Goal: Task Accomplishment & Management: Manage account settings

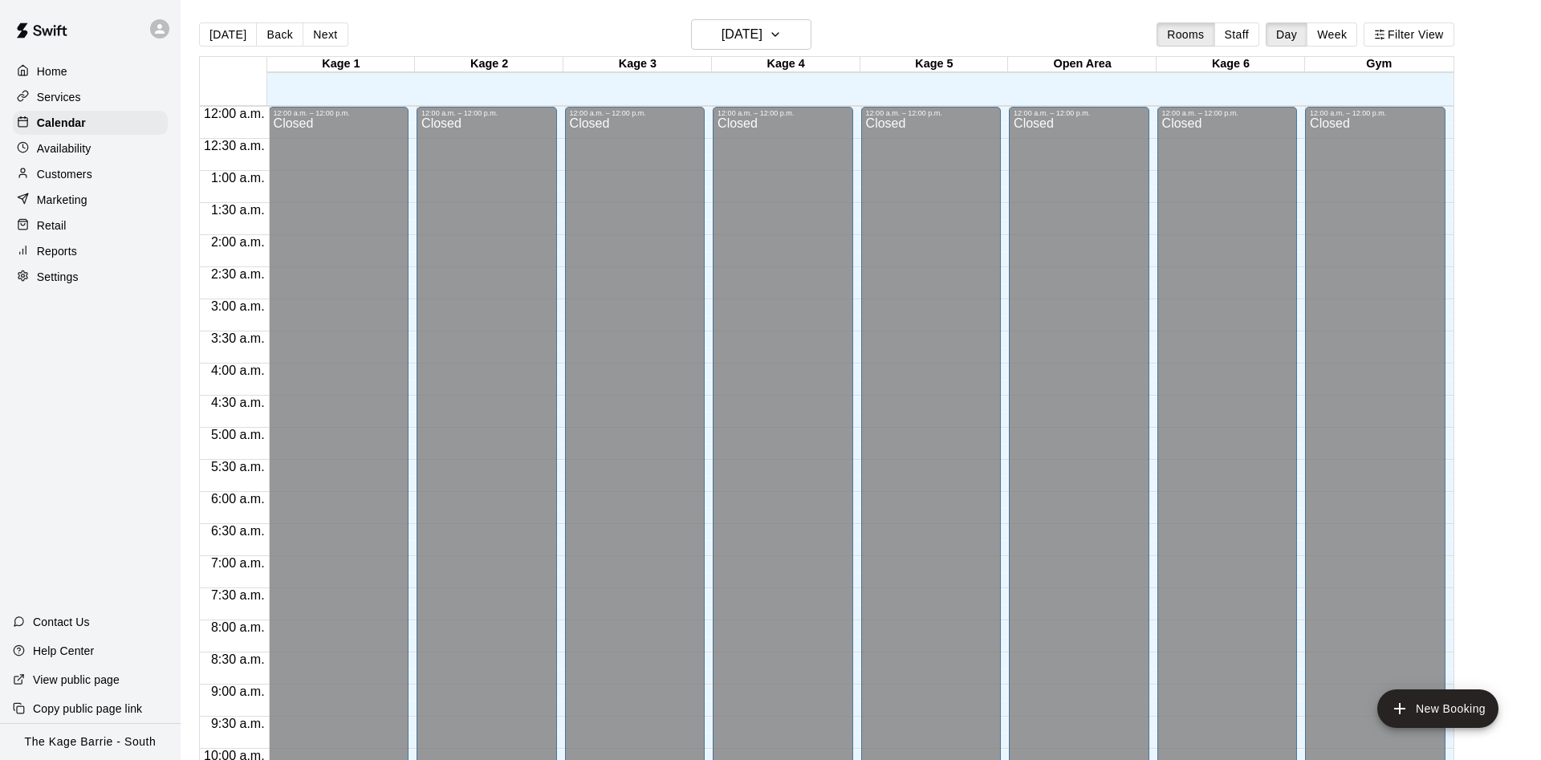
scroll to position [821, 0]
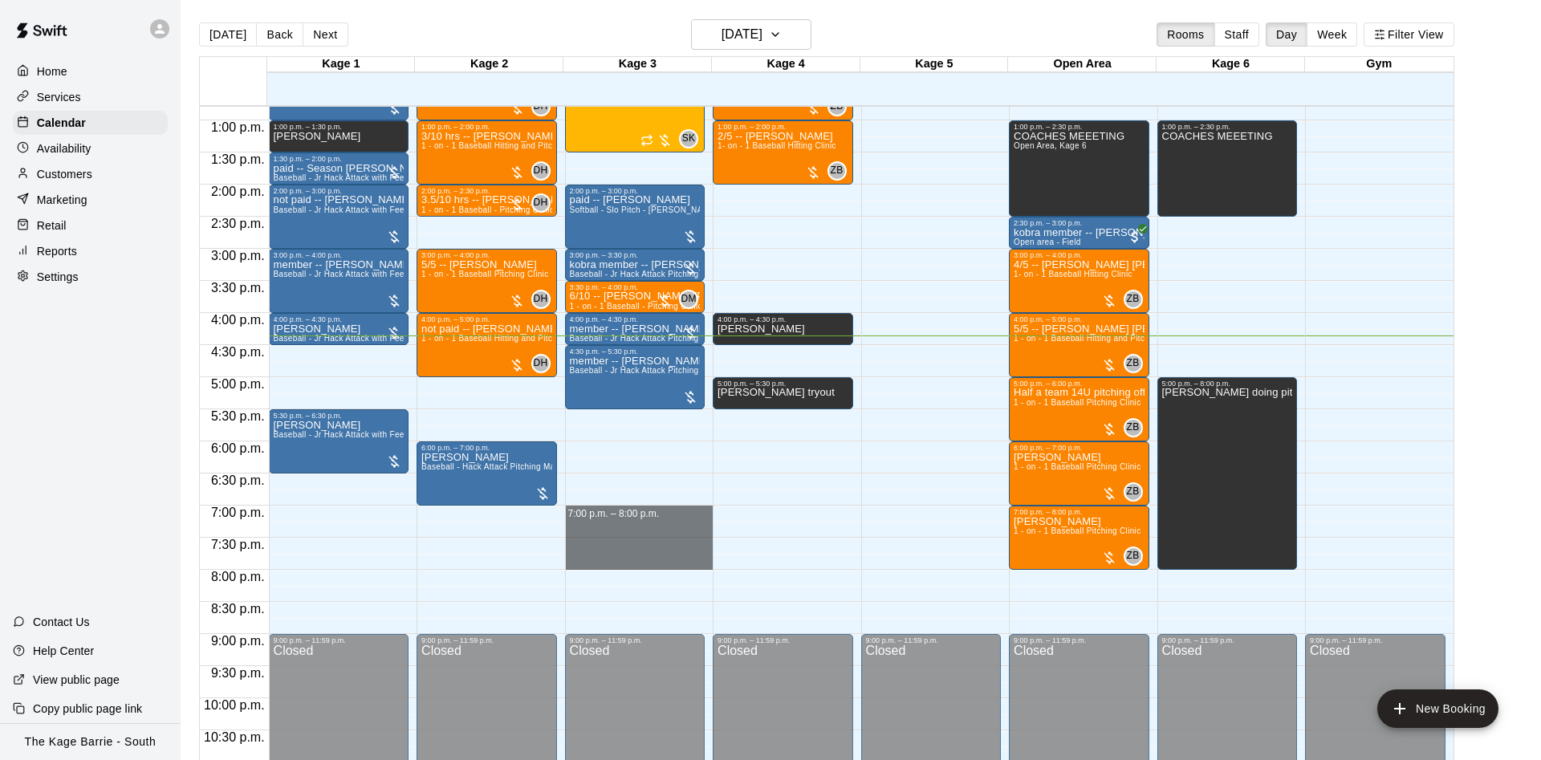
drag, startPoint x: 604, startPoint y: 512, endPoint x: 597, endPoint y: 563, distance: 51.1
click at [597, 563] on div "12:00 a.m. – 12:00 p.m. Closed 12:00 p.m. – 1:30 p.m. HFT- 7U - 9U 4/4 spots SK…" at bounding box center [639, 56] width 148 height 1541
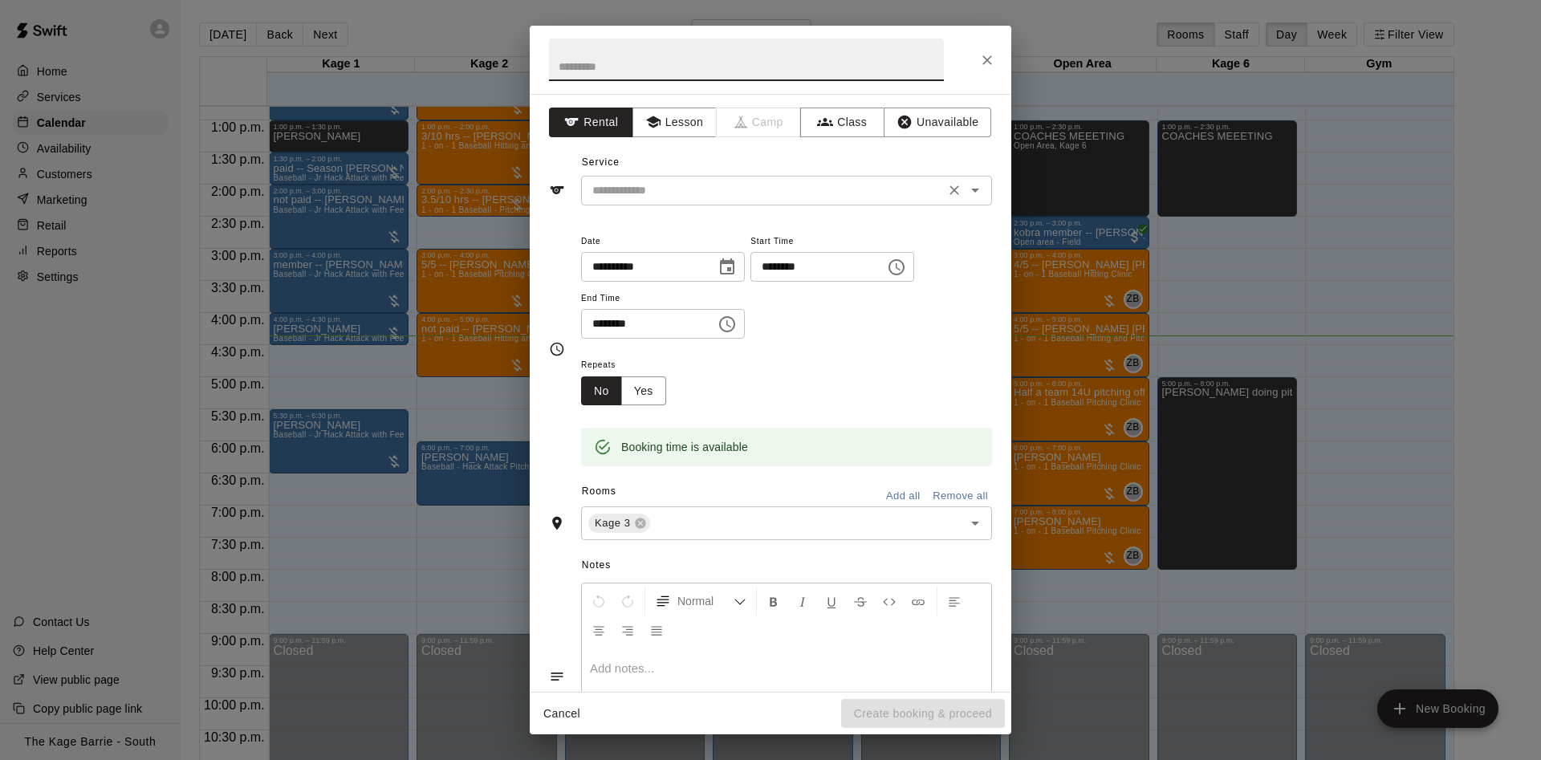
click at [709, 189] on input "text" at bounding box center [763, 191] width 354 height 20
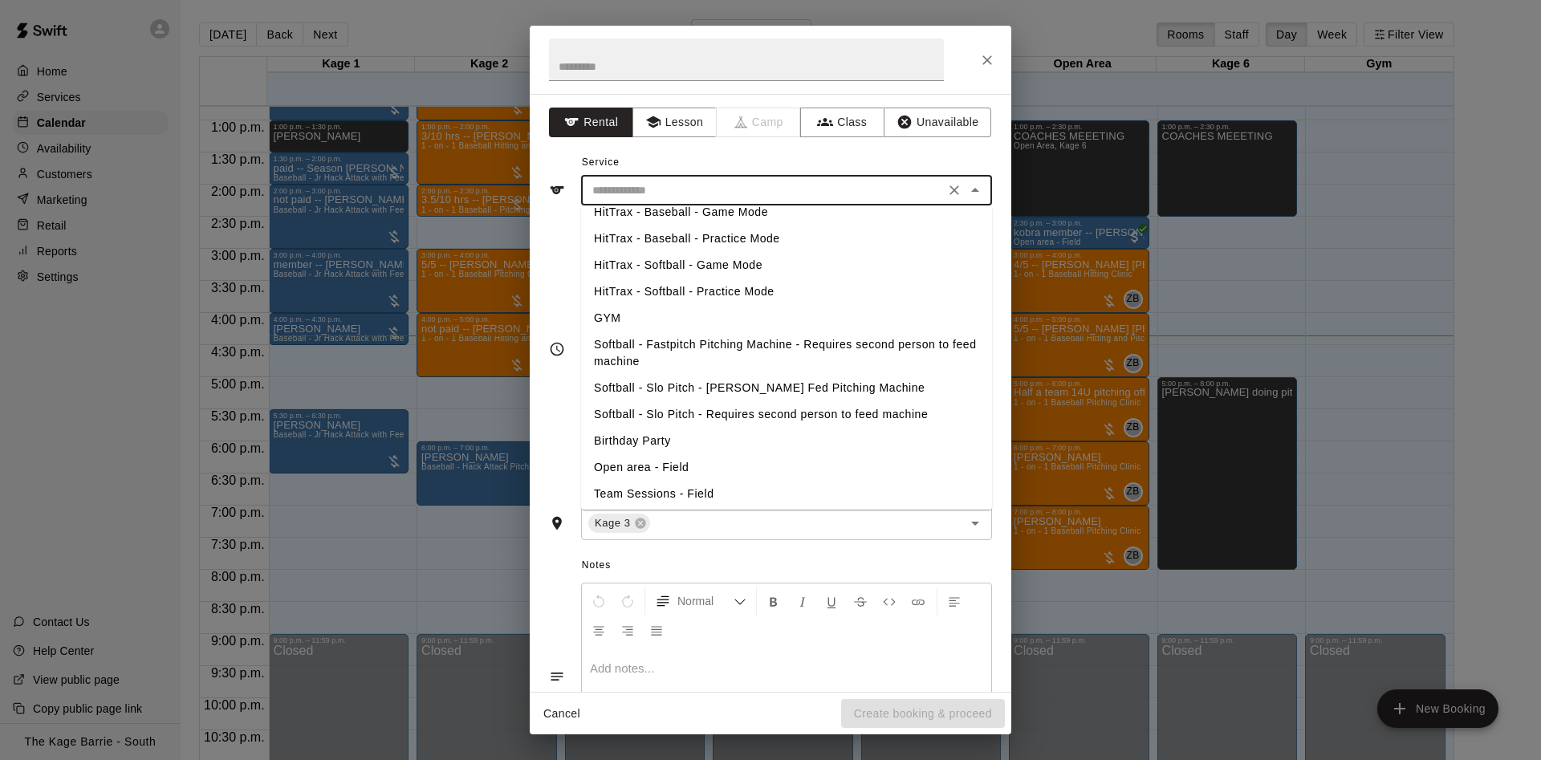
scroll to position [226, 0]
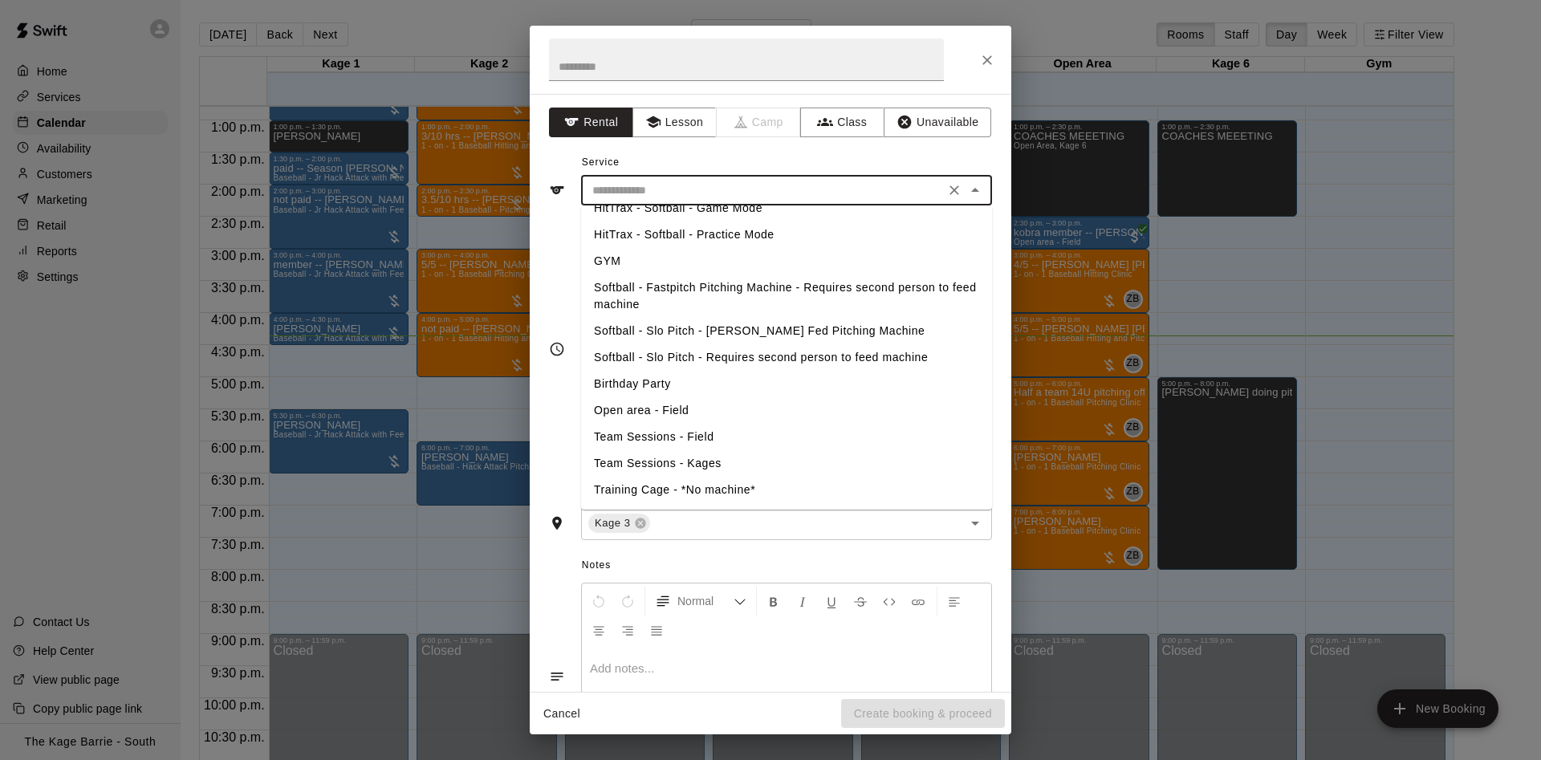
click at [742, 327] on li "Softball - Slo Pitch - [PERSON_NAME] Fed Pitching Machine" at bounding box center [786, 331] width 411 height 26
type input "**********"
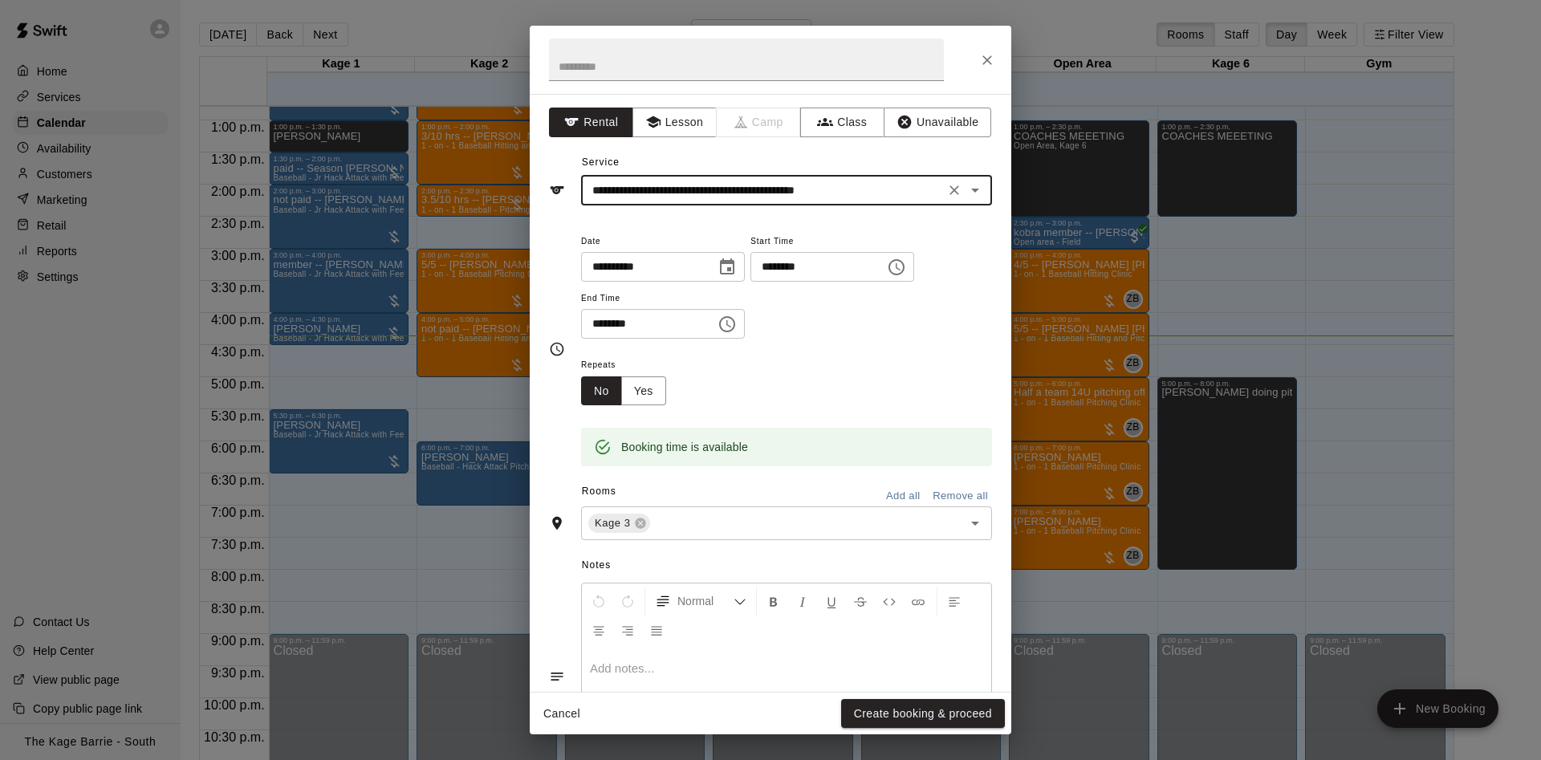
click at [847, 703] on button "Create booking & proceed" at bounding box center [923, 714] width 164 height 30
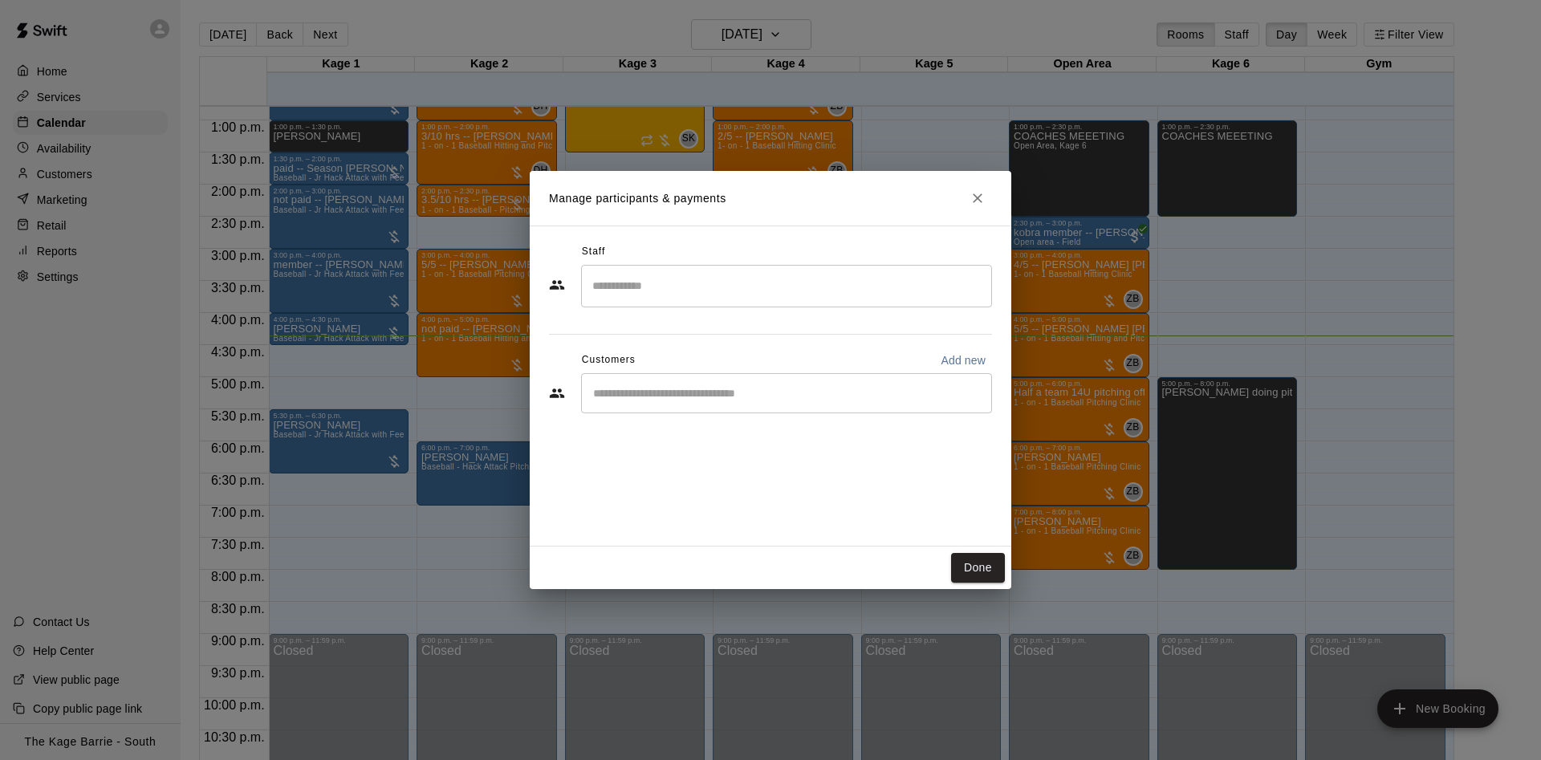
click at [757, 406] on div "​" at bounding box center [786, 393] width 411 height 40
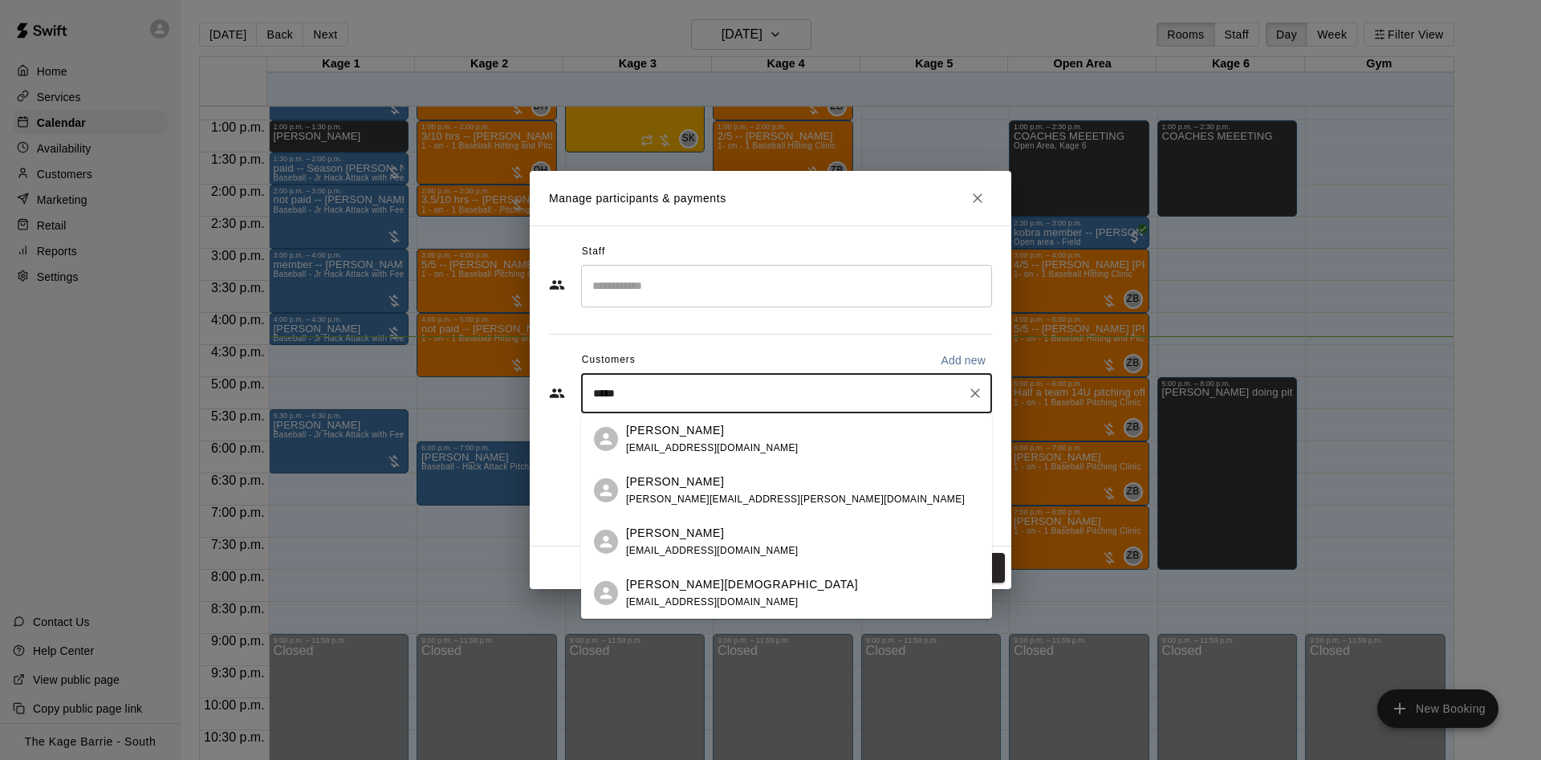
type input "******"
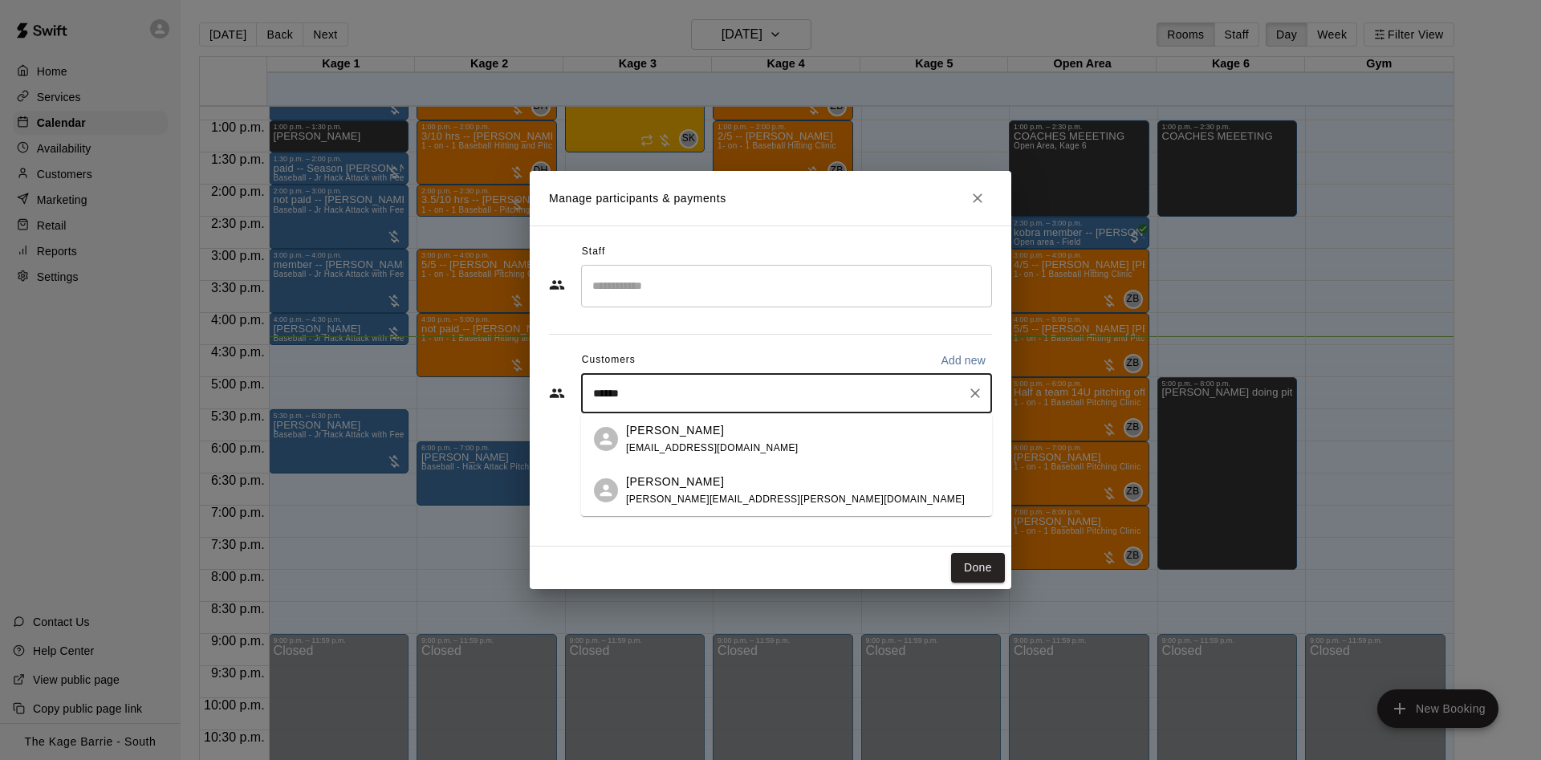
click at [795, 497] on div "[PERSON_NAME] [PERSON_NAME][EMAIL_ADDRESS][PERSON_NAME][DOMAIN_NAME]" at bounding box center [802, 491] width 353 height 35
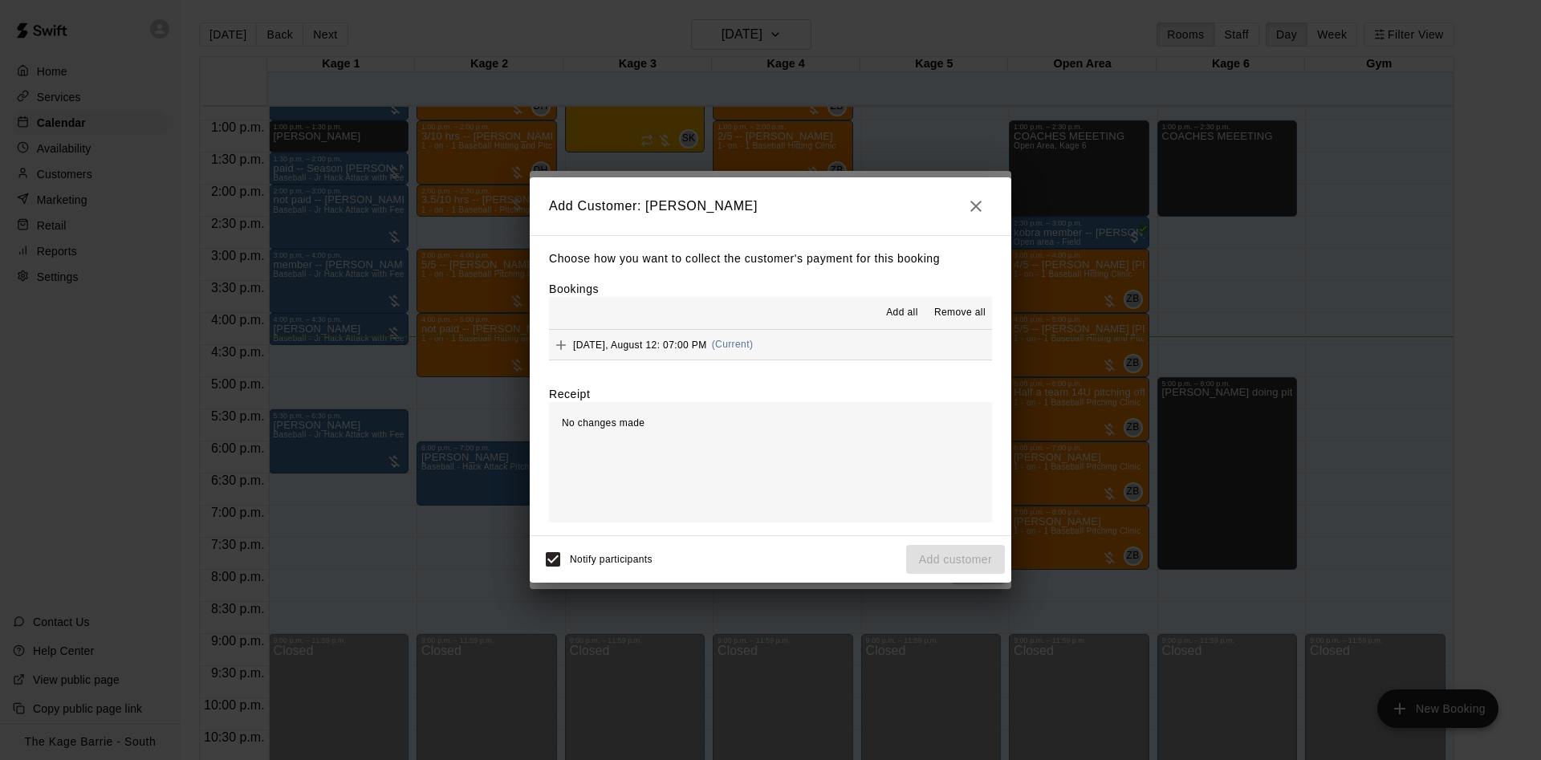
click at [904, 324] on button "Add all" at bounding box center [901, 313] width 51 height 26
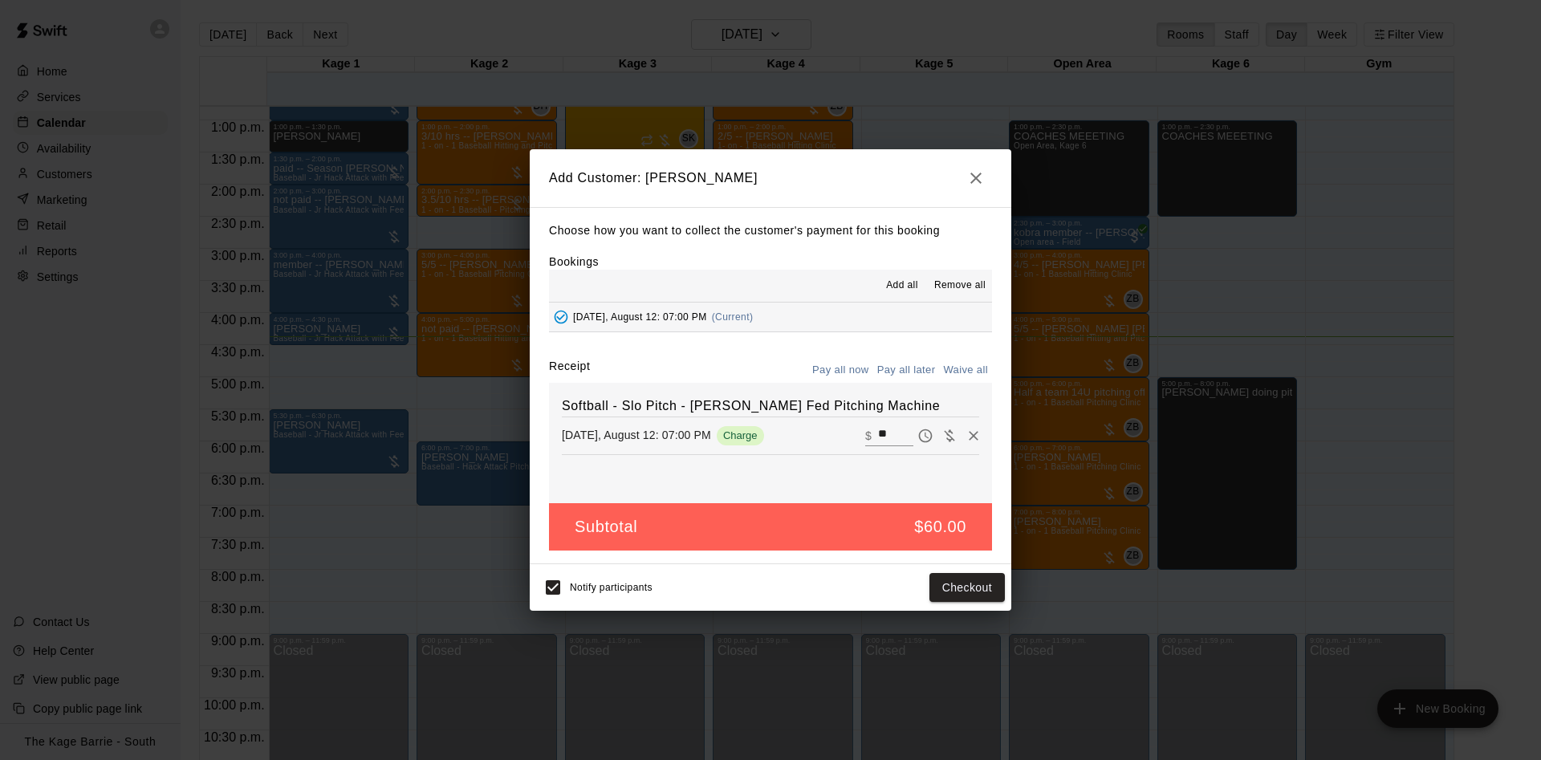
click at [917, 368] on button "Pay all later" at bounding box center [906, 370] width 67 height 25
click at [923, 590] on button "Add customer" at bounding box center [955, 588] width 99 height 30
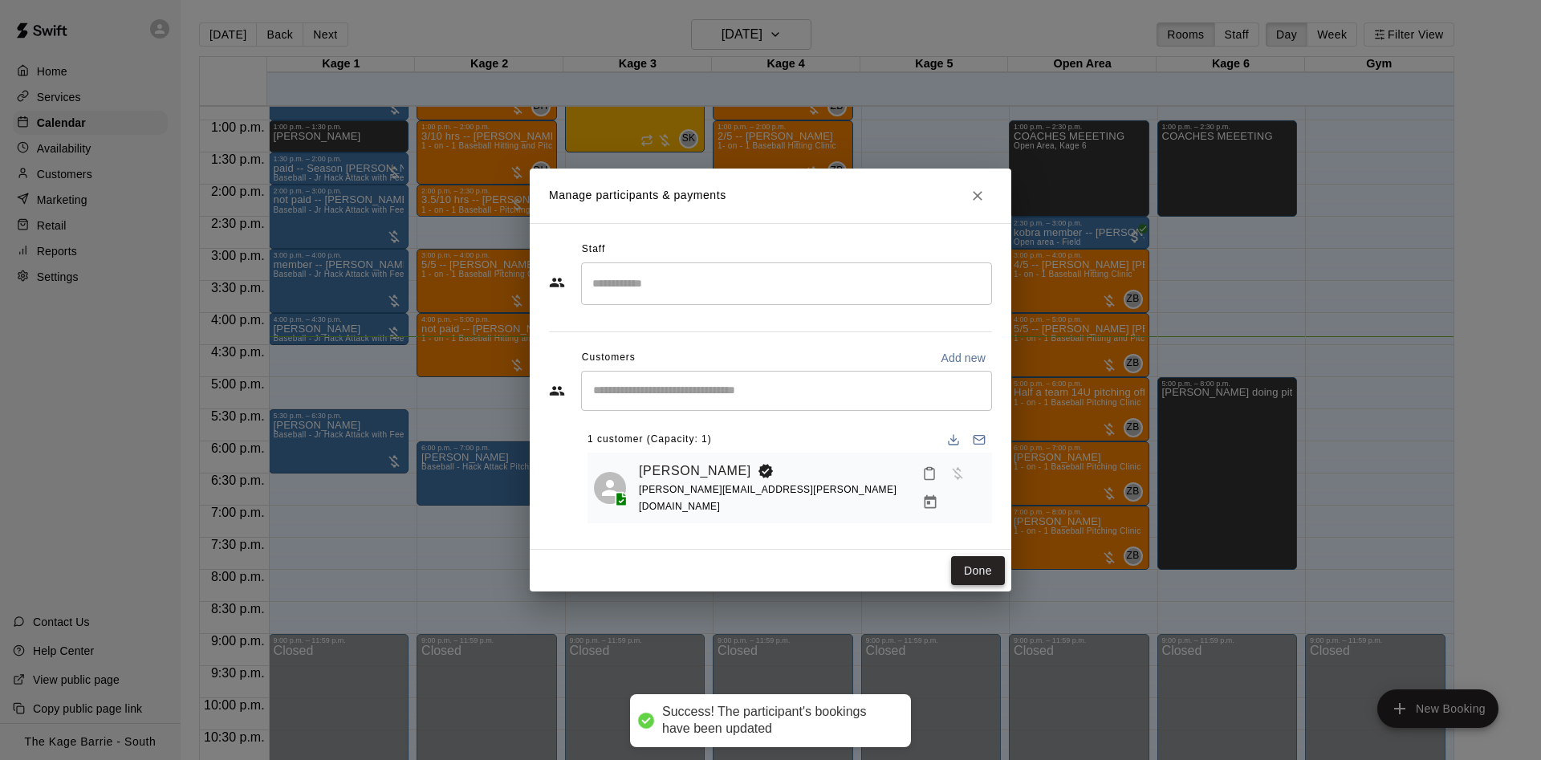
click at [972, 577] on button "Done" at bounding box center [978, 571] width 54 height 30
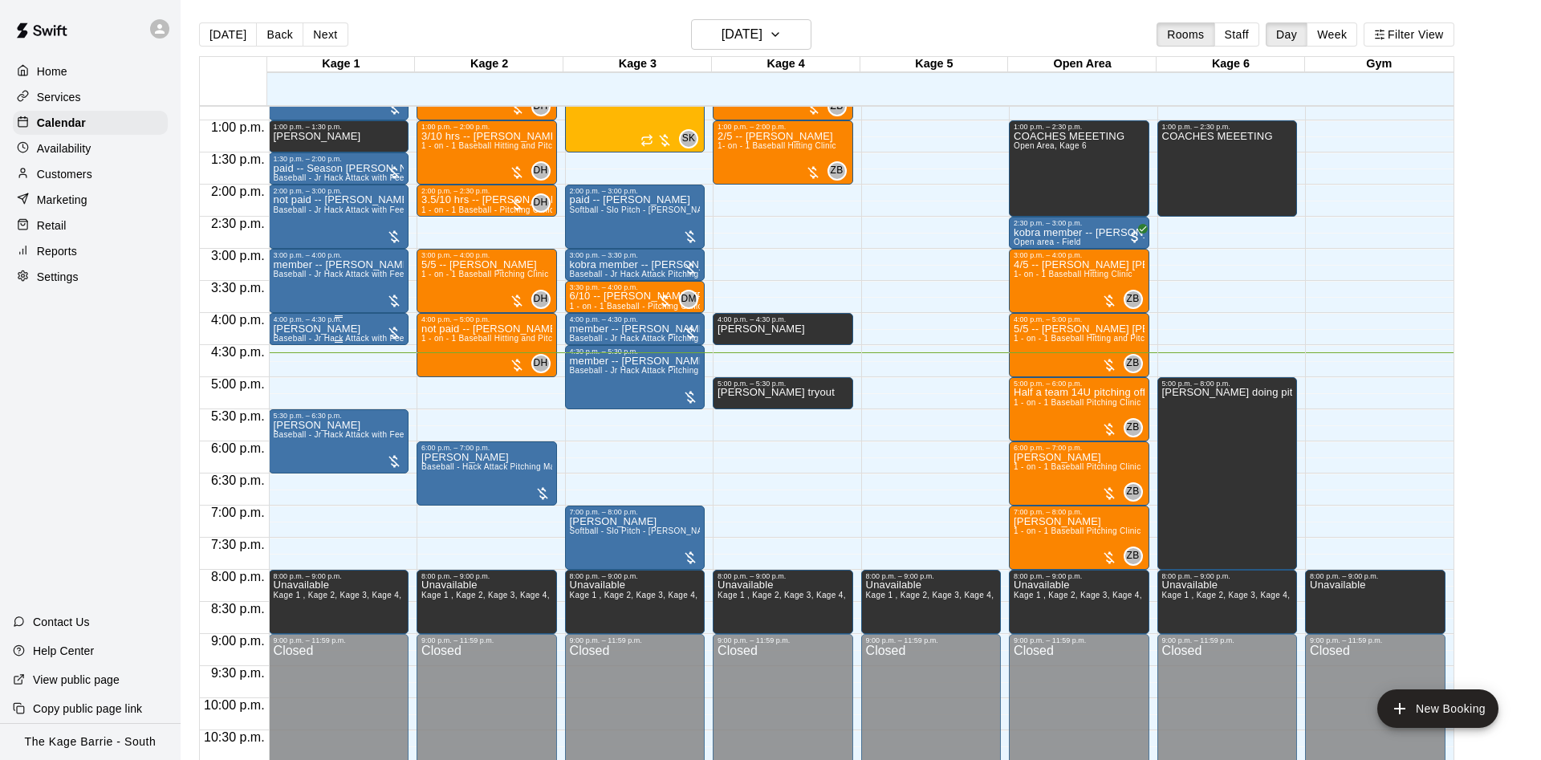
click at [350, 327] on div "[PERSON_NAME] Baseball - Jr Hack Attack with Feeder - DO NOT NEED SECOND PERSON" at bounding box center [339, 703] width 131 height 760
click at [285, 351] on icon "edit" at bounding box center [287, 342] width 19 height 19
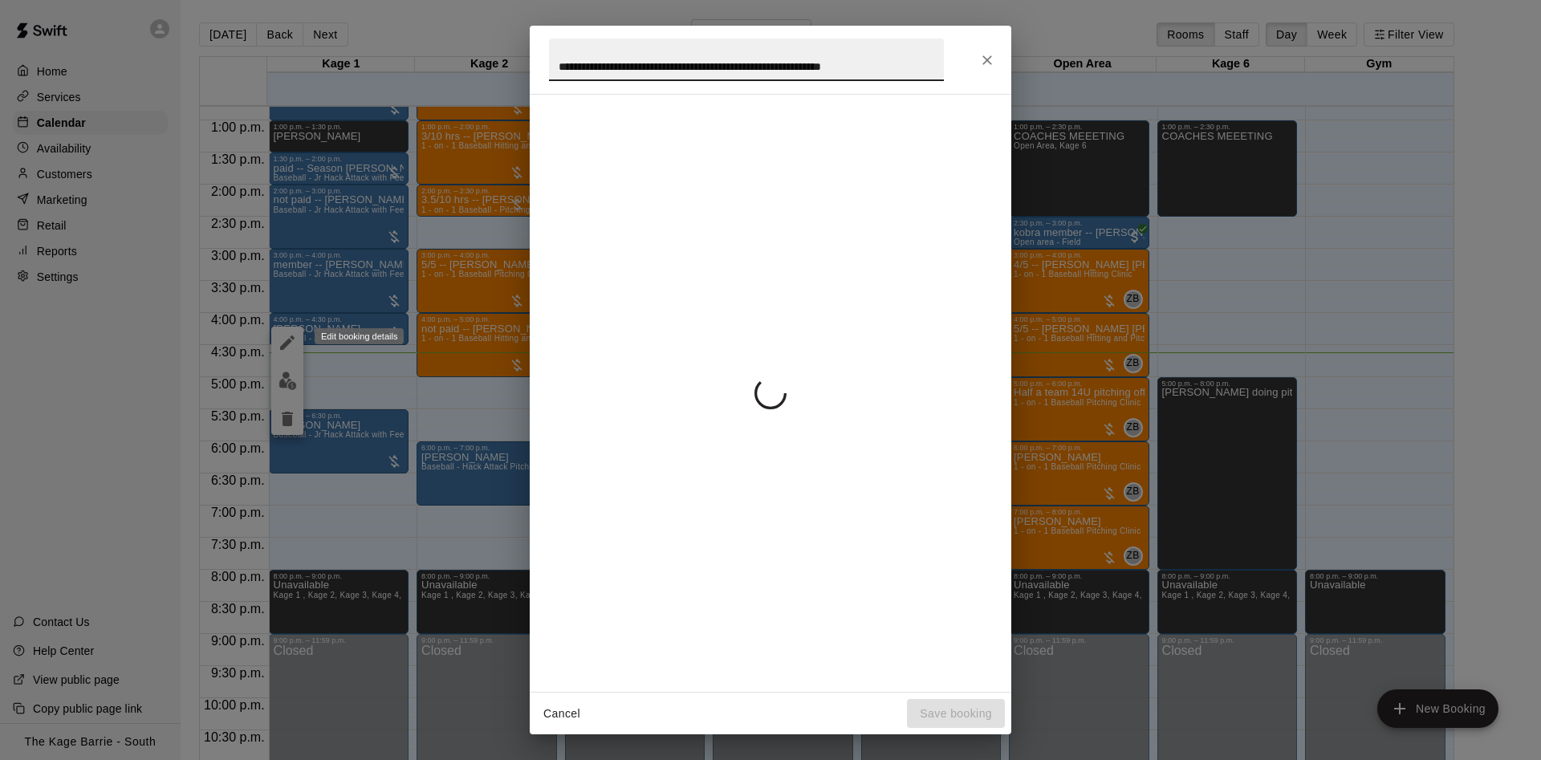
scroll to position [0, 31]
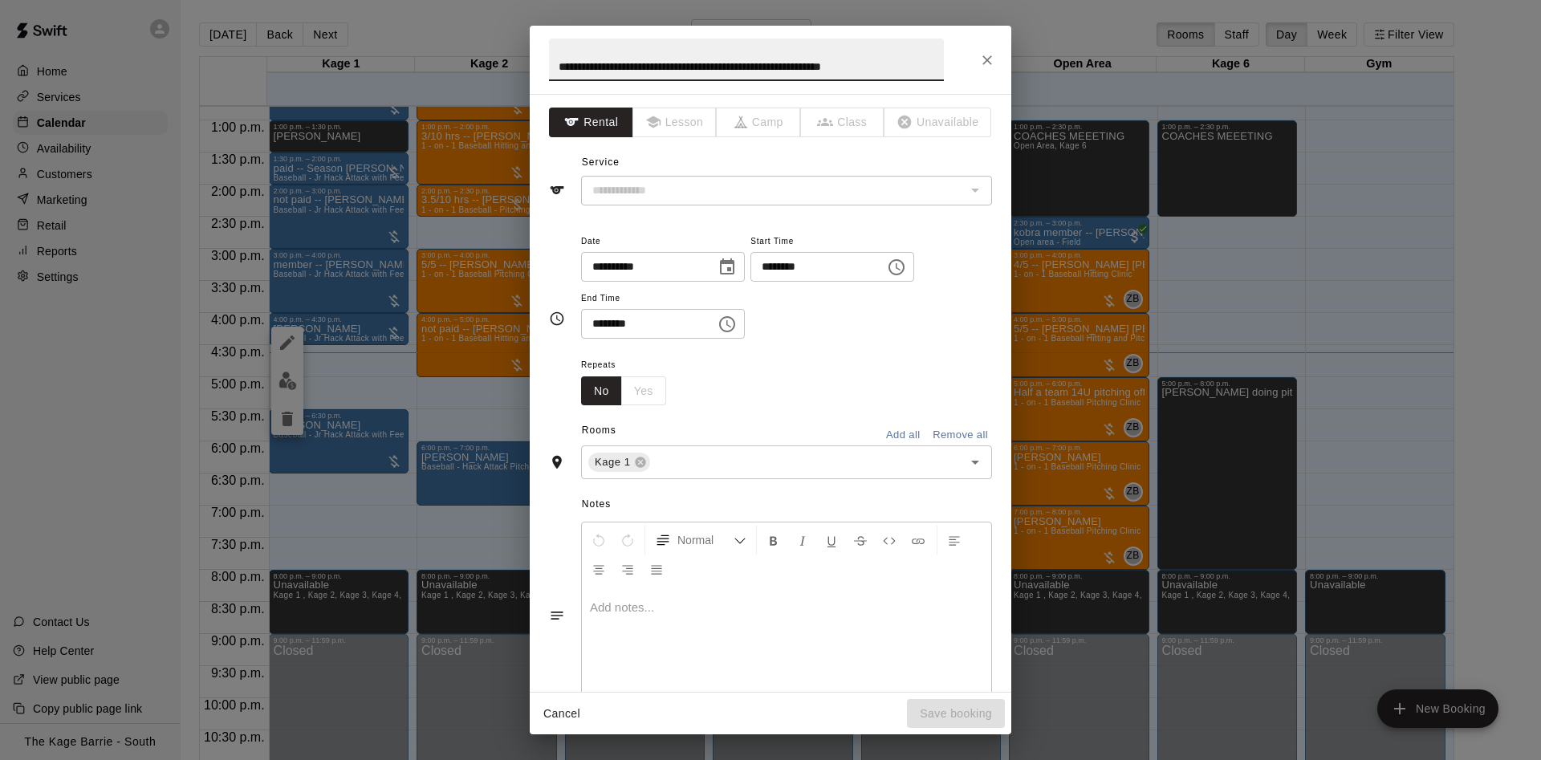
type input "**********"
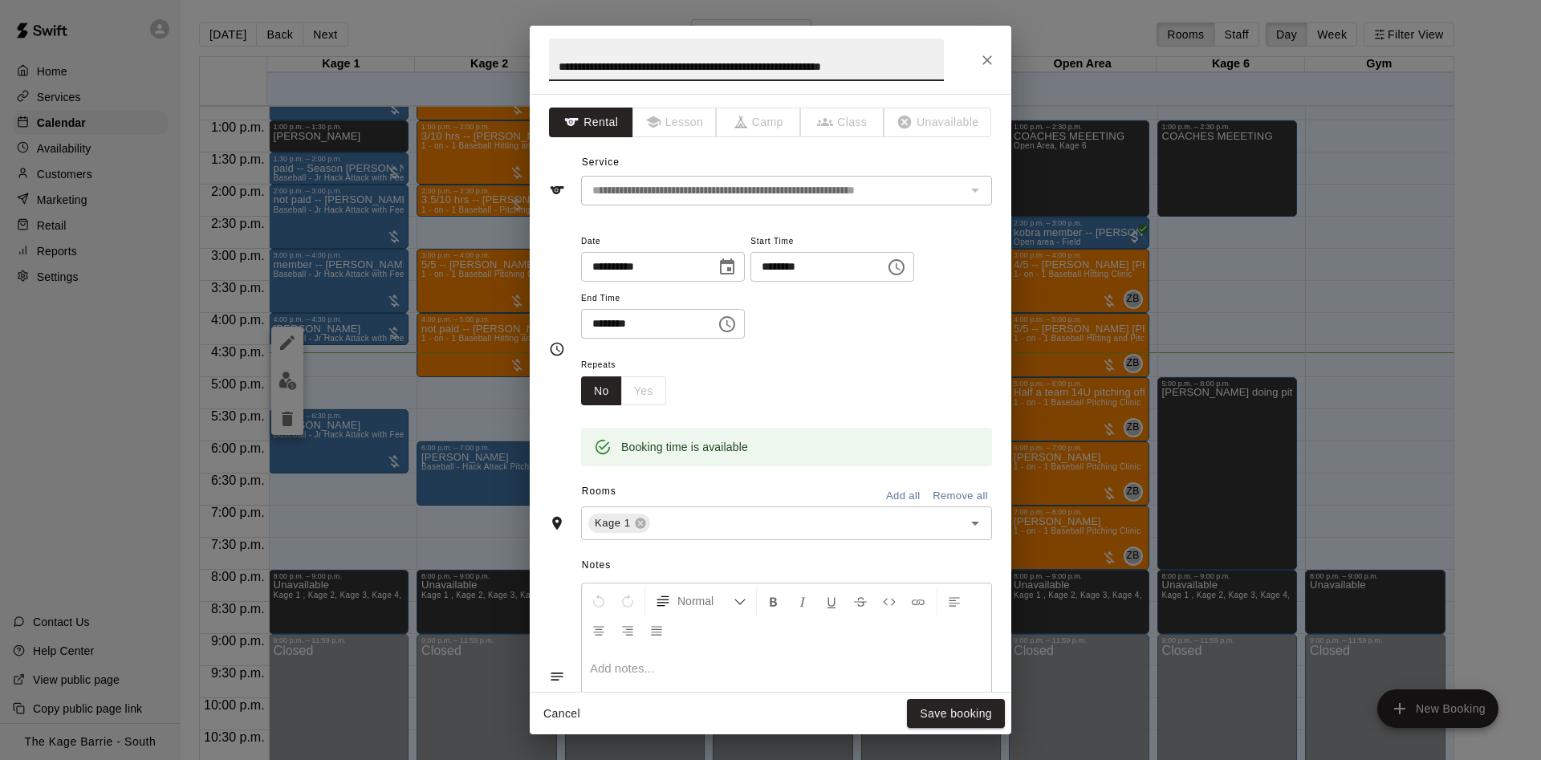
click at [677, 62] on input "**********" at bounding box center [746, 60] width 395 height 43
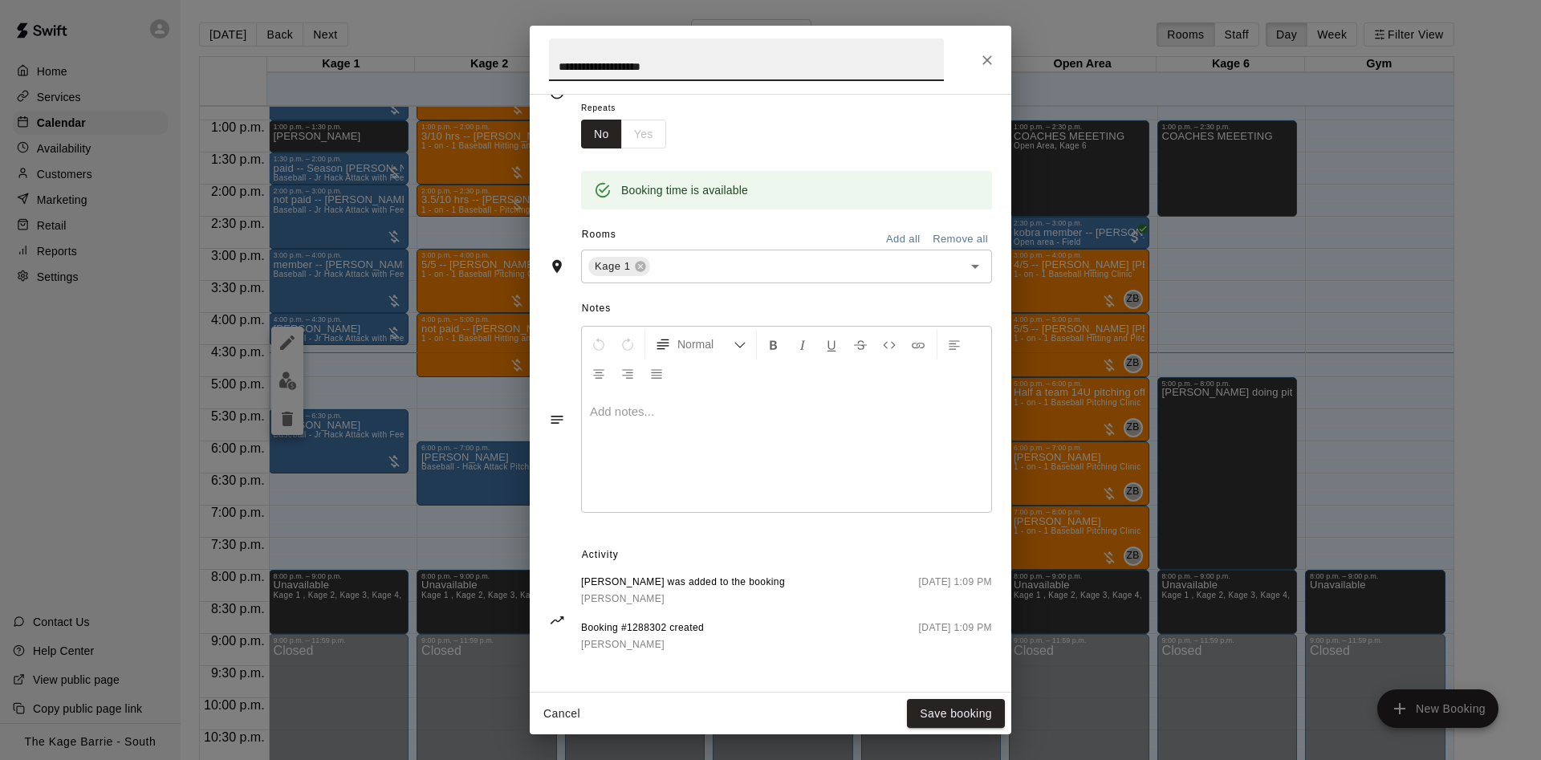
scroll to position [260, 0]
type input "**********"
click at [950, 708] on button "Save booking" at bounding box center [956, 714] width 98 height 30
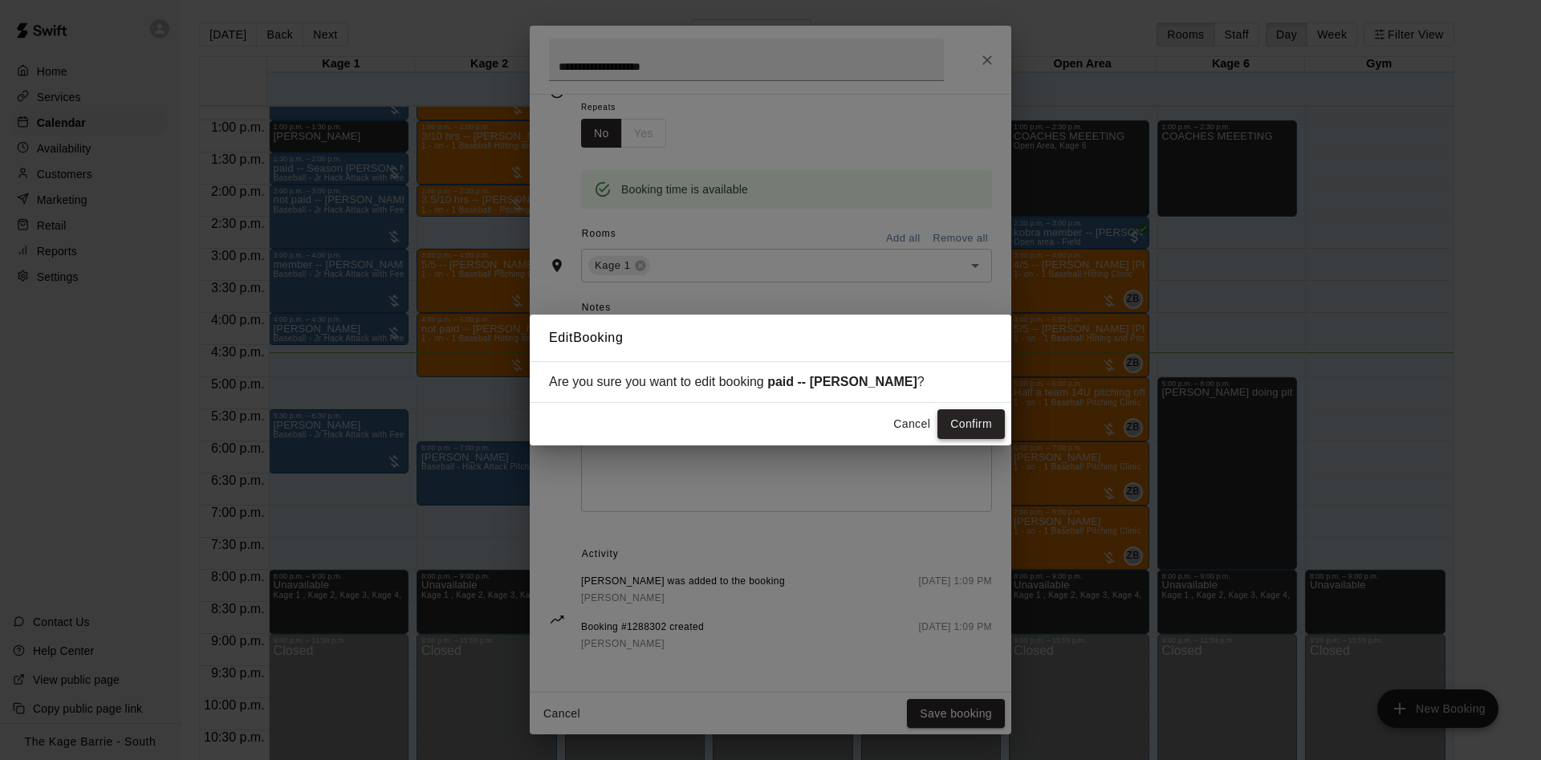
click at [970, 428] on button "Confirm" at bounding box center [970, 424] width 67 height 30
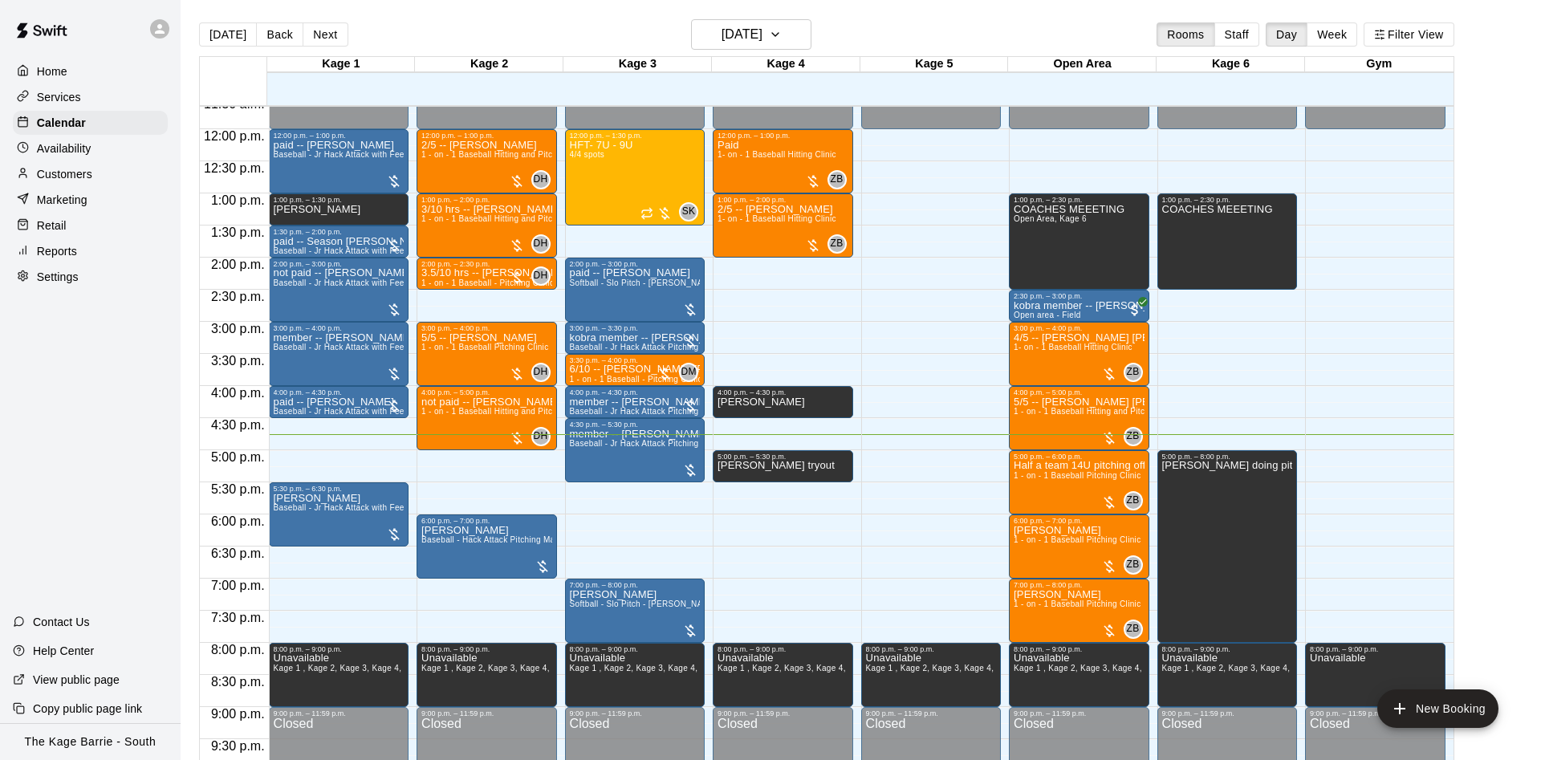
scroll to position [742, 0]
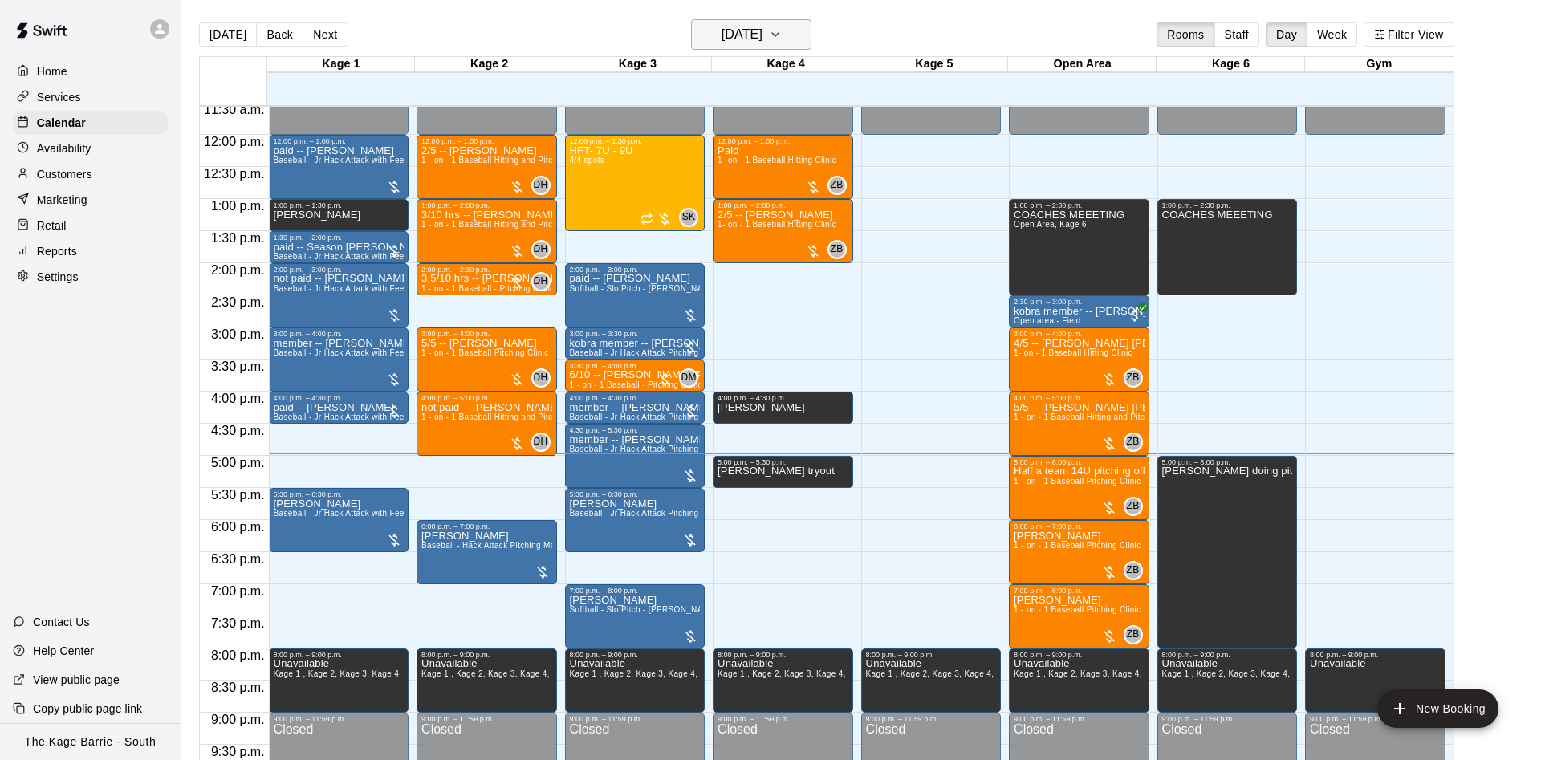
click at [762, 30] on h6 "[DATE]" at bounding box center [742, 34] width 41 height 22
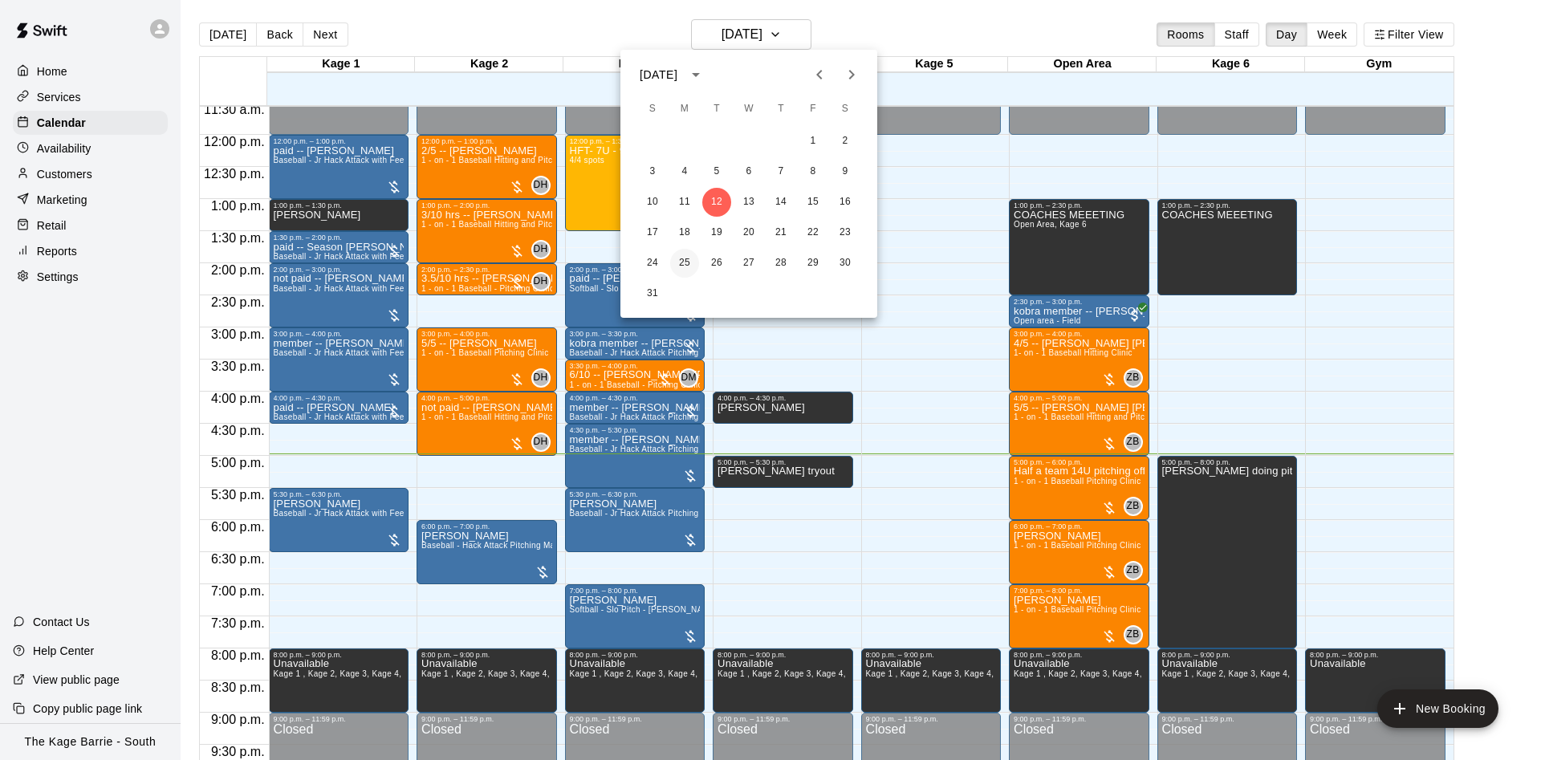
click at [683, 260] on button "25" at bounding box center [684, 263] width 29 height 29
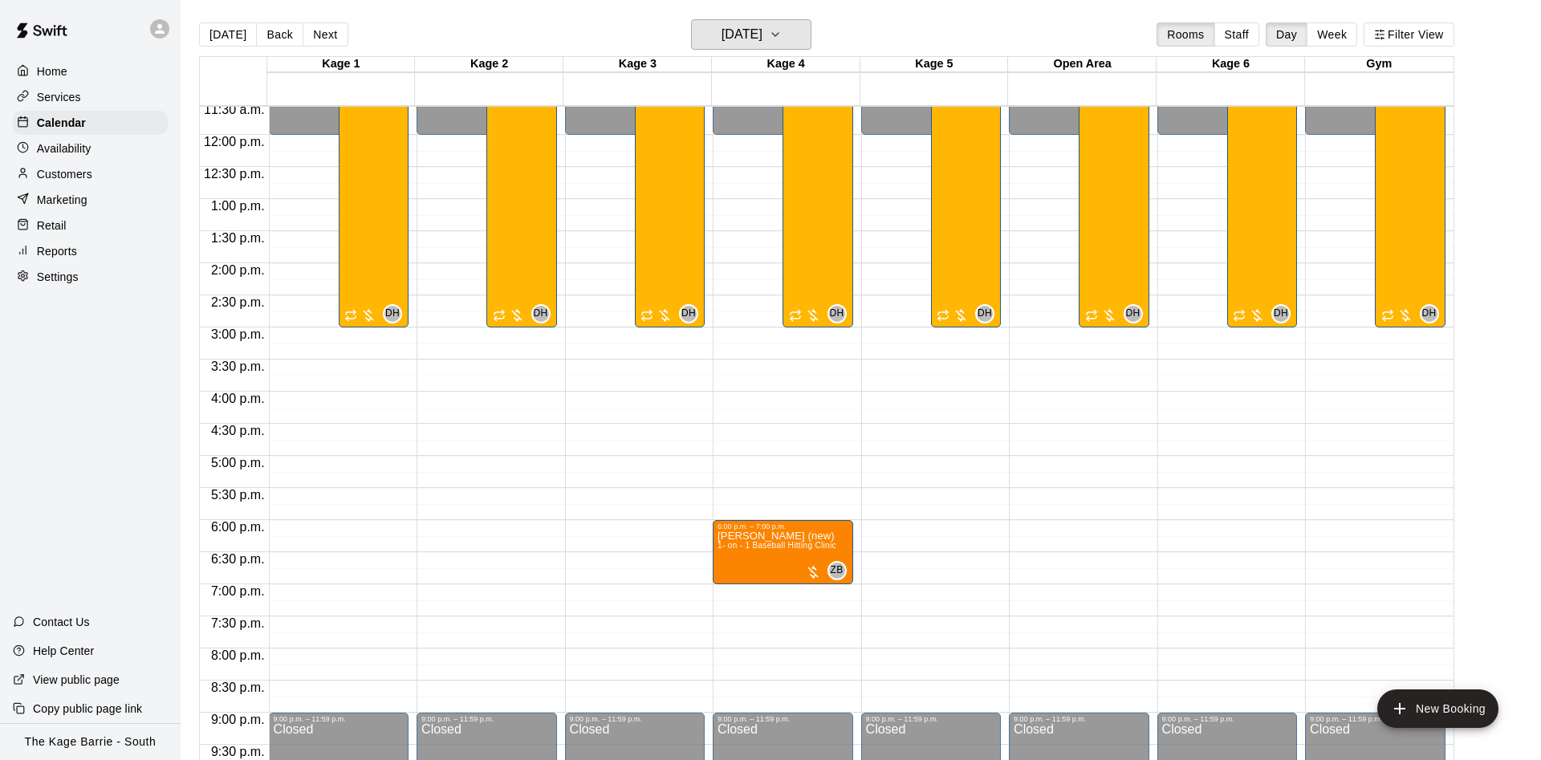
scroll to position [439, 0]
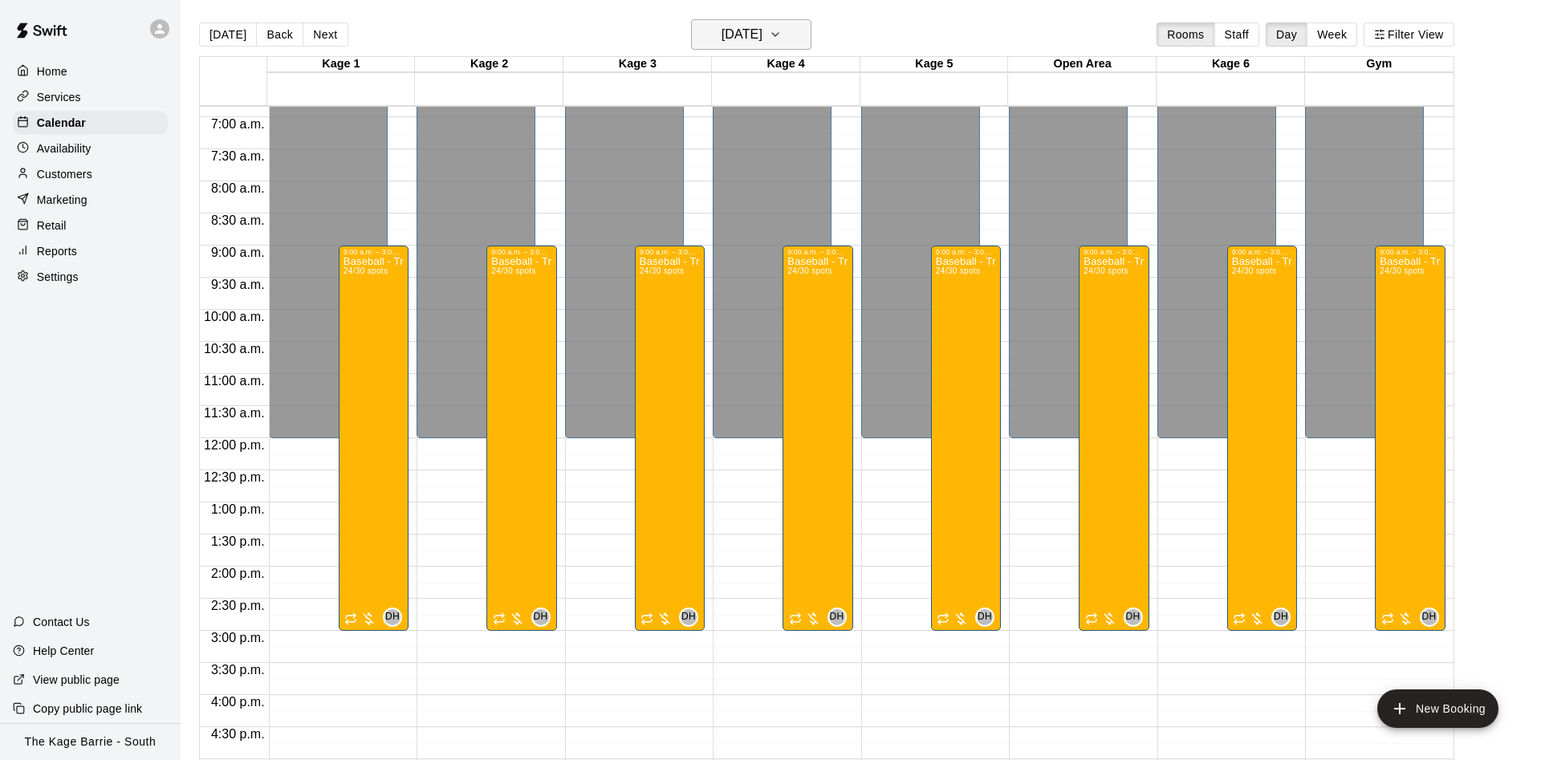
click at [758, 32] on h6 "[DATE]" at bounding box center [742, 34] width 41 height 22
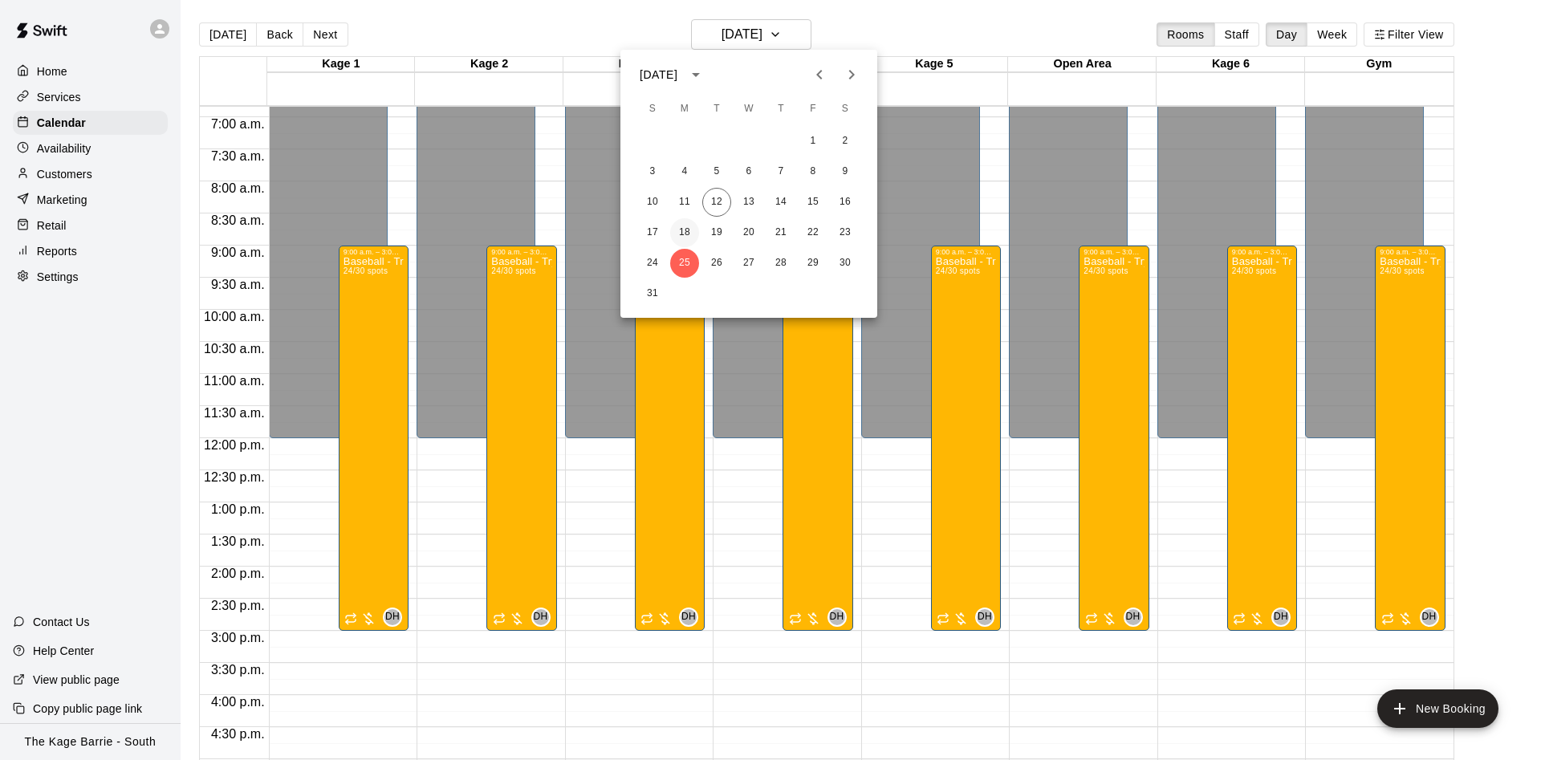
click at [685, 230] on button "18" at bounding box center [684, 232] width 29 height 29
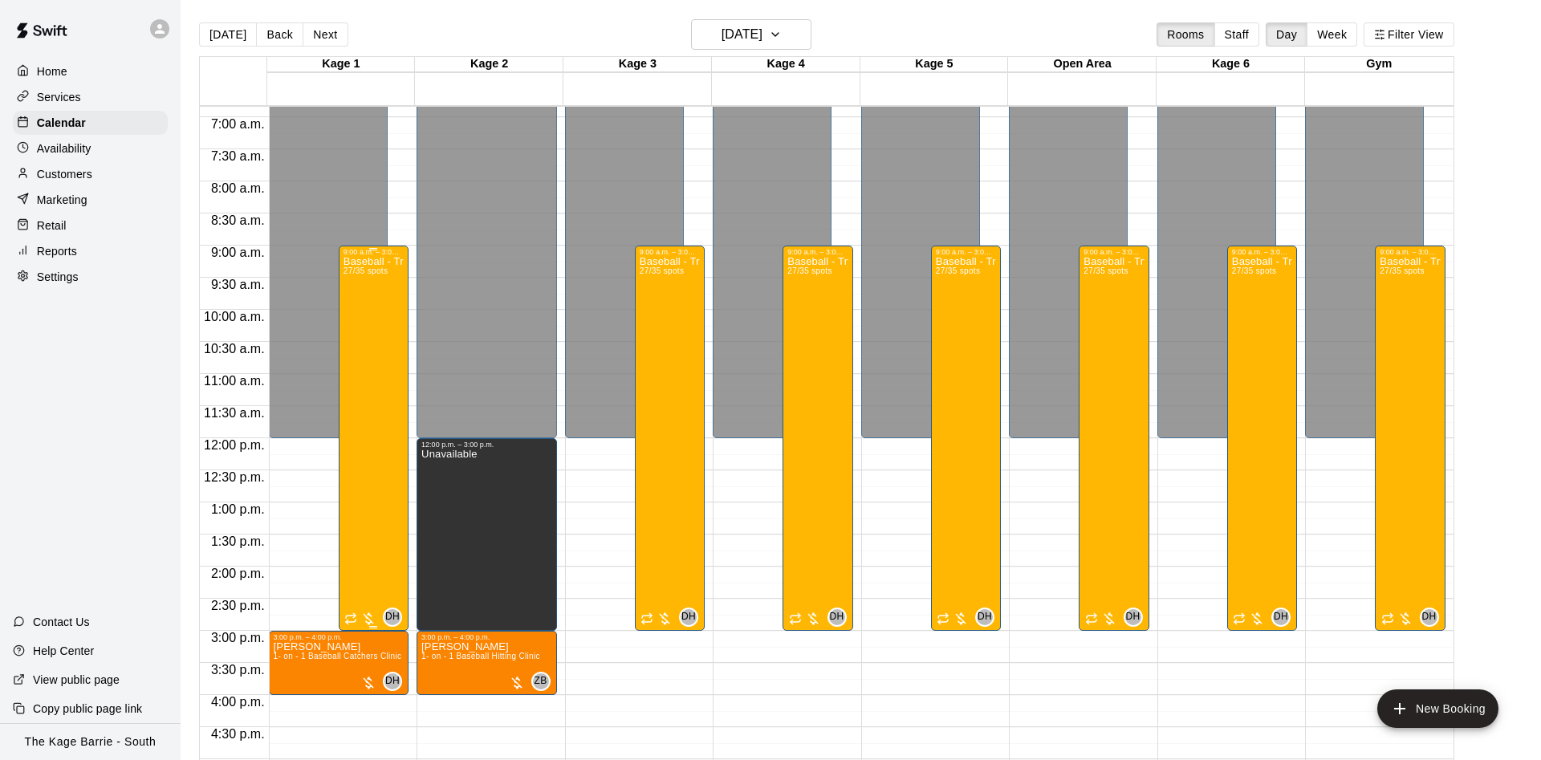
click at [389, 322] on div "Baseball - Tryout Prep Camp 2025 ([DATE] - [DATE]) 27/35 spots" at bounding box center [374, 636] width 60 height 760
click at [353, 269] on icon "edit" at bounding box center [357, 275] width 19 height 19
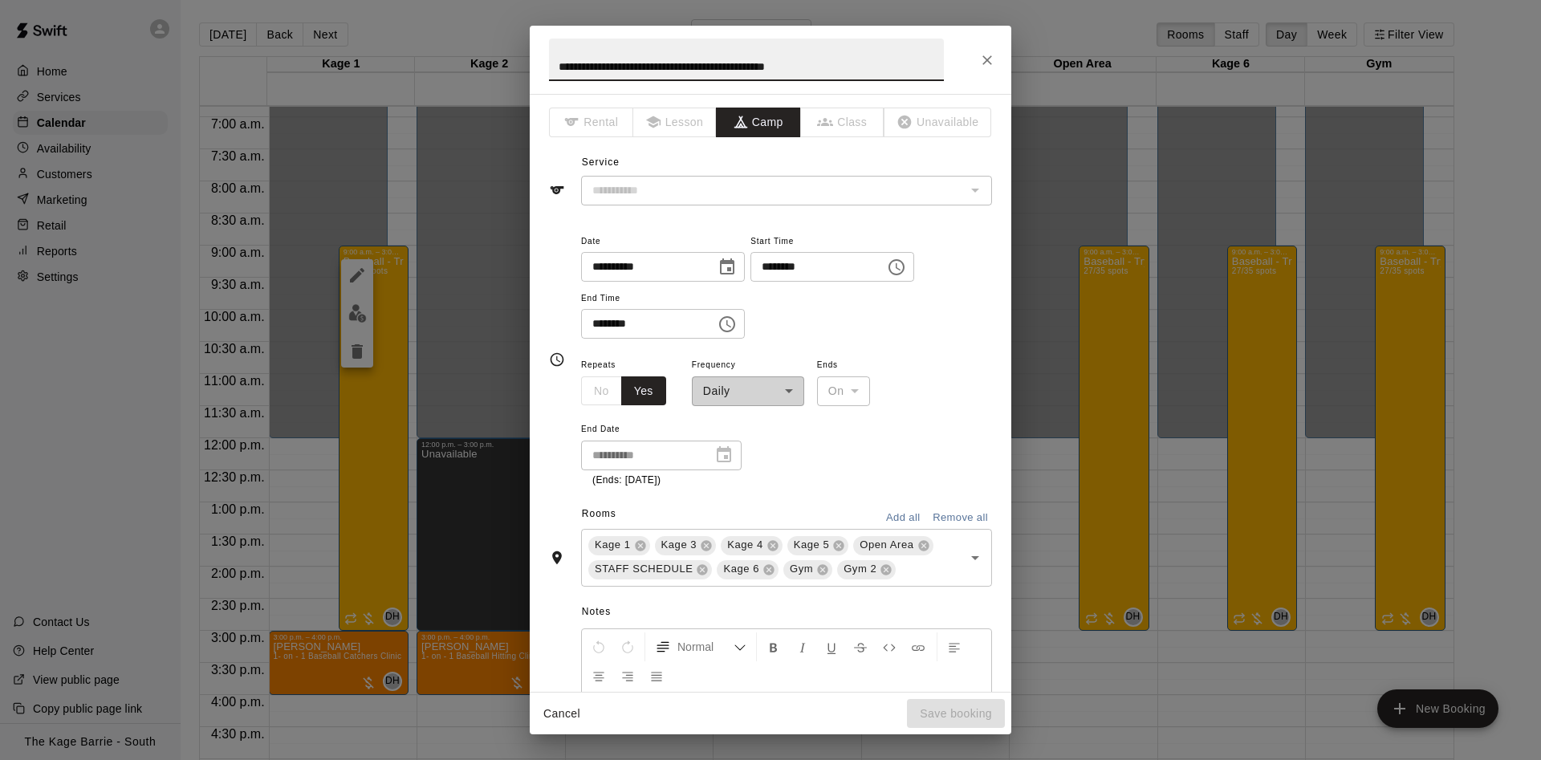
type input "**********"
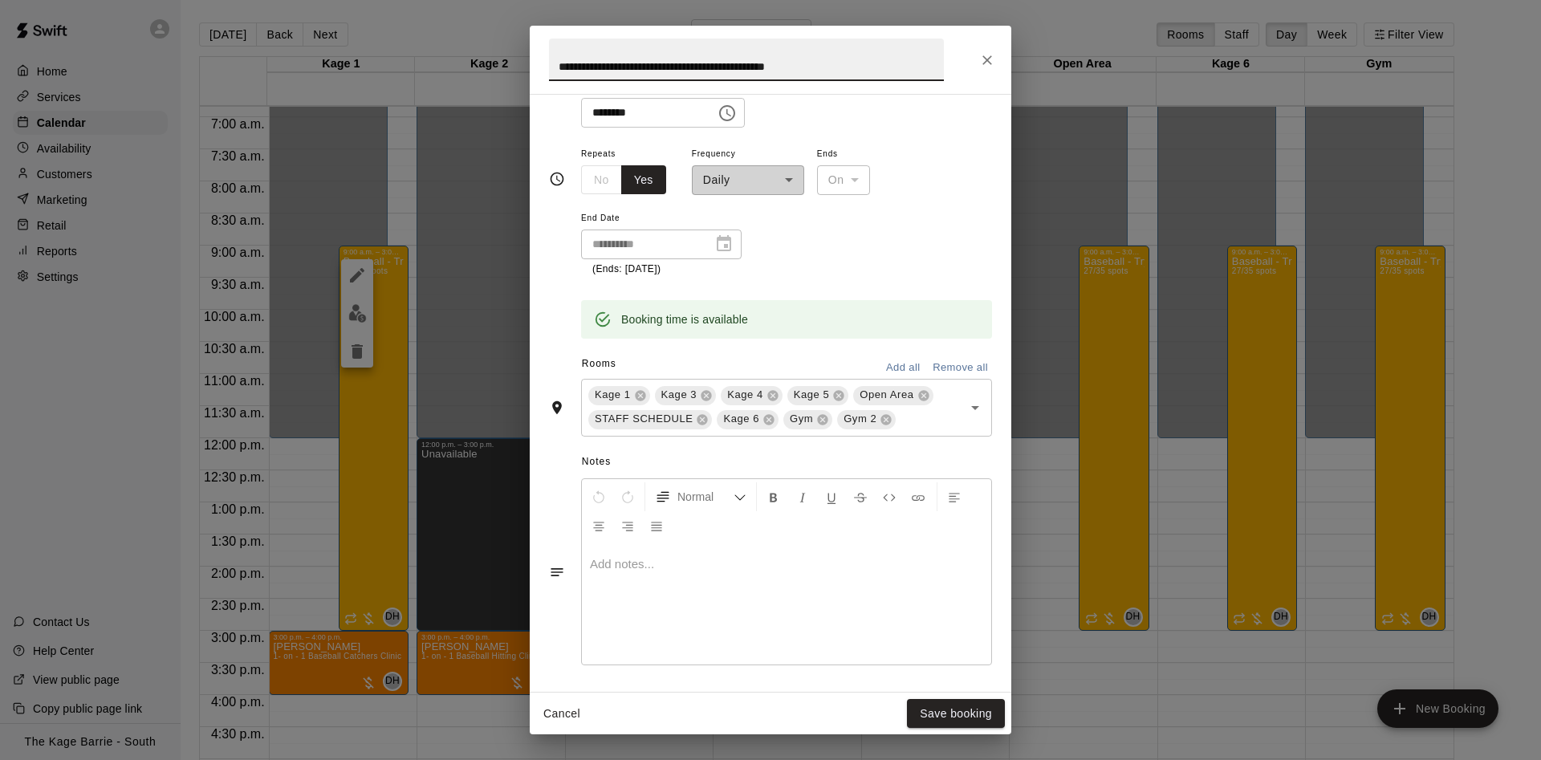
scroll to position [607, 0]
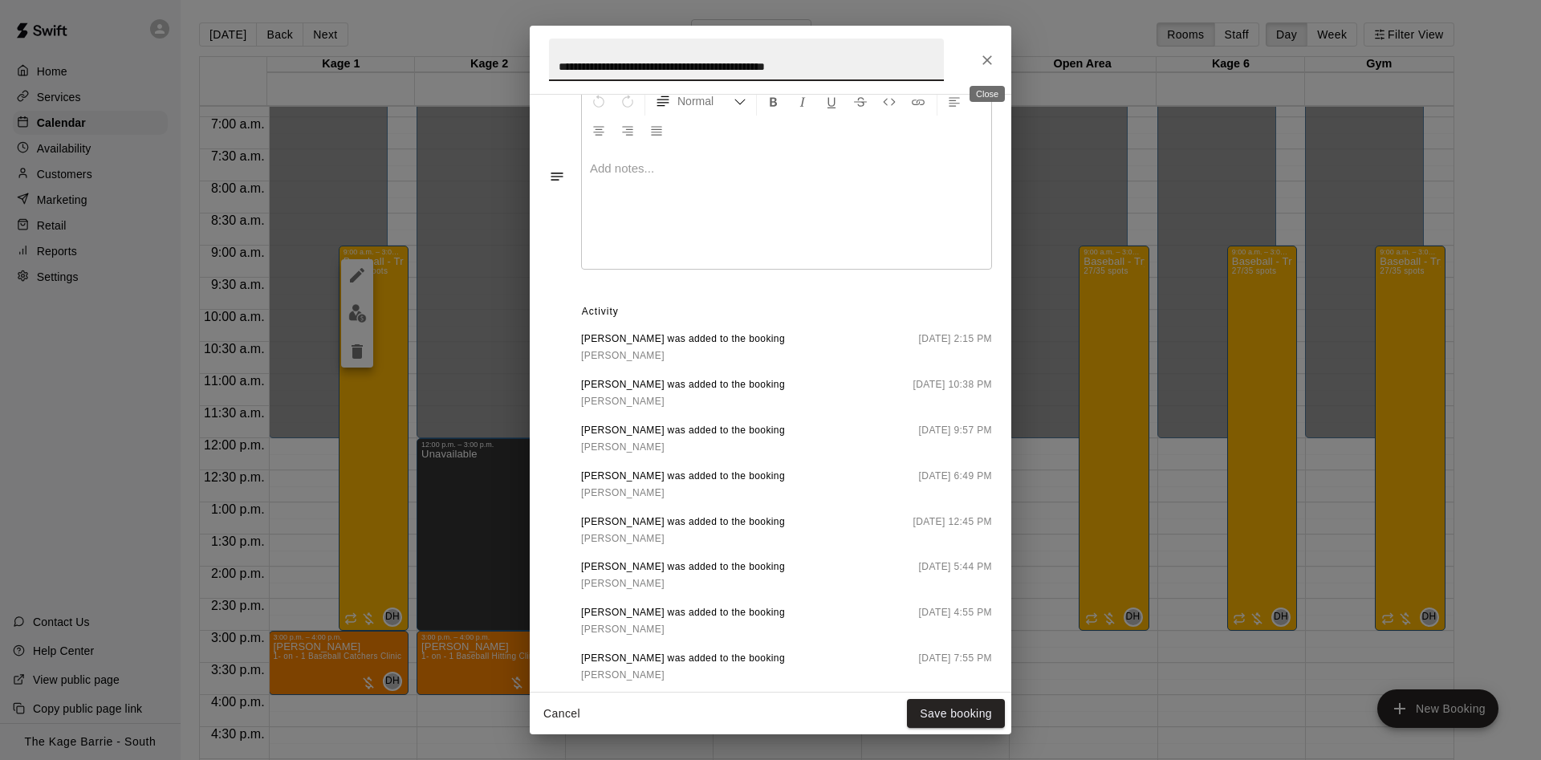
click at [986, 60] on icon "Close" at bounding box center [987, 60] width 10 height 10
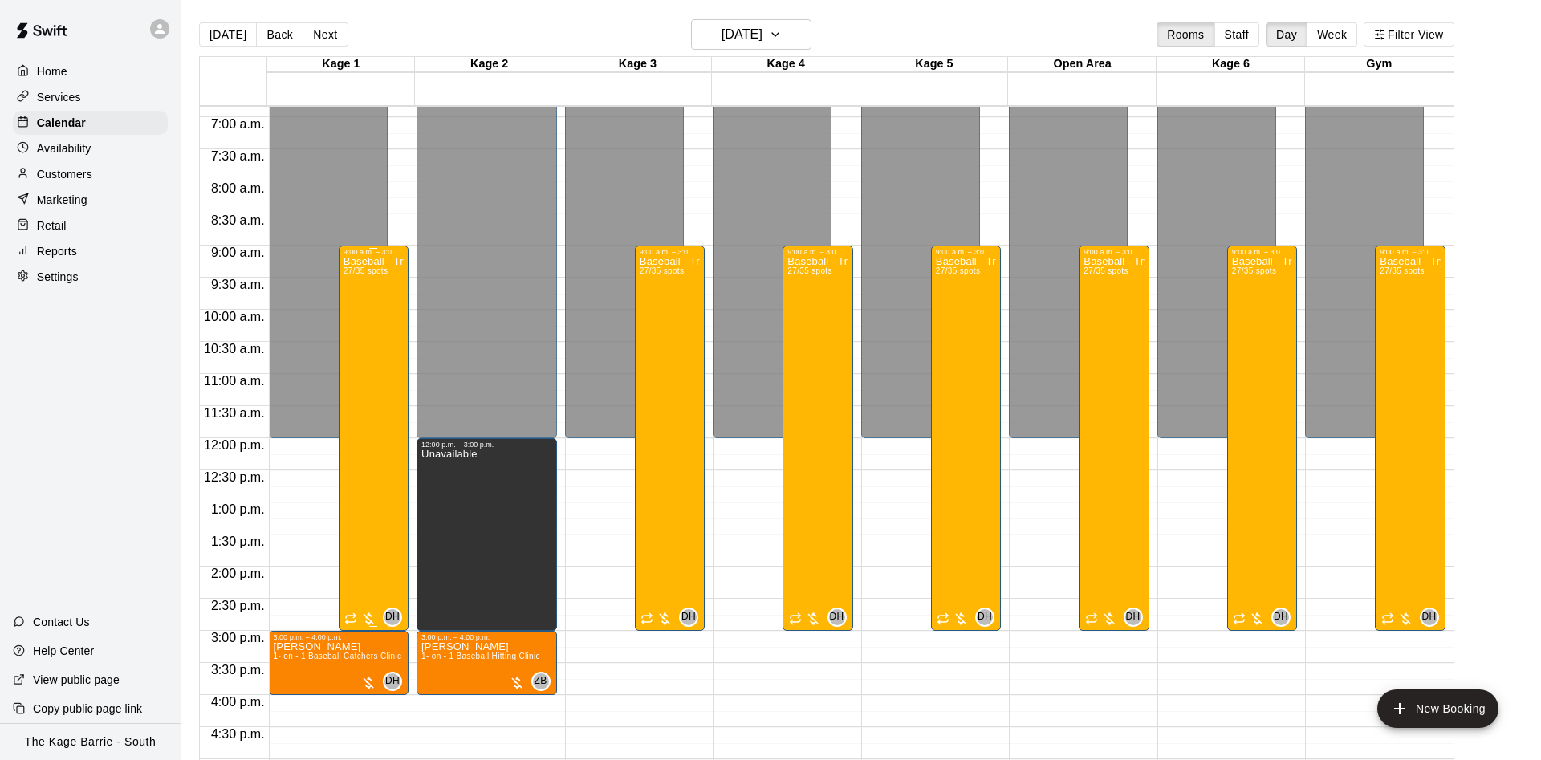
click at [377, 326] on div "Baseball - Tryout Prep Camp 2025 ([DATE] - [DATE]) 27/35 spots" at bounding box center [374, 636] width 60 height 760
click at [357, 310] on img "edit" at bounding box center [357, 313] width 18 height 18
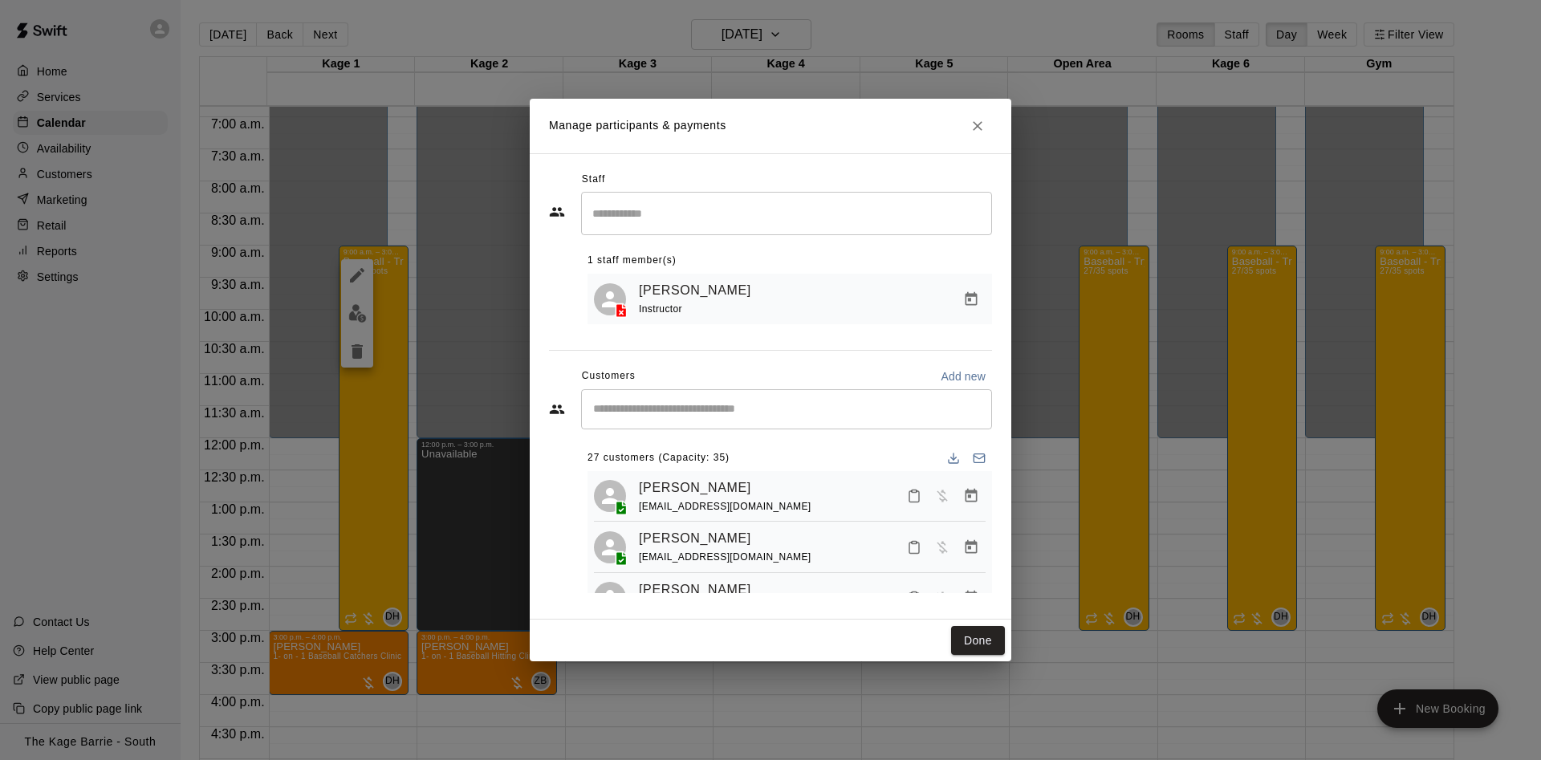
click at [678, 409] on input "Start typing to search customers..." at bounding box center [786, 409] width 396 height 16
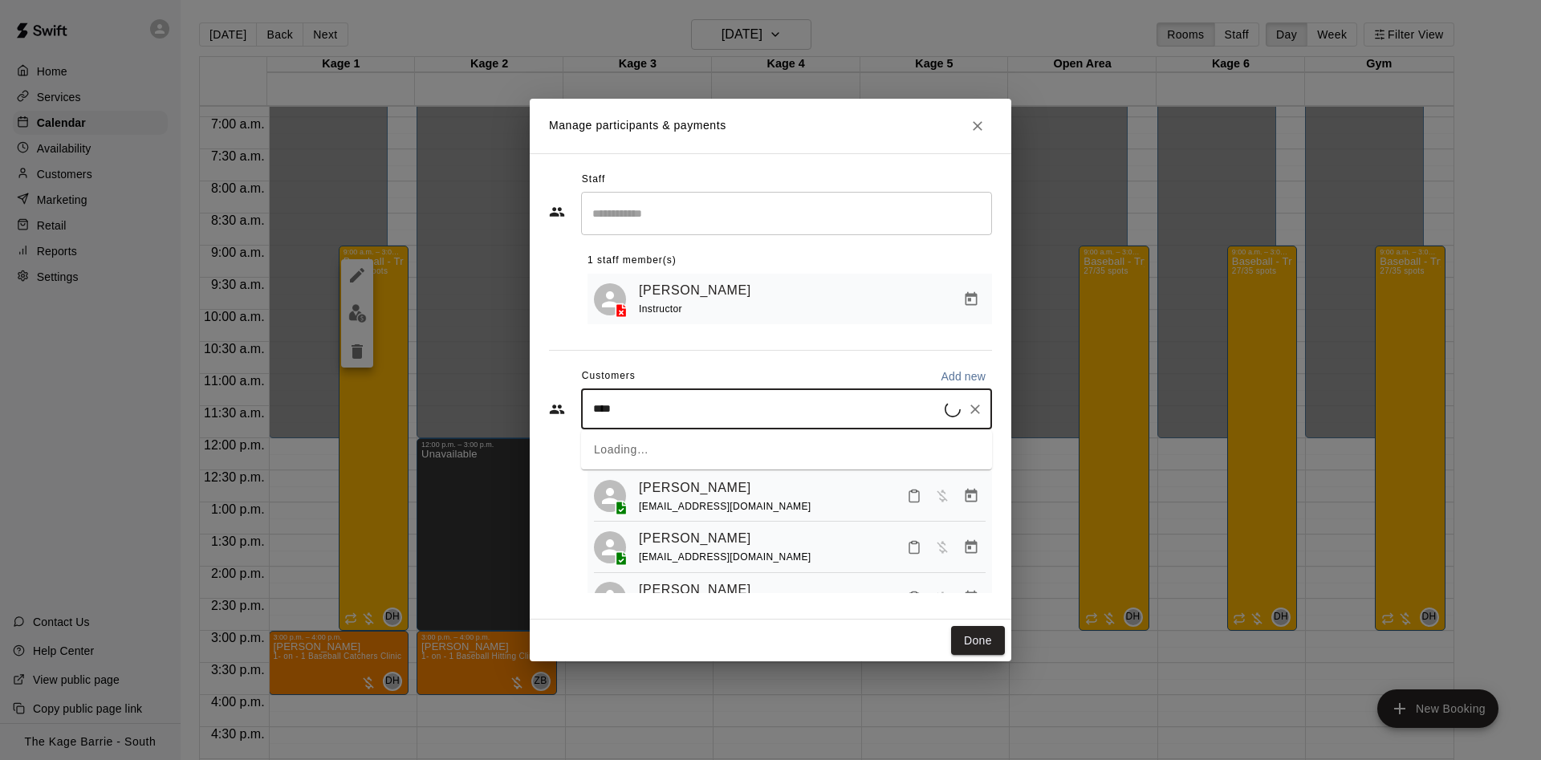
type input "*****"
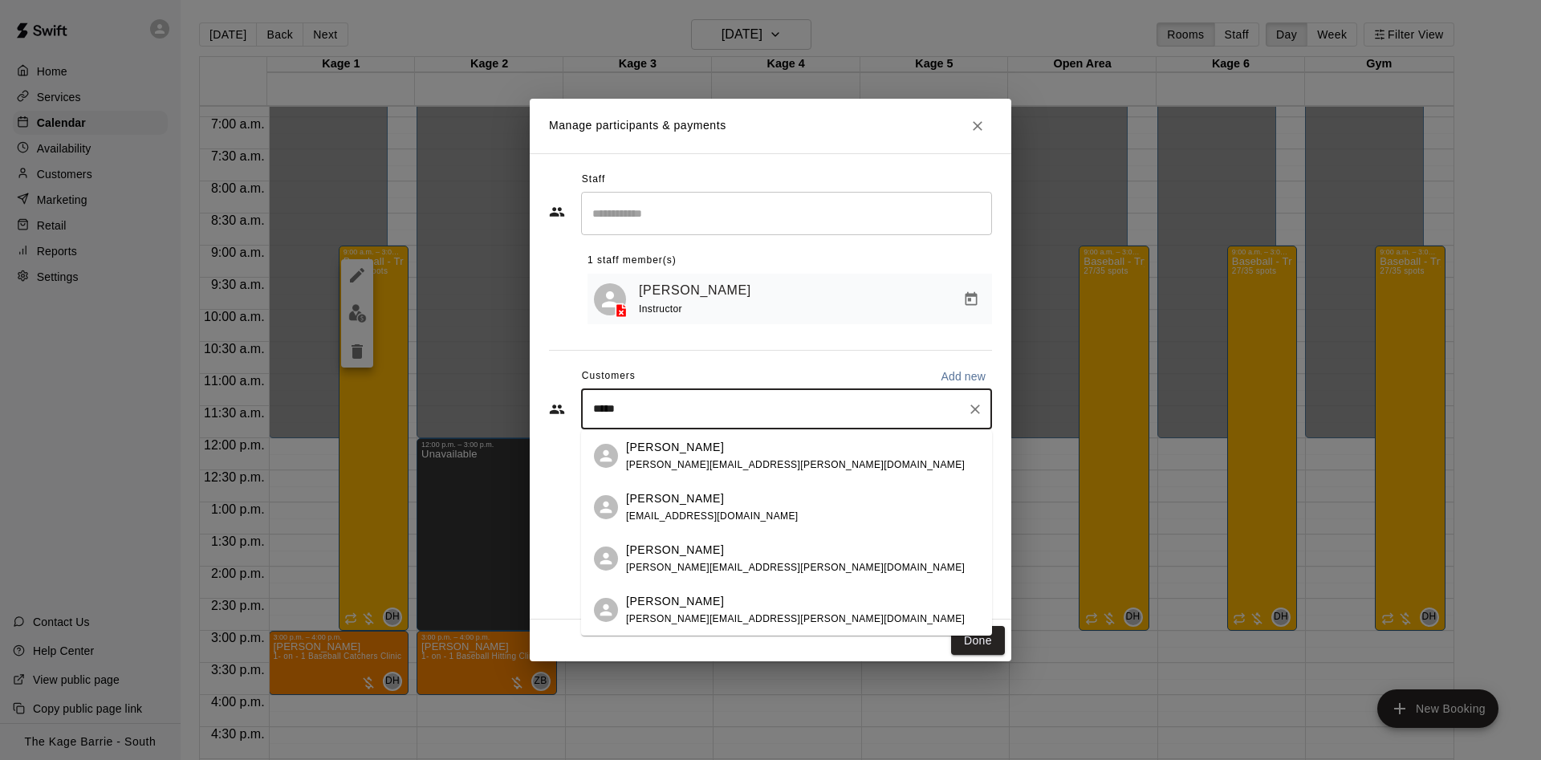
drag, startPoint x: 902, startPoint y: 534, endPoint x: 895, endPoint y: 520, distance: 15.4
click at [902, 532] on ul "[PERSON_NAME] [PERSON_NAME][EMAIL_ADDRESS][PERSON_NAME][DOMAIN_NAME] [PERSON_NA…" at bounding box center [786, 532] width 411 height 205
click at [894, 519] on div "[PERSON_NAME] [EMAIL_ADDRESS][DOMAIN_NAME]" at bounding box center [802, 507] width 353 height 35
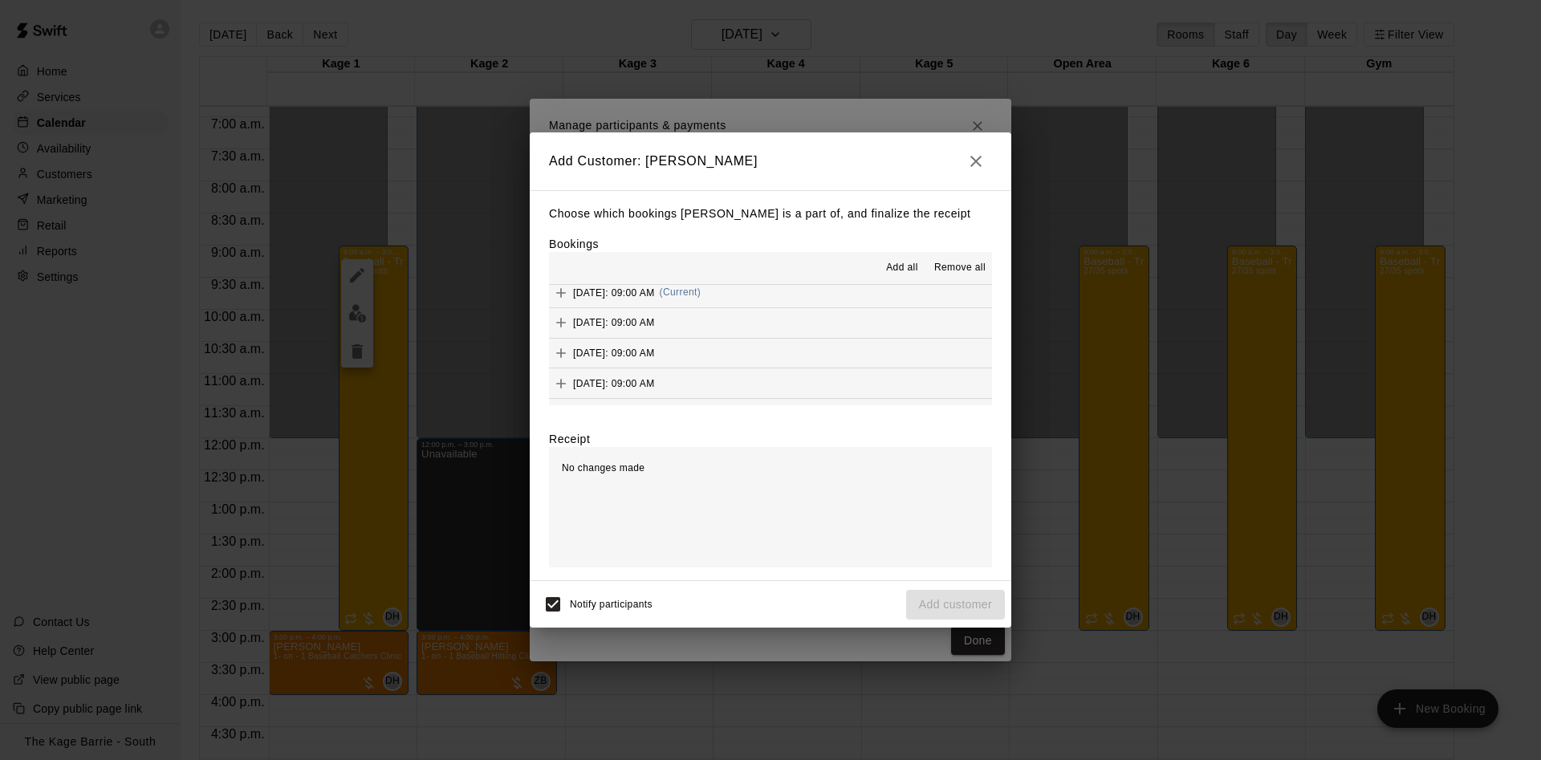
scroll to position [0, 0]
click at [903, 274] on span "Add all" at bounding box center [902, 268] width 32 height 16
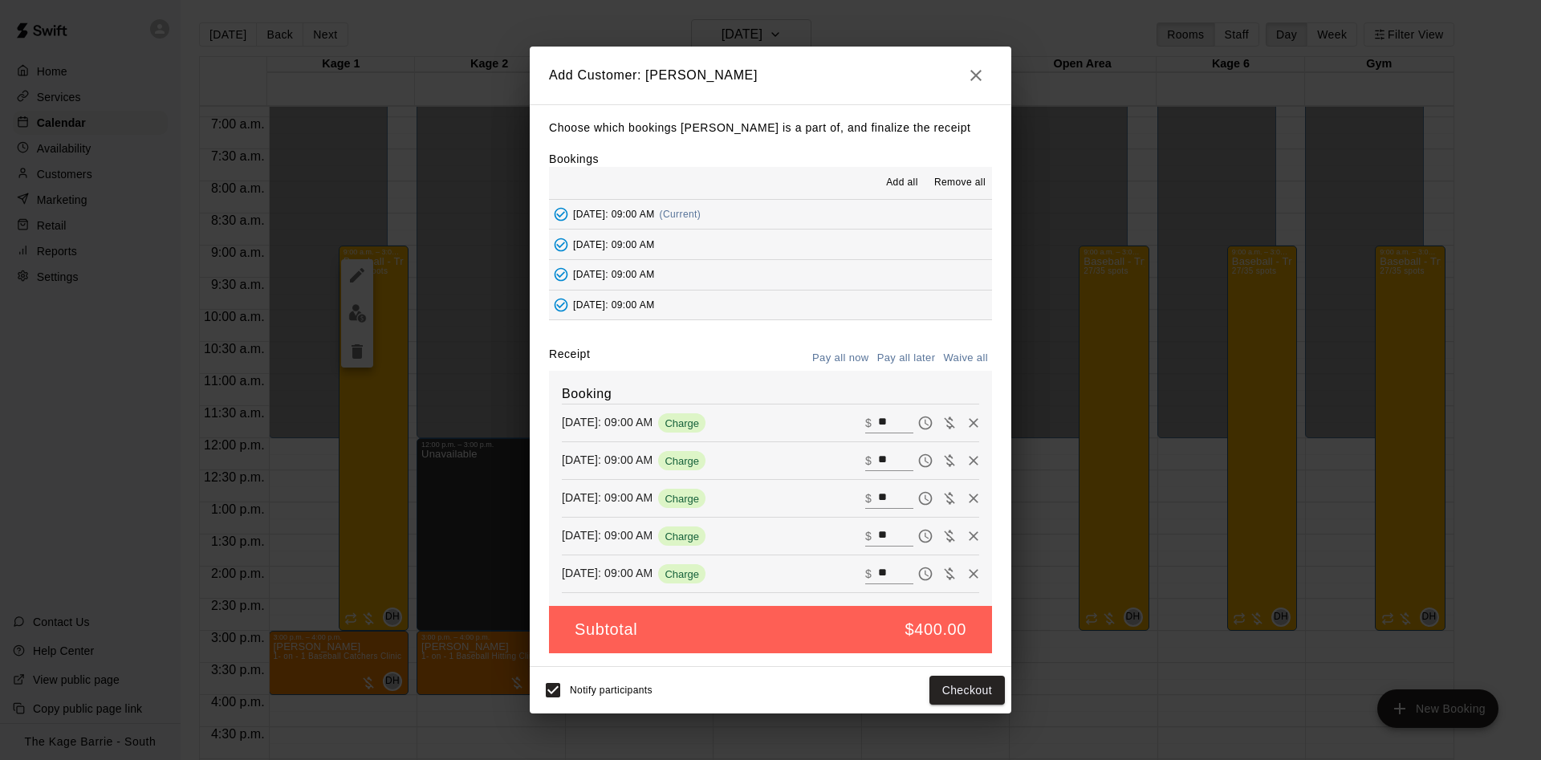
click at [895, 355] on button "Pay all later" at bounding box center [906, 358] width 67 height 25
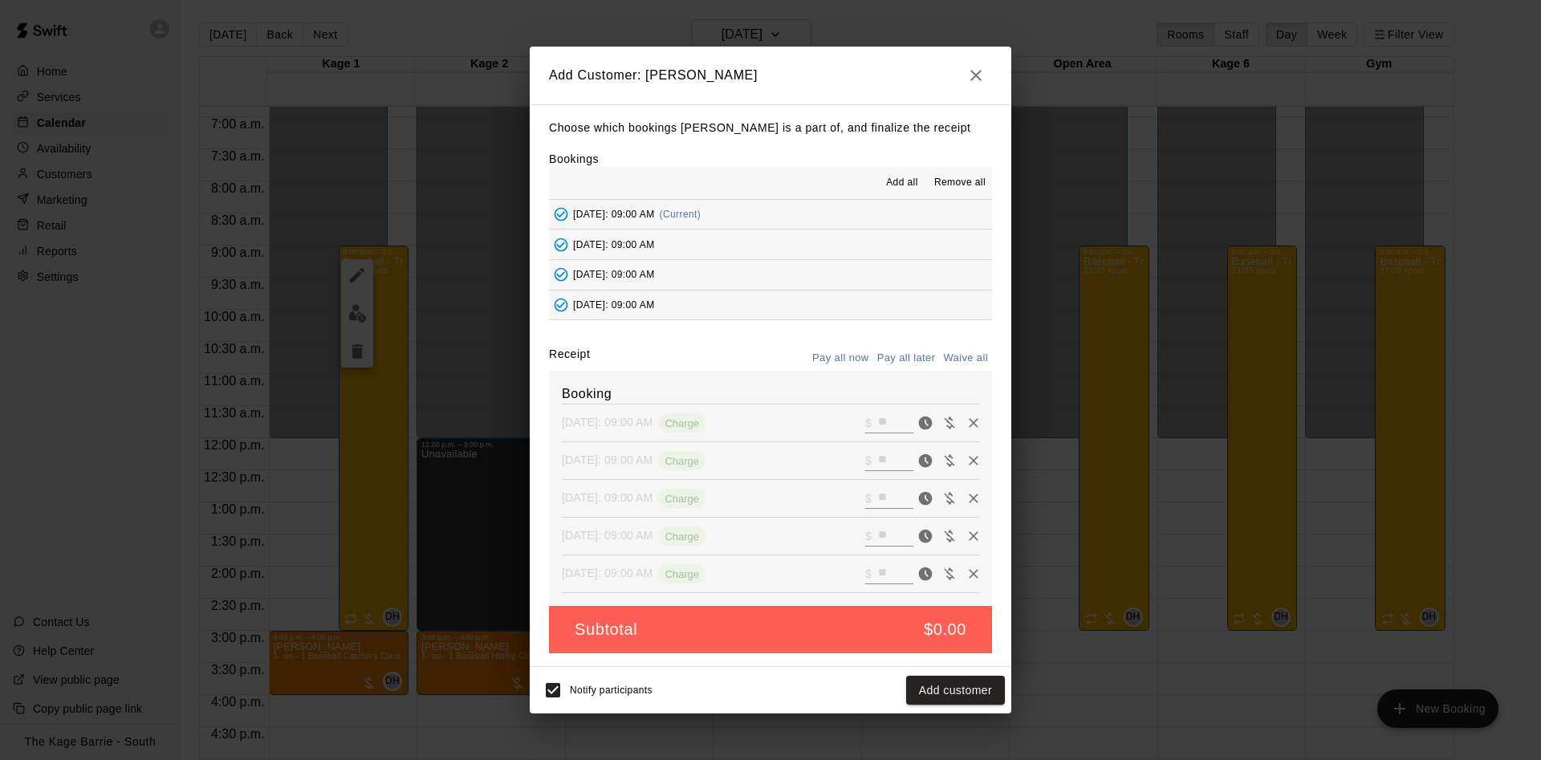
click at [932, 692] on button "Add customer" at bounding box center [955, 691] width 99 height 30
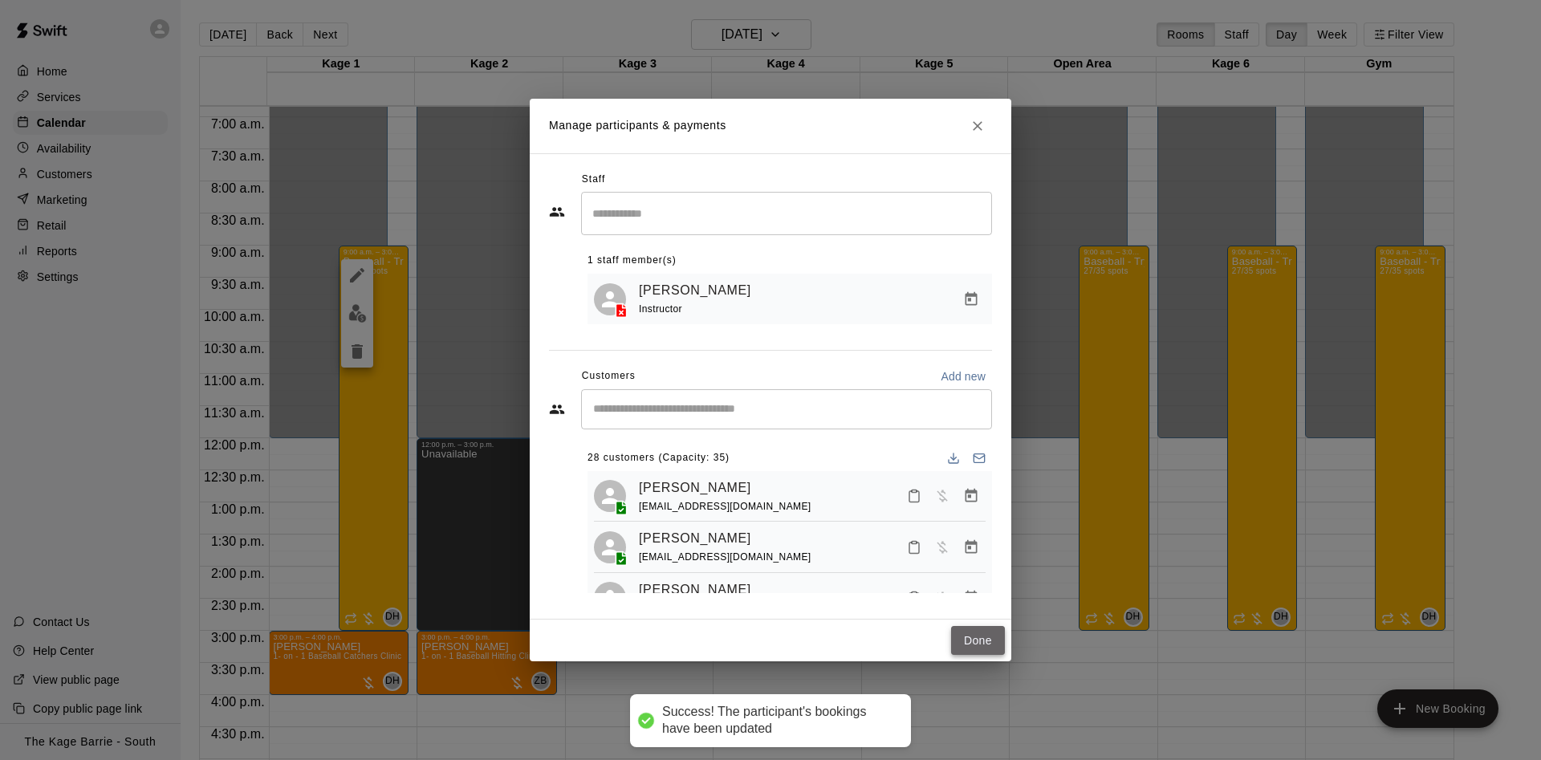
click at [970, 646] on button "Done" at bounding box center [978, 641] width 54 height 30
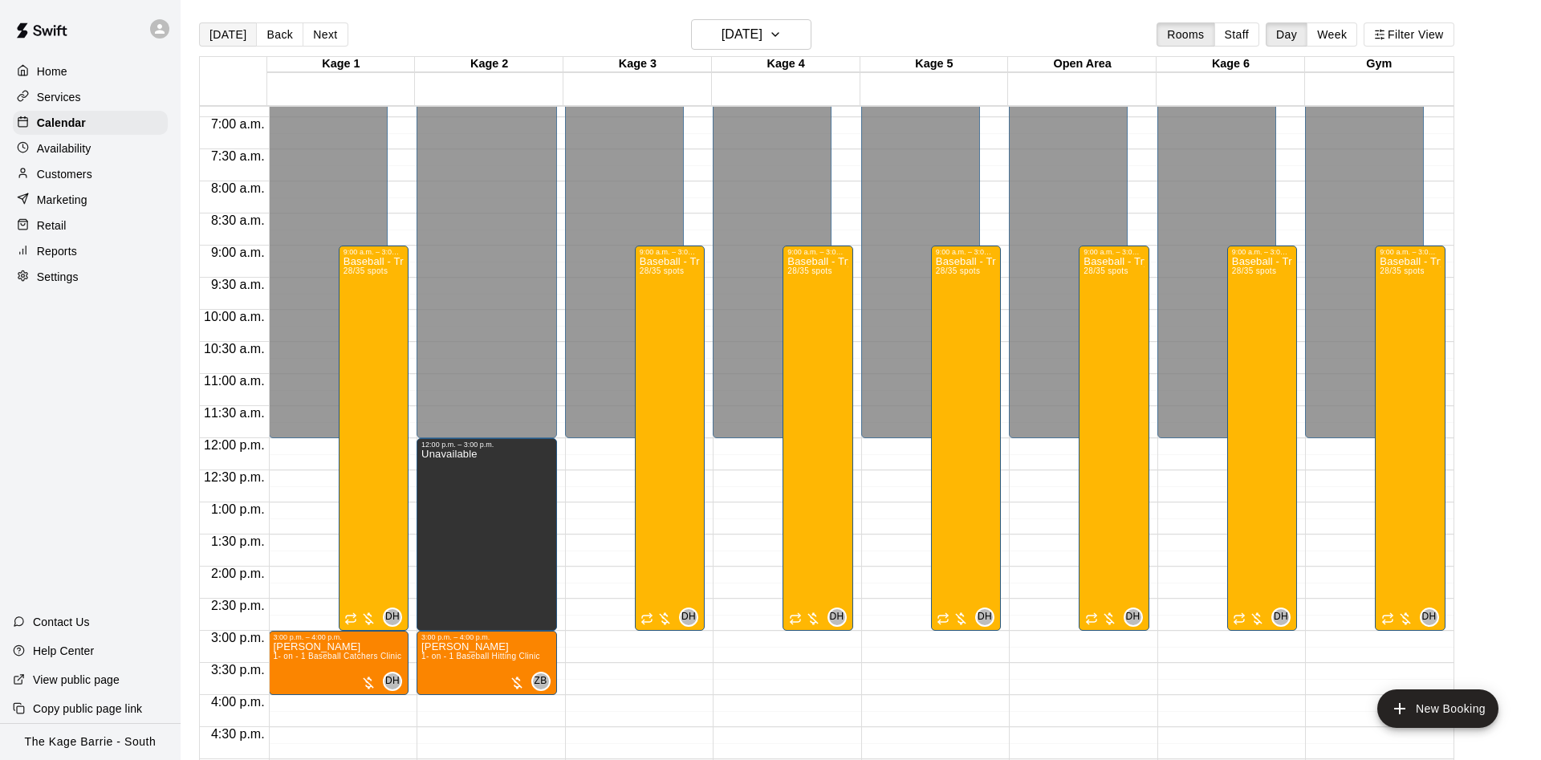
click at [214, 32] on button "[DATE]" at bounding box center [228, 34] width 58 height 24
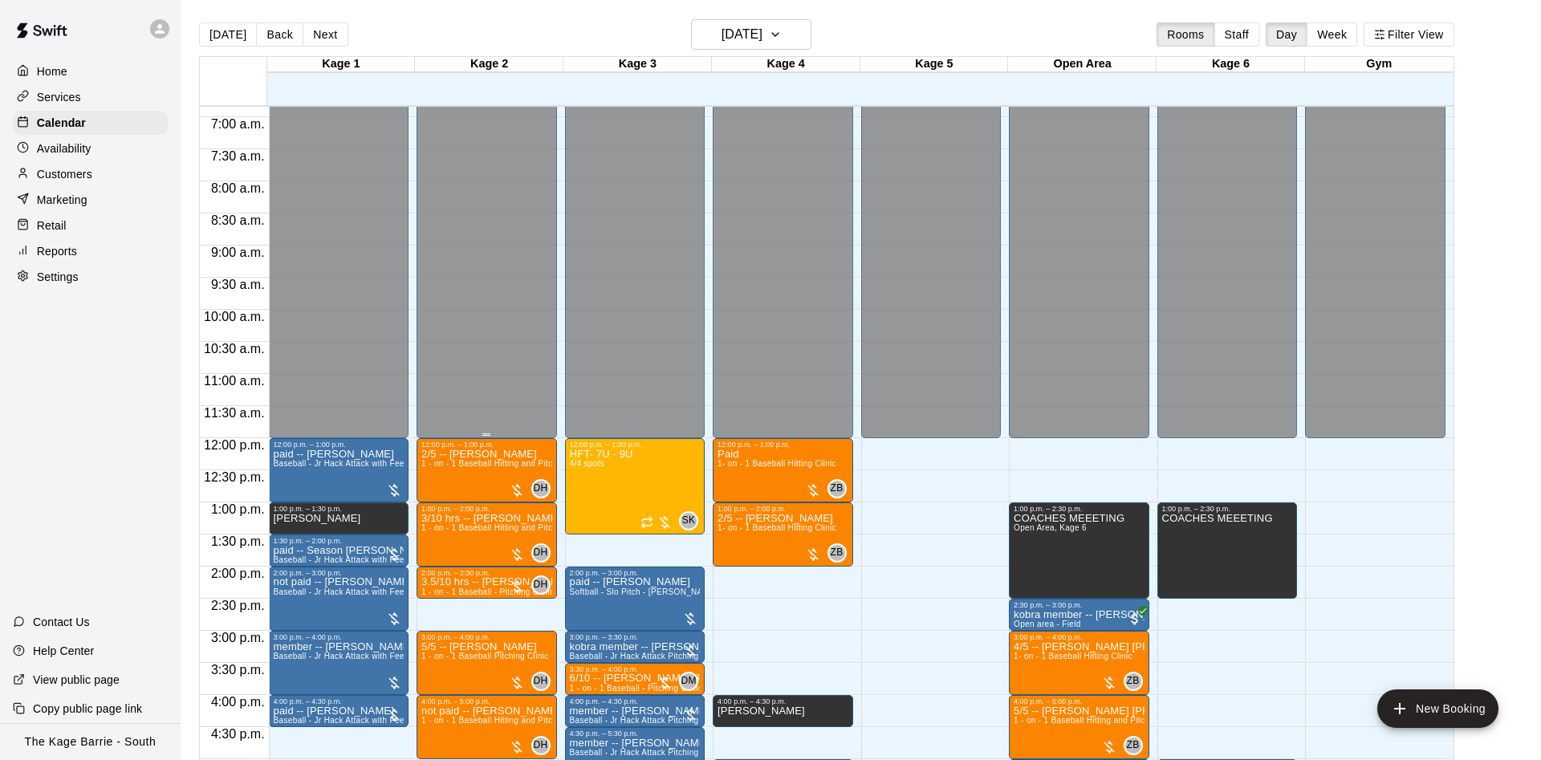
scroll to position [844, 0]
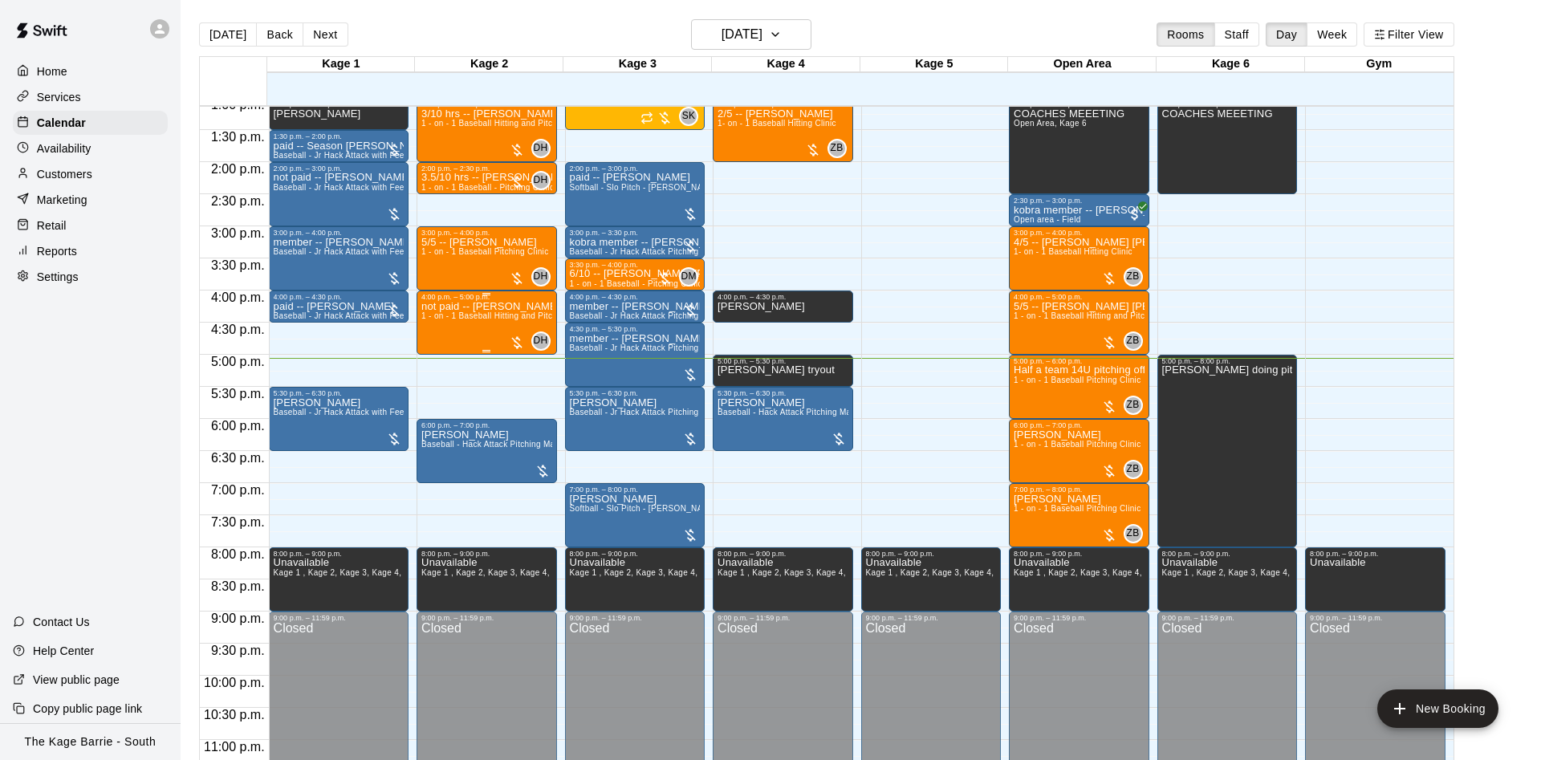
click at [511, 316] on span "1 - on - 1 Baseball Hitting and Pitching Clinic" at bounding box center [506, 315] width 171 height 9
click at [425, 330] on icon "edit" at bounding box center [434, 331] width 19 height 19
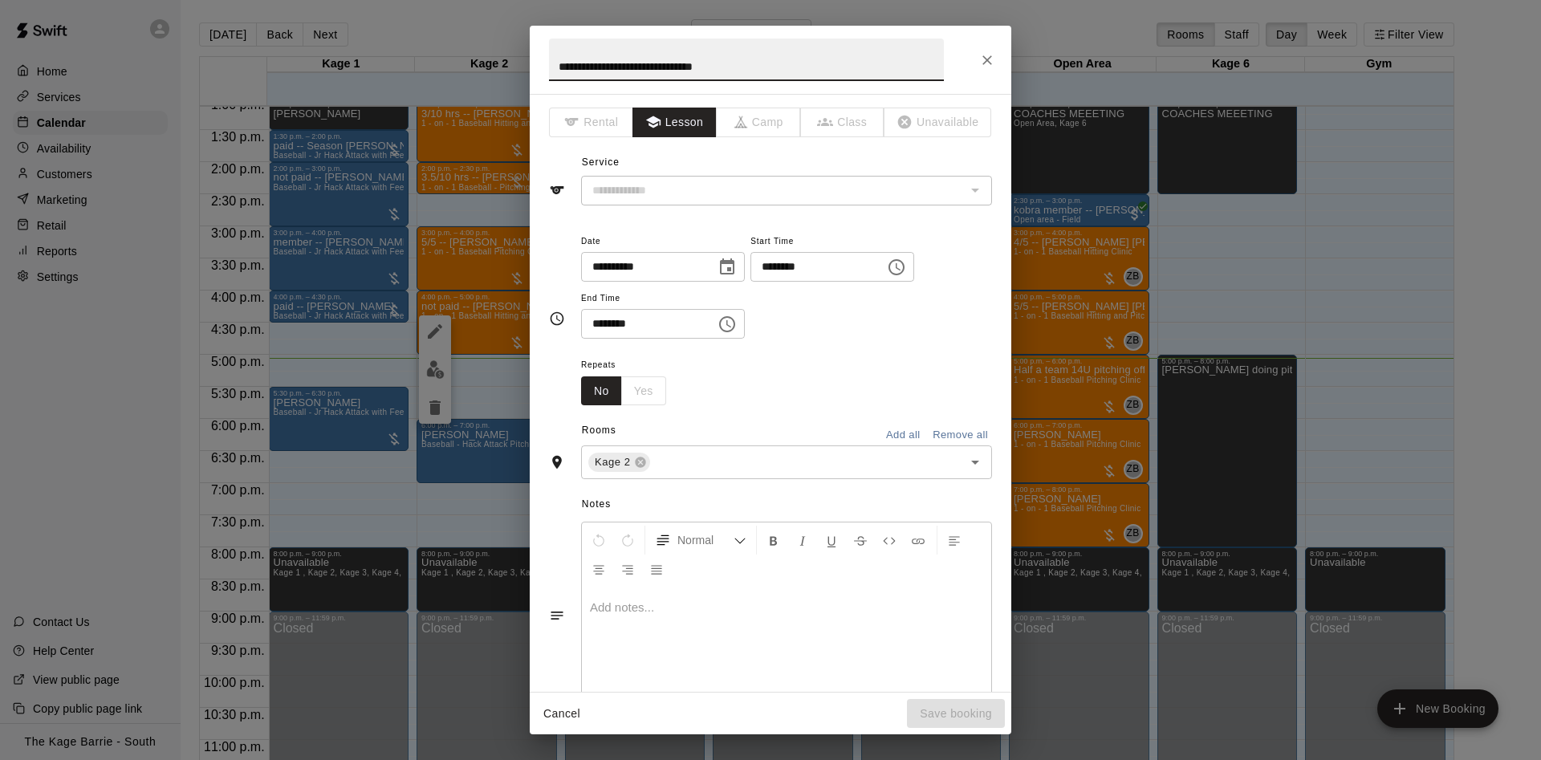
type input "**********"
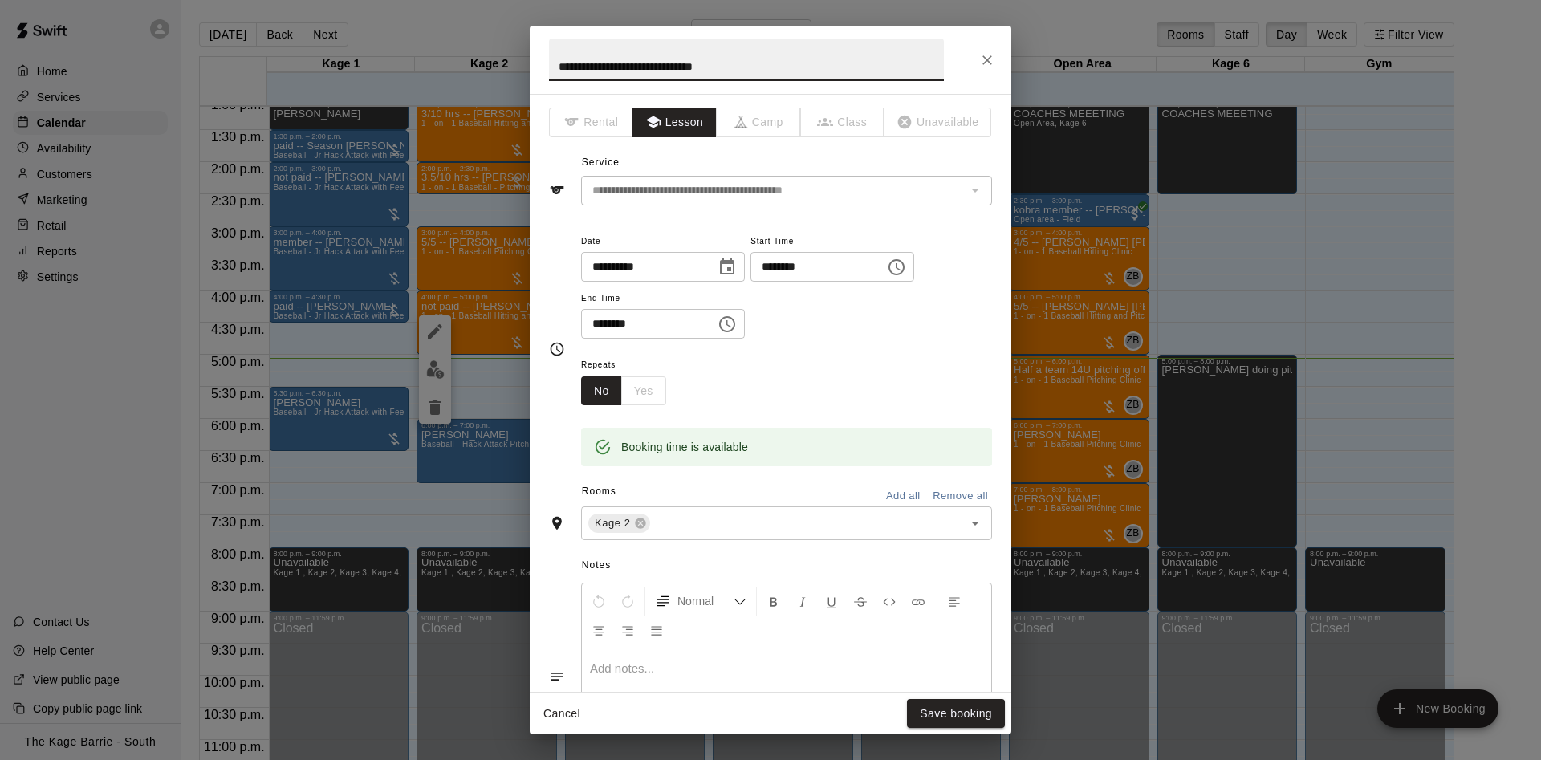
drag, startPoint x: 580, startPoint y: 67, endPoint x: 553, endPoint y: 76, distance: 28.7
click at [553, 76] on input "**********" at bounding box center [746, 60] width 395 height 43
type input "**********"
click at [936, 723] on button "Save booking" at bounding box center [956, 714] width 98 height 30
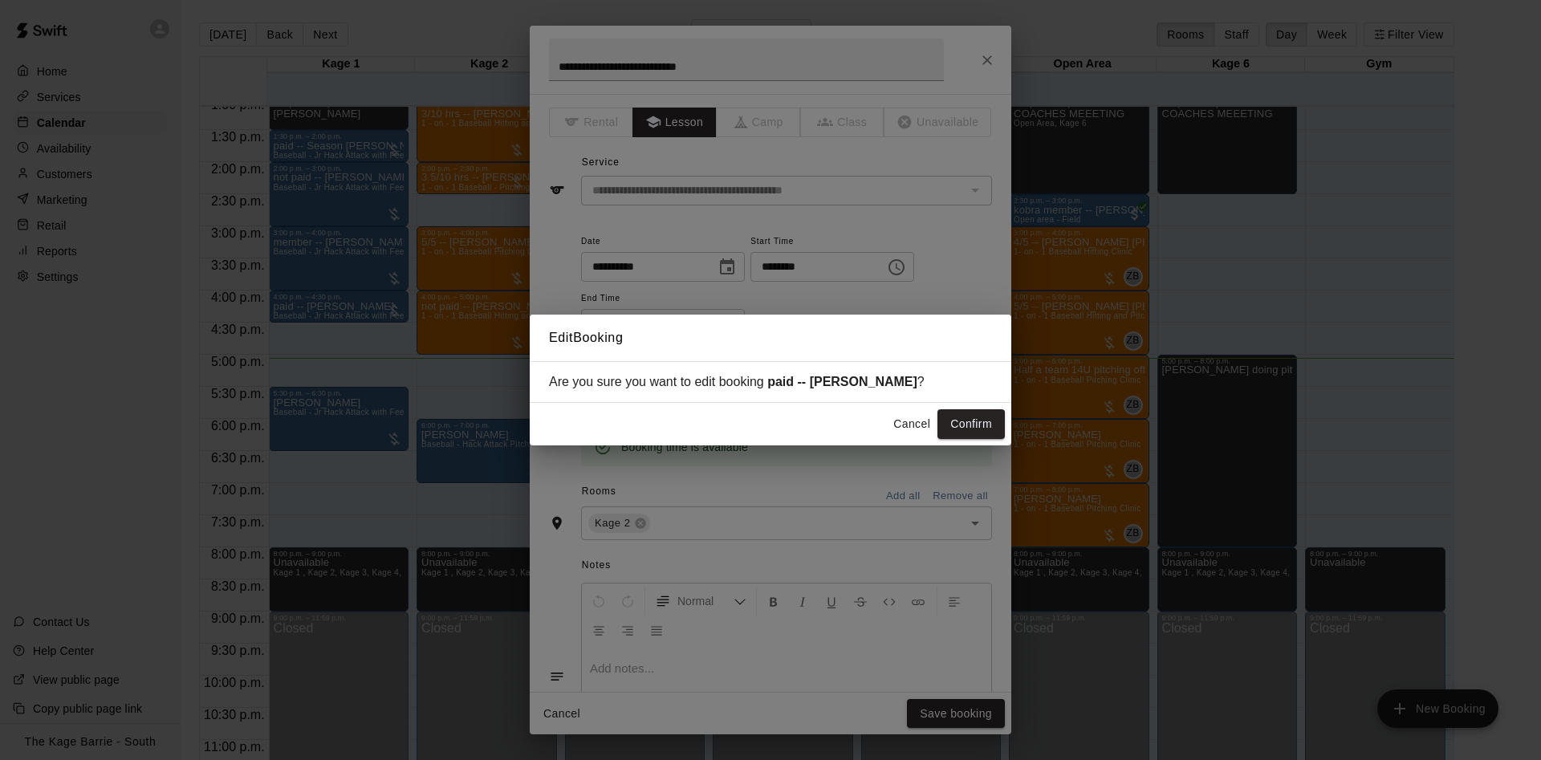
drag, startPoint x: 978, startPoint y: 421, endPoint x: 940, endPoint y: 417, distance: 38.0
click at [978, 422] on button "Confirm" at bounding box center [970, 424] width 67 height 30
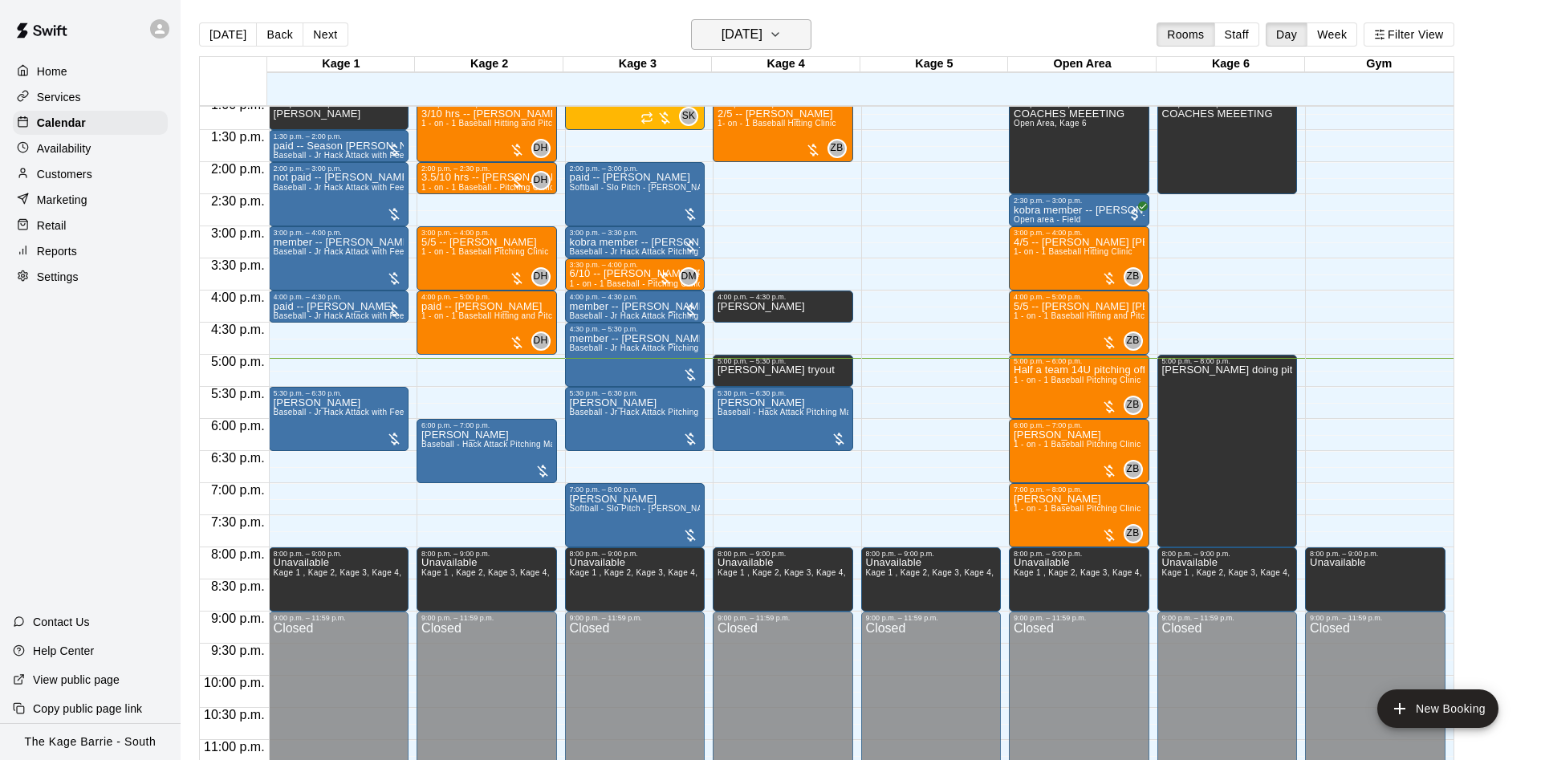
click at [722, 44] on h6 "[DATE]" at bounding box center [742, 34] width 41 height 22
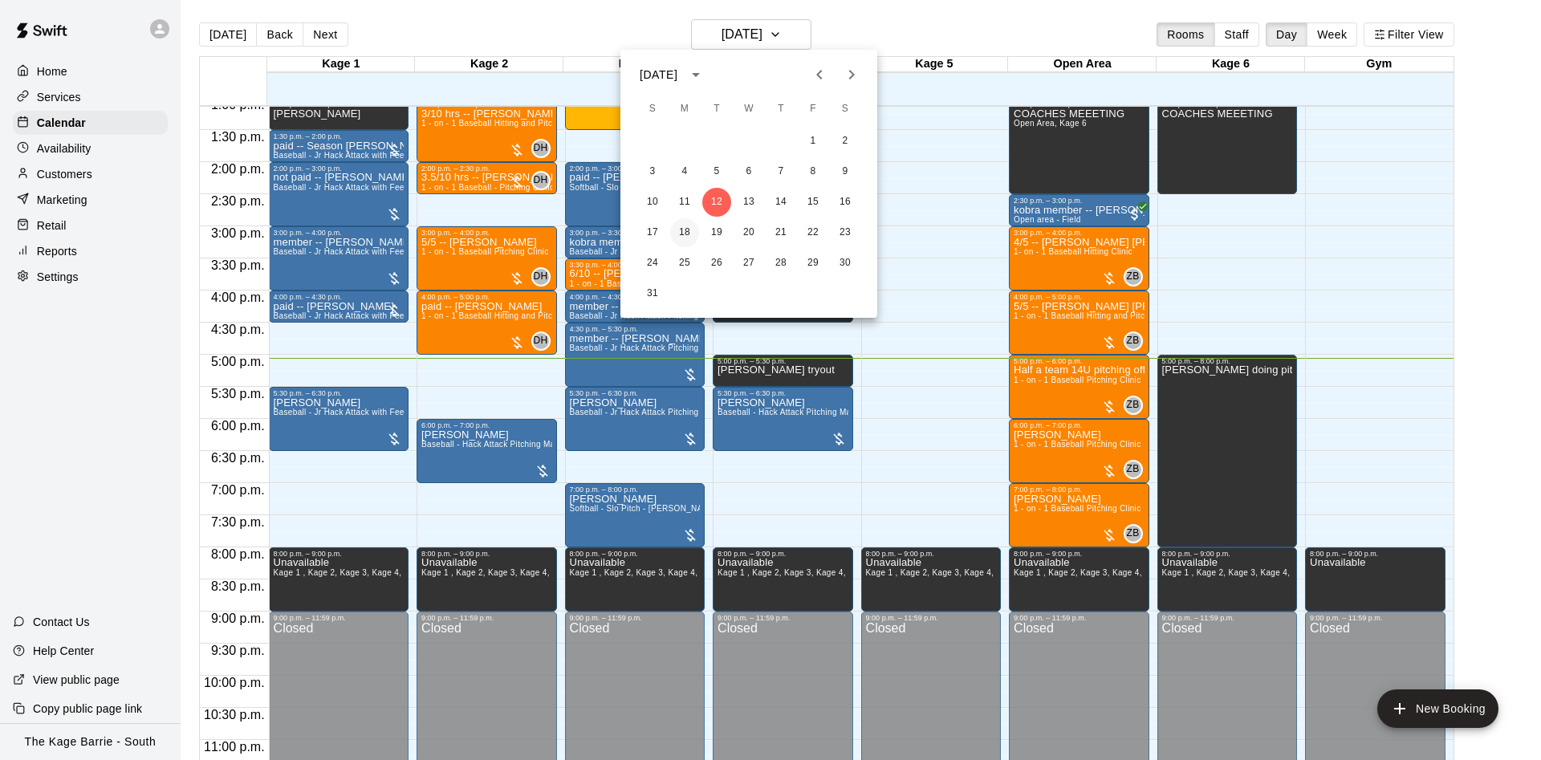
click at [678, 235] on button "18" at bounding box center [684, 232] width 29 height 29
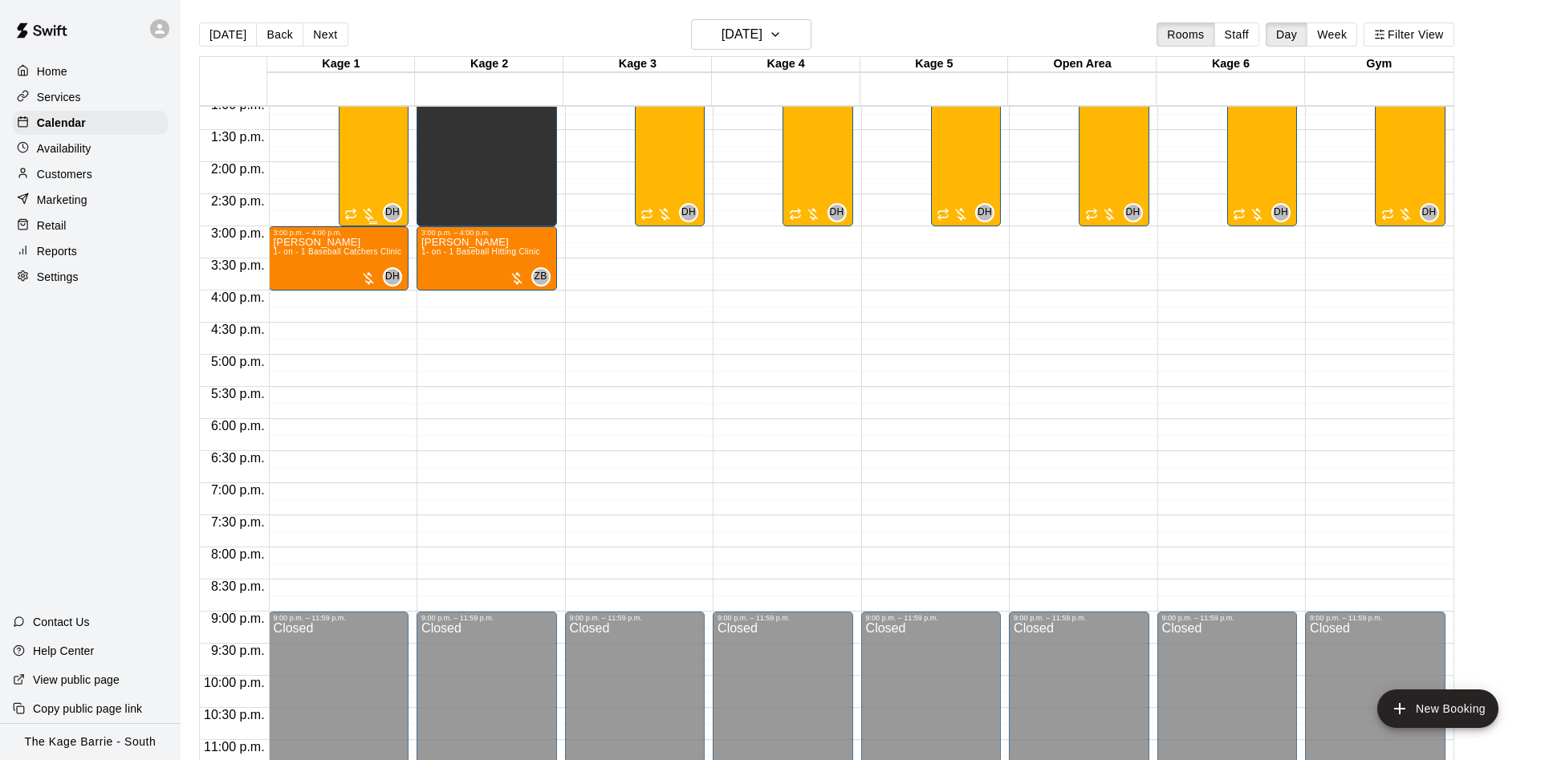
click at [368, 163] on div "Baseball - Tryout Prep Camp 2025 ([DATE] - [DATE]) 28/35 spots" at bounding box center [374, 232] width 60 height 760
click at [356, 70] on img "edit" at bounding box center [357, 67] width 18 height 18
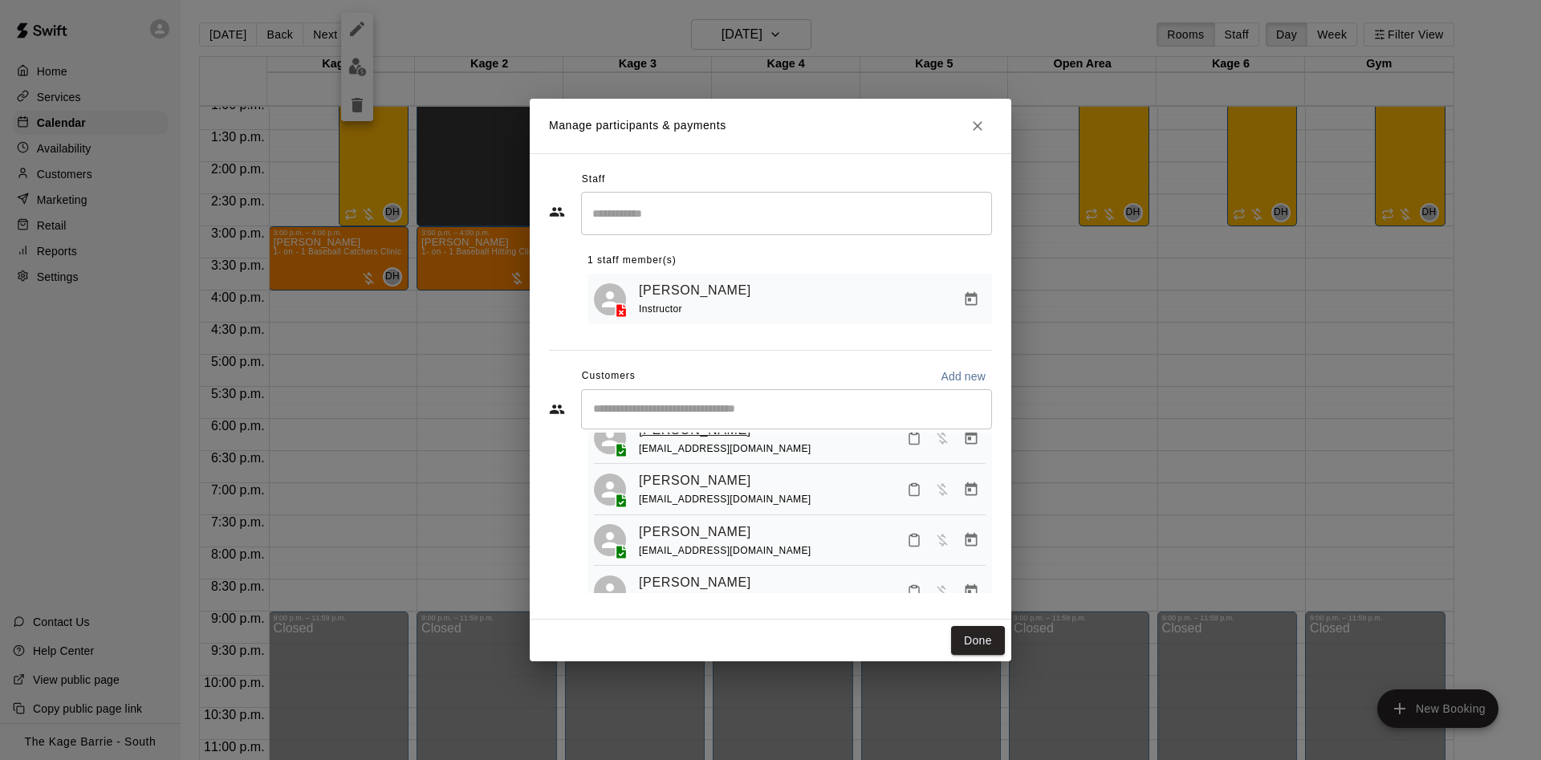
scroll to position [506, 0]
drag, startPoint x: 710, startPoint y: 455, endPoint x: 640, endPoint y: 452, distance: 69.1
click at [640, 471] on div "[PERSON_NAME]" at bounding box center [725, 481] width 173 height 21
copy link "[PERSON_NAME]"
drag, startPoint x: 779, startPoint y: 481, endPoint x: 634, endPoint y: 478, distance: 144.5
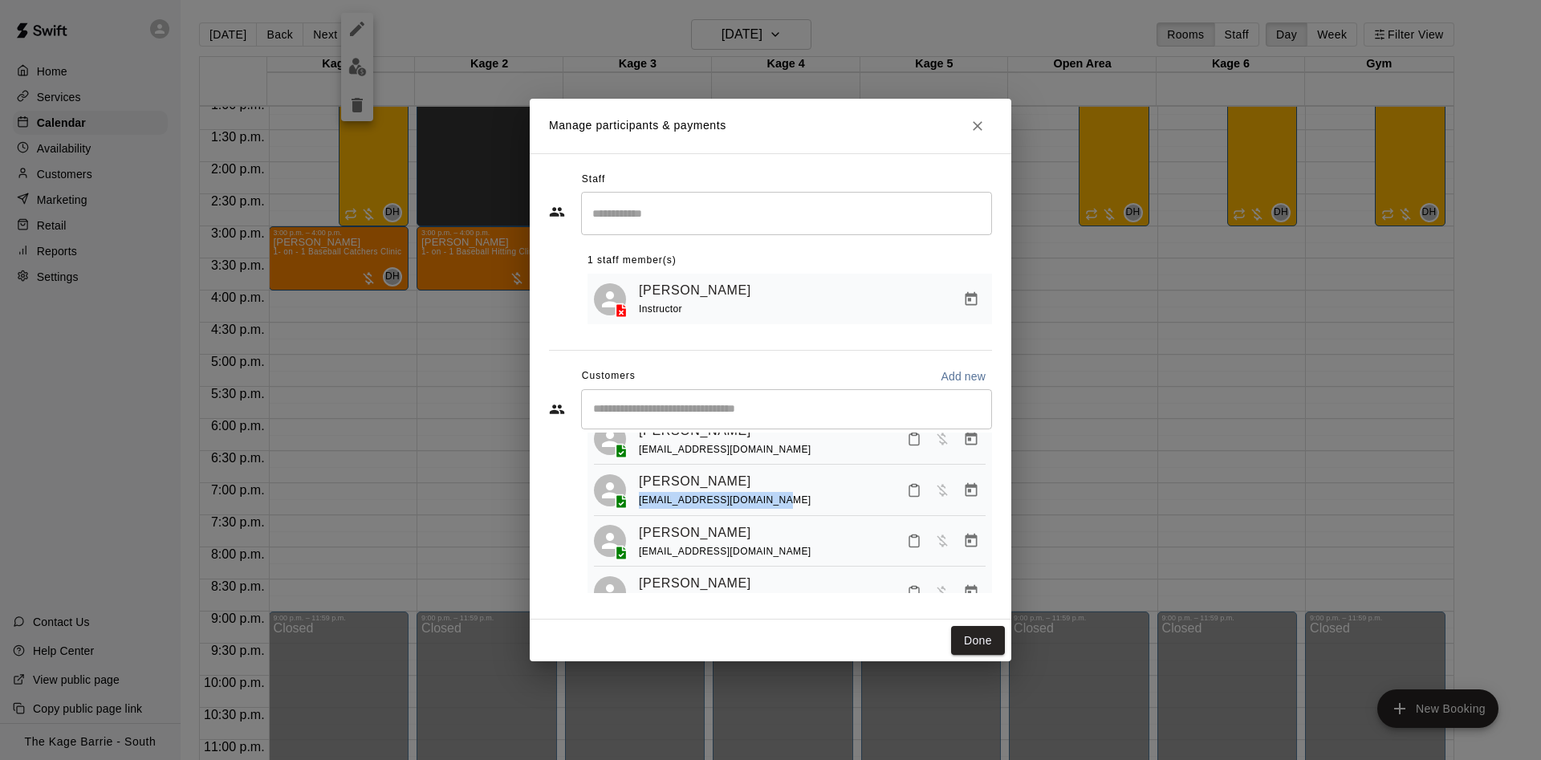
click at [634, 478] on div "[PERSON_NAME] [EMAIL_ADDRESS][DOMAIN_NAME]" at bounding box center [790, 490] width 392 height 38
copy span "[EMAIL_ADDRESS][DOMAIN_NAME]"
click at [983, 121] on icon "Close" at bounding box center [978, 126] width 16 height 16
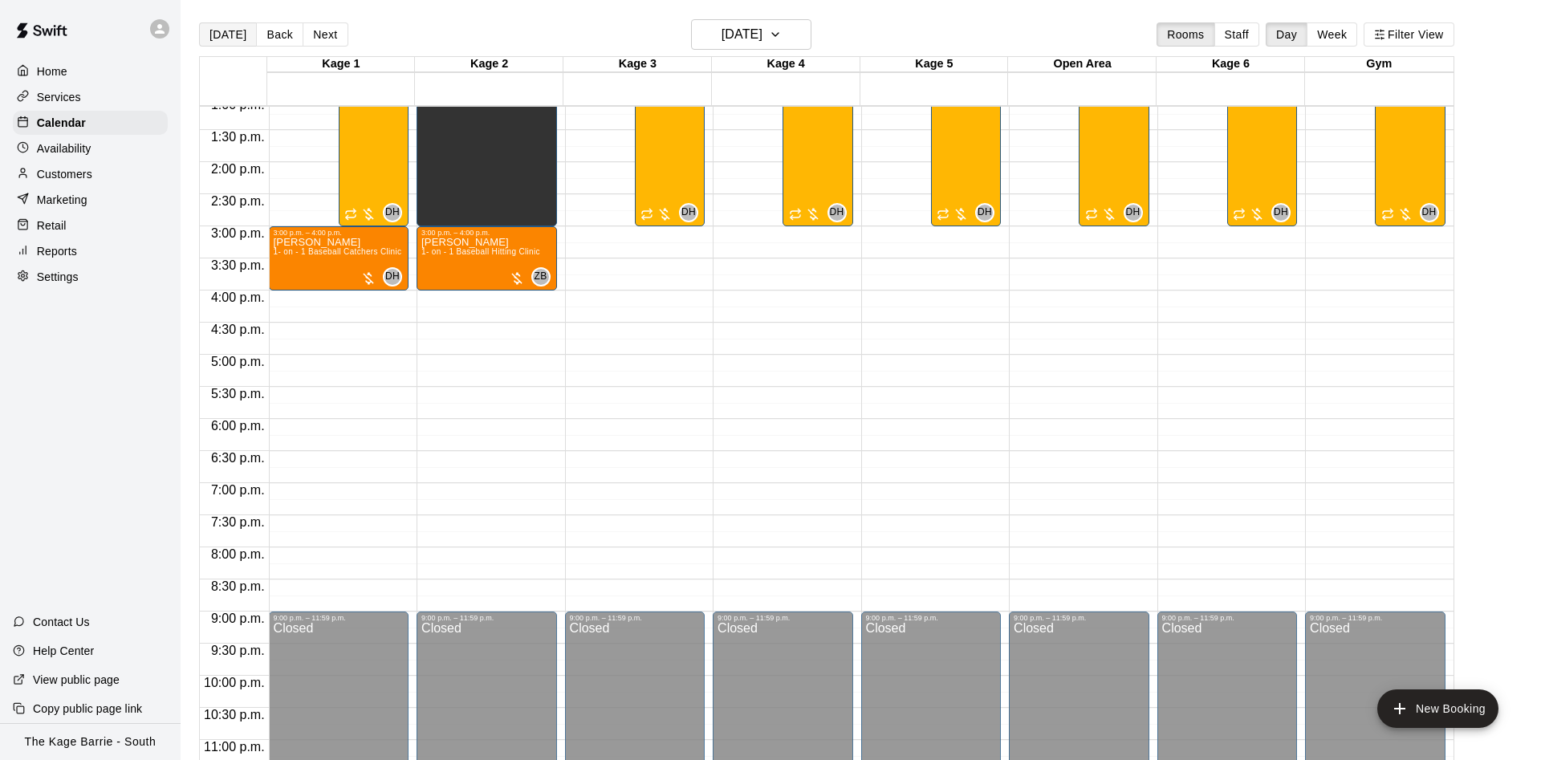
click at [197, 26] on div "[DATE] Back [DATE][DATE] Rooms Staff Day Week Filter View Kage 1 18 Mon Kage 2 …" at bounding box center [826, 399] width 1279 height 760
click at [223, 32] on button "[DATE]" at bounding box center [228, 34] width 58 height 24
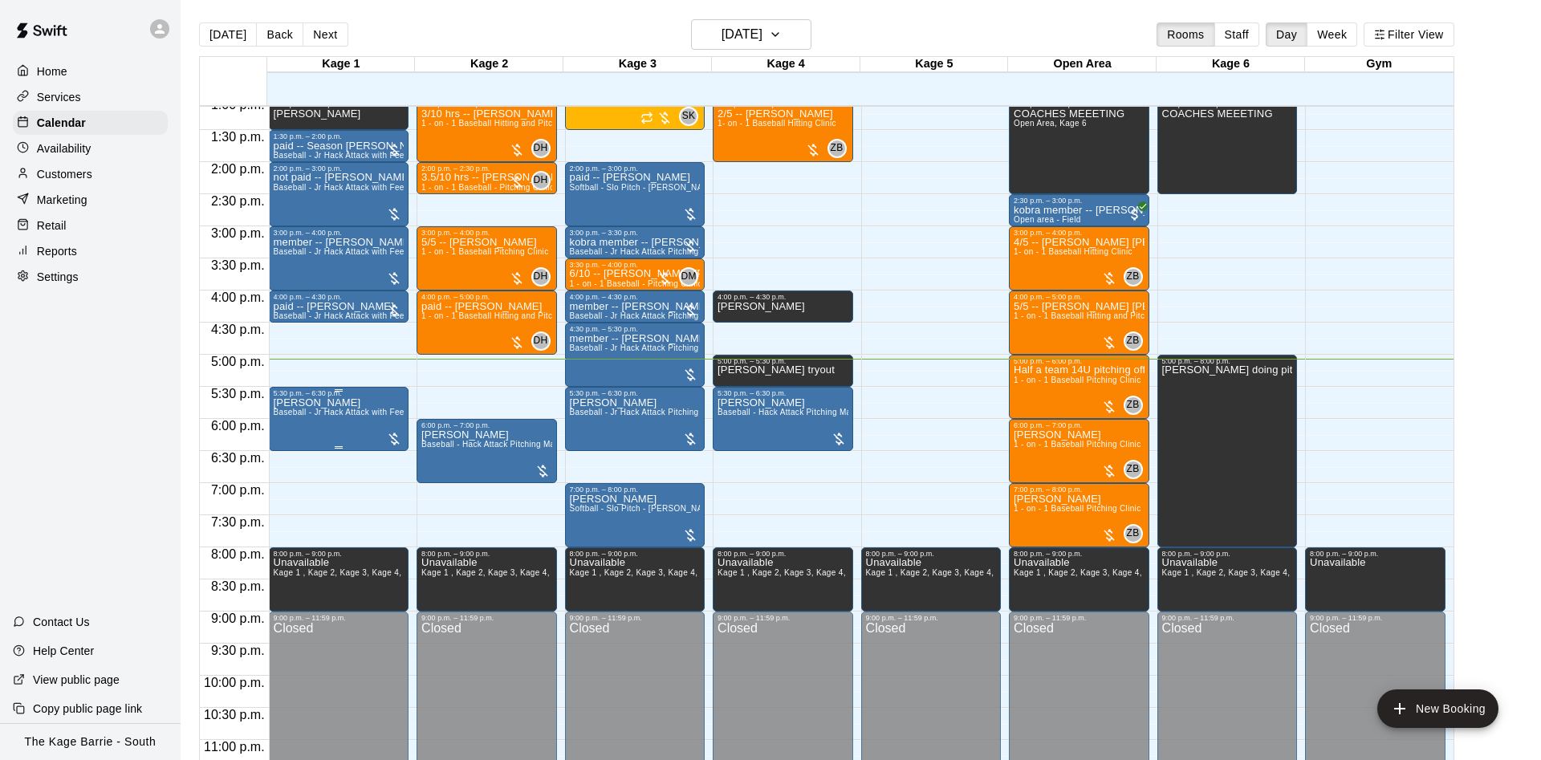
click at [294, 453] on img "edit" at bounding box center [288, 454] width 18 height 18
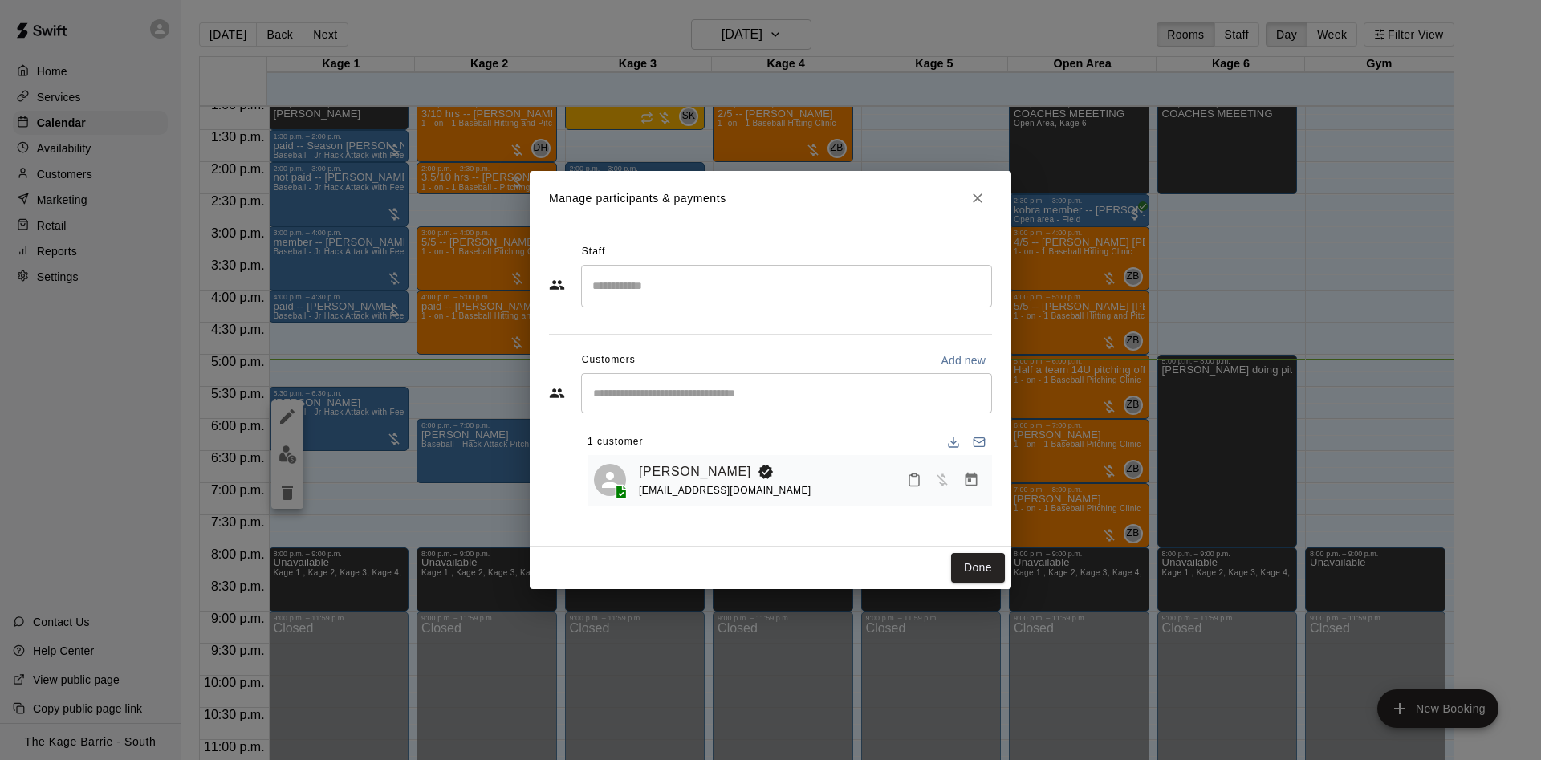
click at [956, 197] on h2 "Manage participants & payments" at bounding box center [771, 198] width 482 height 55
click at [974, 195] on icon "Close" at bounding box center [978, 198] width 10 height 10
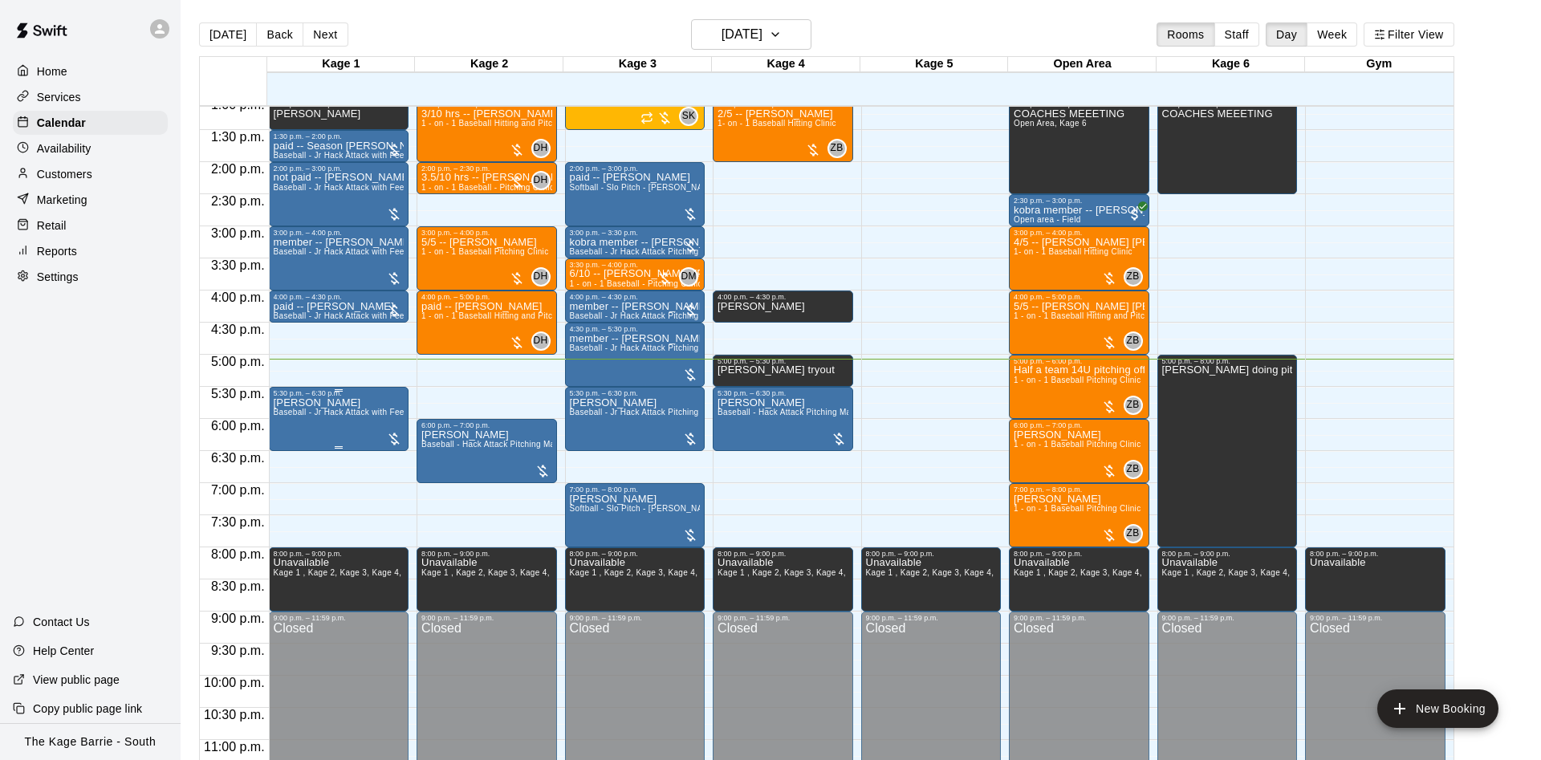
click at [339, 417] on span "Baseball - Jr Hack Attack with Feeder - DO NOT NEED SECOND PERSON" at bounding box center [417, 412] width 287 height 9
click at [295, 423] on icon "edit" at bounding box center [287, 427] width 19 height 19
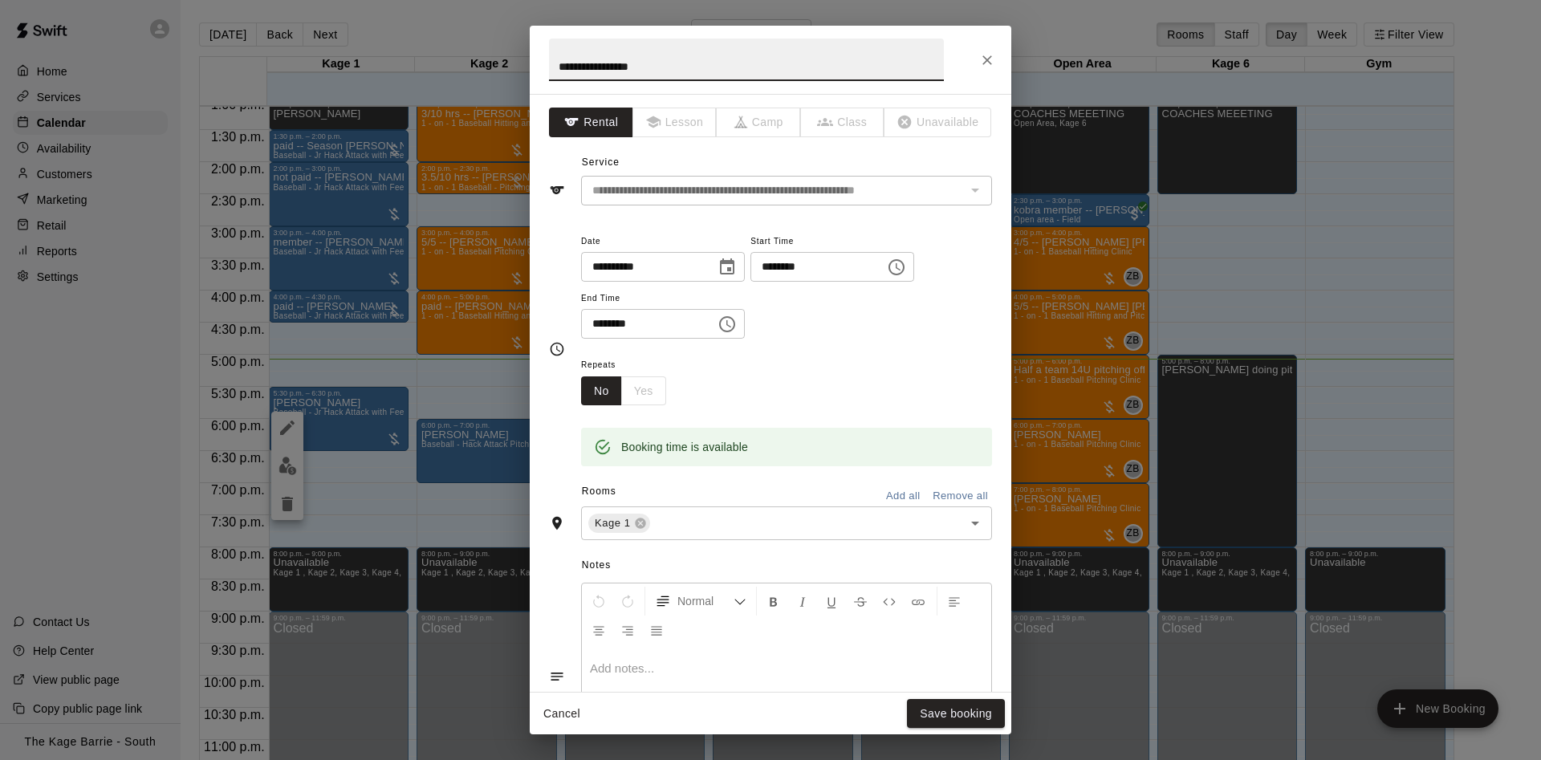
drag, startPoint x: 645, startPoint y: 67, endPoint x: 551, endPoint y: 66, distance: 94.7
click at [551, 66] on input "**********" at bounding box center [746, 60] width 395 height 43
type input "**********"
click at [964, 711] on button "Save booking" at bounding box center [956, 714] width 98 height 30
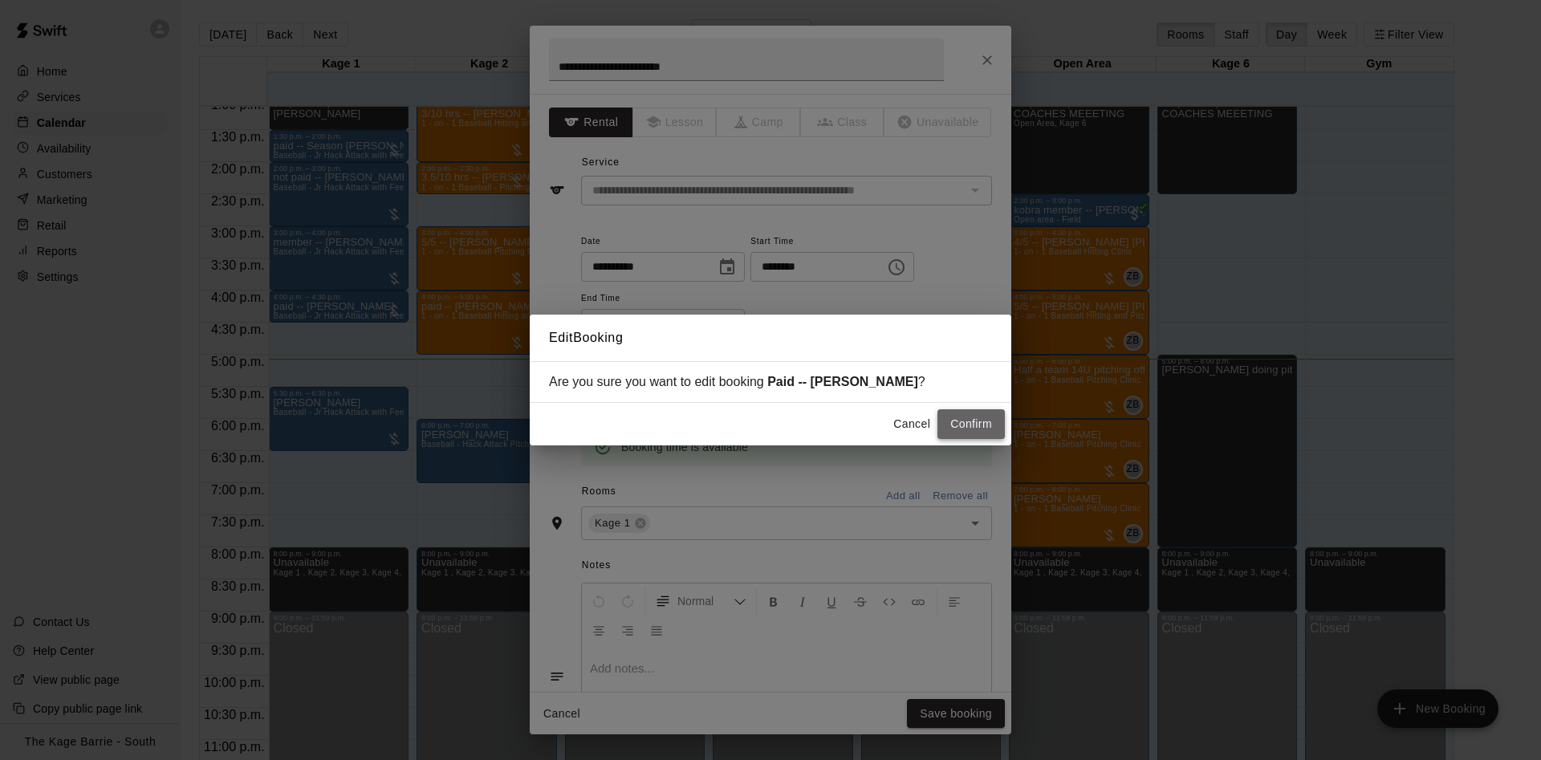
click at [980, 417] on button "Confirm" at bounding box center [970, 424] width 67 height 30
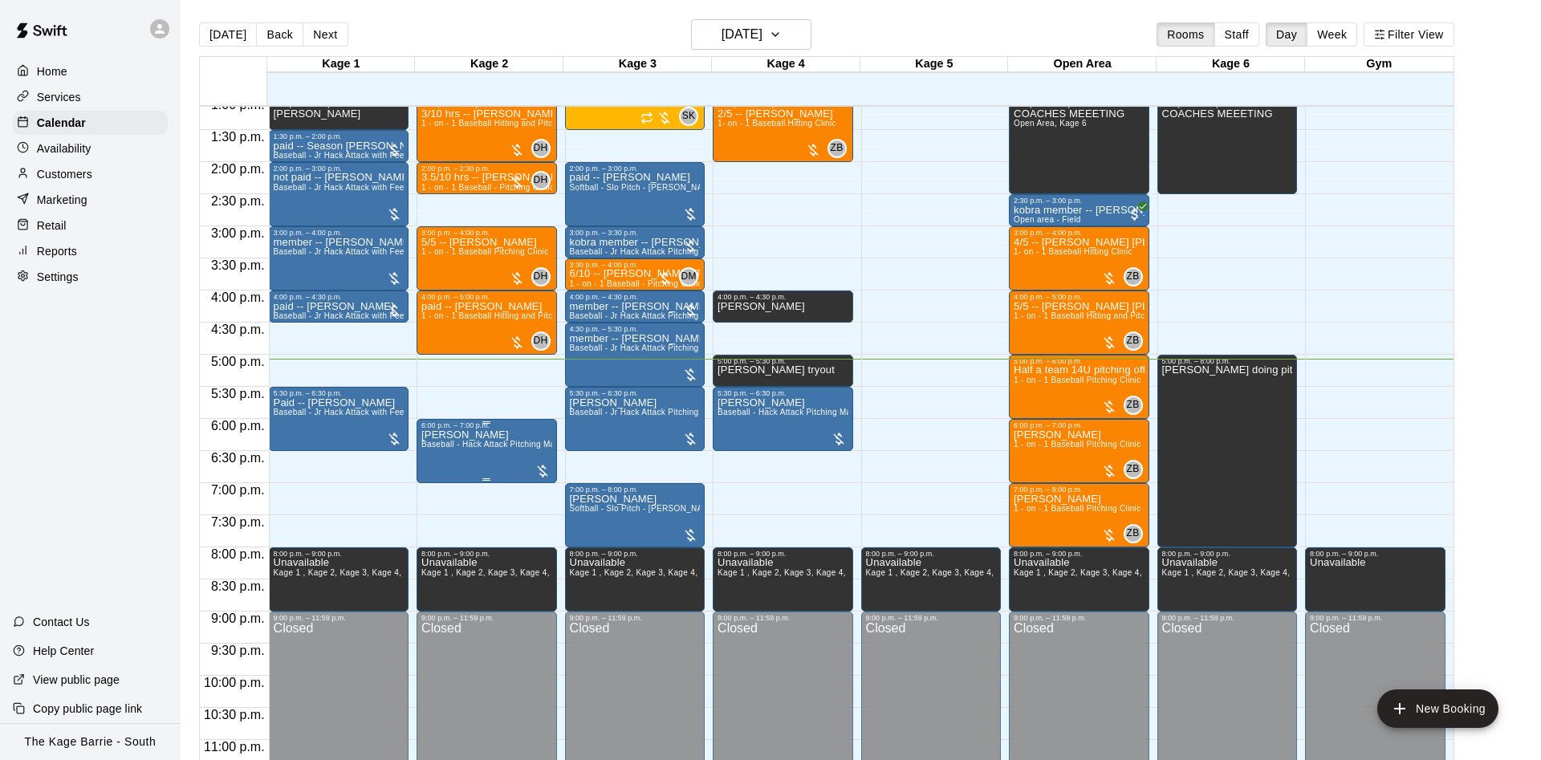
click at [495, 435] on p "[PERSON_NAME]" at bounding box center [486, 435] width 131 height 0
click at [437, 451] on icon "edit" at bounding box center [435, 454] width 14 height 14
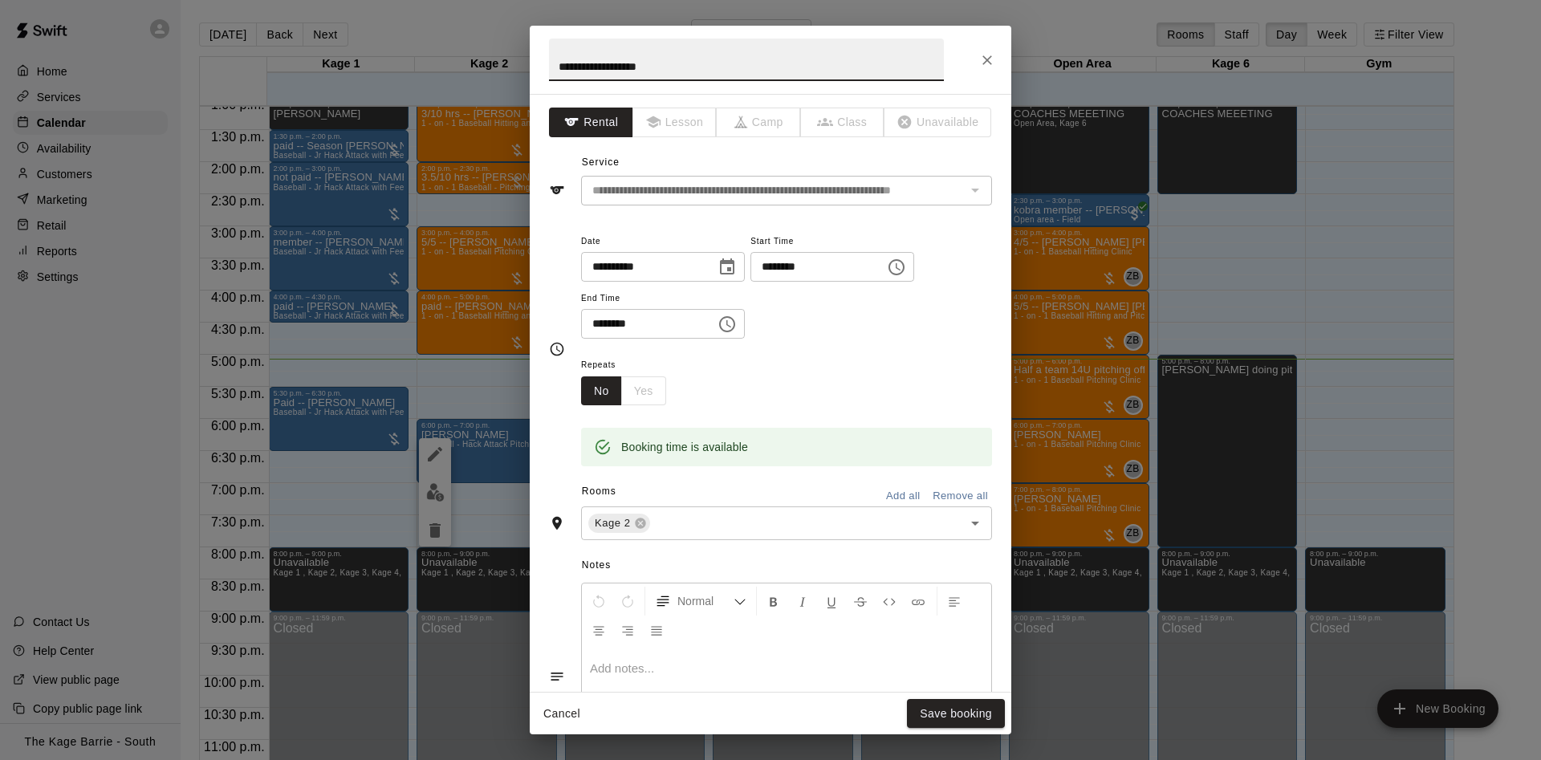
click at [550, 68] on input "**********" at bounding box center [746, 60] width 395 height 43
type input "**********"
click at [931, 709] on button "Save booking" at bounding box center [956, 714] width 98 height 30
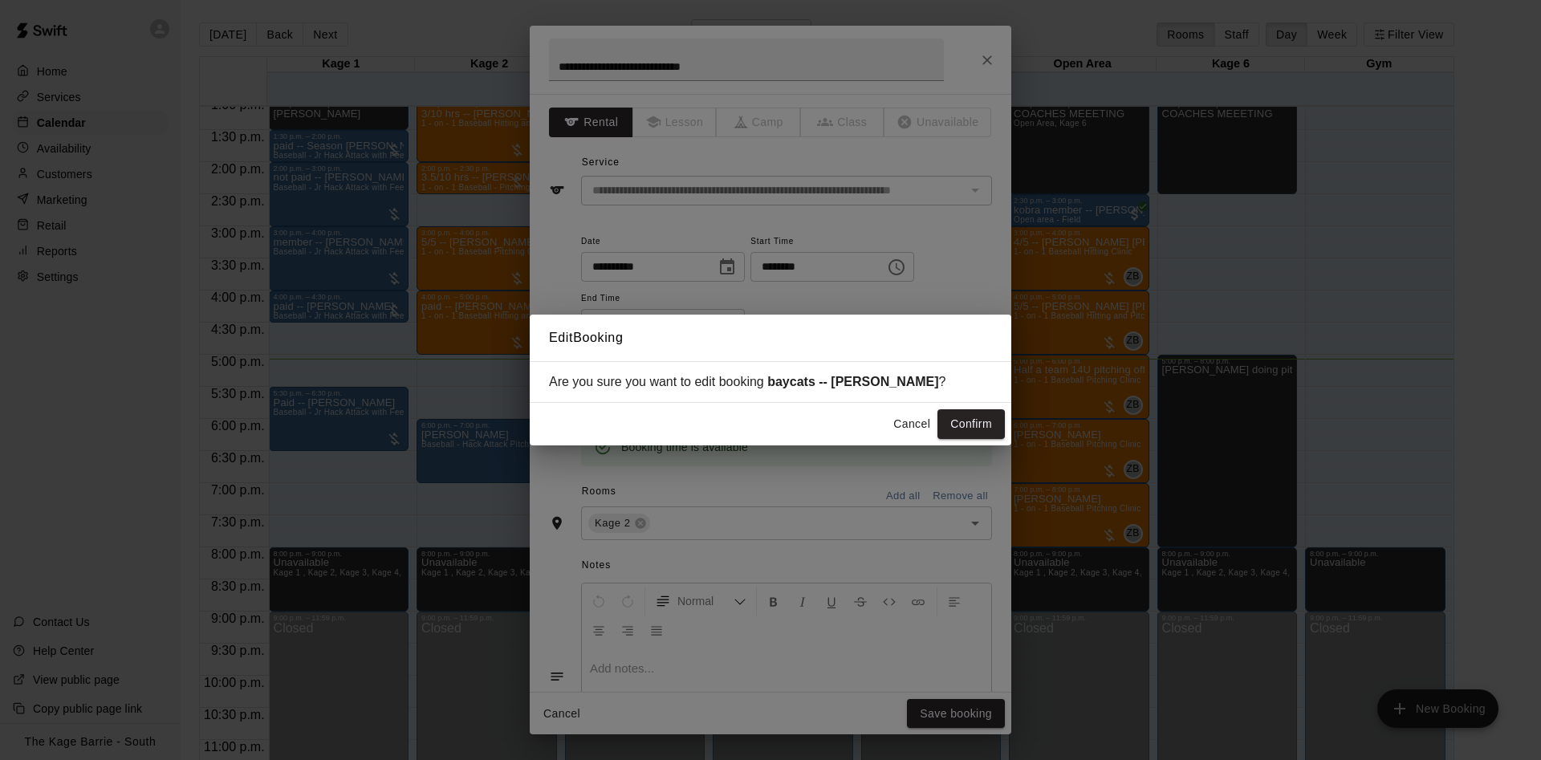
drag, startPoint x: 968, startPoint y: 429, endPoint x: 977, endPoint y: 426, distance: 9.4
click at [974, 428] on button "Confirm" at bounding box center [970, 424] width 67 height 30
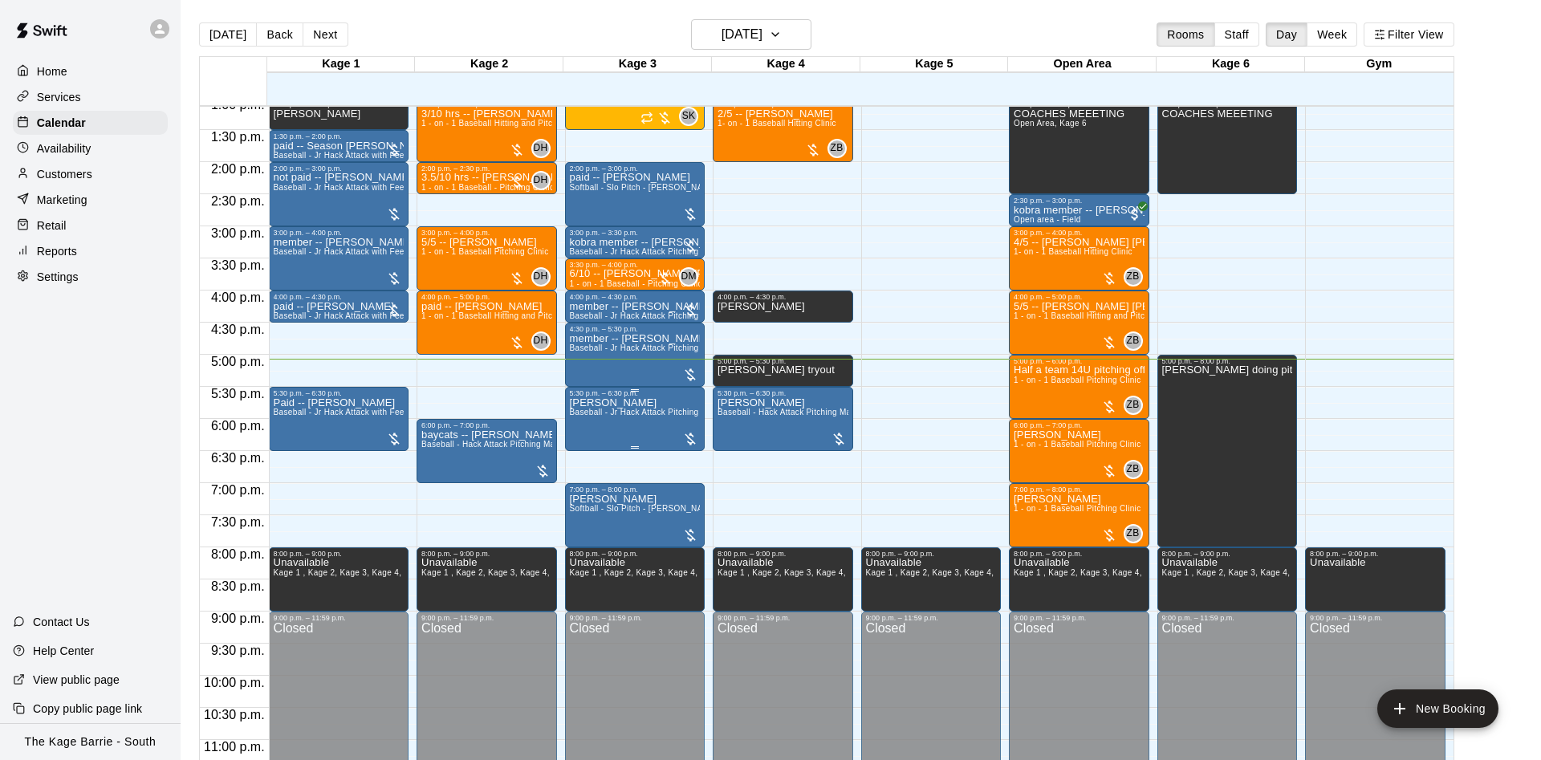
click at [654, 413] on span "Baseball - Jr Hack Attack Pitching Machine - Perfect for all ages and skill lev…" at bounding box center [722, 412] width 305 height 9
click at [586, 429] on icon "edit" at bounding box center [583, 427] width 19 height 19
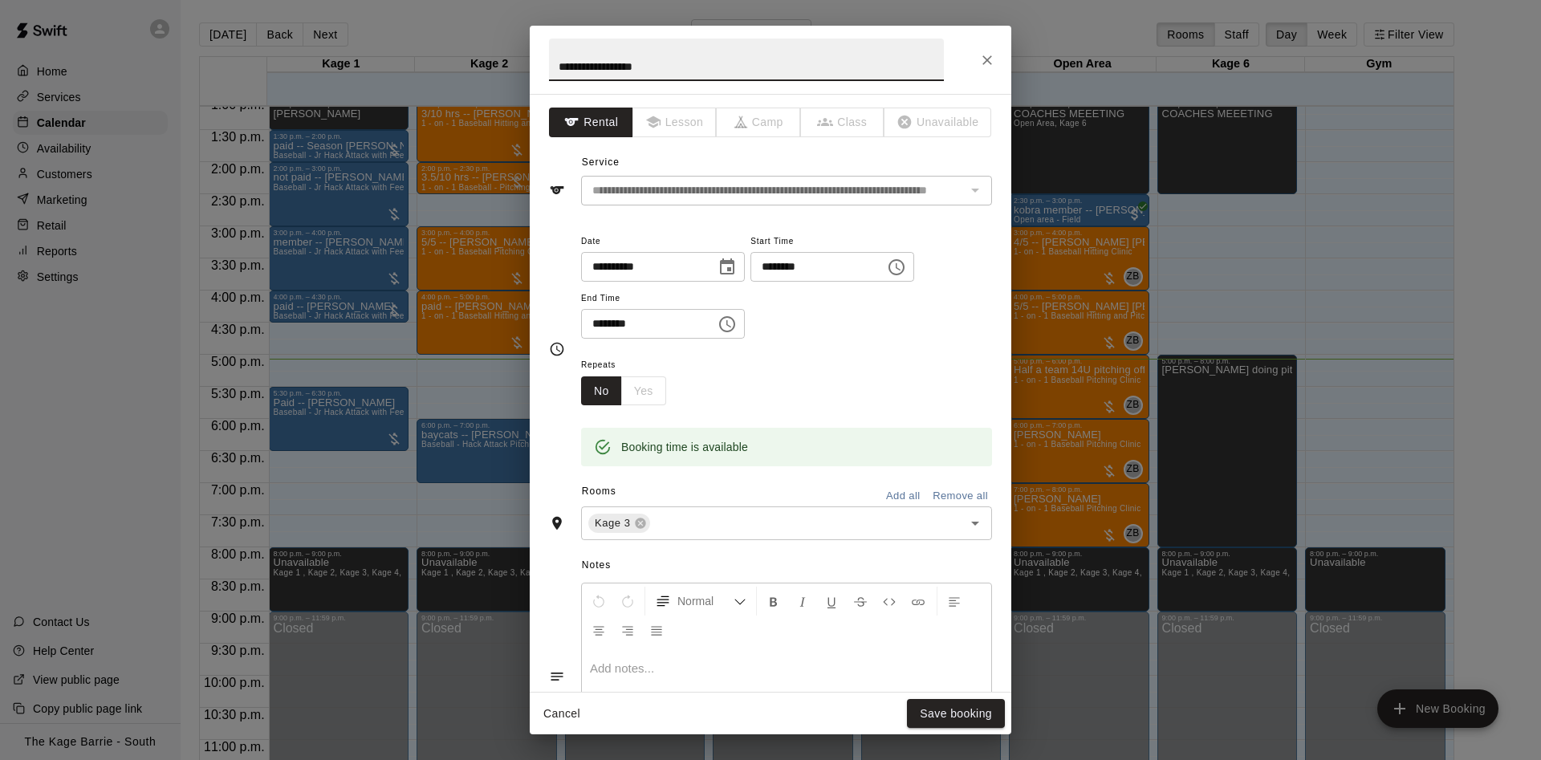
drag, startPoint x: 669, startPoint y: 75, endPoint x: 588, endPoint y: 74, distance: 81.1
click at [588, 74] on input "**********" at bounding box center [746, 60] width 395 height 43
click at [556, 62] on input "**********" at bounding box center [746, 60] width 395 height 43
type input "**********"
click at [933, 720] on button "Save booking" at bounding box center [956, 714] width 98 height 30
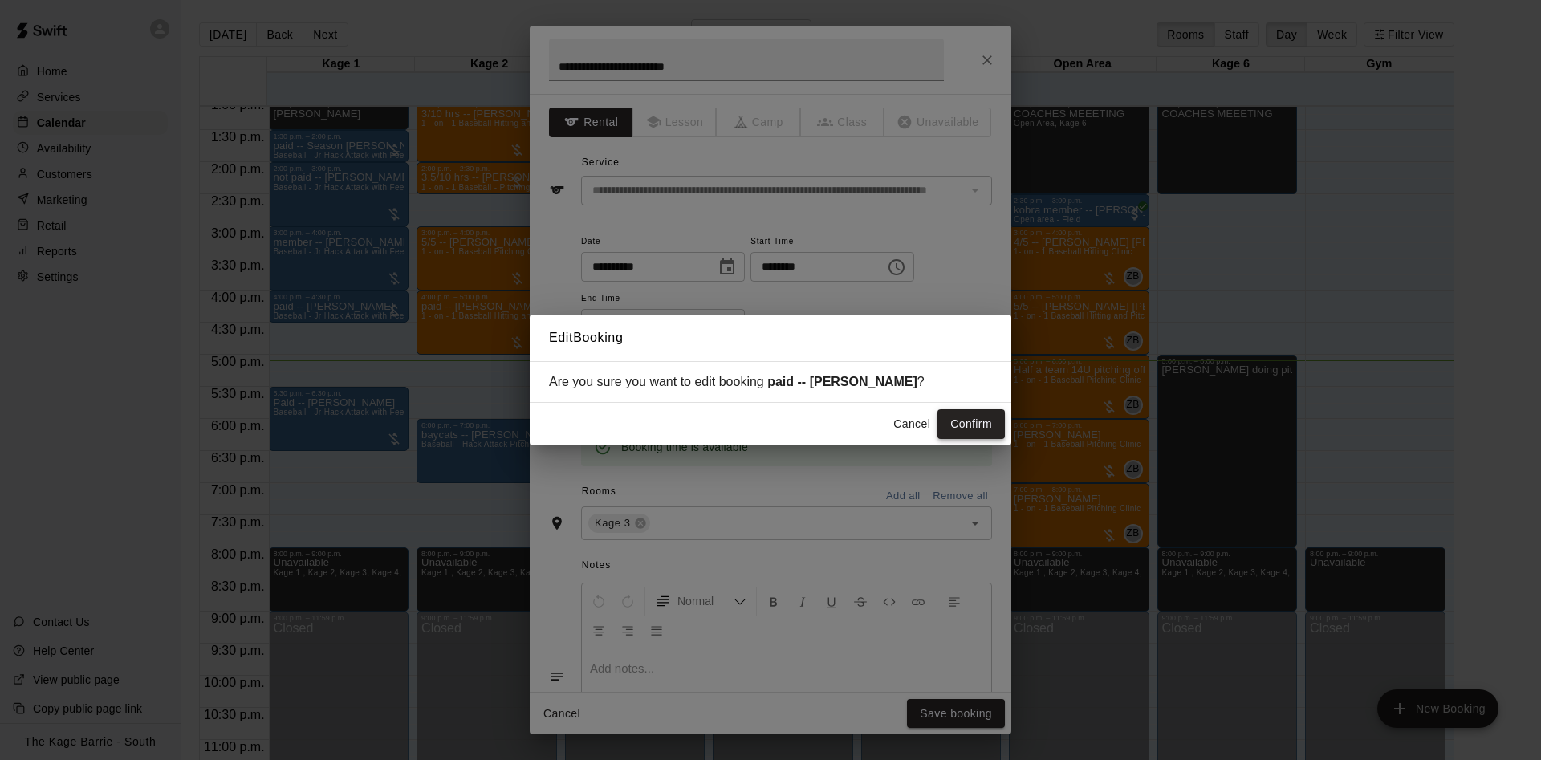
click at [982, 413] on div "Cancel Confirm" at bounding box center [771, 424] width 482 height 43
click at [982, 416] on button "Confirm" at bounding box center [970, 424] width 67 height 30
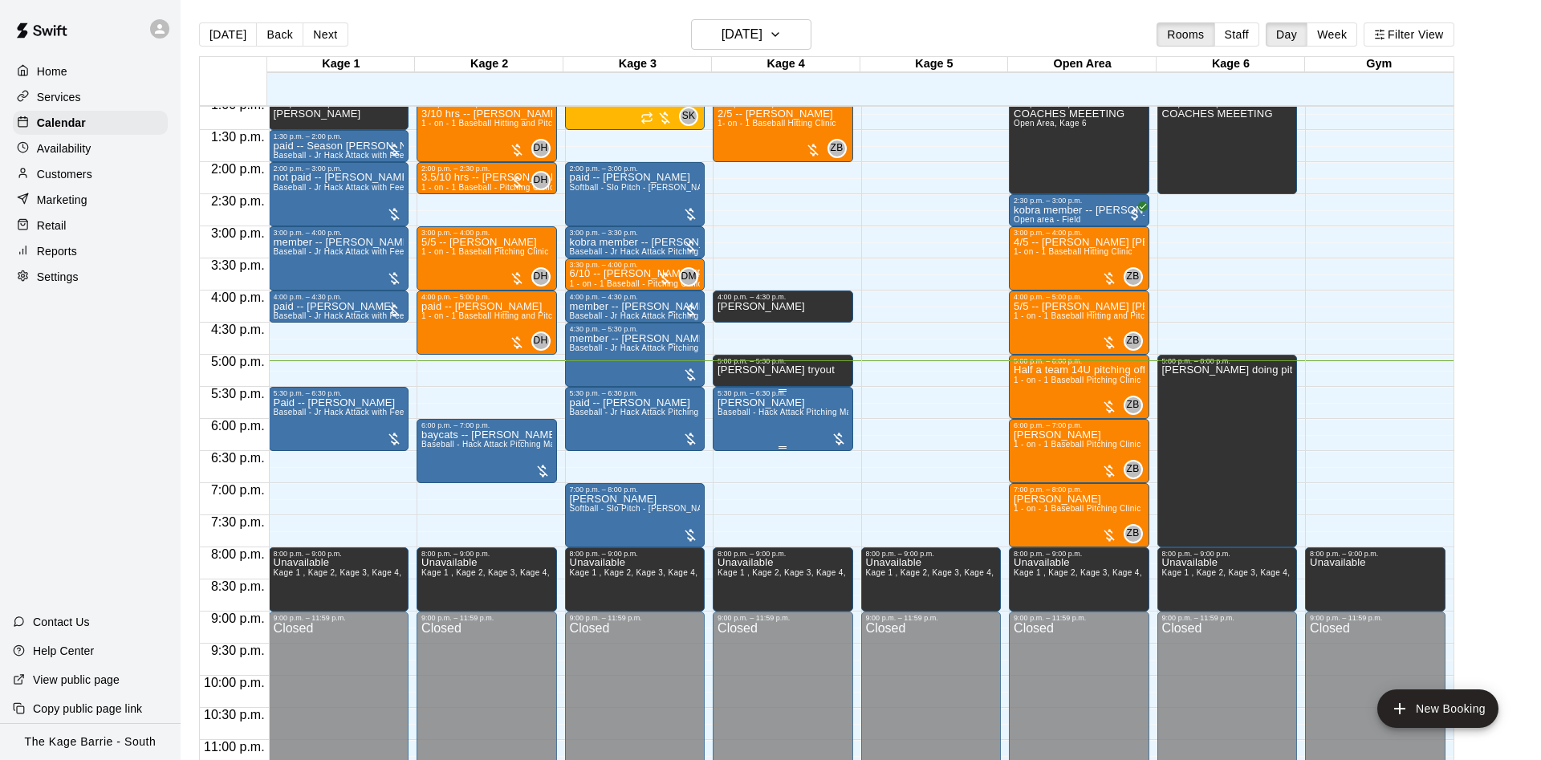
click at [761, 403] on p "[PERSON_NAME]" at bounding box center [783, 403] width 131 height 0
click at [726, 418] on icon "edit" at bounding box center [731, 422] width 19 height 19
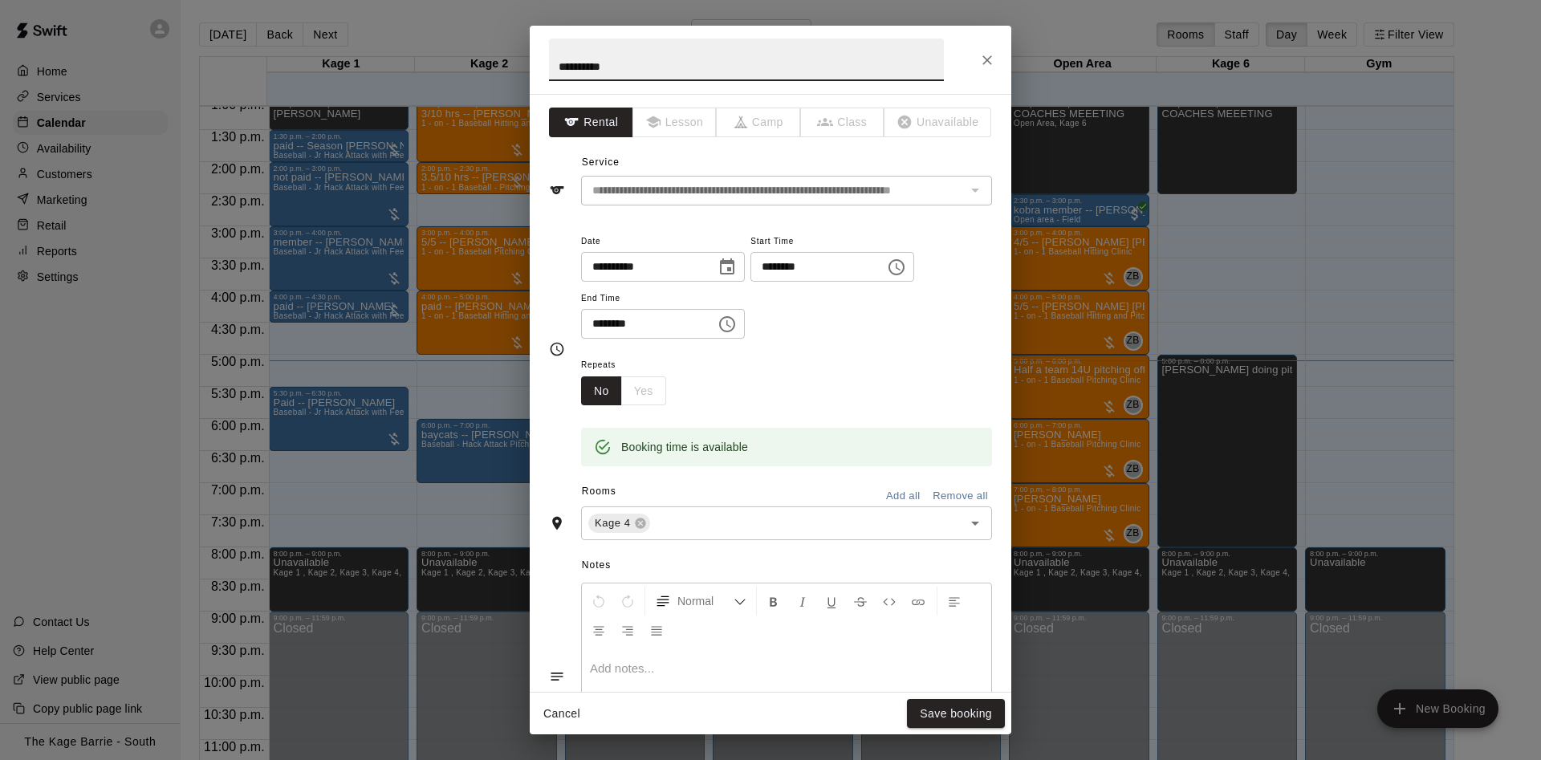
drag, startPoint x: 632, startPoint y: 70, endPoint x: 593, endPoint y: 69, distance: 38.5
click at [593, 69] on input "**********" at bounding box center [746, 60] width 395 height 43
click at [554, 67] on input "**********" at bounding box center [746, 60] width 395 height 43
type input "**********"
click at [966, 710] on button "Save booking" at bounding box center [956, 714] width 98 height 30
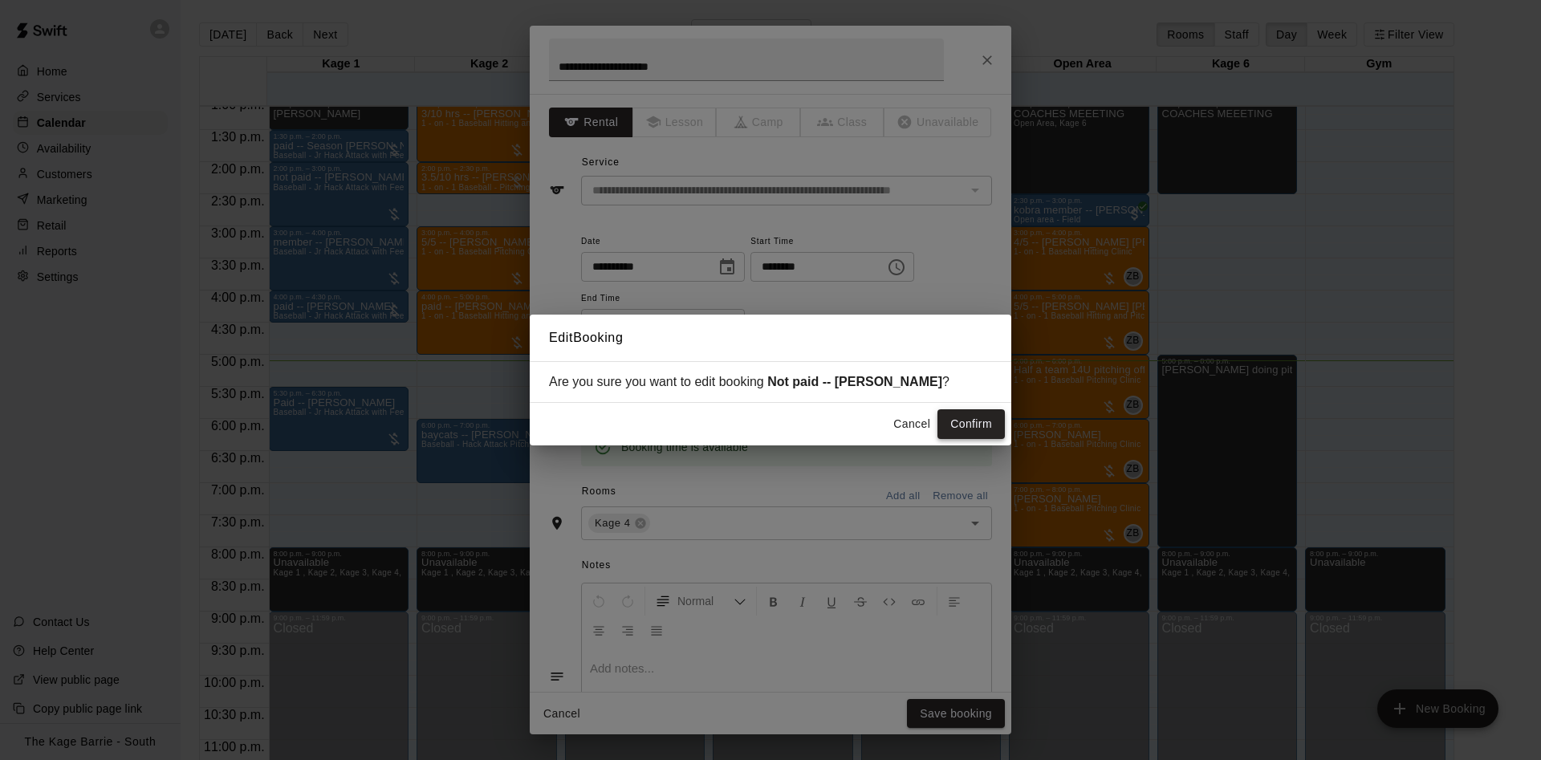
click at [974, 422] on button "Confirm" at bounding box center [970, 424] width 67 height 30
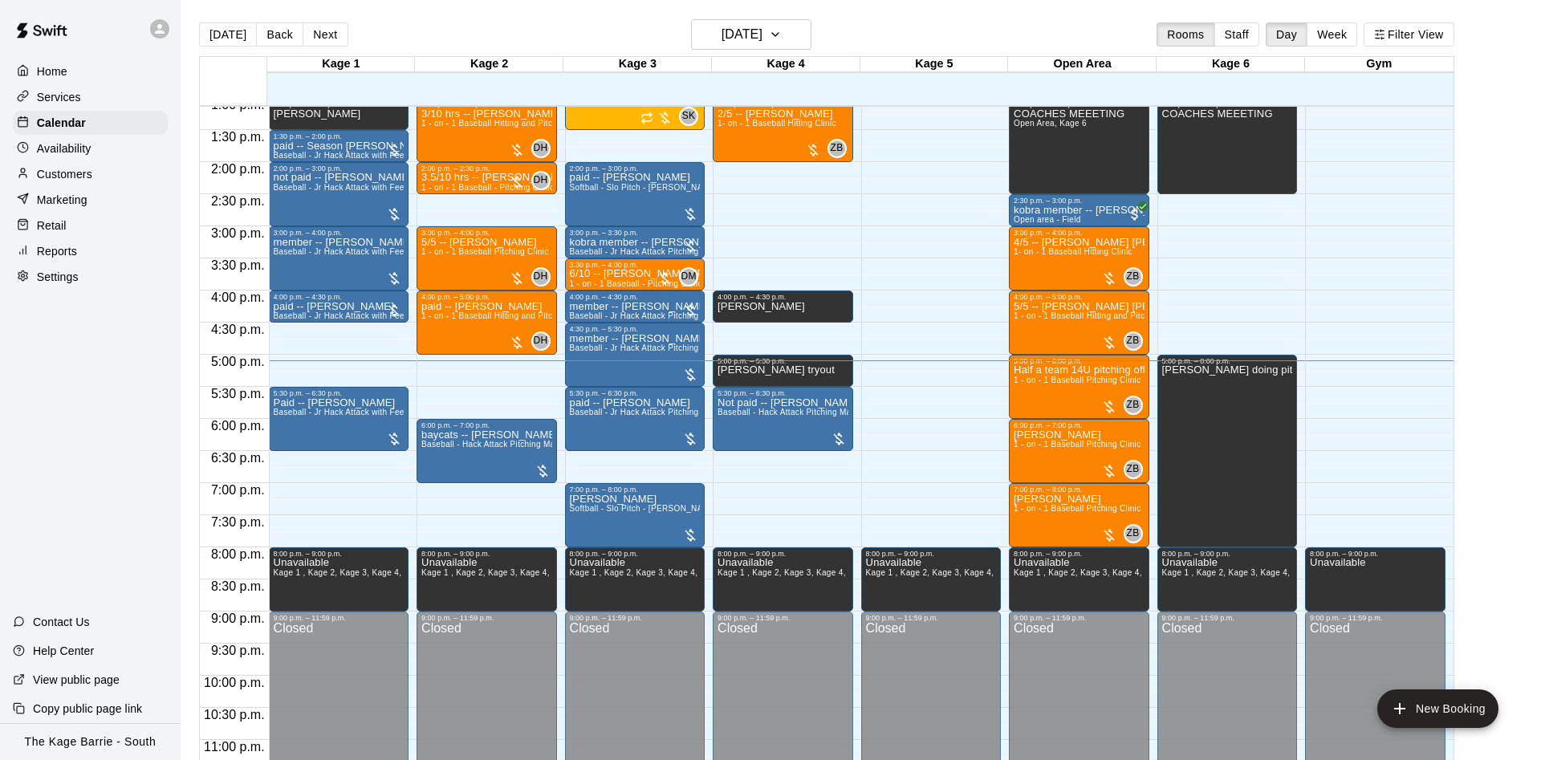
scroll to position [871, 0]
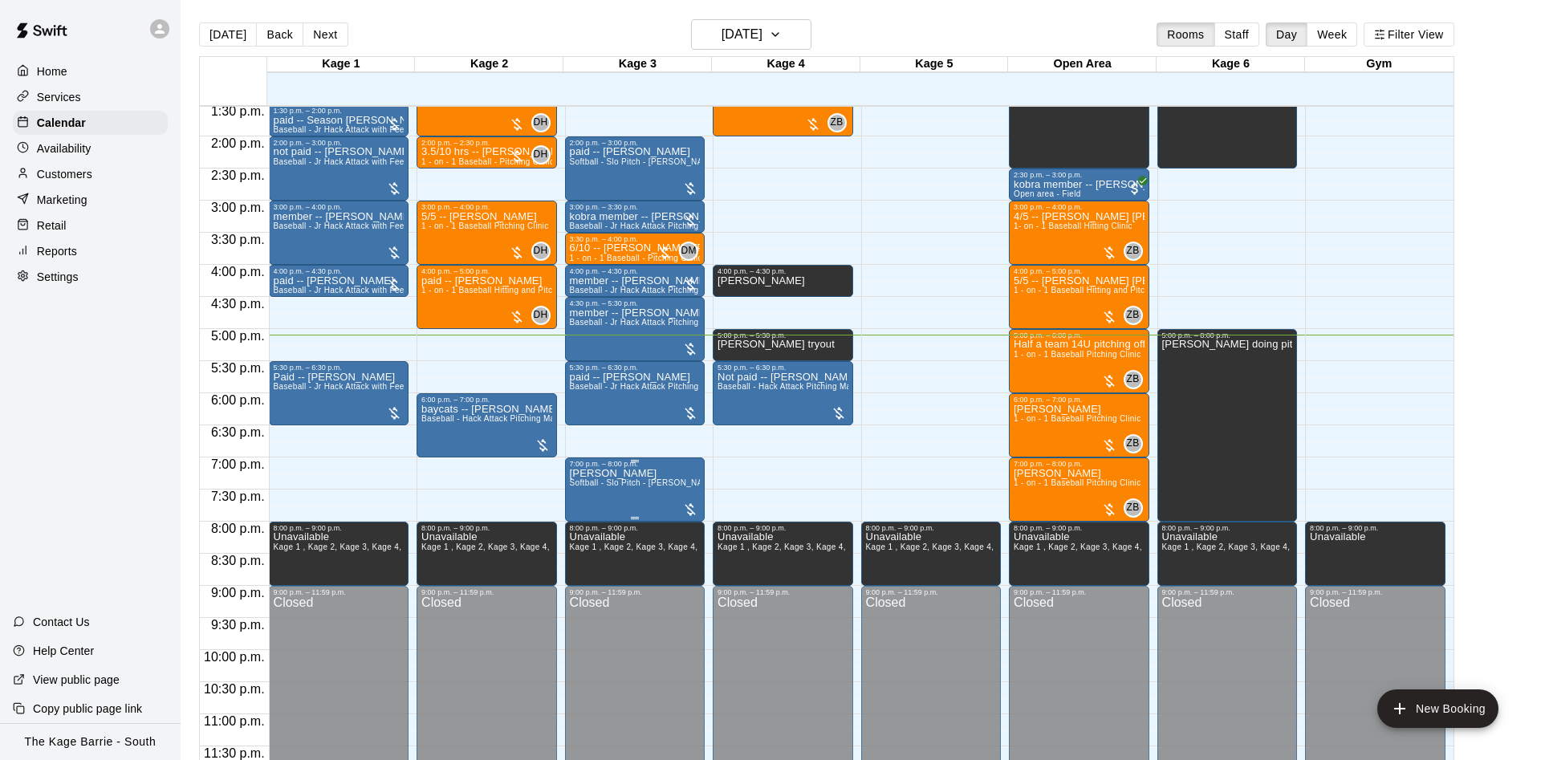
click at [619, 487] on span "Softball - Slo Pitch - [PERSON_NAME] Fed Pitching Machine" at bounding box center [687, 482] width 234 height 9
click at [571, 491] on button "edit" at bounding box center [583, 497] width 32 height 32
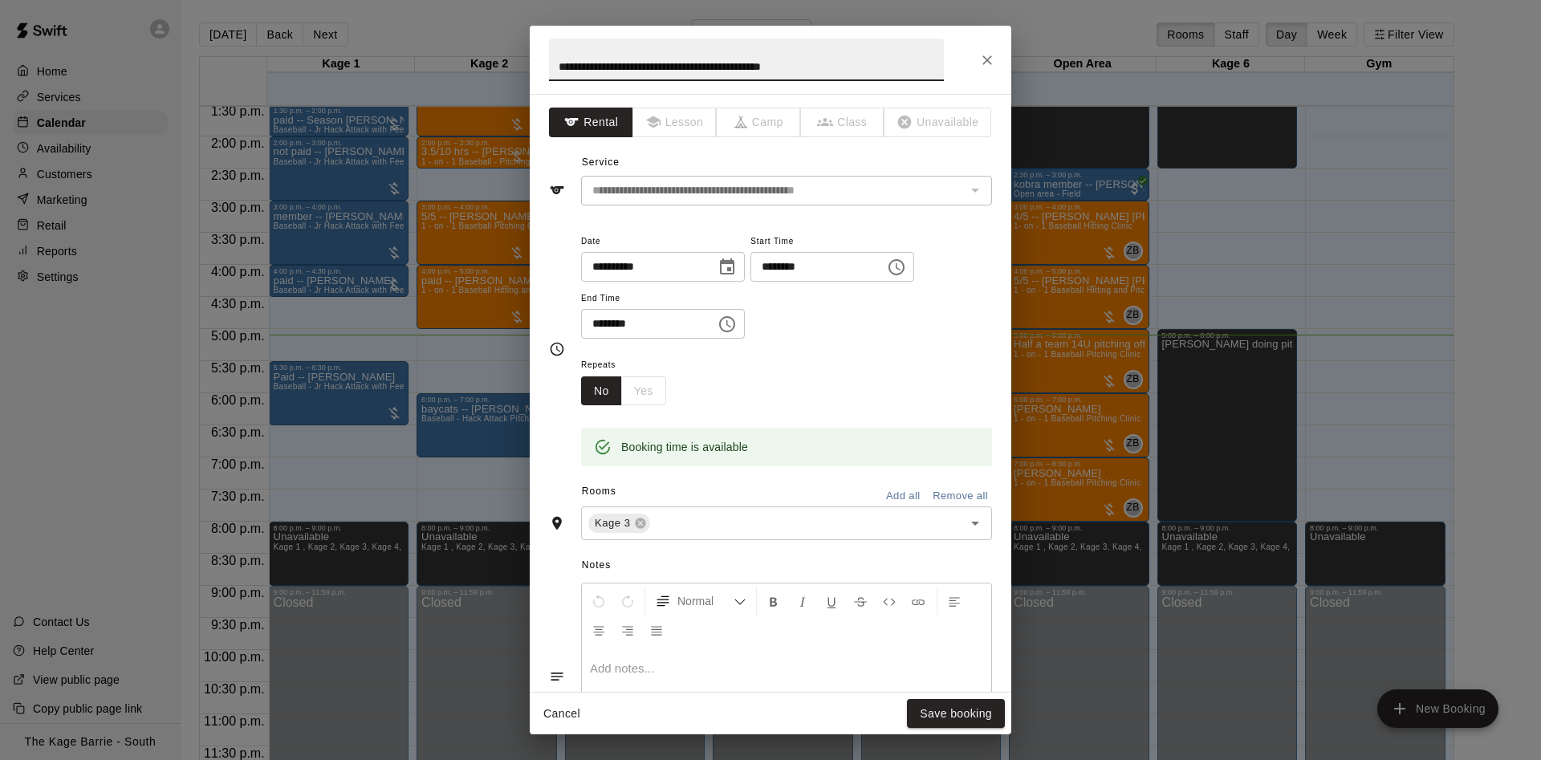
click at [558, 58] on input "**********" at bounding box center [746, 60] width 395 height 43
click at [559, 59] on input "**********" at bounding box center [746, 60] width 395 height 43
click at [560, 59] on input "**********" at bounding box center [746, 60] width 395 height 43
type input "*****"
click at [923, 702] on button "Save booking" at bounding box center [956, 714] width 98 height 30
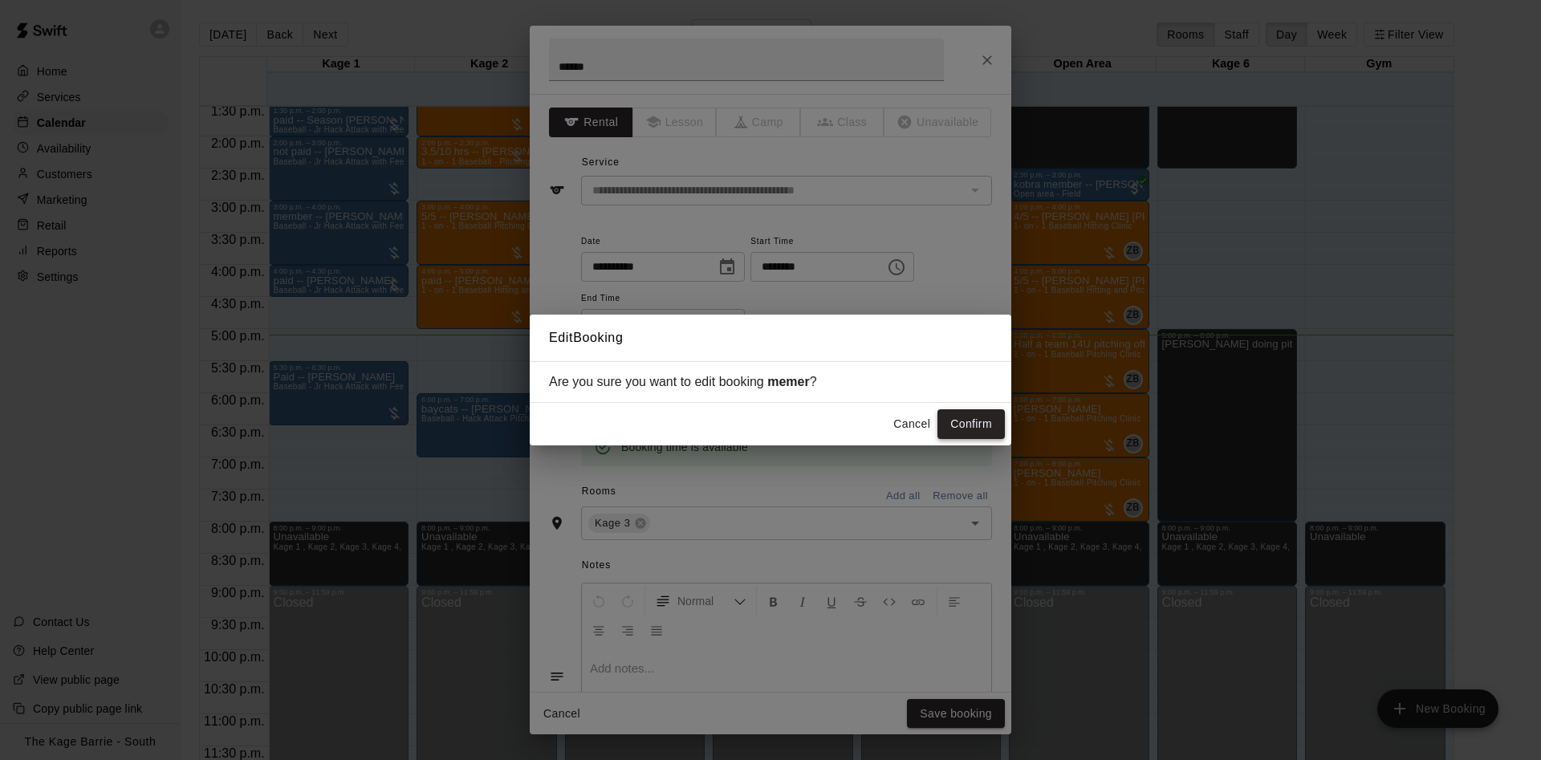
click at [970, 421] on button "Confirm" at bounding box center [970, 424] width 67 height 30
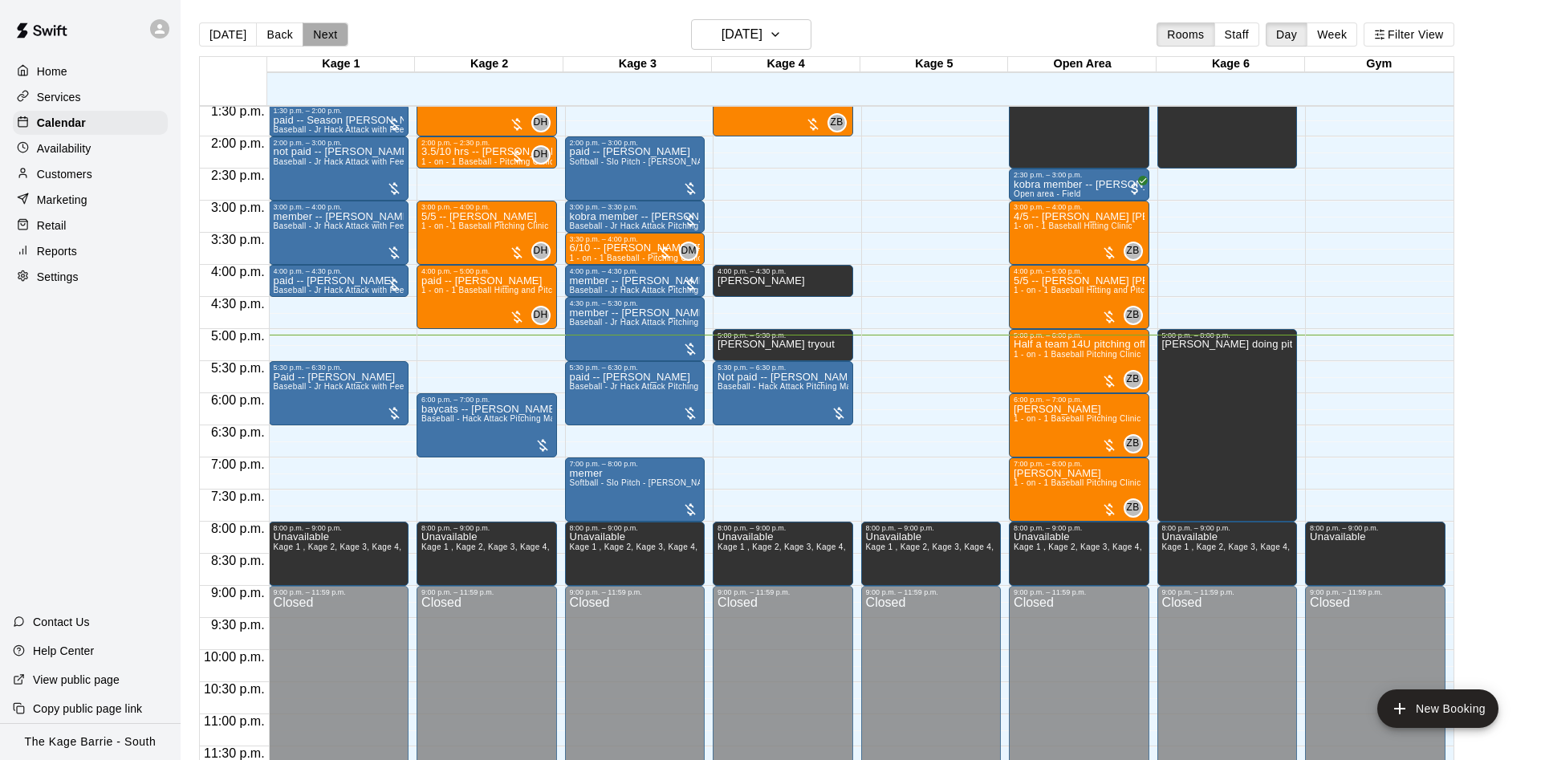
click at [325, 39] on button "Next" at bounding box center [325, 34] width 45 height 24
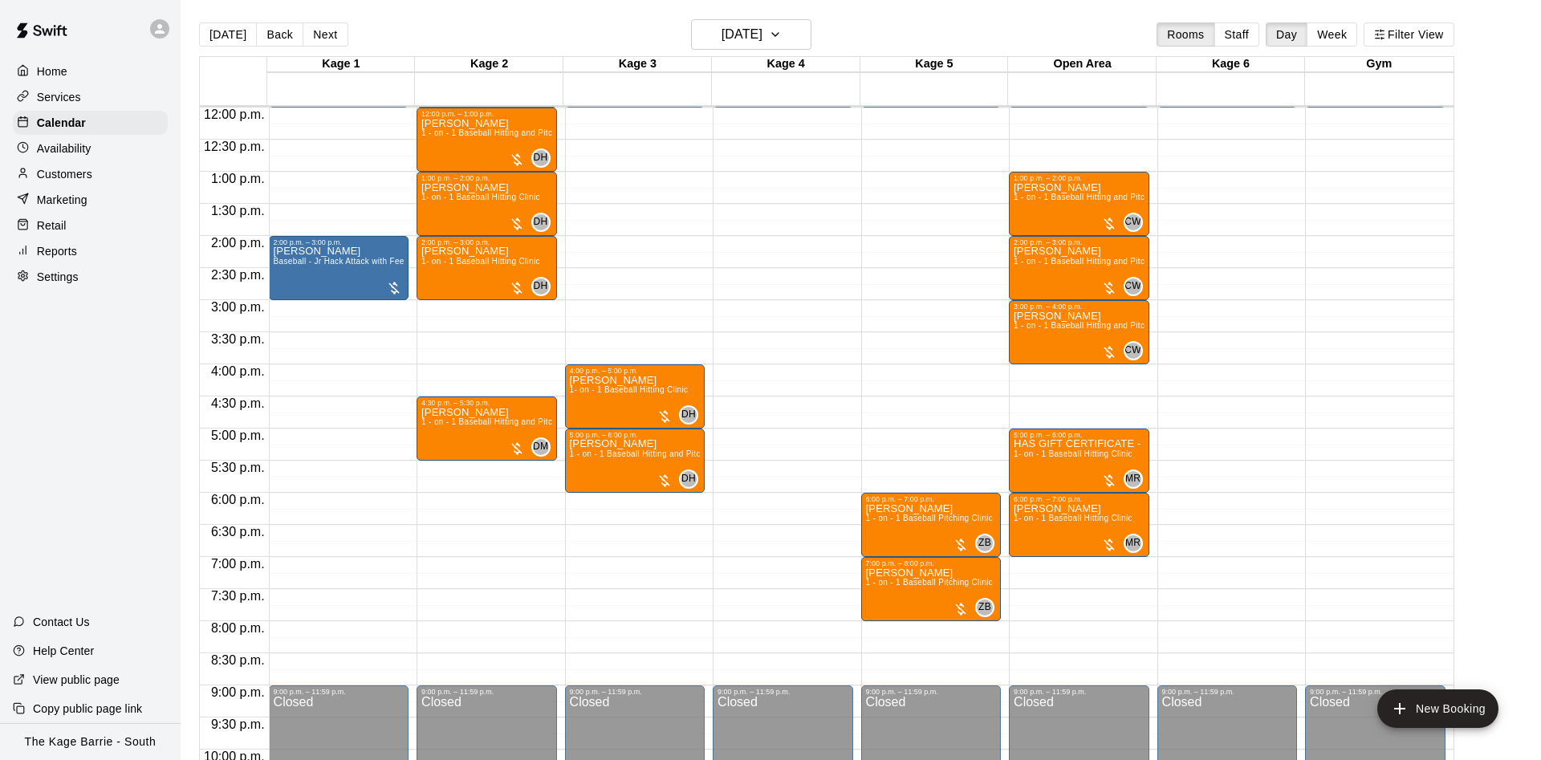
scroll to position [669, 0]
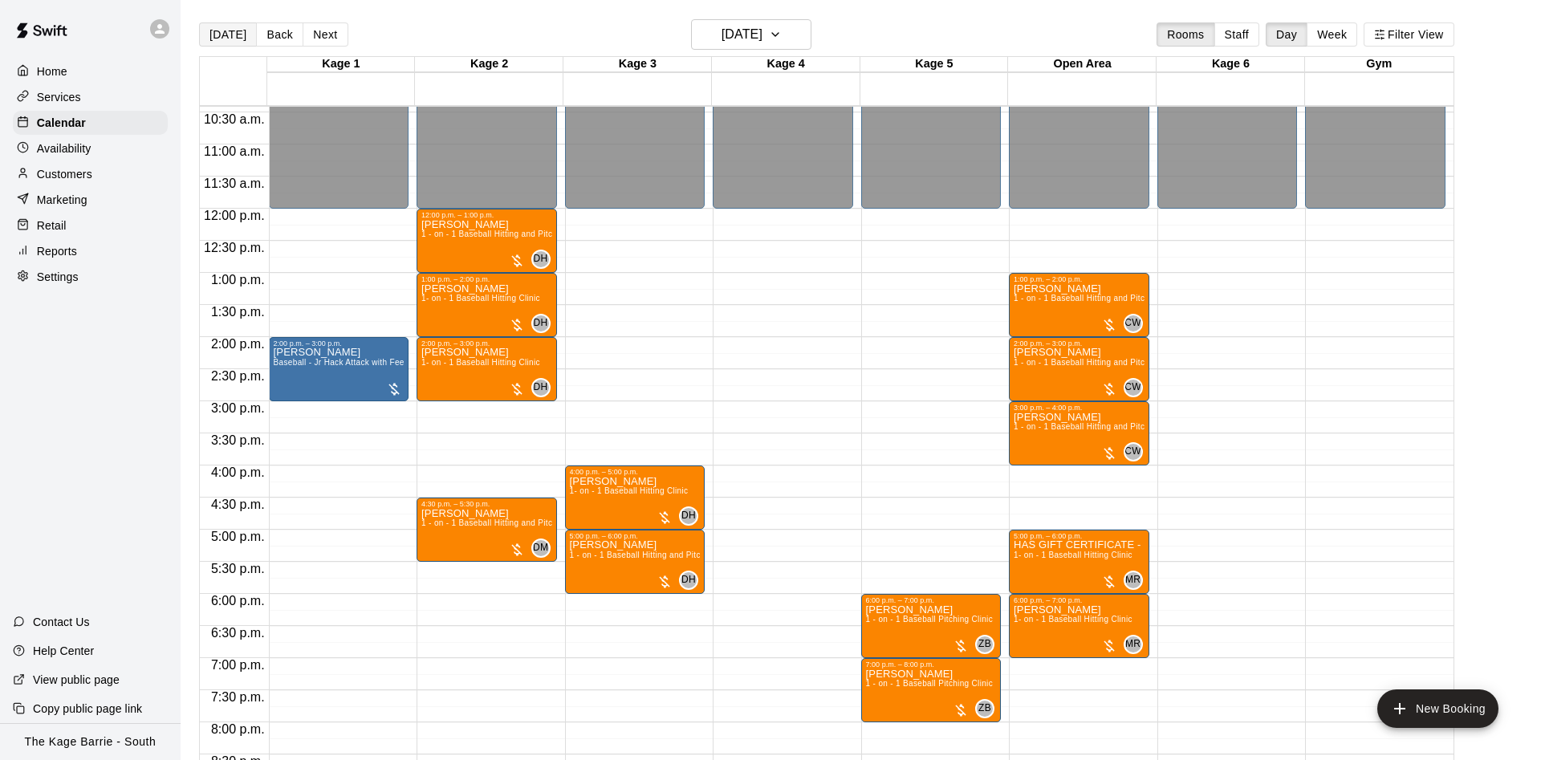
click at [218, 26] on button "[DATE]" at bounding box center [228, 34] width 58 height 24
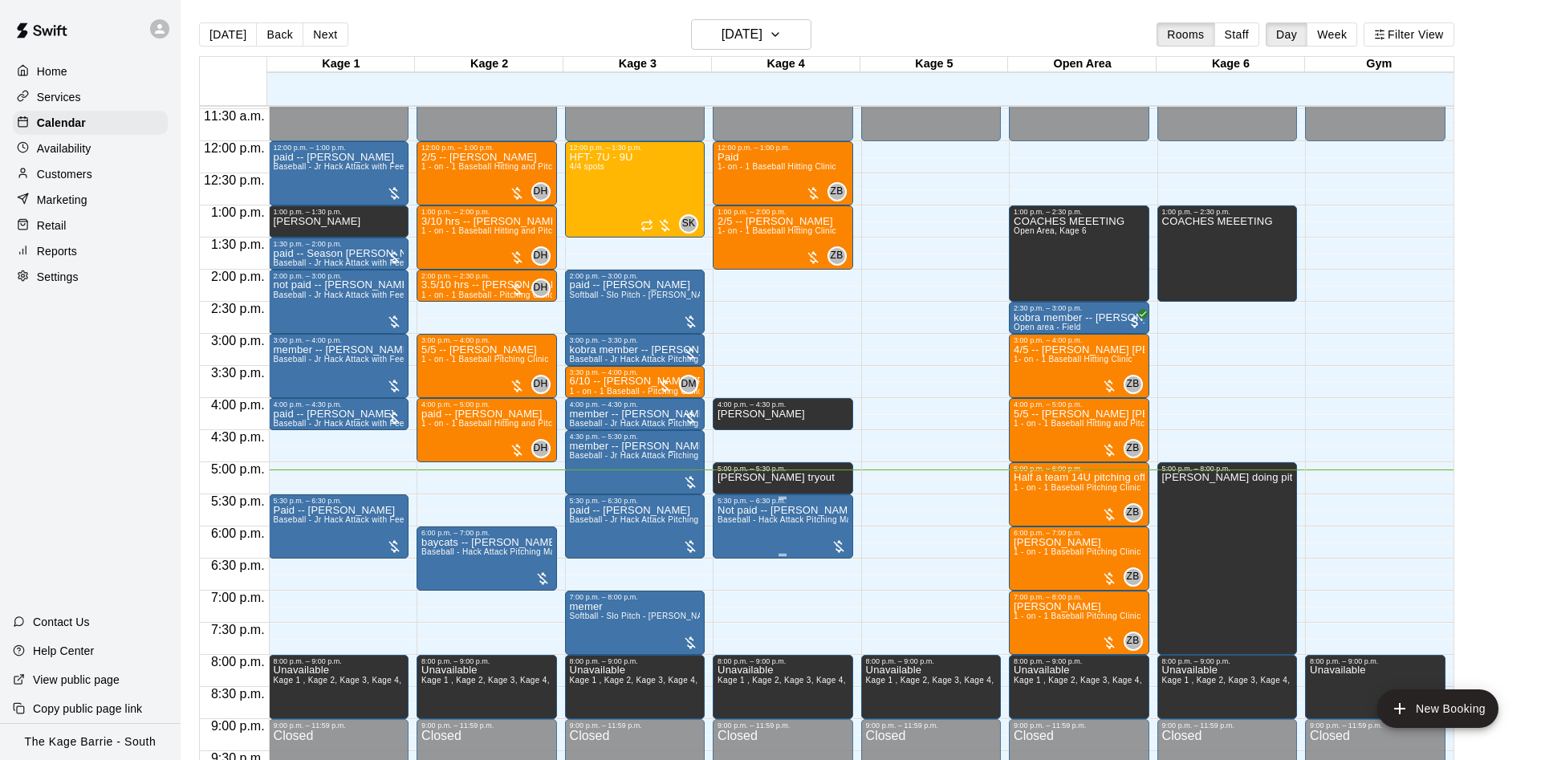
scroll to position [770, 0]
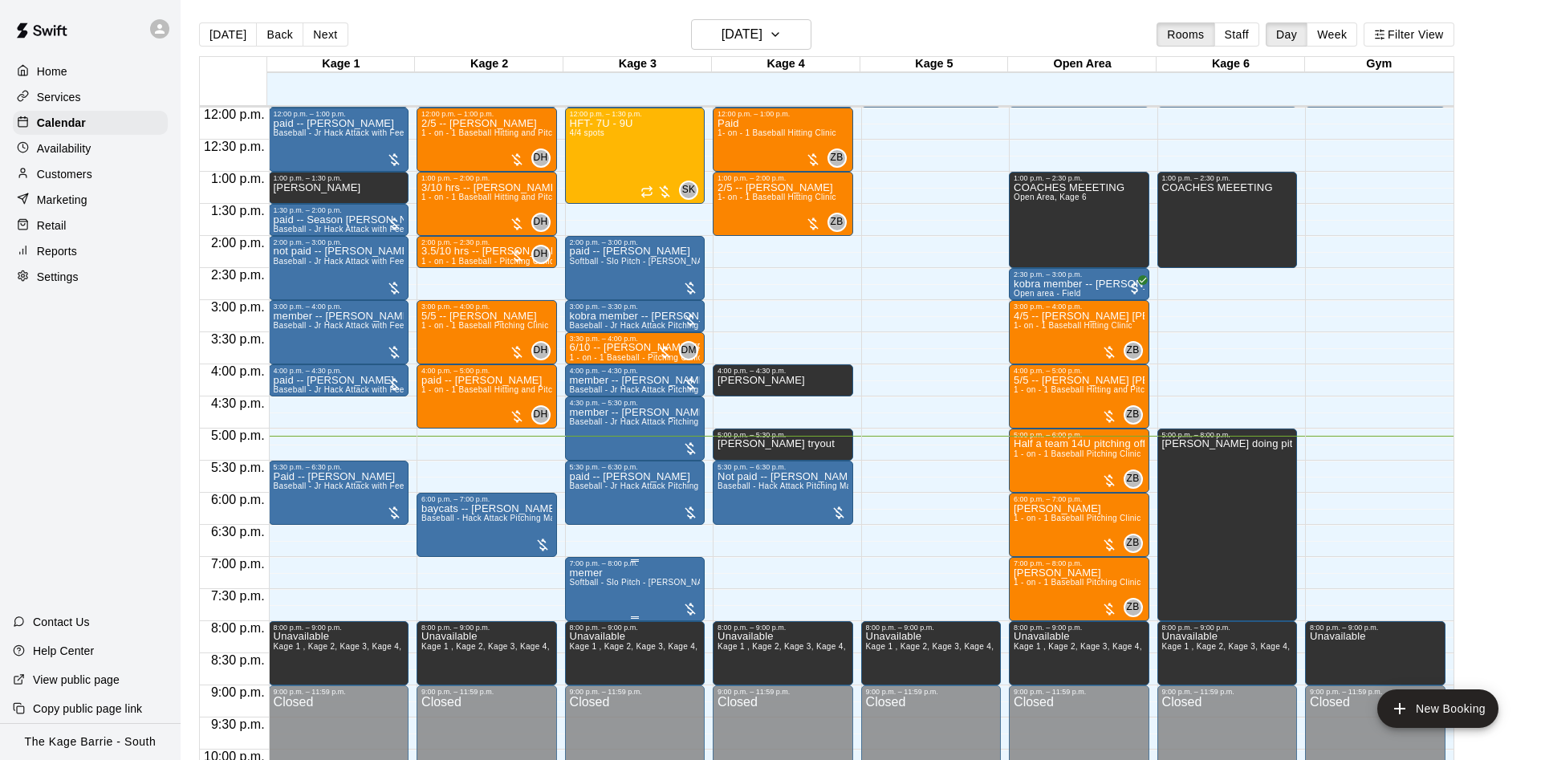
click at [573, 589] on button "edit" at bounding box center [583, 587] width 32 height 32
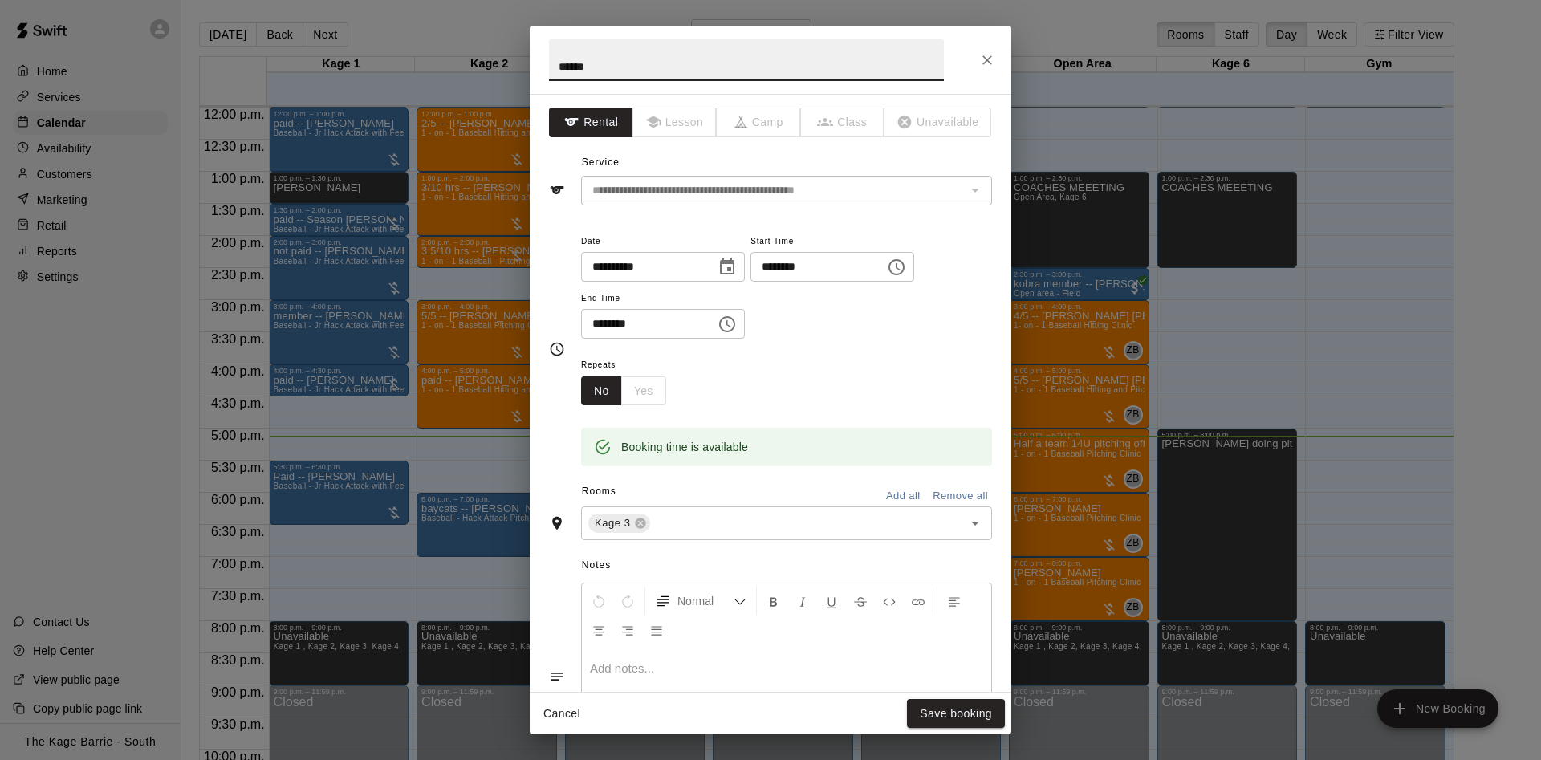
click at [580, 66] on input "*****" at bounding box center [746, 60] width 395 height 43
click at [636, 67] on input "******" at bounding box center [746, 60] width 395 height 43
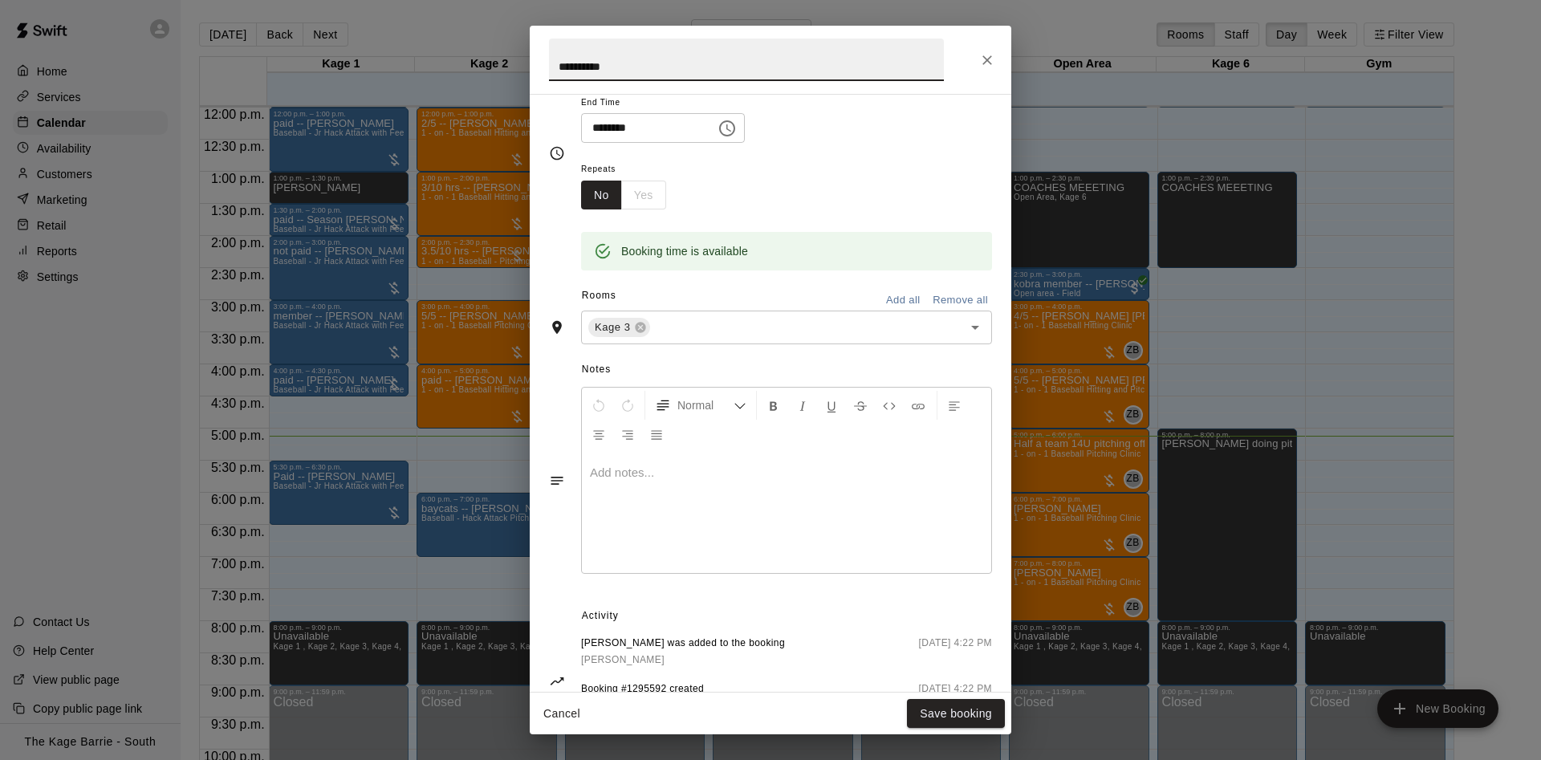
scroll to position [260, 0]
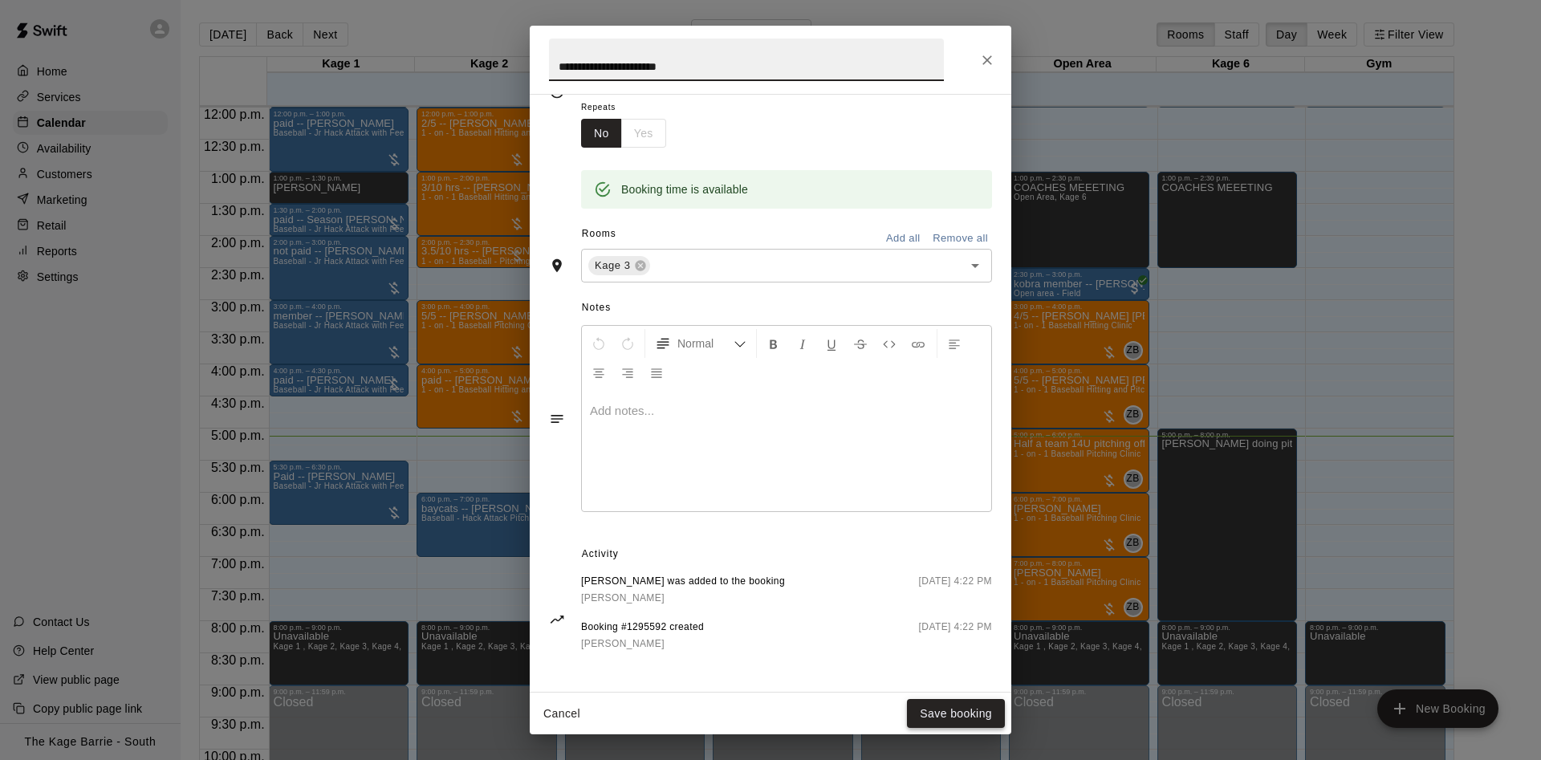
type input "**********"
click at [924, 711] on button "Save booking" at bounding box center [956, 714] width 98 height 30
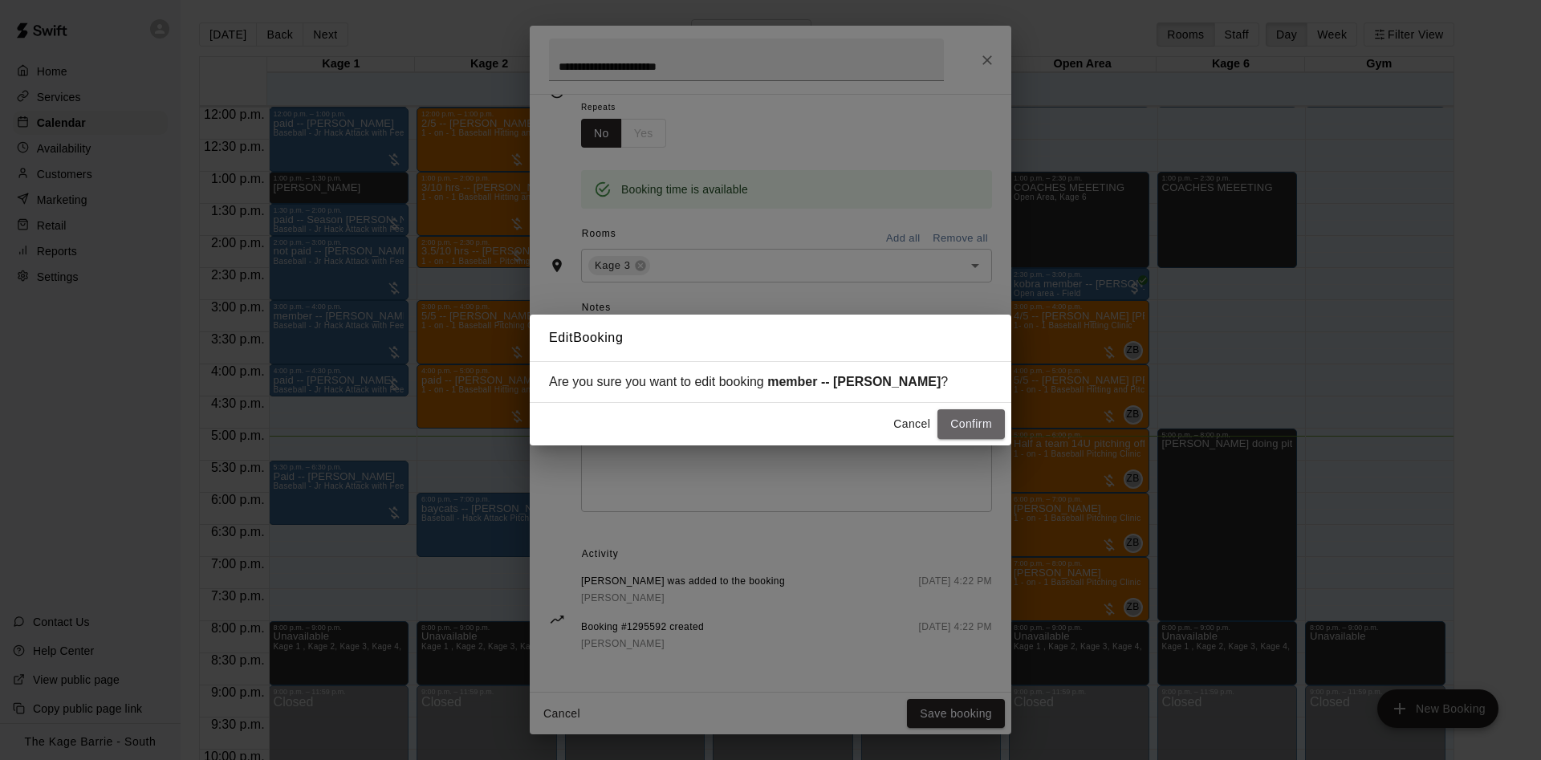
drag, startPoint x: 957, startPoint y: 427, endPoint x: 967, endPoint y: 425, distance: 10.6
click at [959, 427] on button "Confirm" at bounding box center [970, 424] width 67 height 30
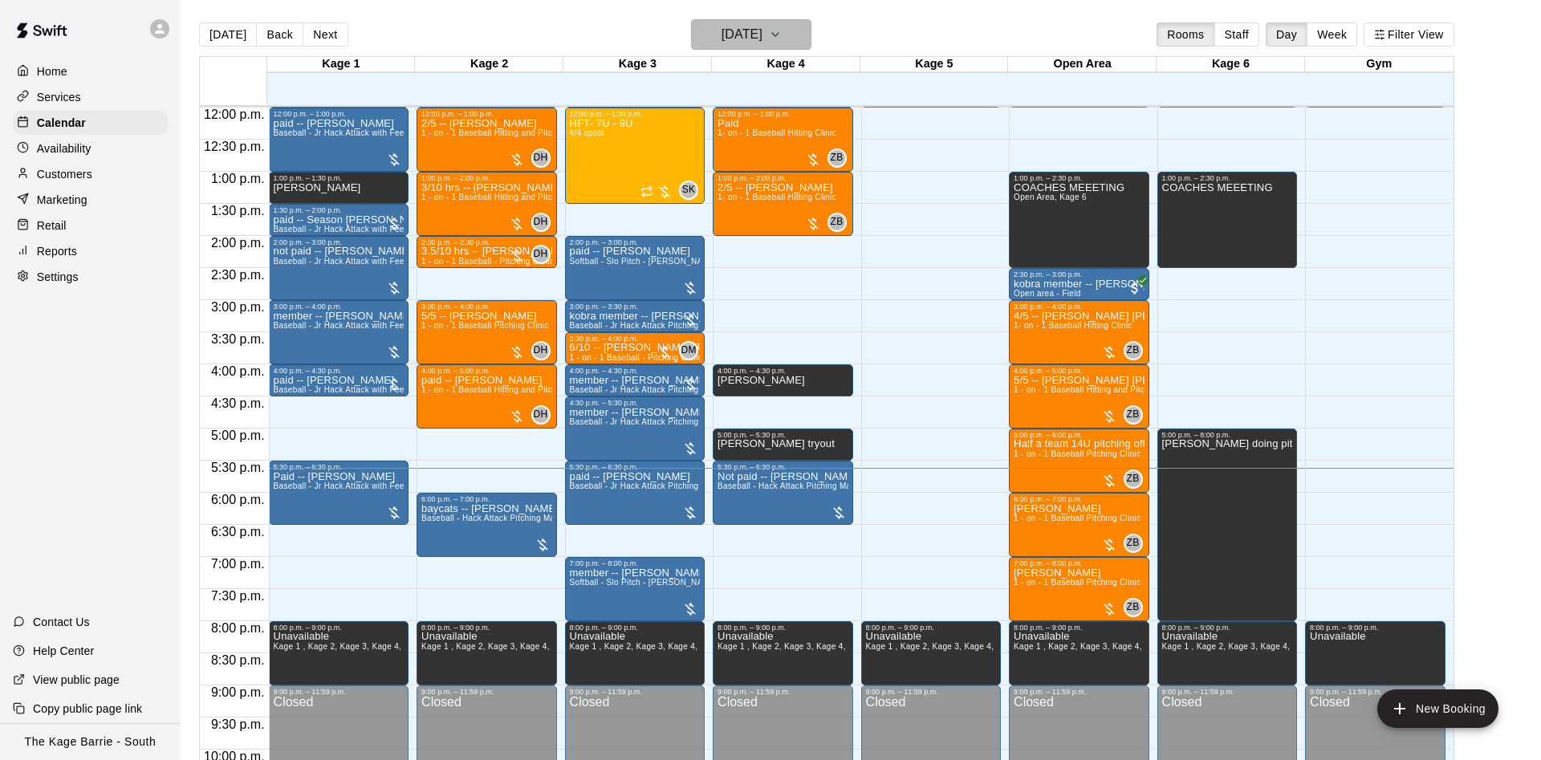
click at [762, 43] on h6 "[DATE]" at bounding box center [742, 34] width 41 height 22
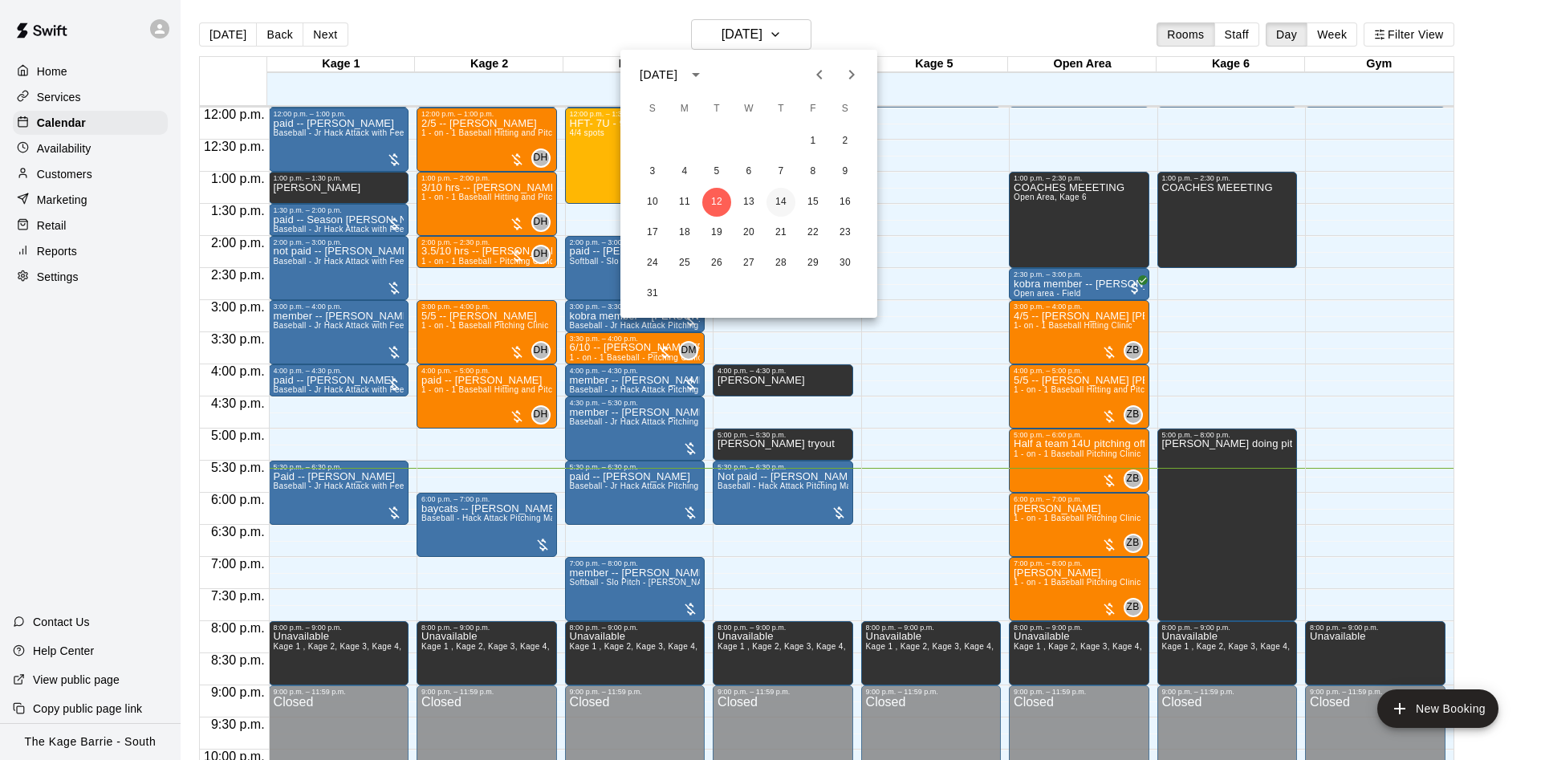
click at [790, 197] on button "14" at bounding box center [781, 202] width 29 height 29
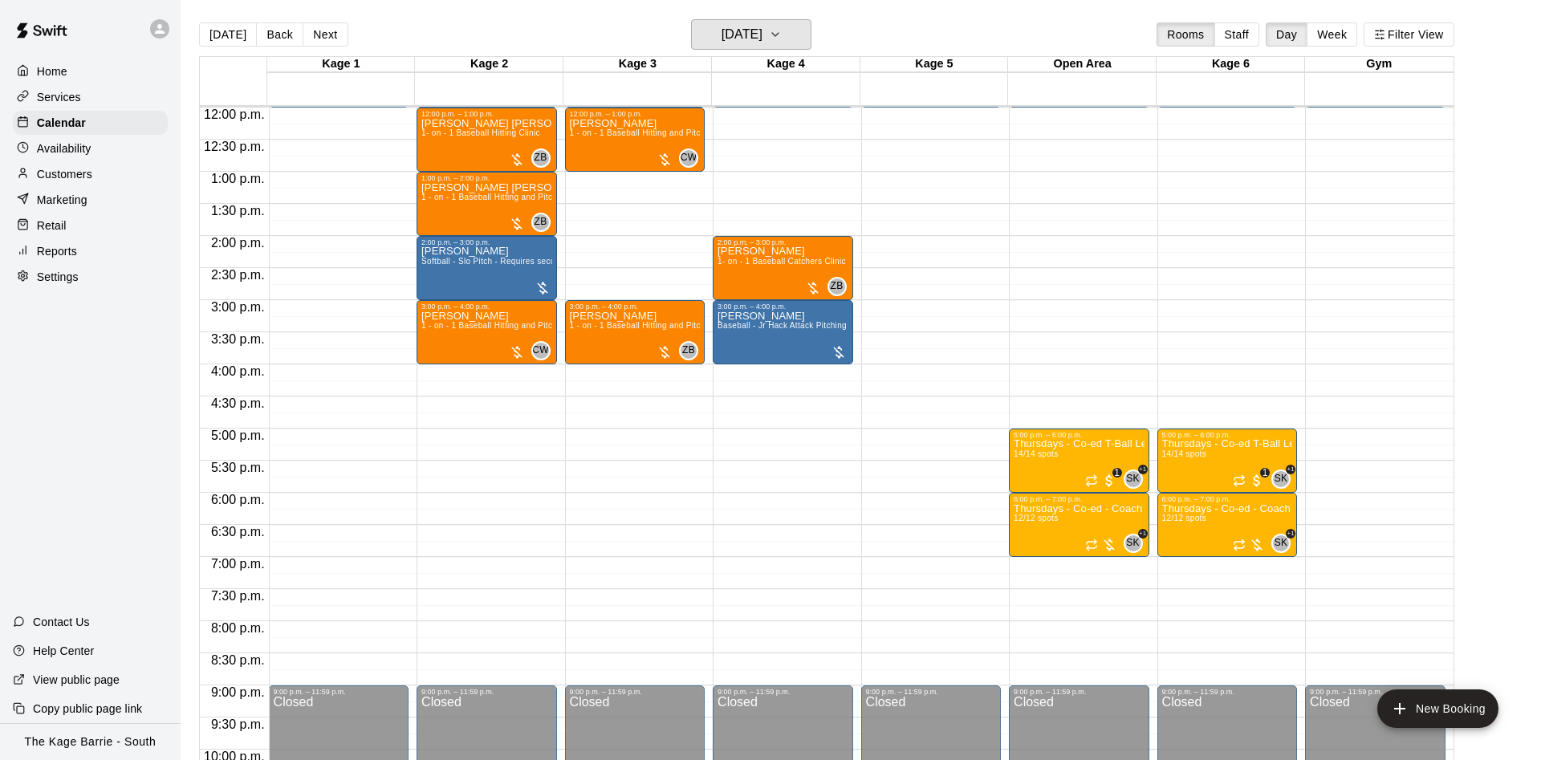
scroll to position [669, 0]
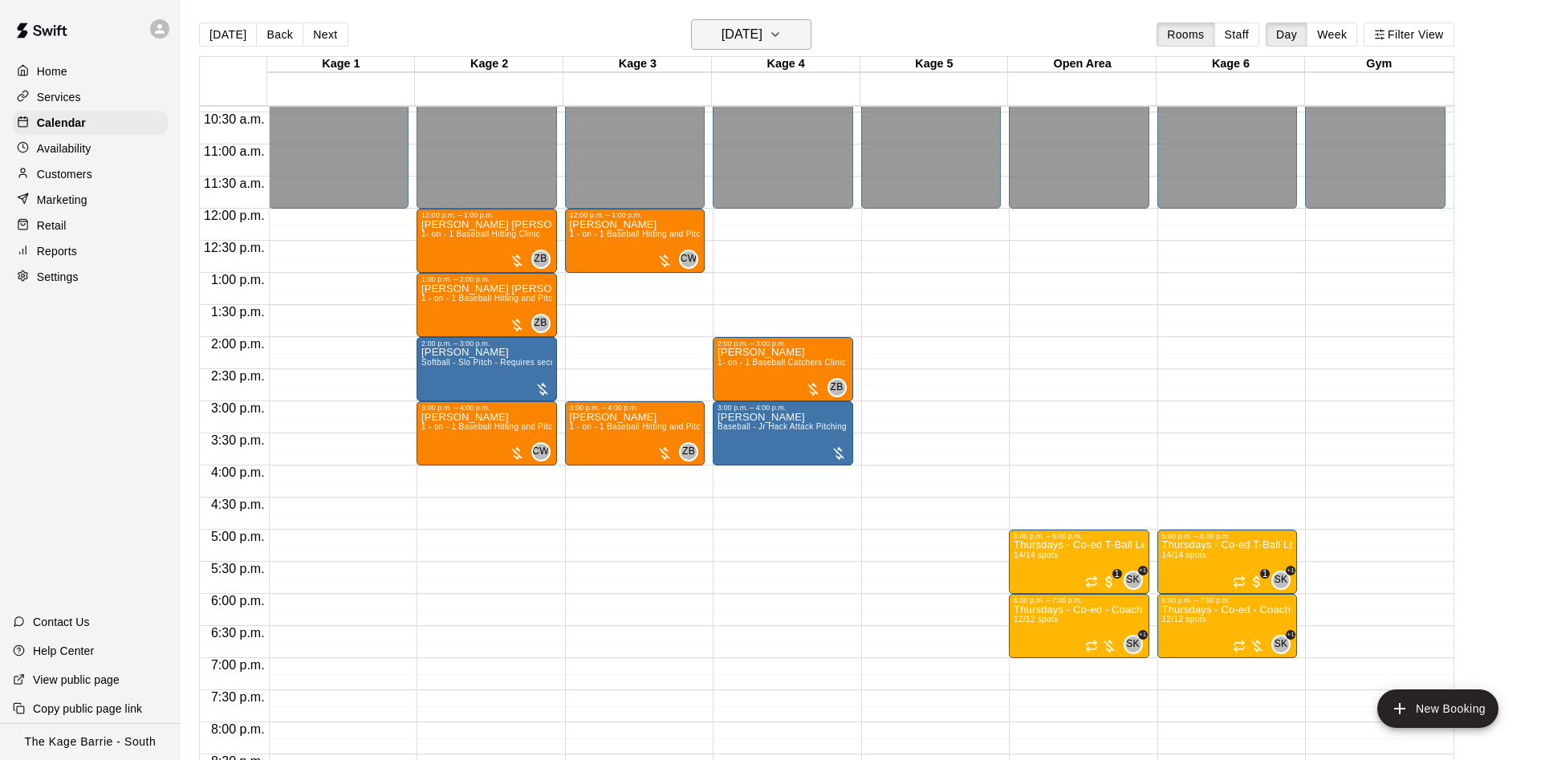
click at [726, 45] on h6 "[DATE]" at bounding box center [742, 34] width 41 height 22
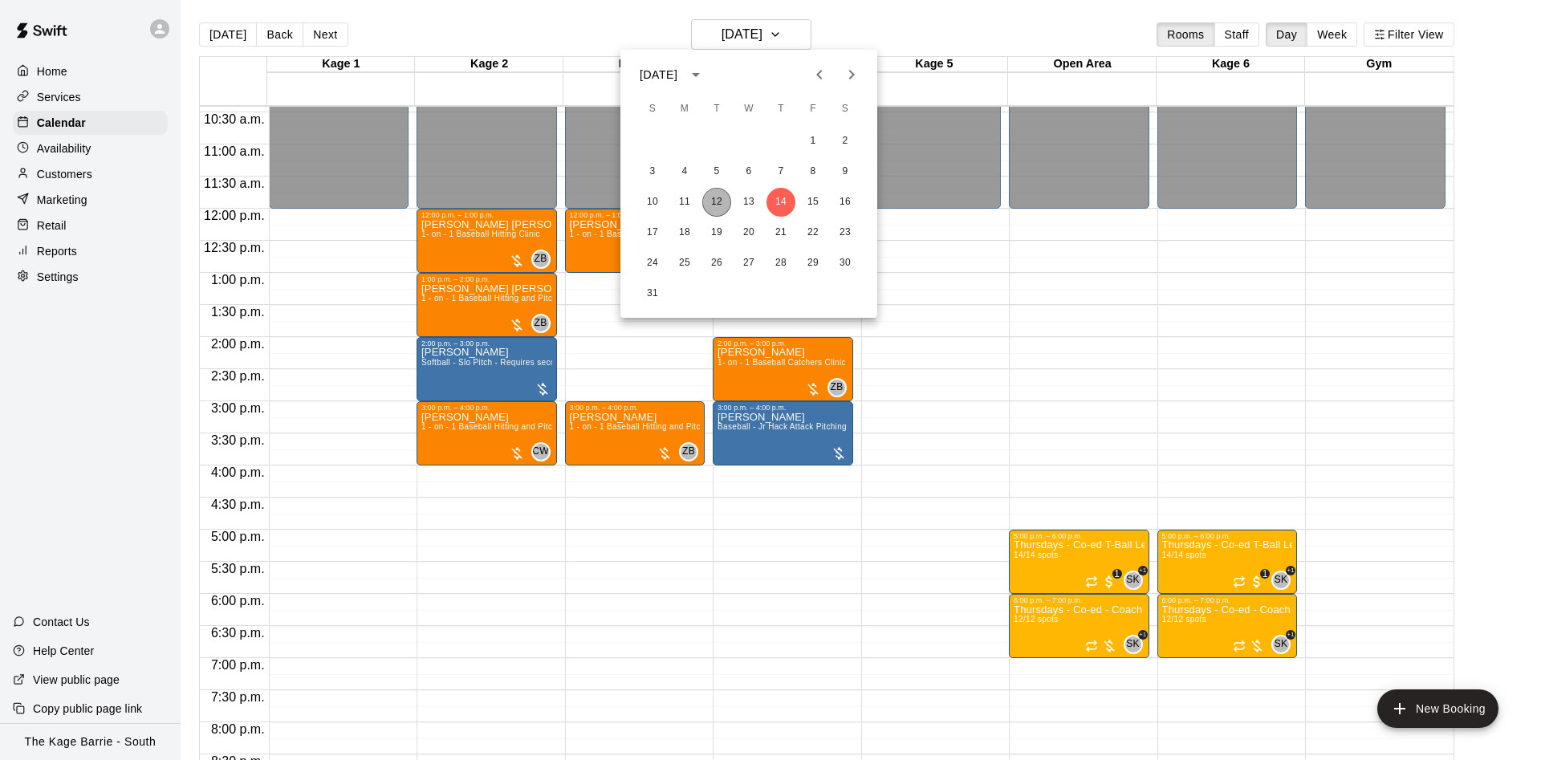
click at [709, 197] on button "12" at bounding box center [716, 202] width 29 height 29
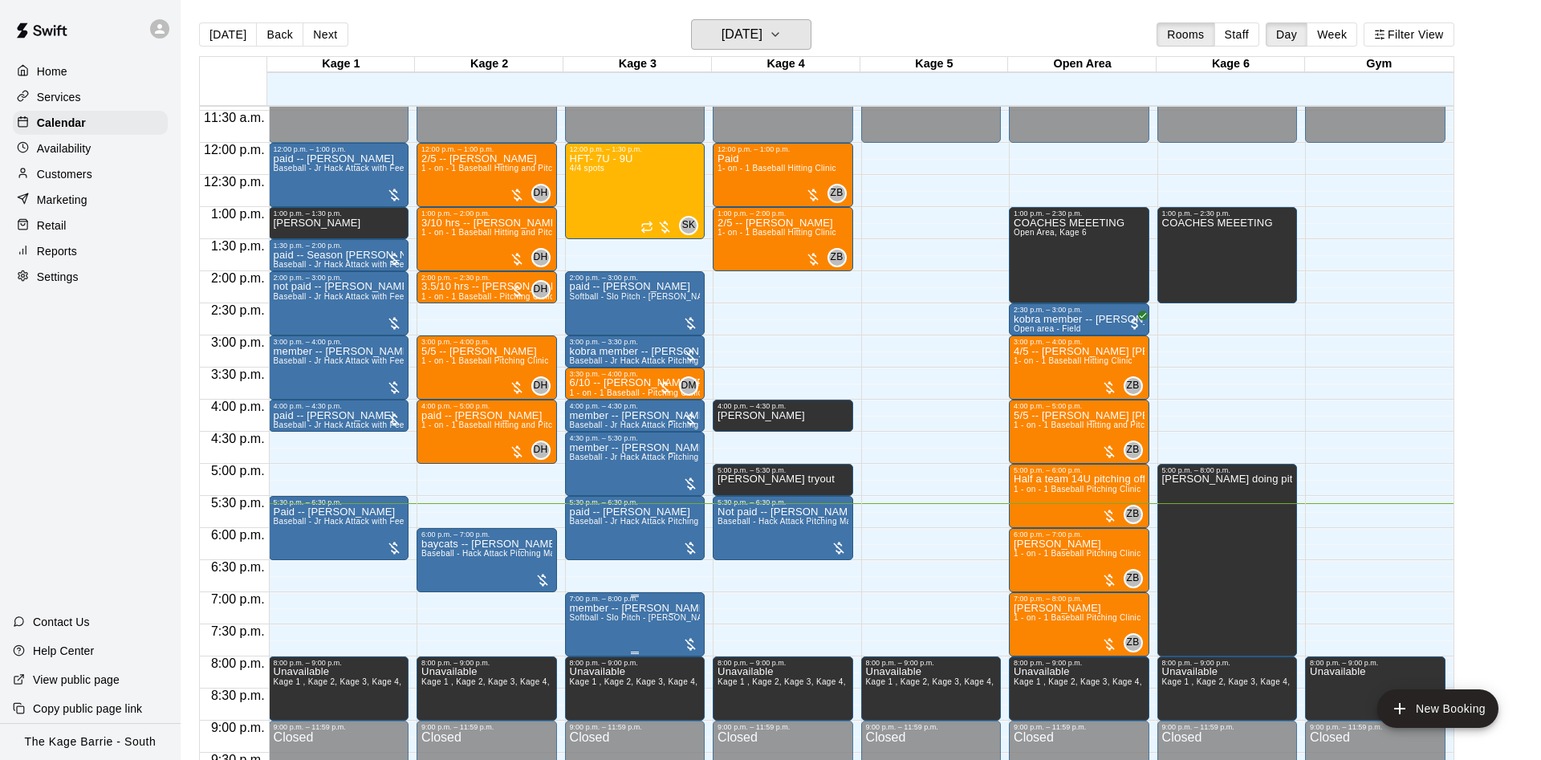
scroll to position [871, 0]
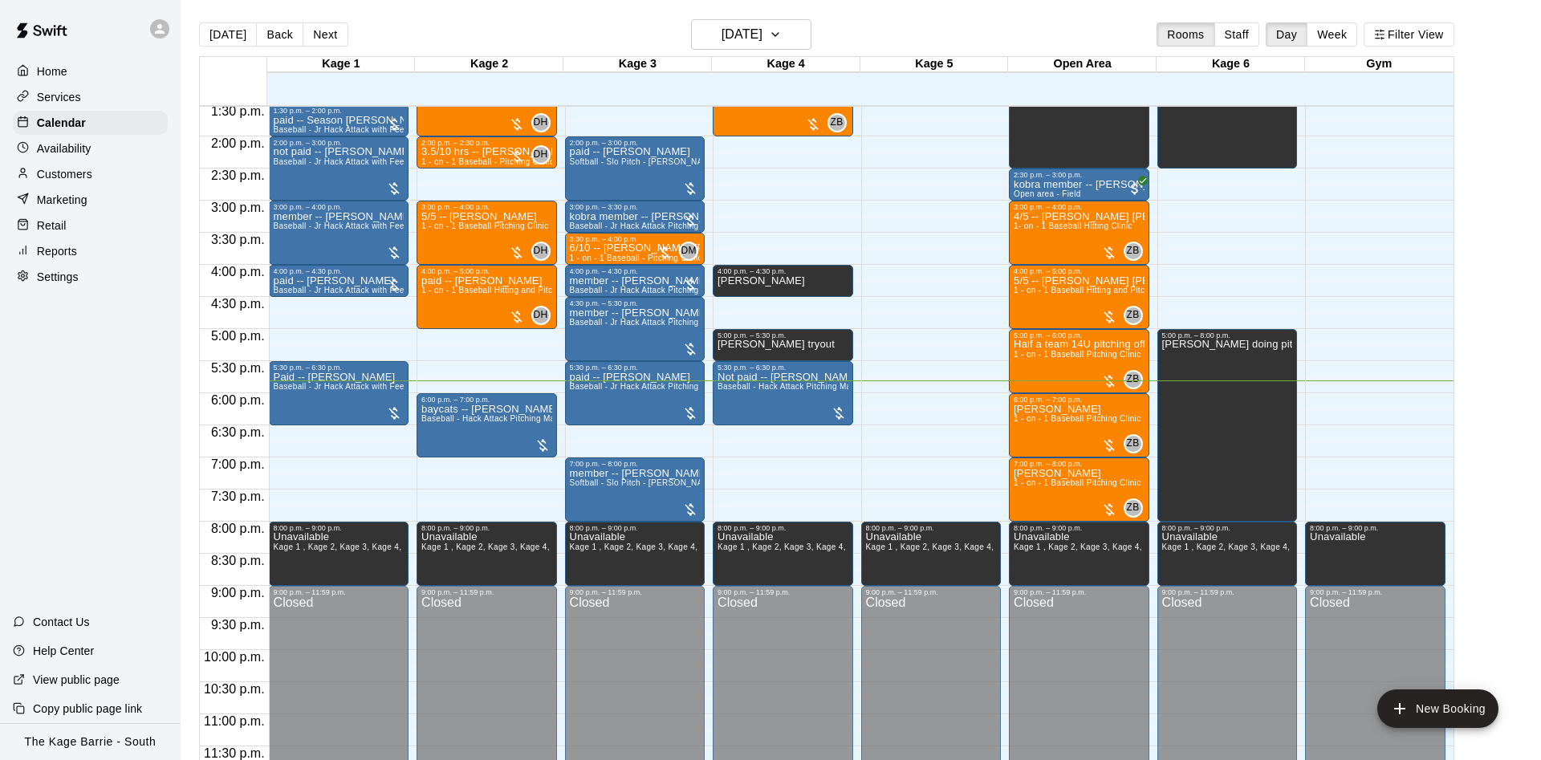
click at [156, 23] on icon at bounding box center [159, 29] width 14 height 14
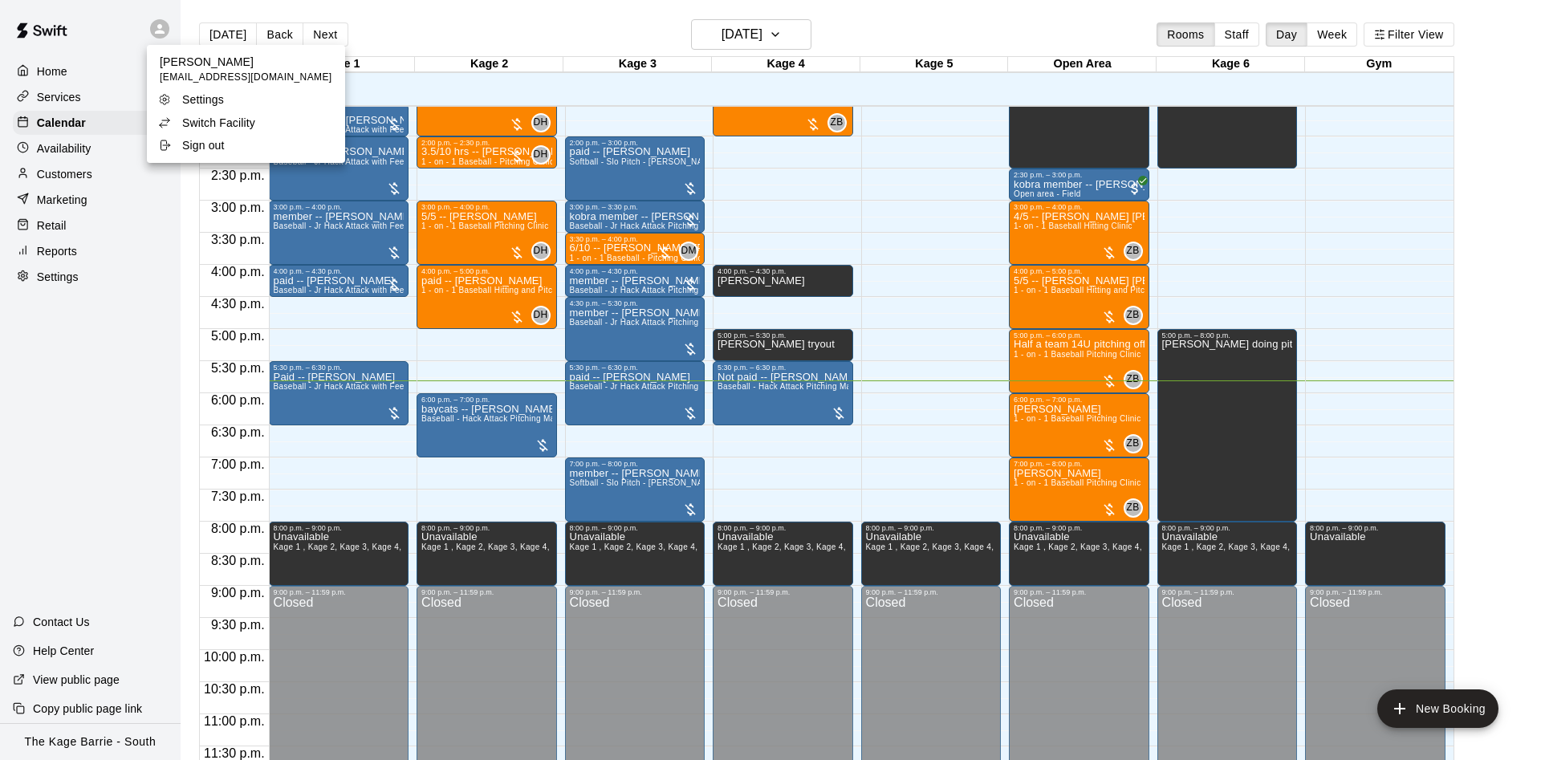
click at [203, 126] on p "Switch Facility" at bounding box center [218, 123] width 73 height 16
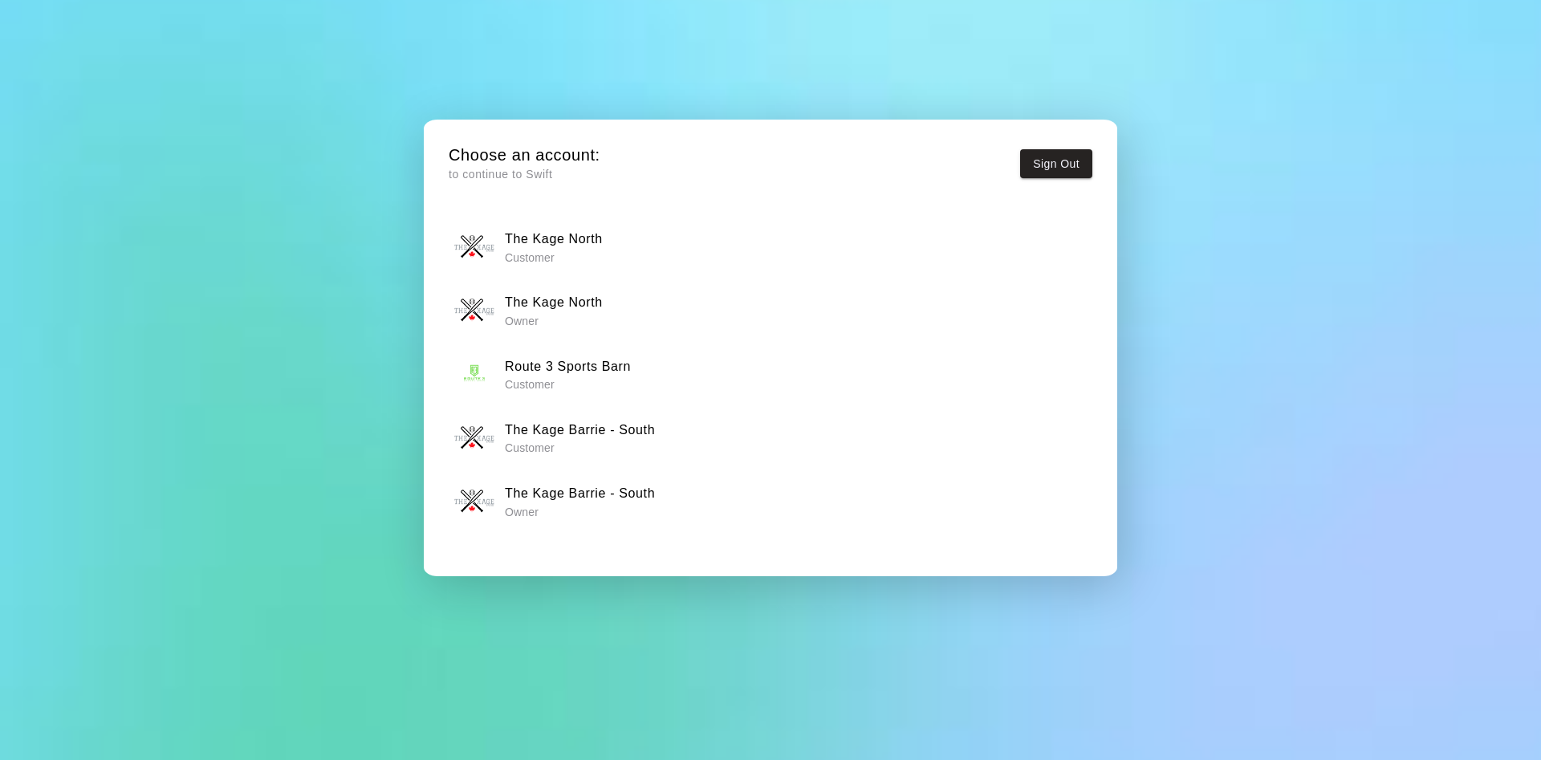
click at [553, 305] on h6 "The Kage North" at bounding box center [554, 302] width 98 height 21
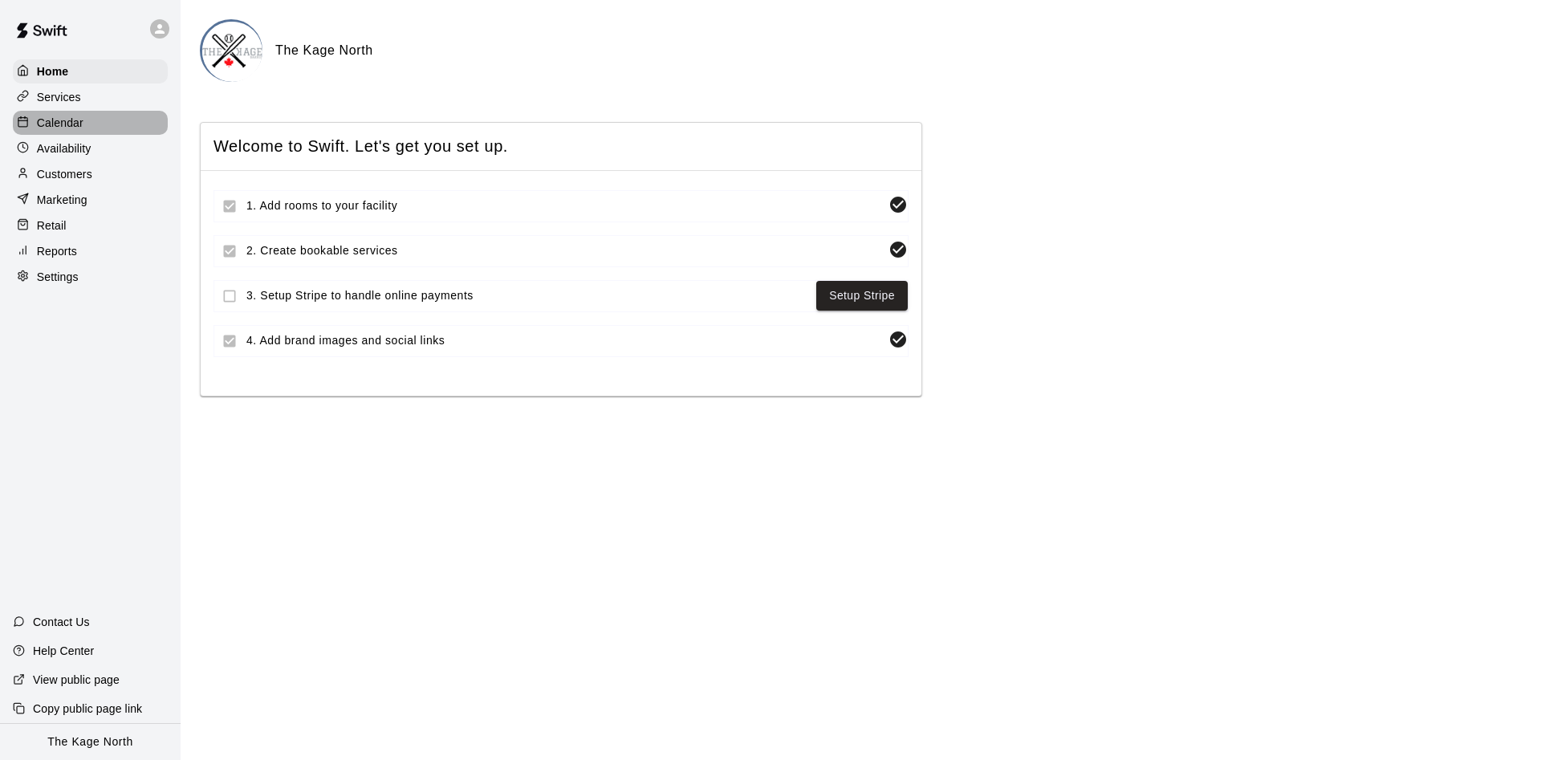
click at [103, 126] on div "Calendar" at bounding box center [90, 123] width 155 height 24
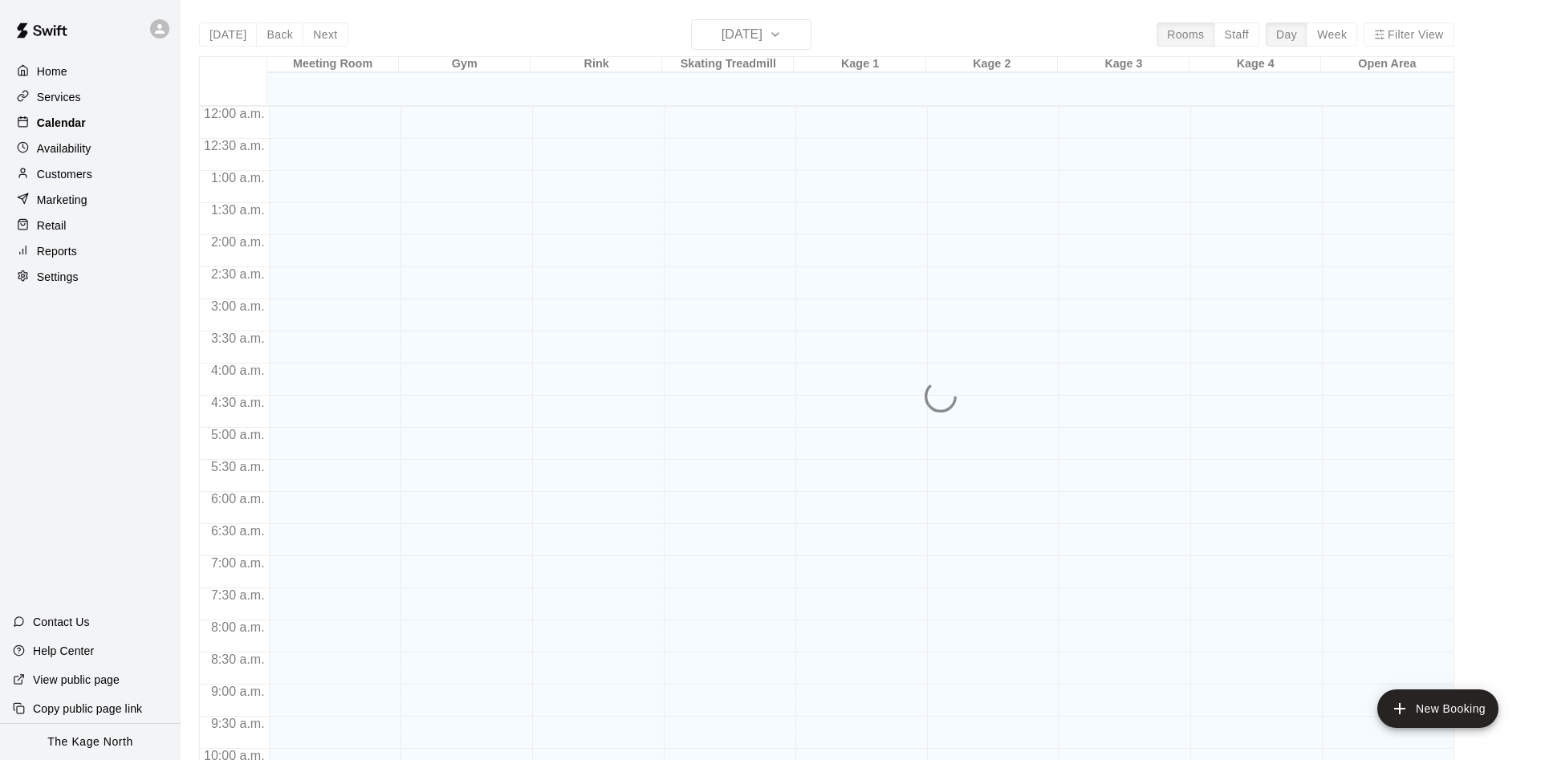
scroll to position [821, 0]
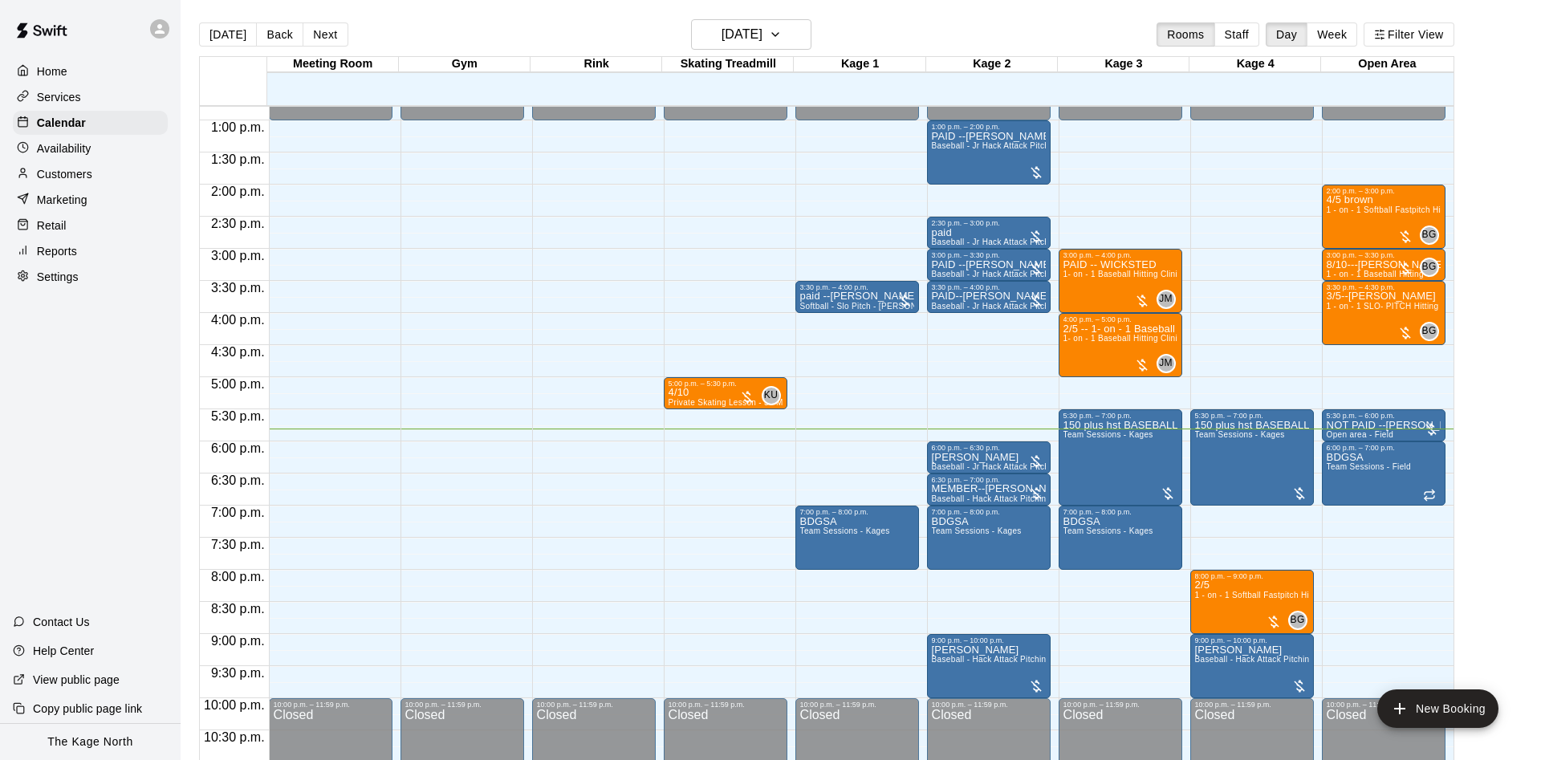
click at [165, 30] on icon at bounding box center [159, 29] width 14 height 14
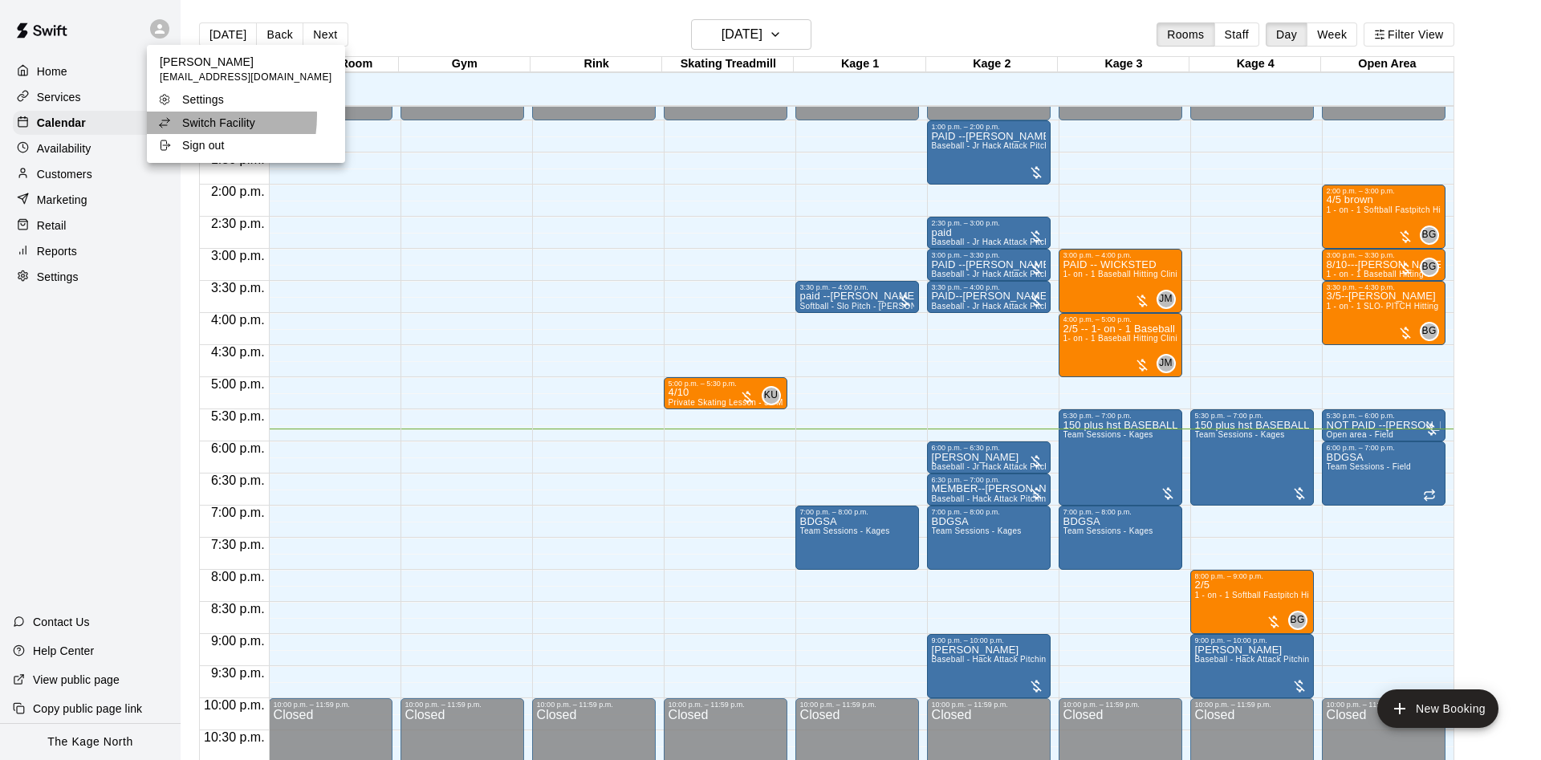
click at [168, 116] on div "Switch Facility" at bounding box center [210, 123] width 104 height 16
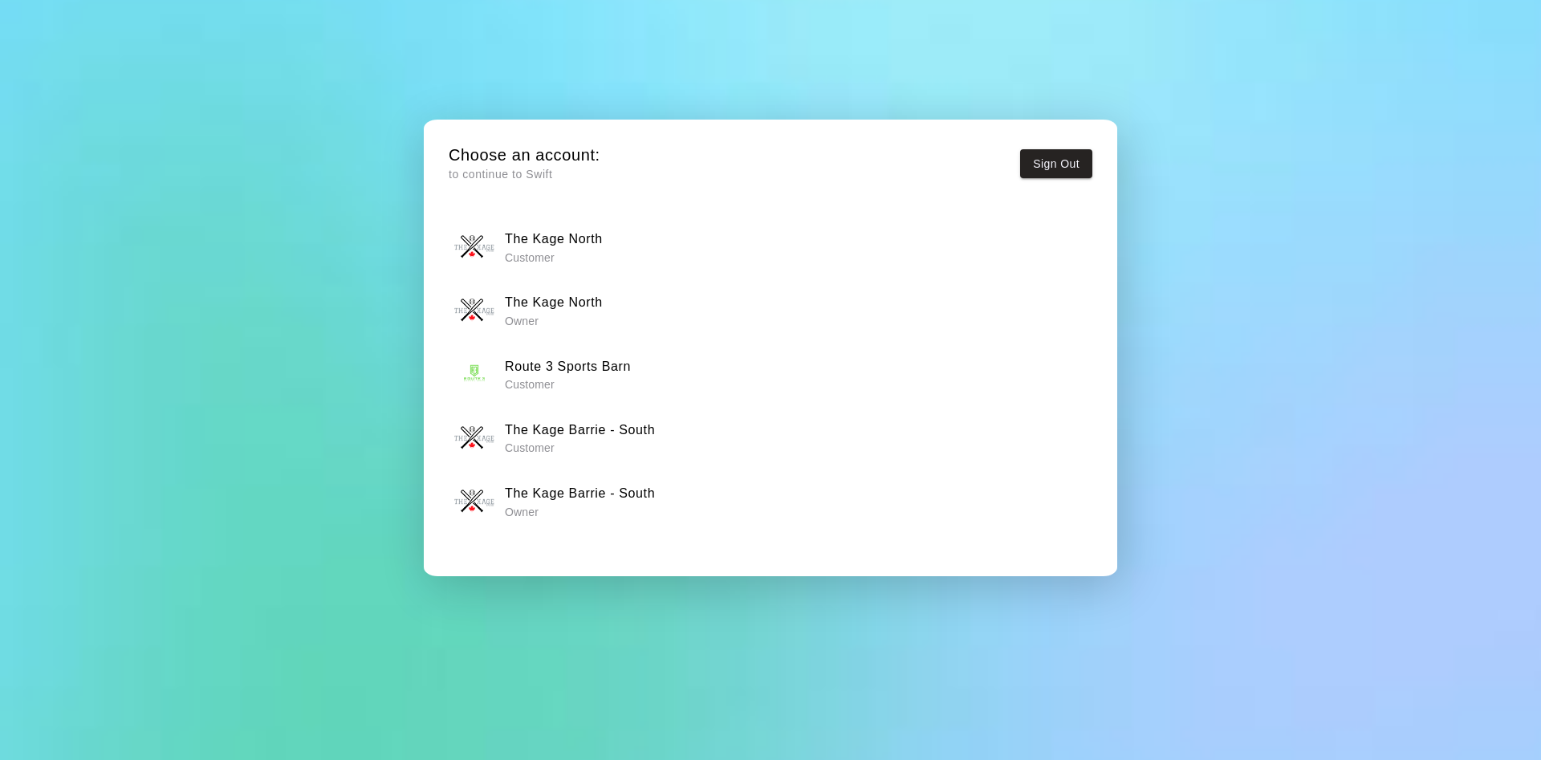
click at [546, 510] on p "Owner" at bounding box center [580, 512] width 150 height 16
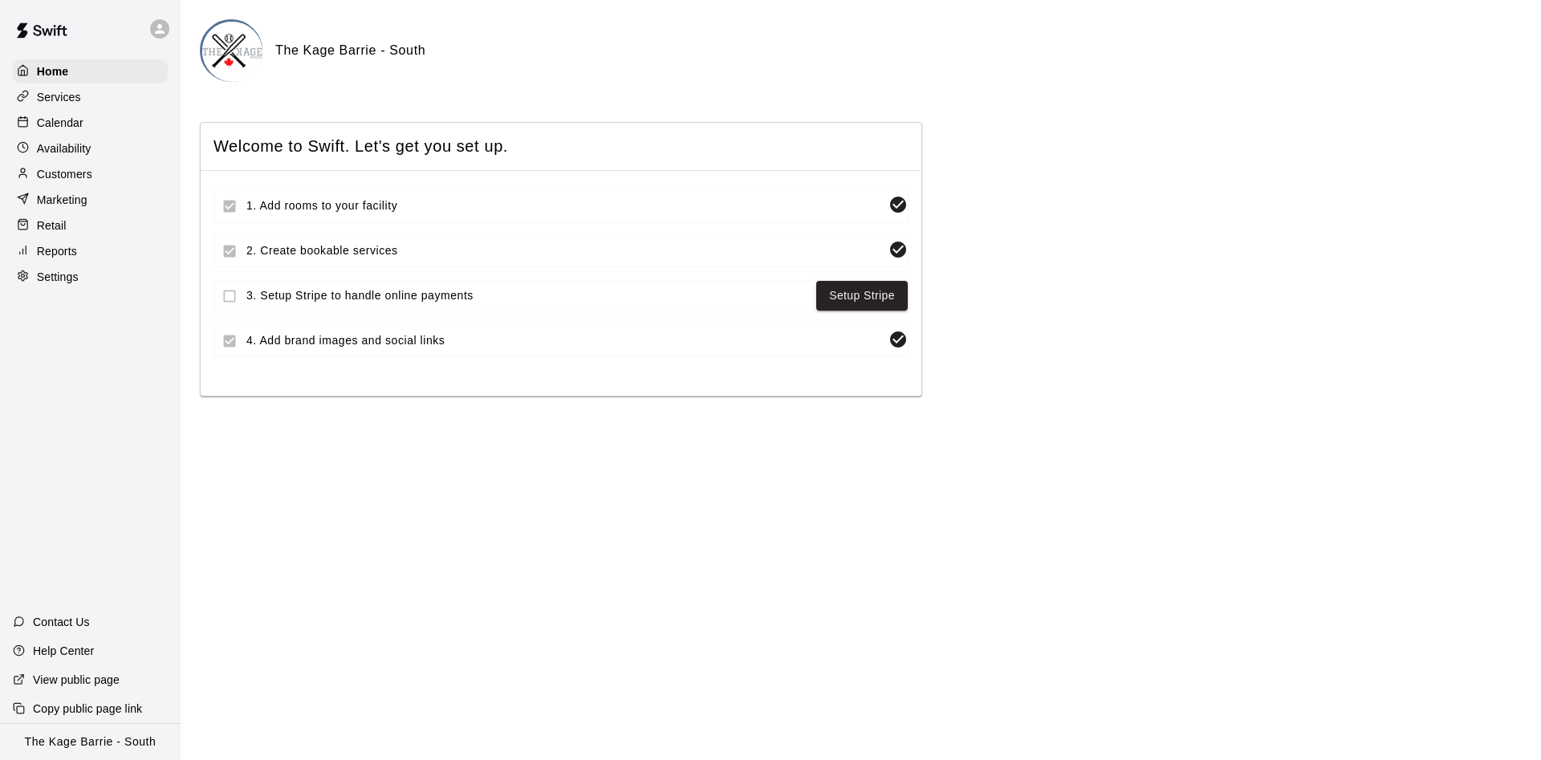
click at [125, 122] on div "Calendar" at bounding box center [90, 123] width 155 height 24
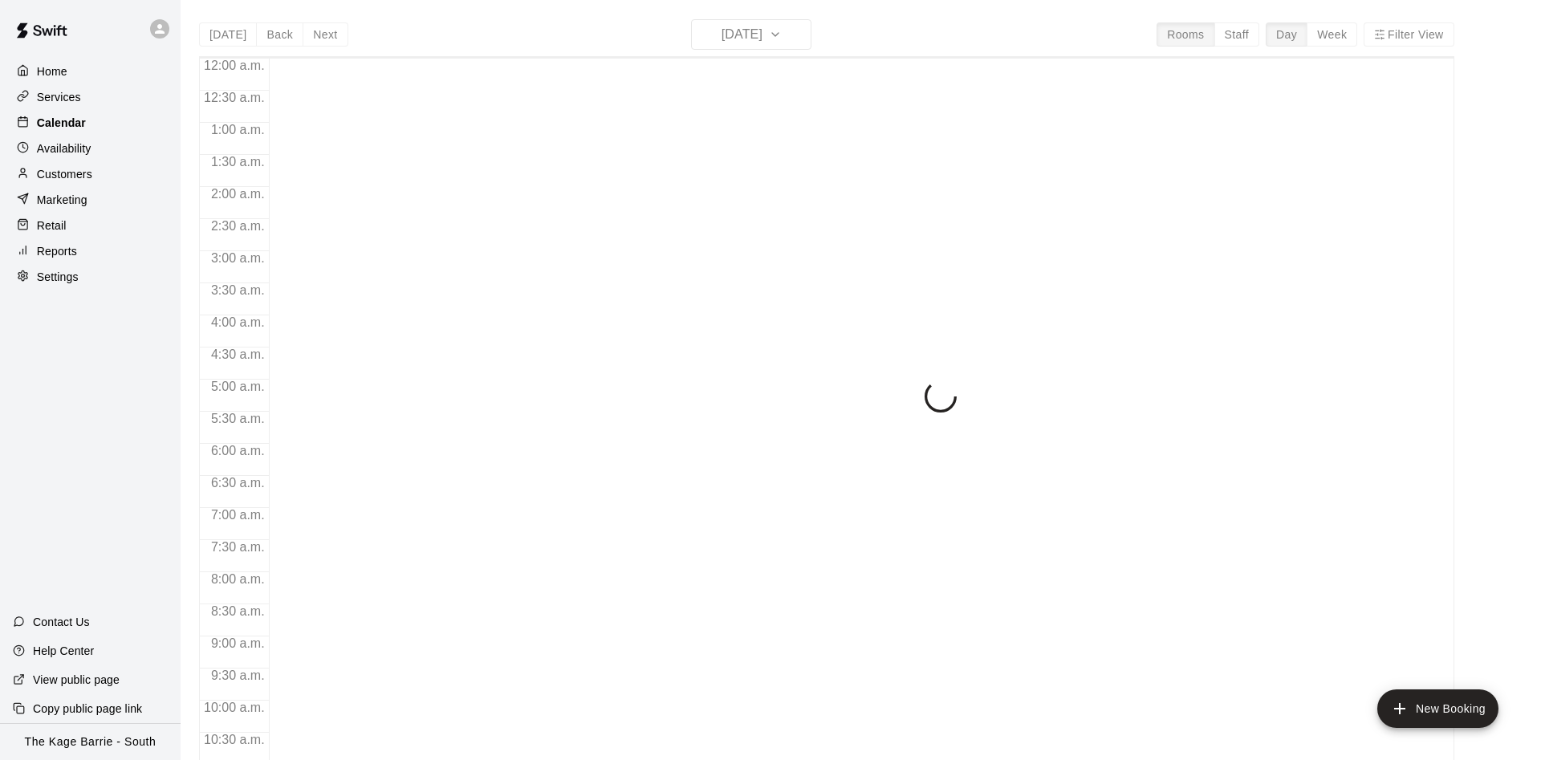
scroll to position [821, 0]
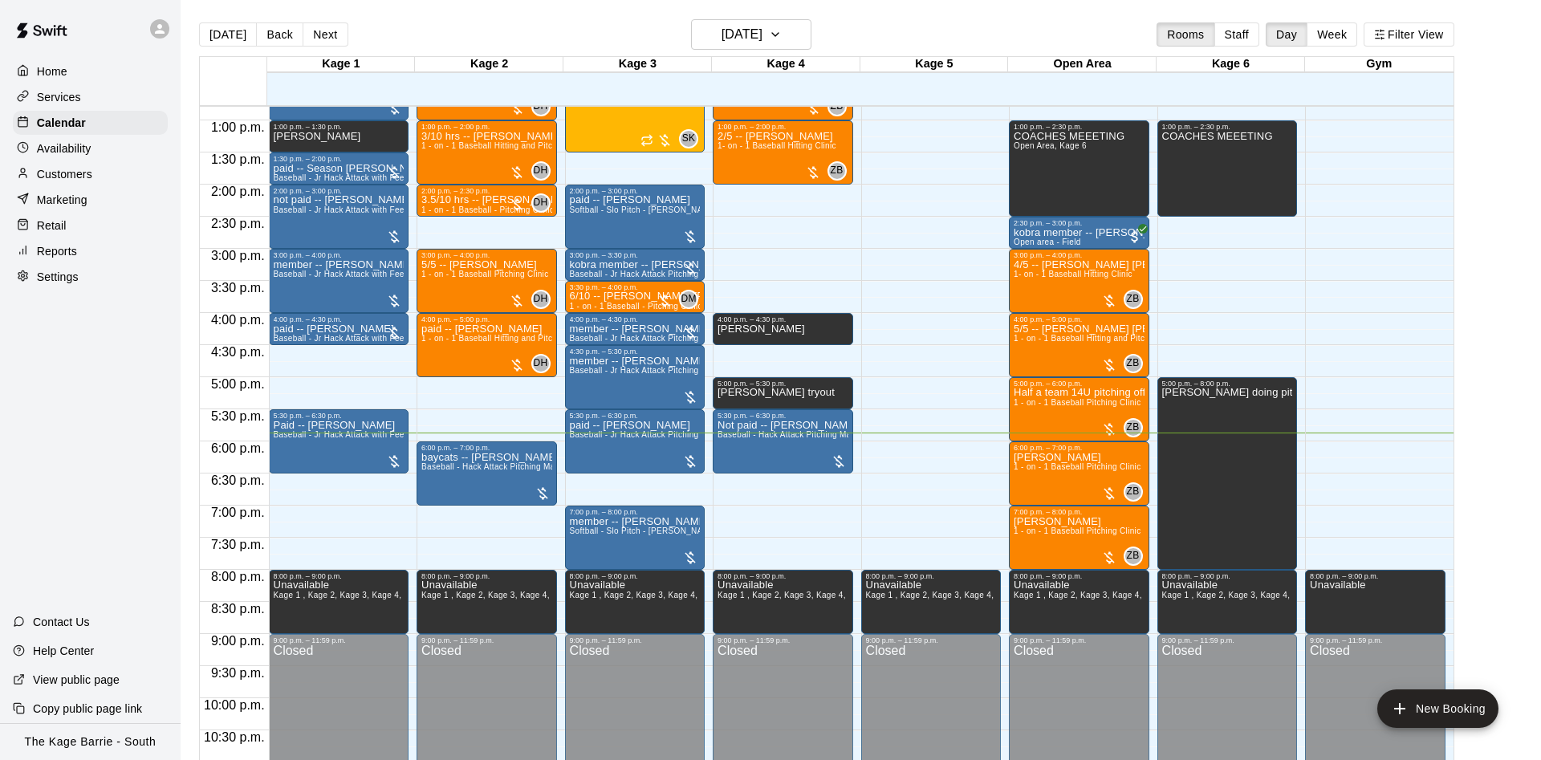
click at [109, 104] on div "Services" at bounding box center [90, 97] width 155 height 24
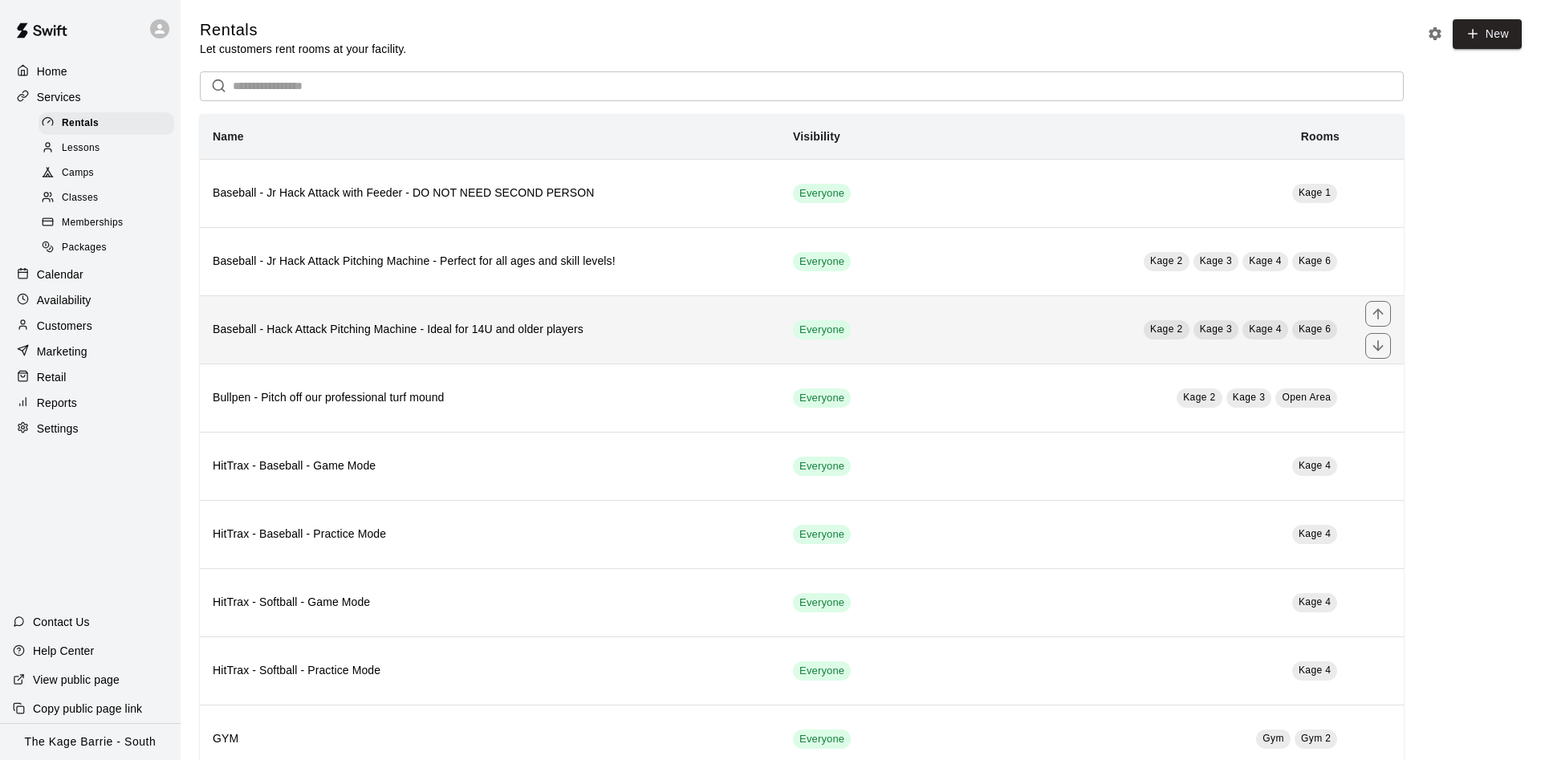
click at [1027, 317] on td "Kage 2 Kage 3 Kage 4 Kage 6" at bounding box center [1122, 329] width 459 height 68
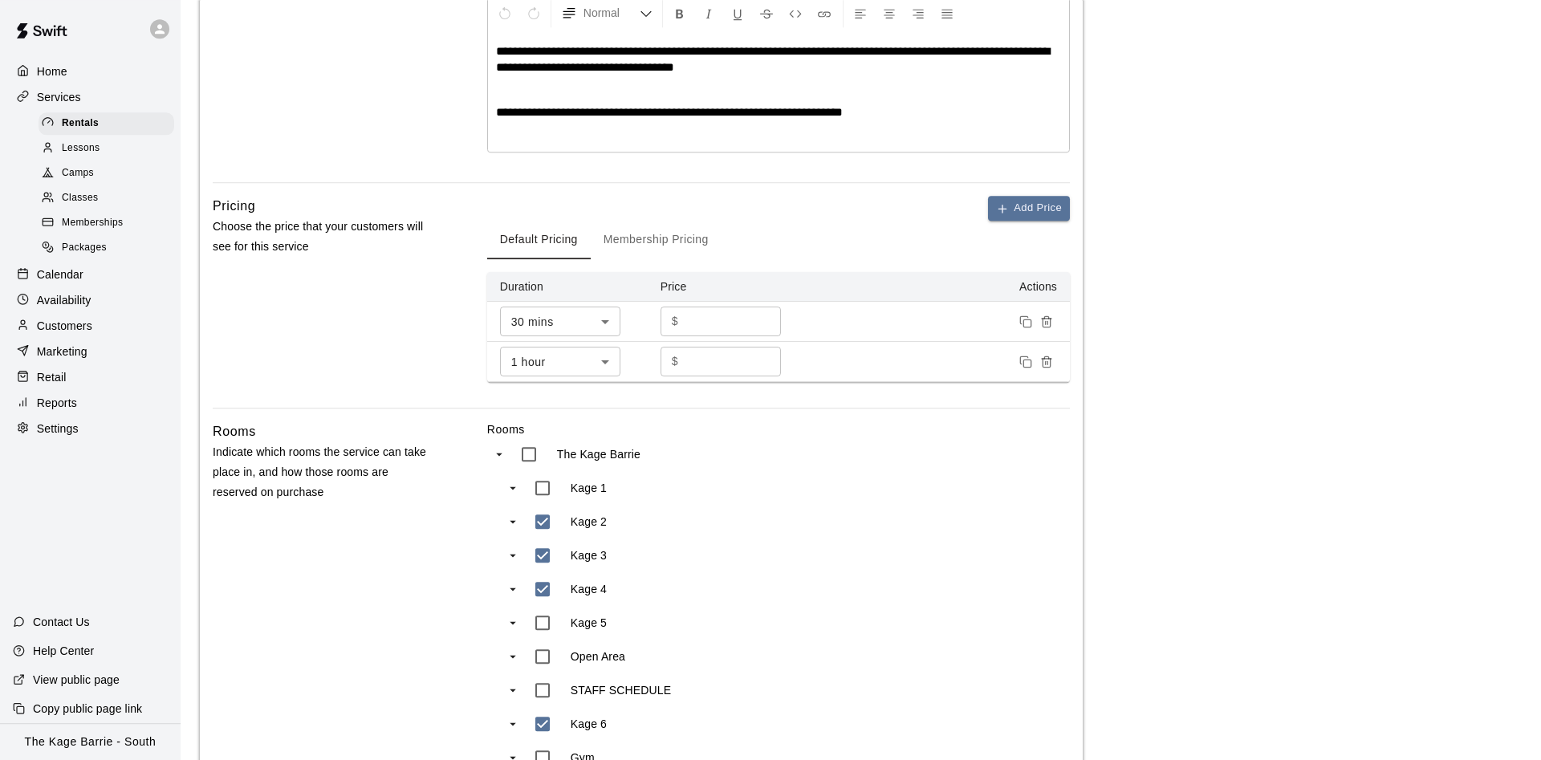
scroll to position [409, 0]
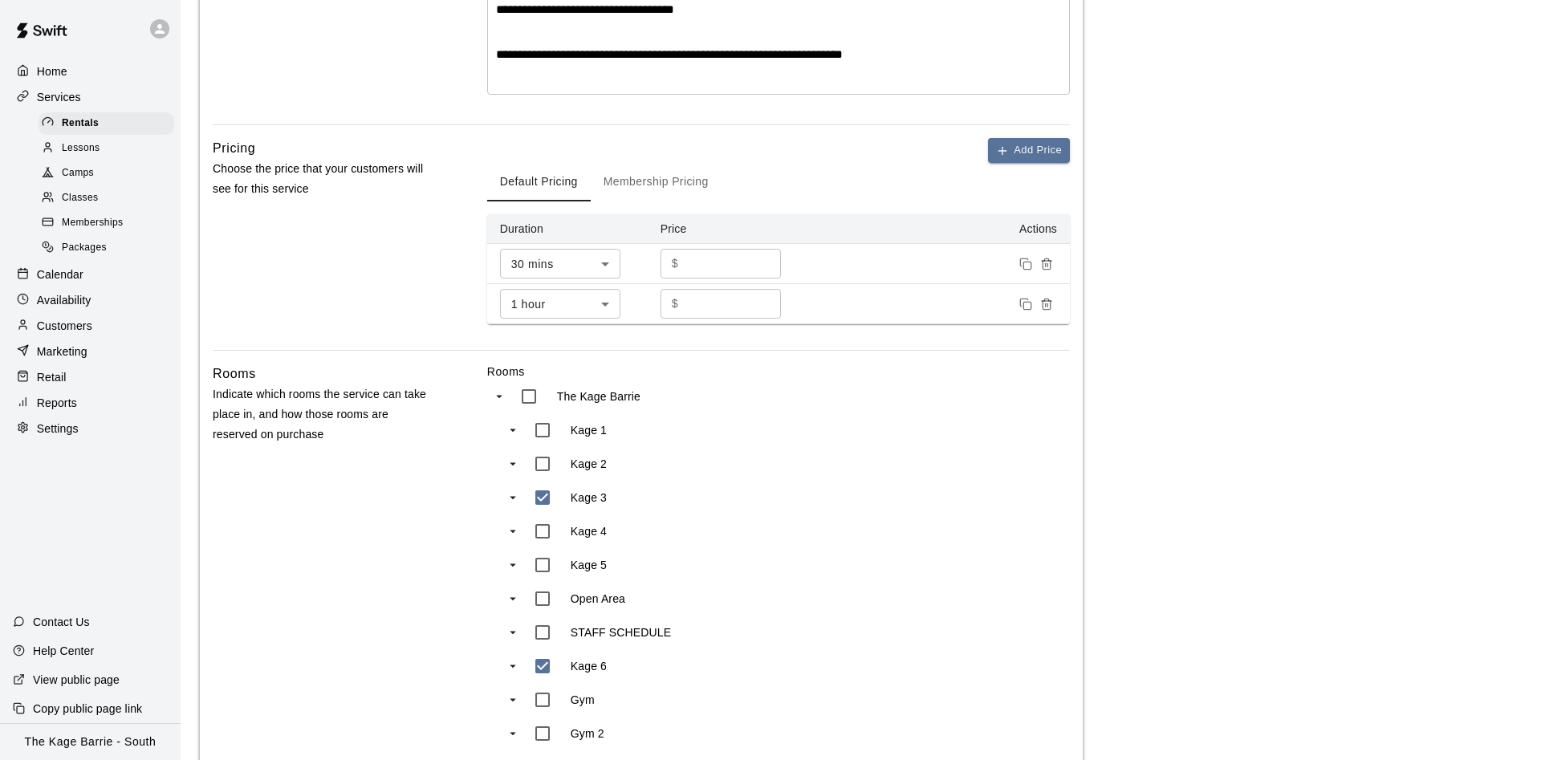
type input "***"
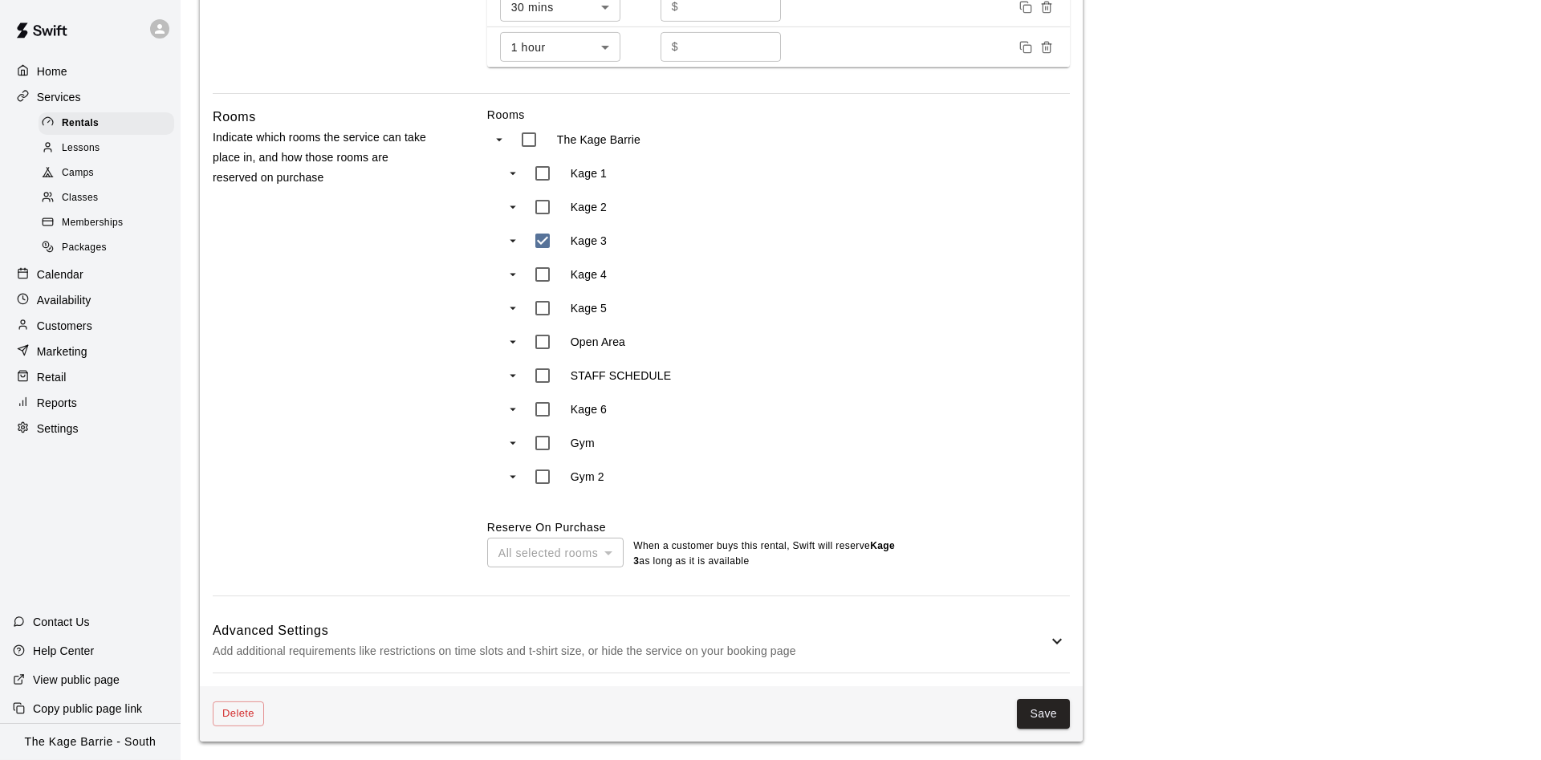
scroll to position [668, 0]
click at [1057, 721] on button "Save" at bounding box center [1043, 713] width 53 height 30
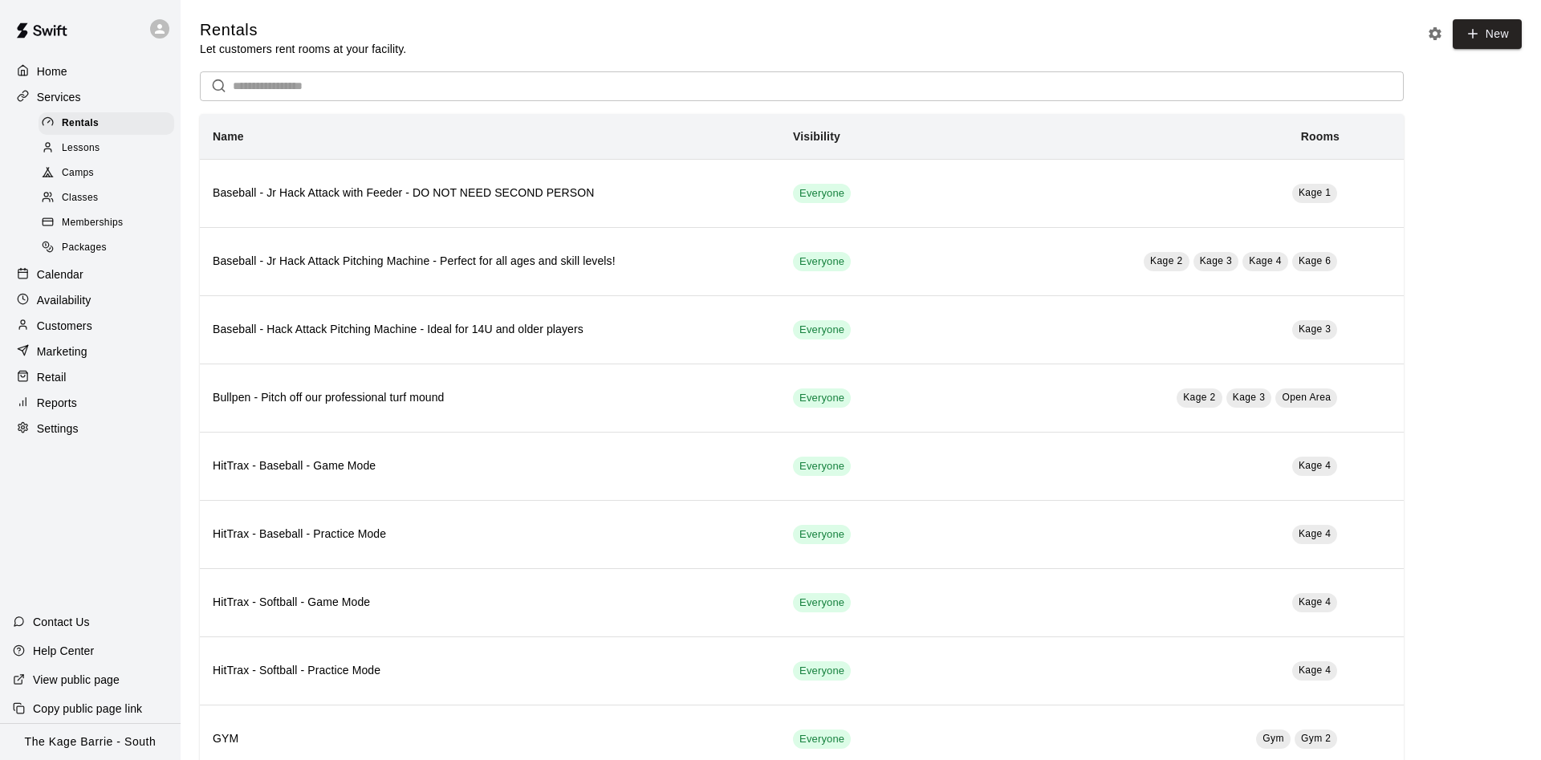
click at [86, 287] on div "Calendar" at bounding box center [90, 274] width 155 height 24
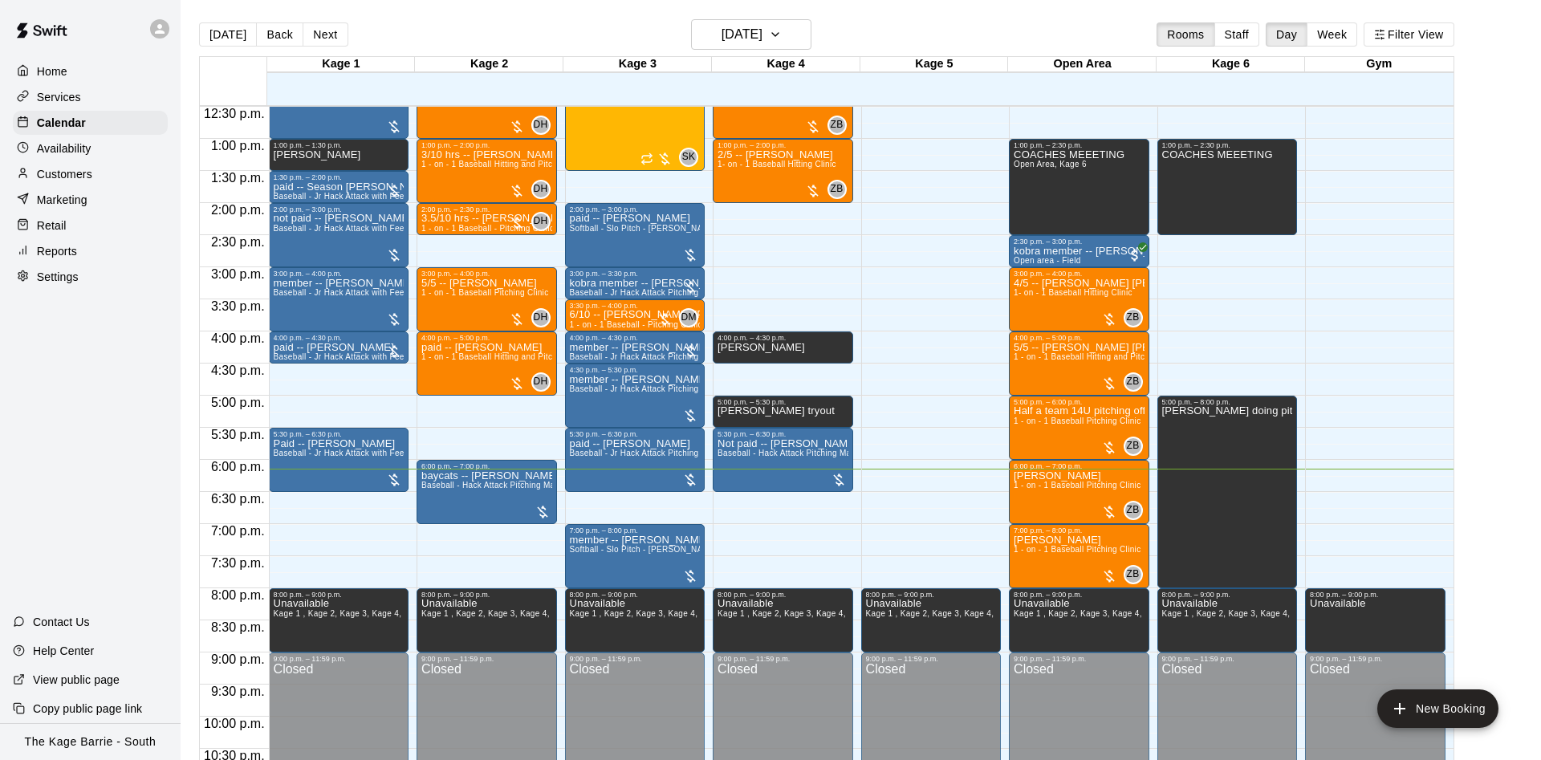
scroll to position [871, 0]
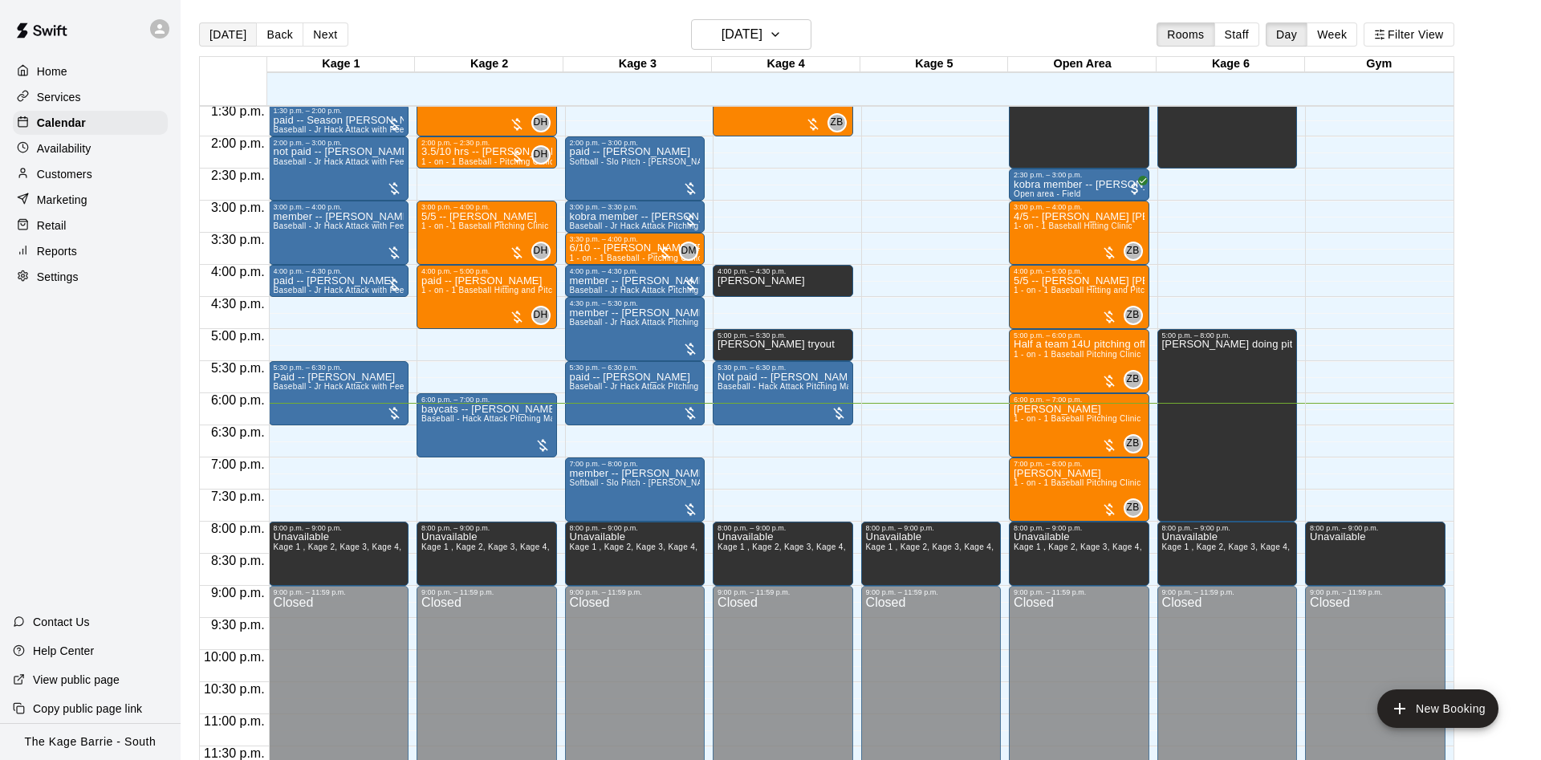
click at [225, 33] on button "[DATE]" at bounding box center [228, 34] width 58 height 24
drag, startPoint x: 455, startPoint y: 459, endPoint x: 455, endPoint y: 486, distance: 26.5
click at [455, 486] on div "12:00 a.m. – 12:00 p.m. Closed 12:00 p.m. – 1:00 p.m. [DATE] -- [PERSON_NAME] 1…" at bounding box center [491, 8] width 148 height 1541
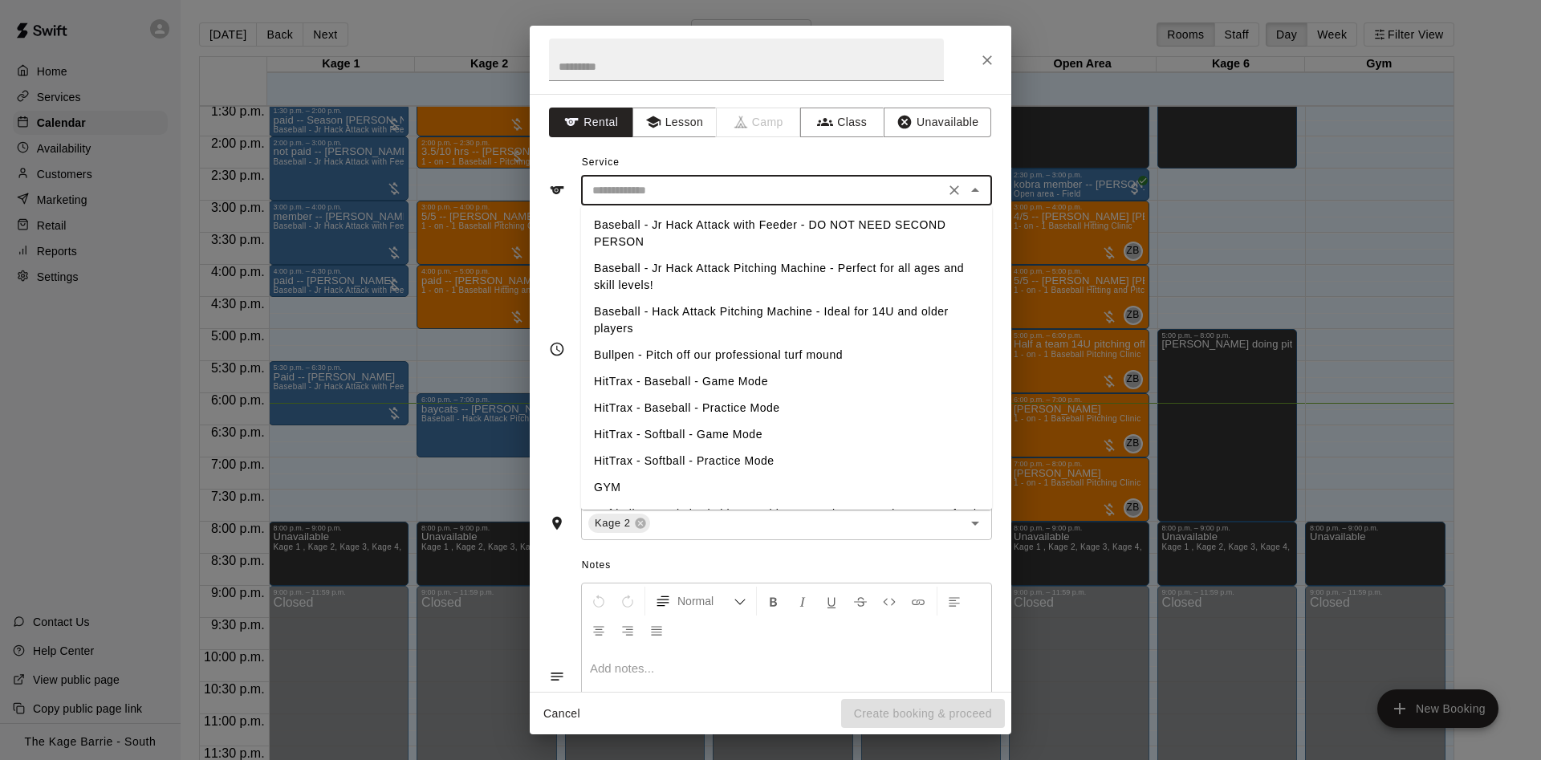
click at [706, 189] on input "text" at bounding box center [763, 191] width 354 height 20
click at [723, 270] on li "Baseball - Jr Hack Attack Pitching Machine - Perfect for all ages and skill lev…" at bounding box center [786, 276] width 411 height 43
type input "**********"
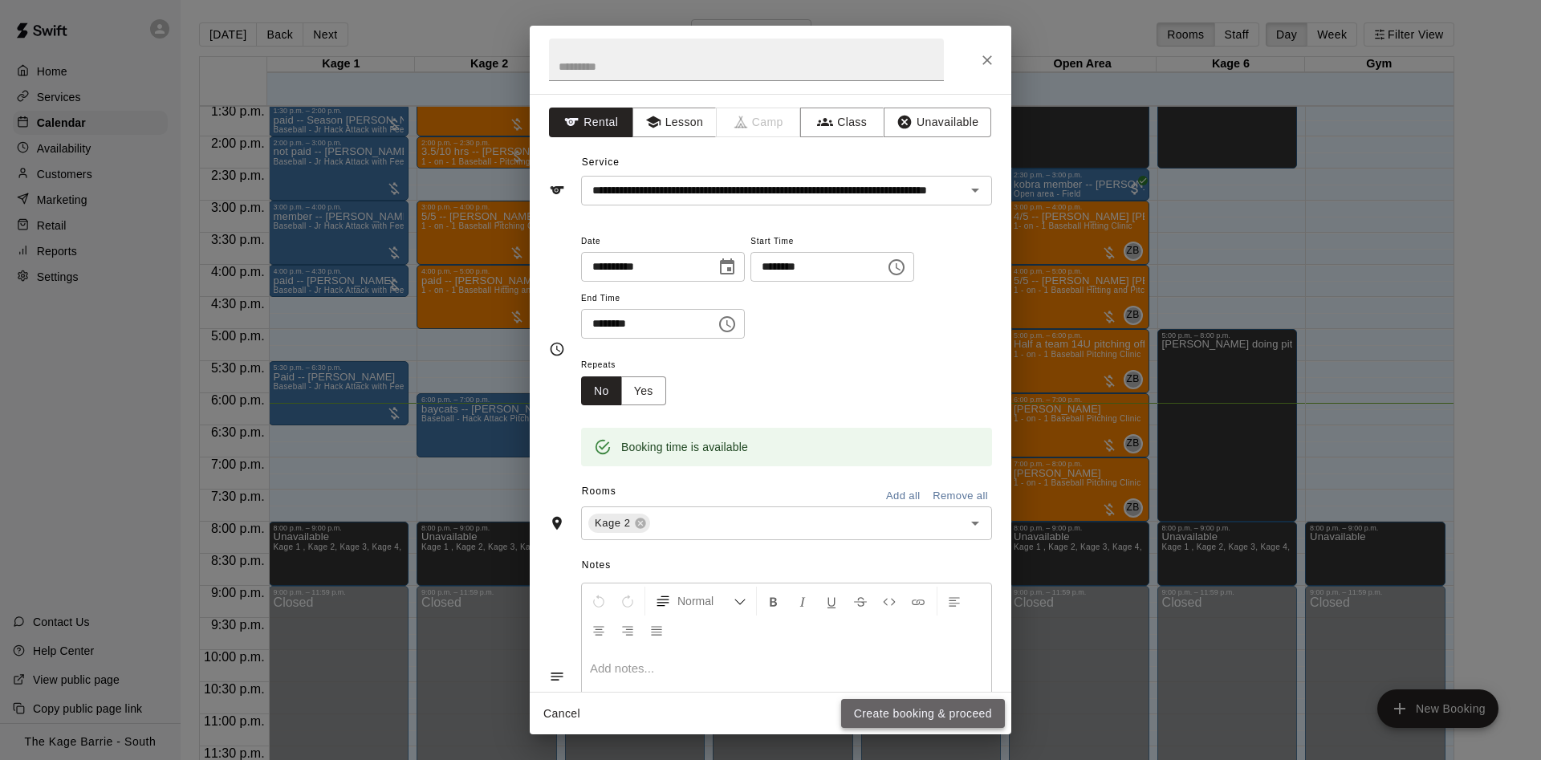
click at [891, 706] on button "Create booking & proceed" at bounding box center [923, 714] width 164 height 30
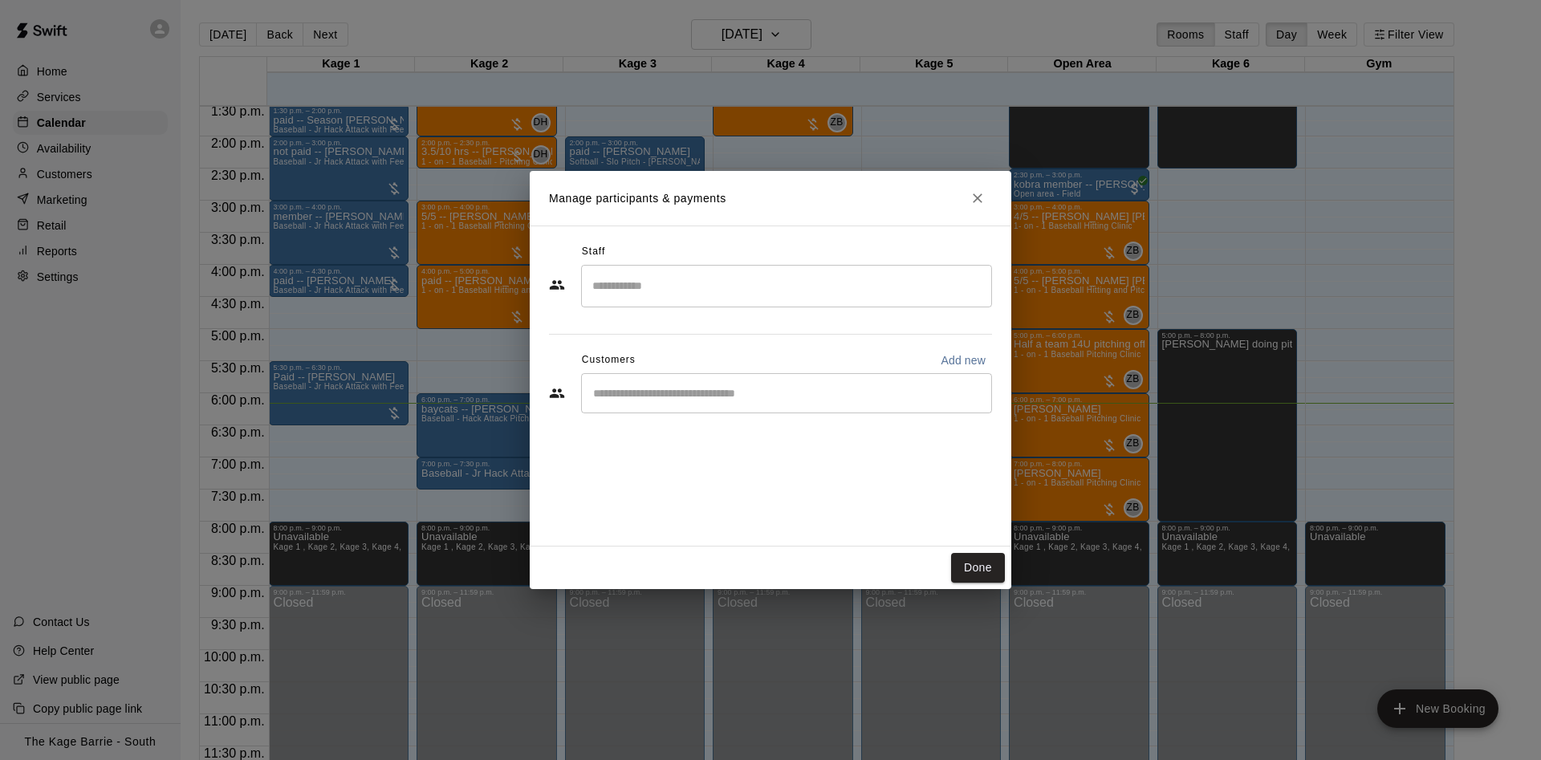
click at [704, 384] on div "​" at bounding box center [786, 393] width 411 height 40
type input "*"
click at [971, 571] on button "Done" at bounding box center [978, 568] width 54 height 30
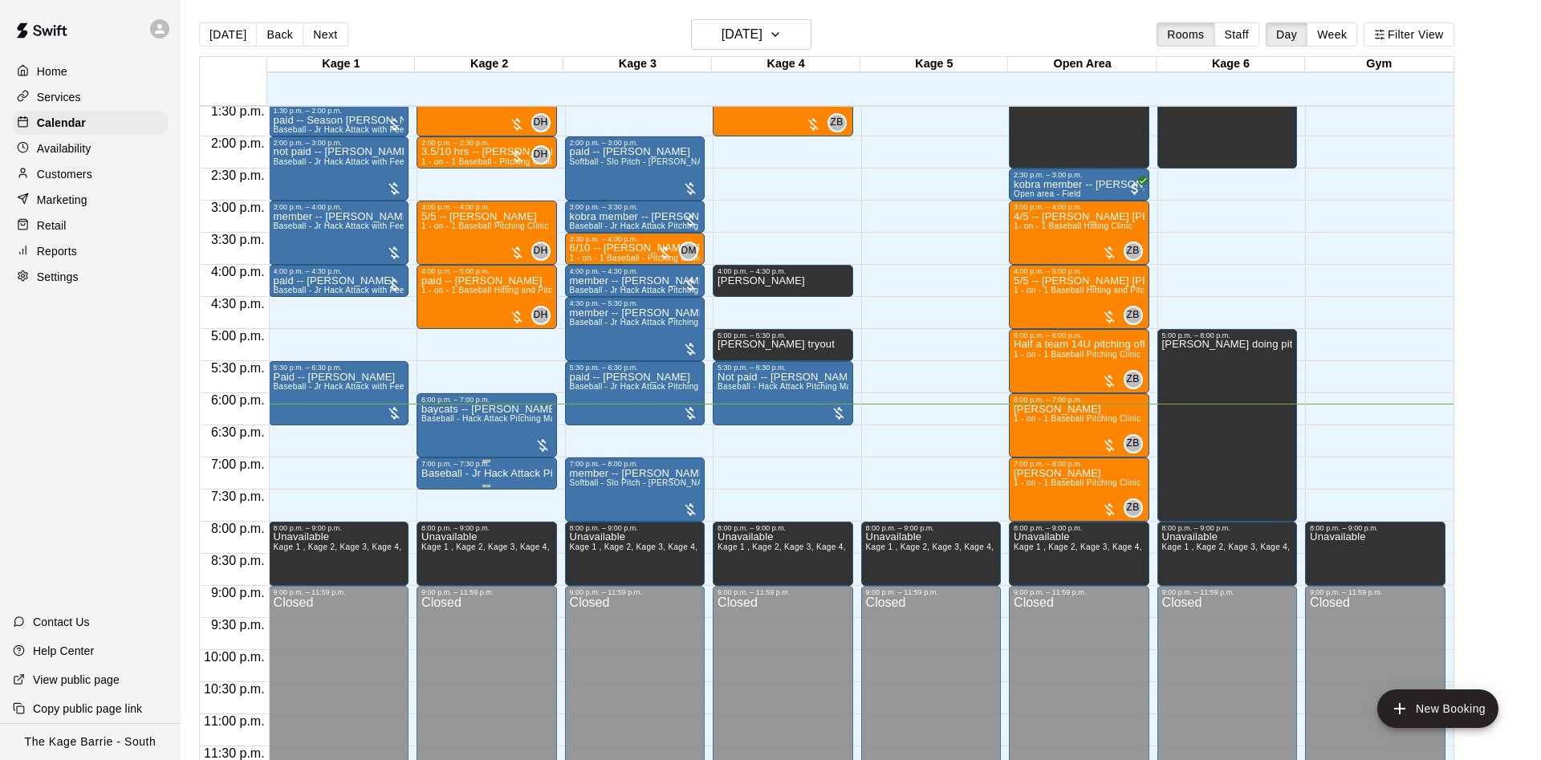
click at [507, 474] on p "Baseball - Jr Hack Attack Pitching Machine - Perfect for all ages and skill lev…" at bounding box center [486, 474] width 131 height 0
click at [441, 490] on icon "edit" at bounding box center [434, 491] width 19 height 19
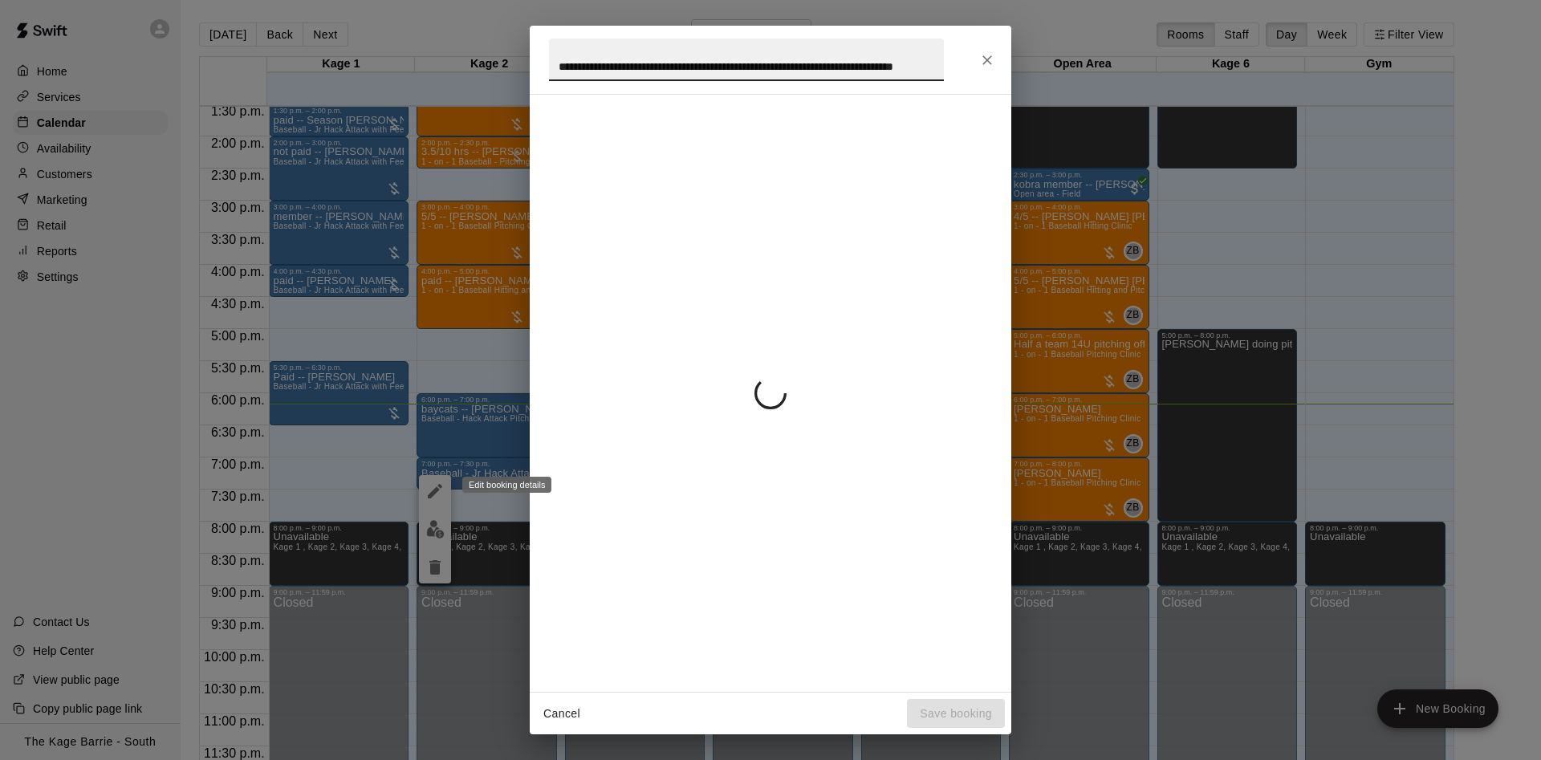
scroll to position [0, 59]
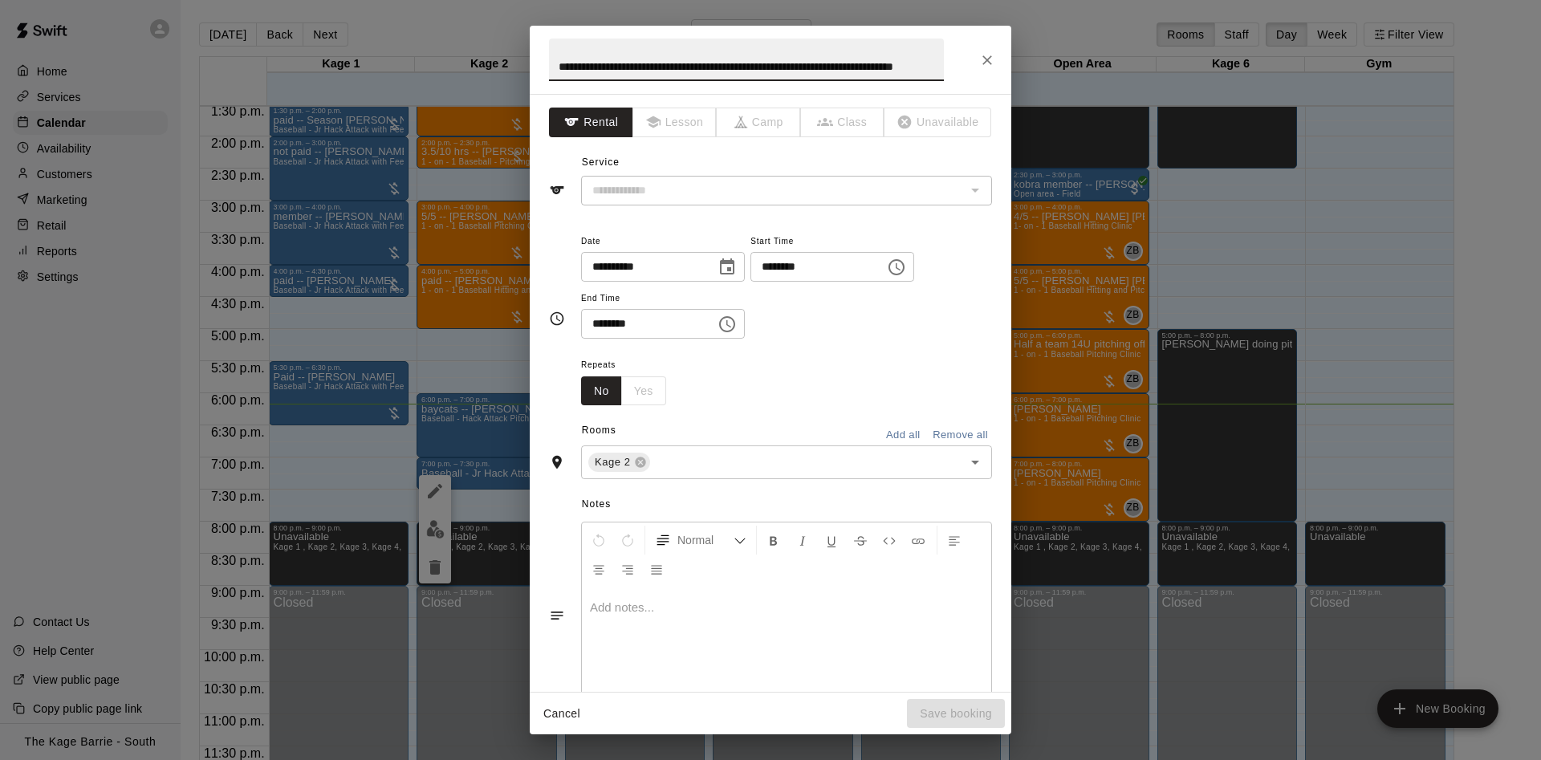
type input "**********"
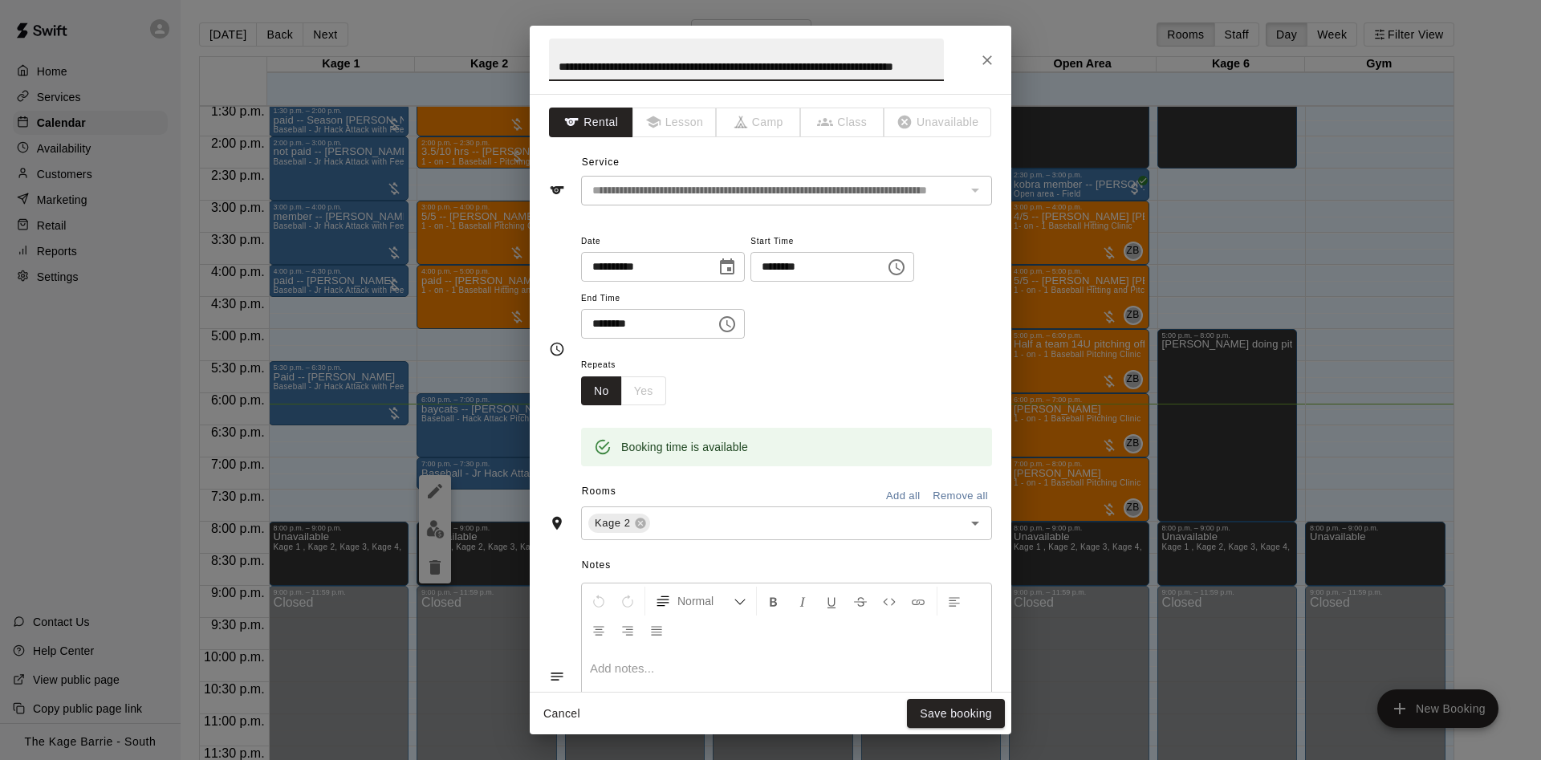
click at [667, 60] on input "**********" at bounding box center [746, 60] width 395 height 43
click at [668, 60] on input "**********" at bounding box center [746, 60] width 395 height 43
type input "**********"
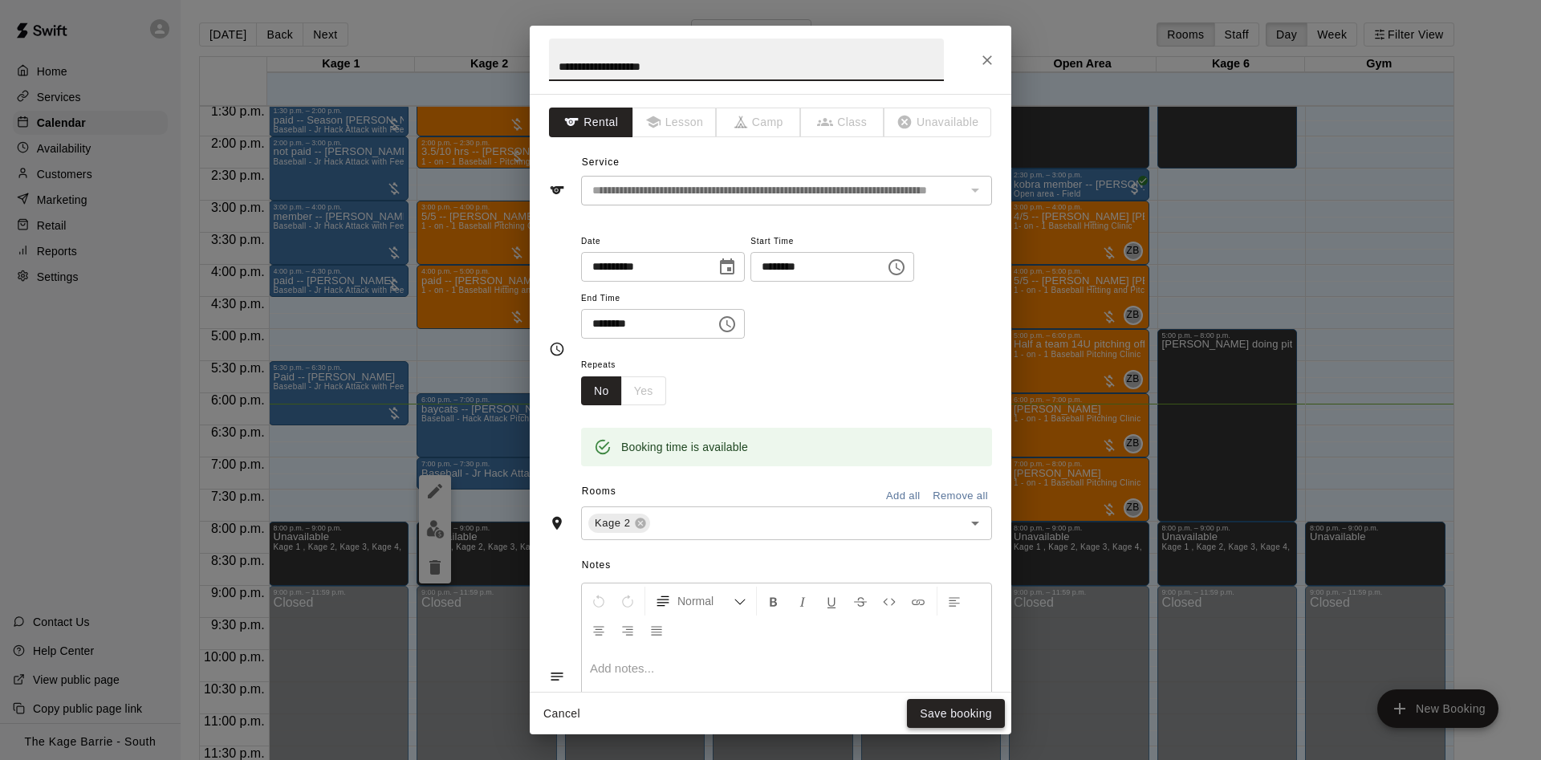
click at [935, 709] on button "Save booking" at bounding box center [956, 714] width 98 height 30
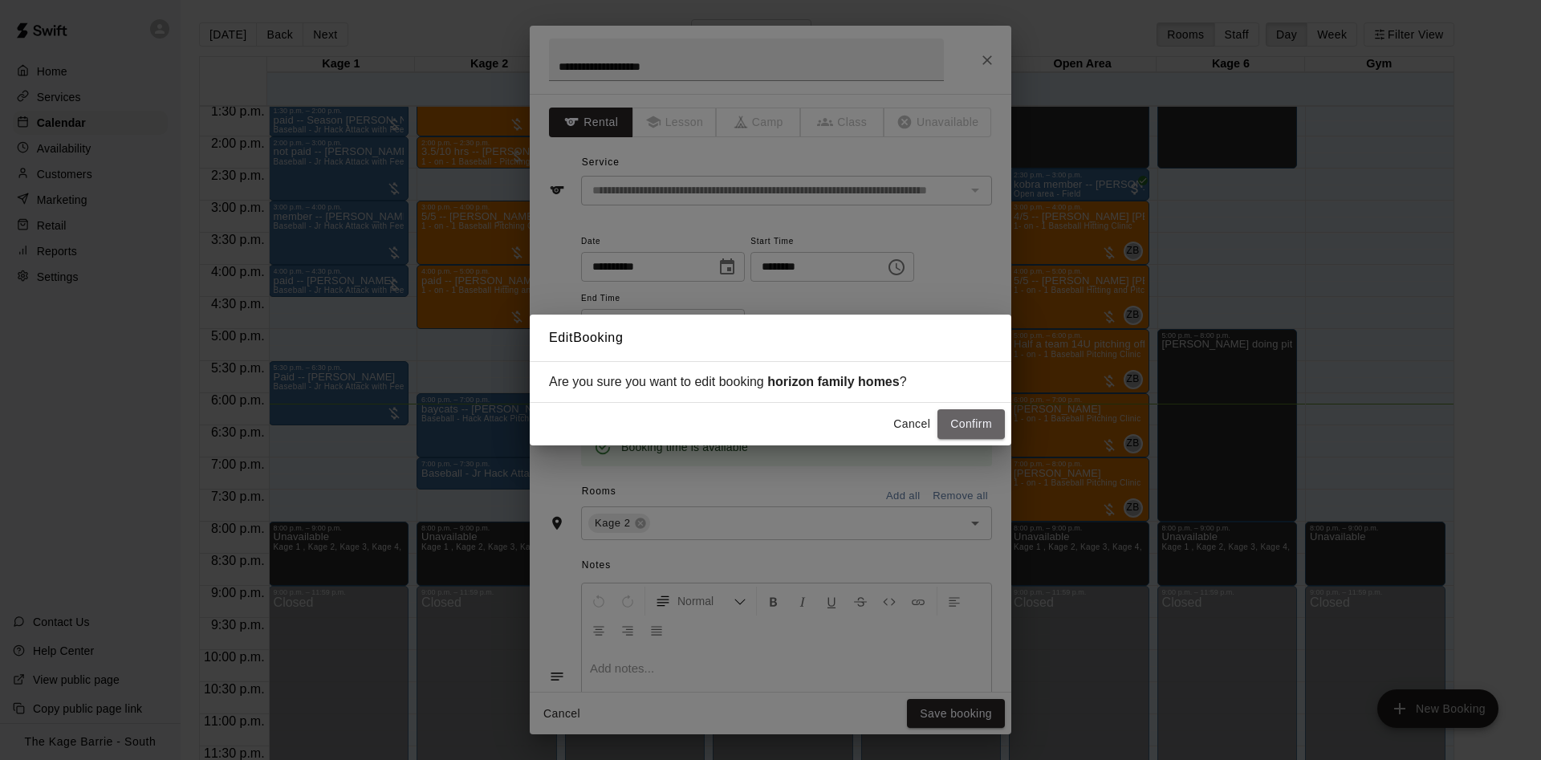
click at [968, 413] on button "Confirm" at bounding box center [970, 424] width 67 height 30
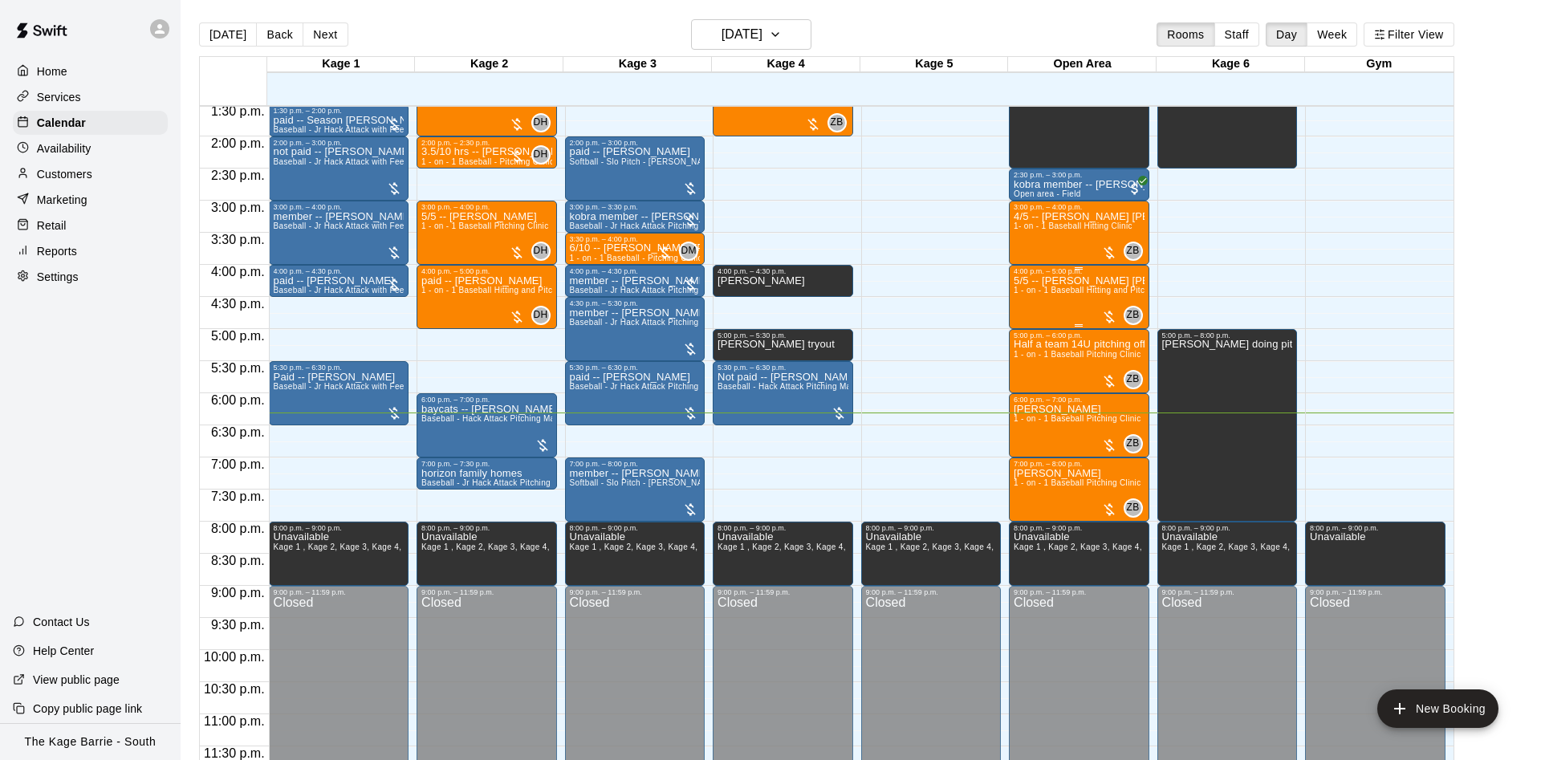
click at [1041, 297] on div "5/5 -- [PERSON_NAME] [PERSON_NAME] 1 - on - 1 Baseball Hitting and Pitching Cli…" at bounding box center [1079, 655] width 131 height 760
click at [1030, 299] on icon "edit" at bounding box center [1028, 292] width 19 height 19
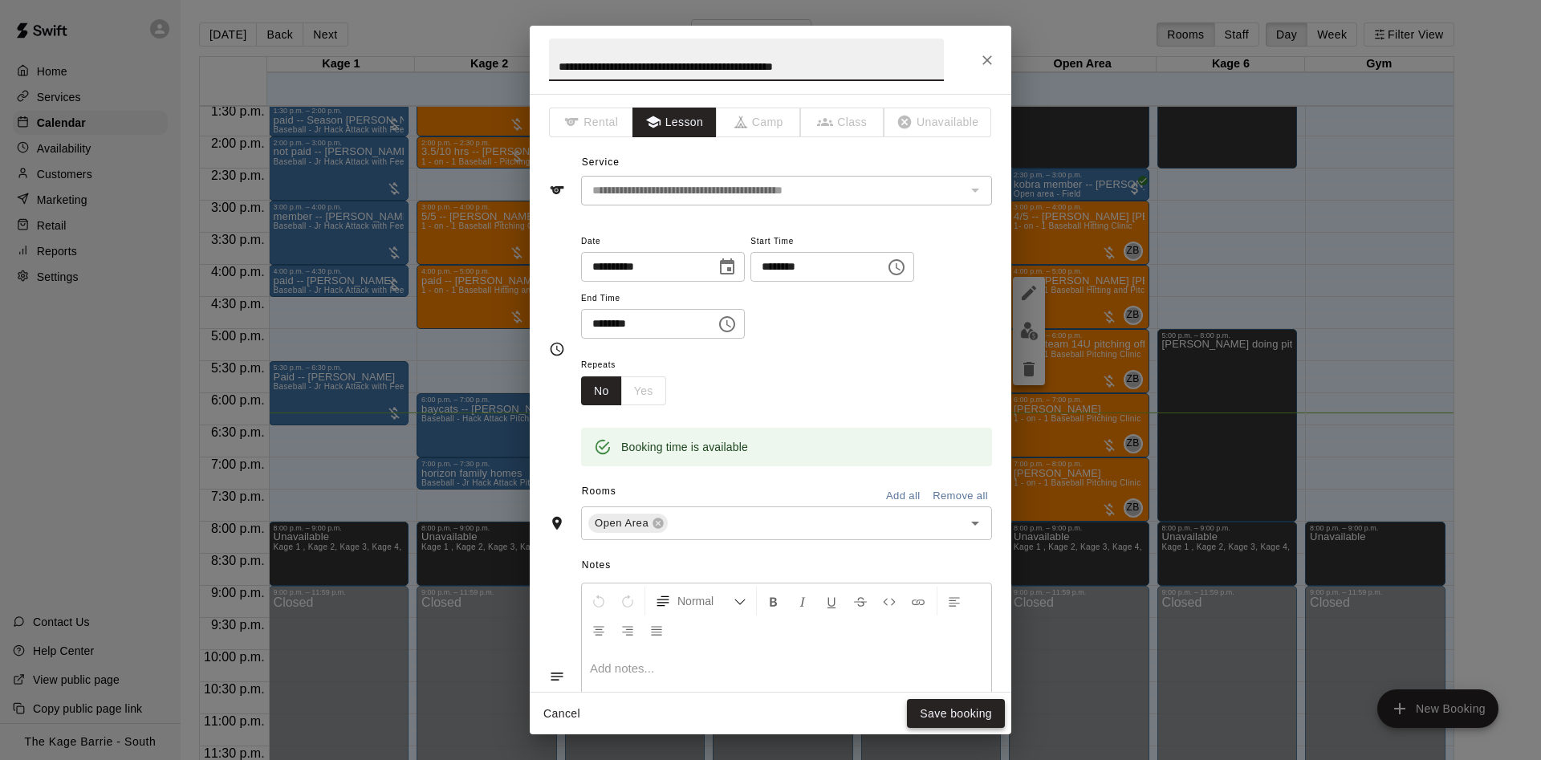
type input "**********"
click at [964, 710] on button "Save booking" at bounding box center [956, 714] width 98 height 30
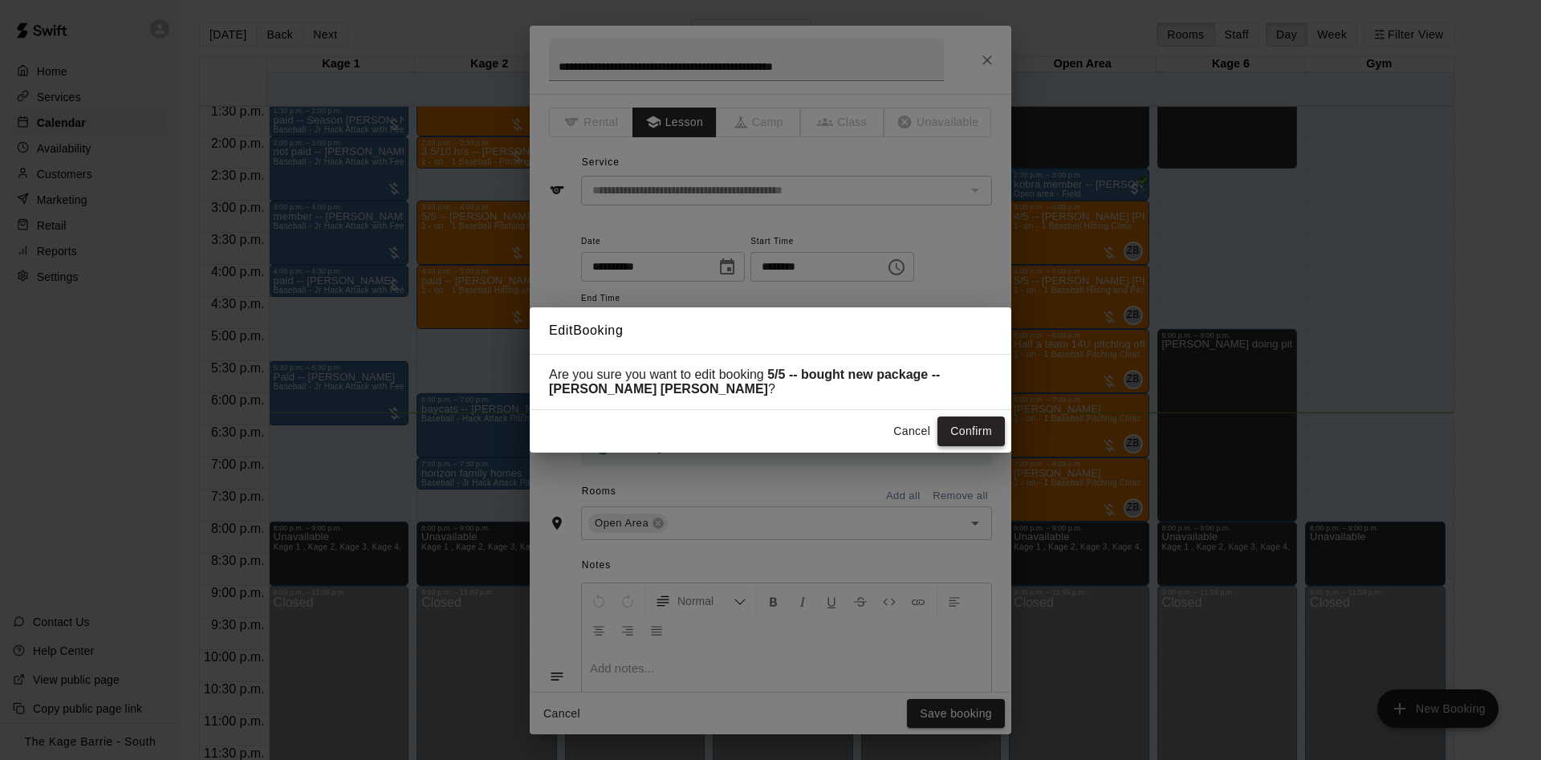
click at [955, 433] on button "Confirm" at bounding box center [970, 432] width 67 height 30
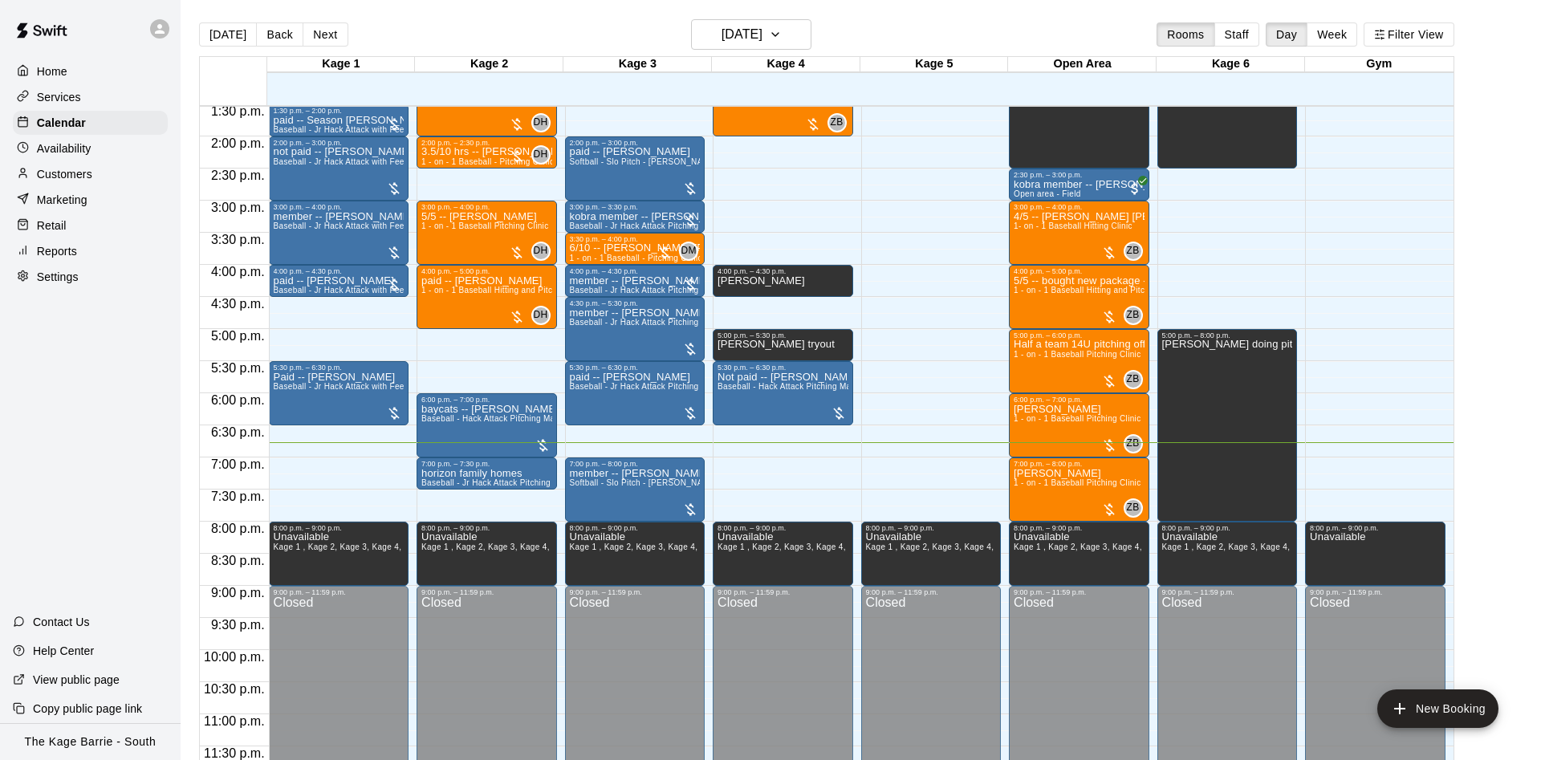
click at [103, 178] on div "Customers" at bounding box center [90, 174] width 155 height 24
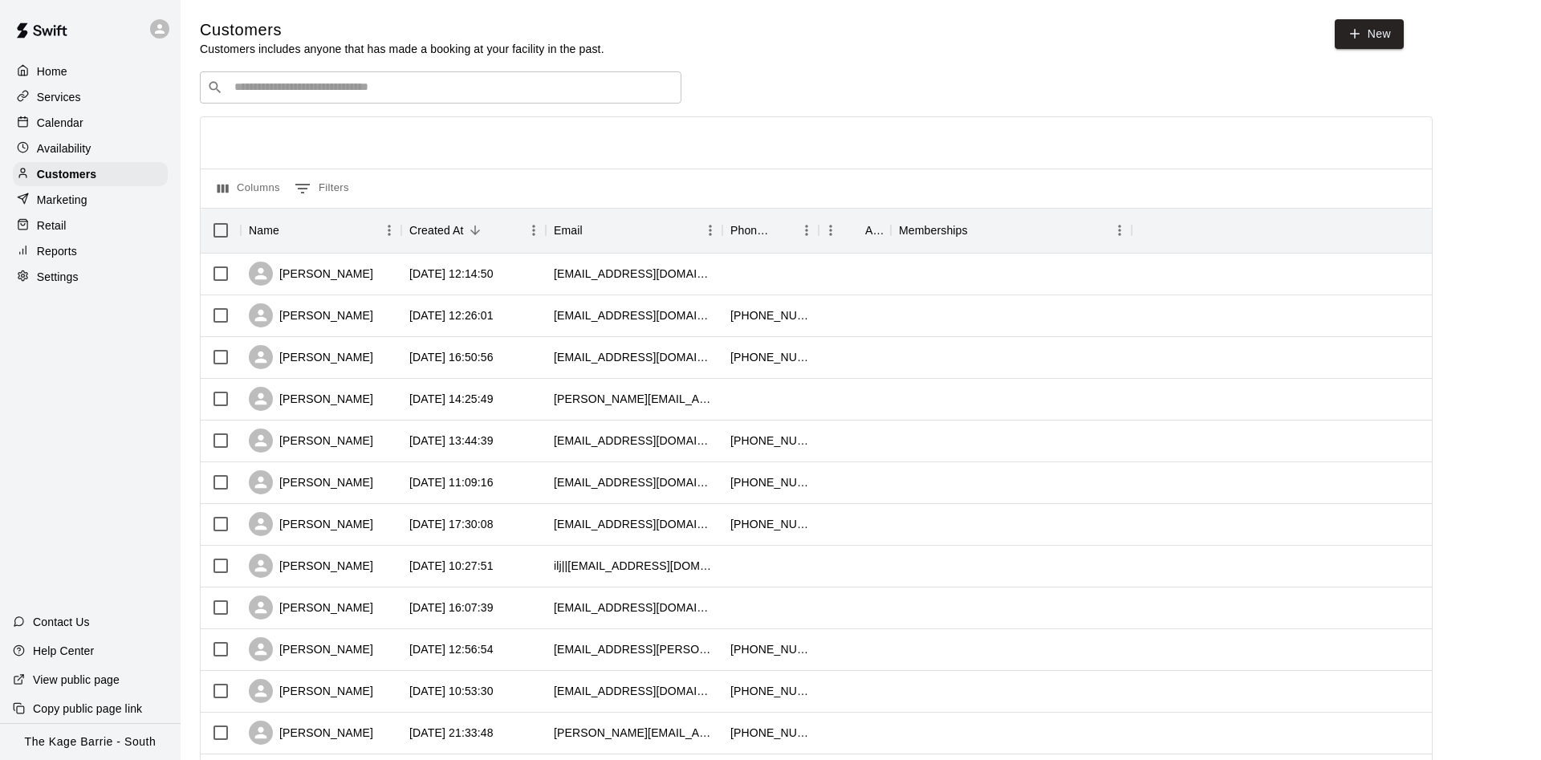
click at [393, 89] on input "Search customers by name or email" at bounding box center [452, 87] width 445 height 16
paste input "*********"
type input "*********"
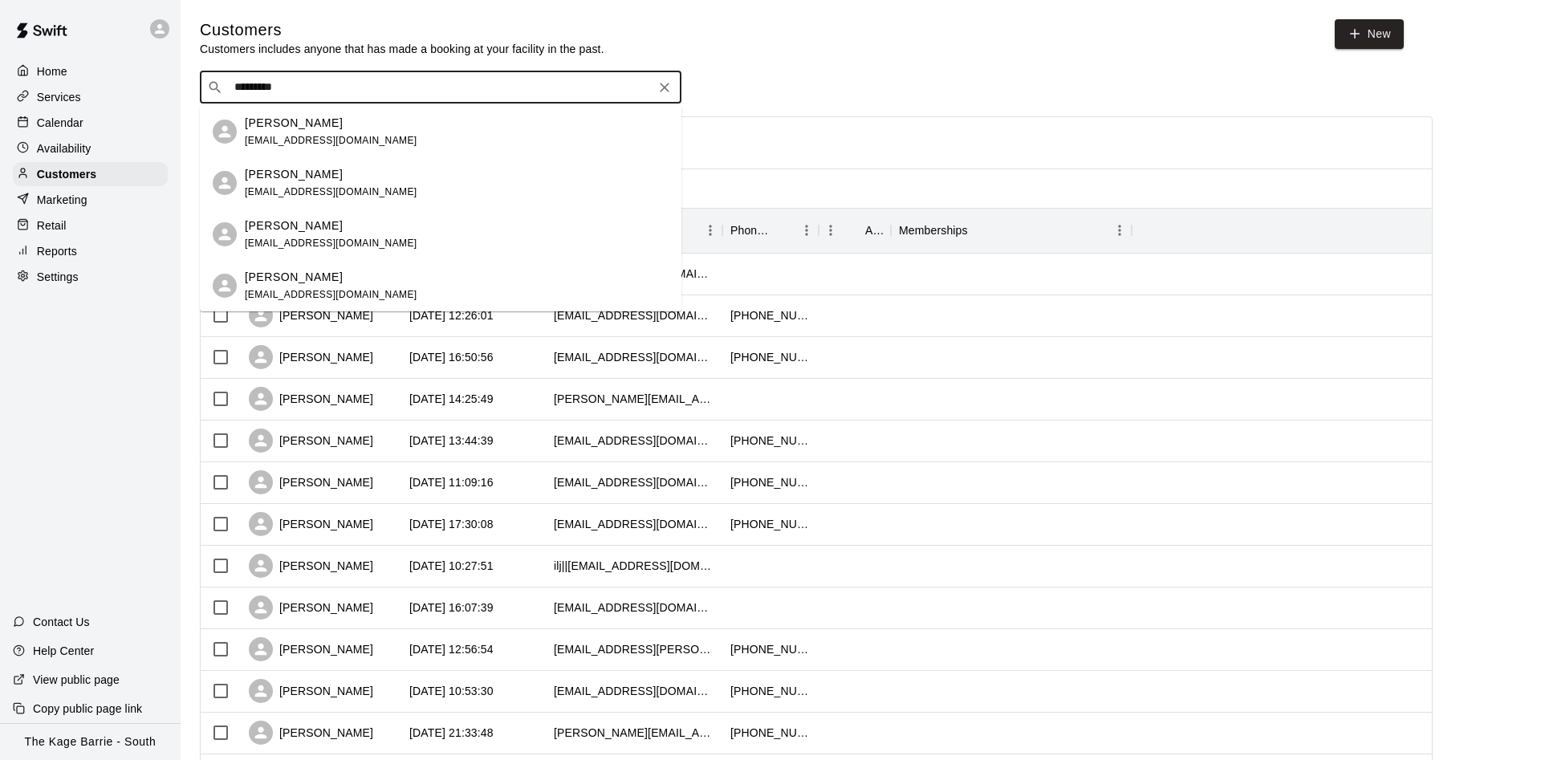
click at [358, 242] on div "[PERSON_NAME] [EMAIL_ADDRESS][DOMAIN_NAME]" at bounding box center [457, 235] width 424 height 35
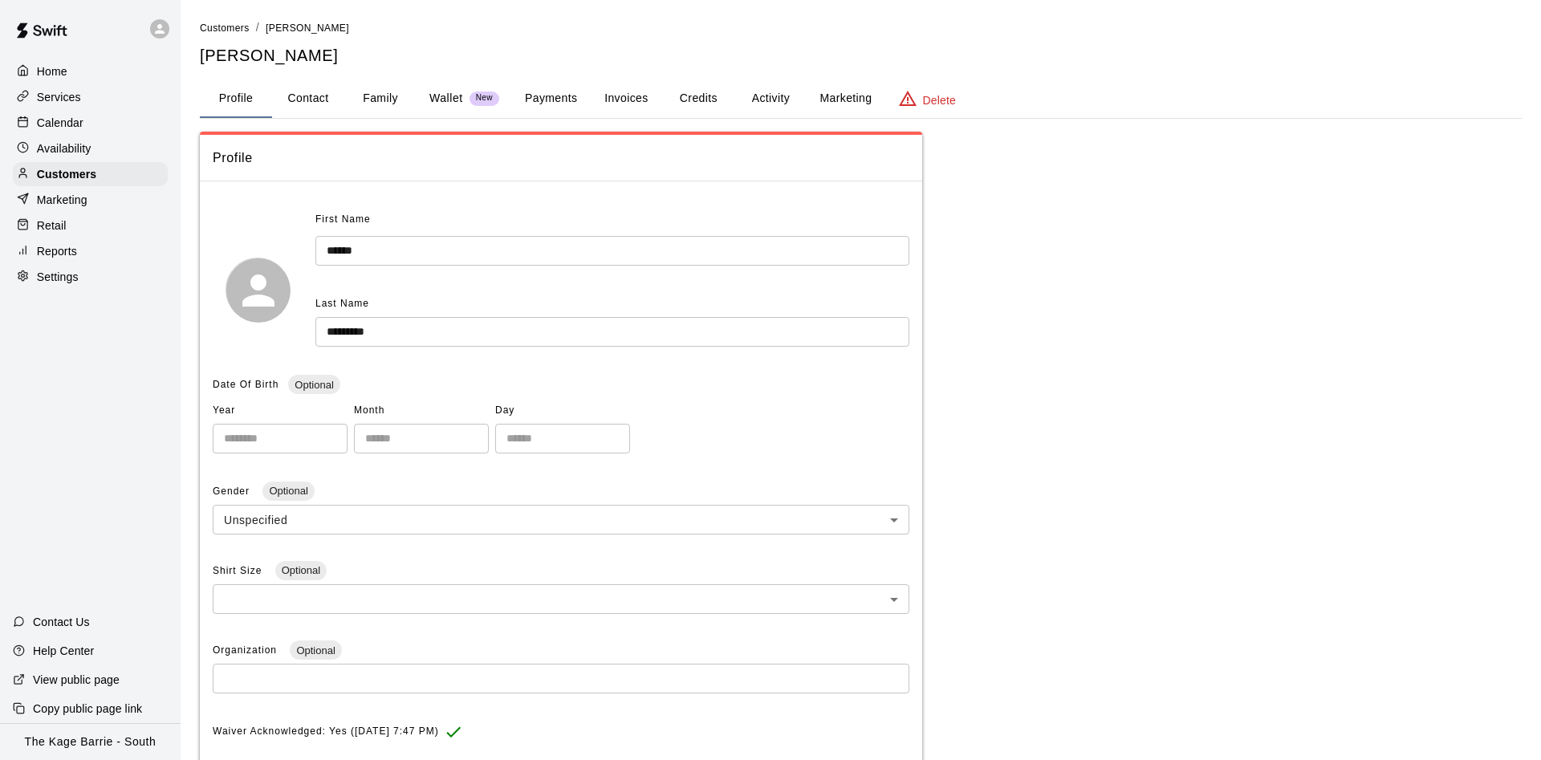
click at [774, 106] on button "Activity" at bounding box center [770, 98] width 72 height 39
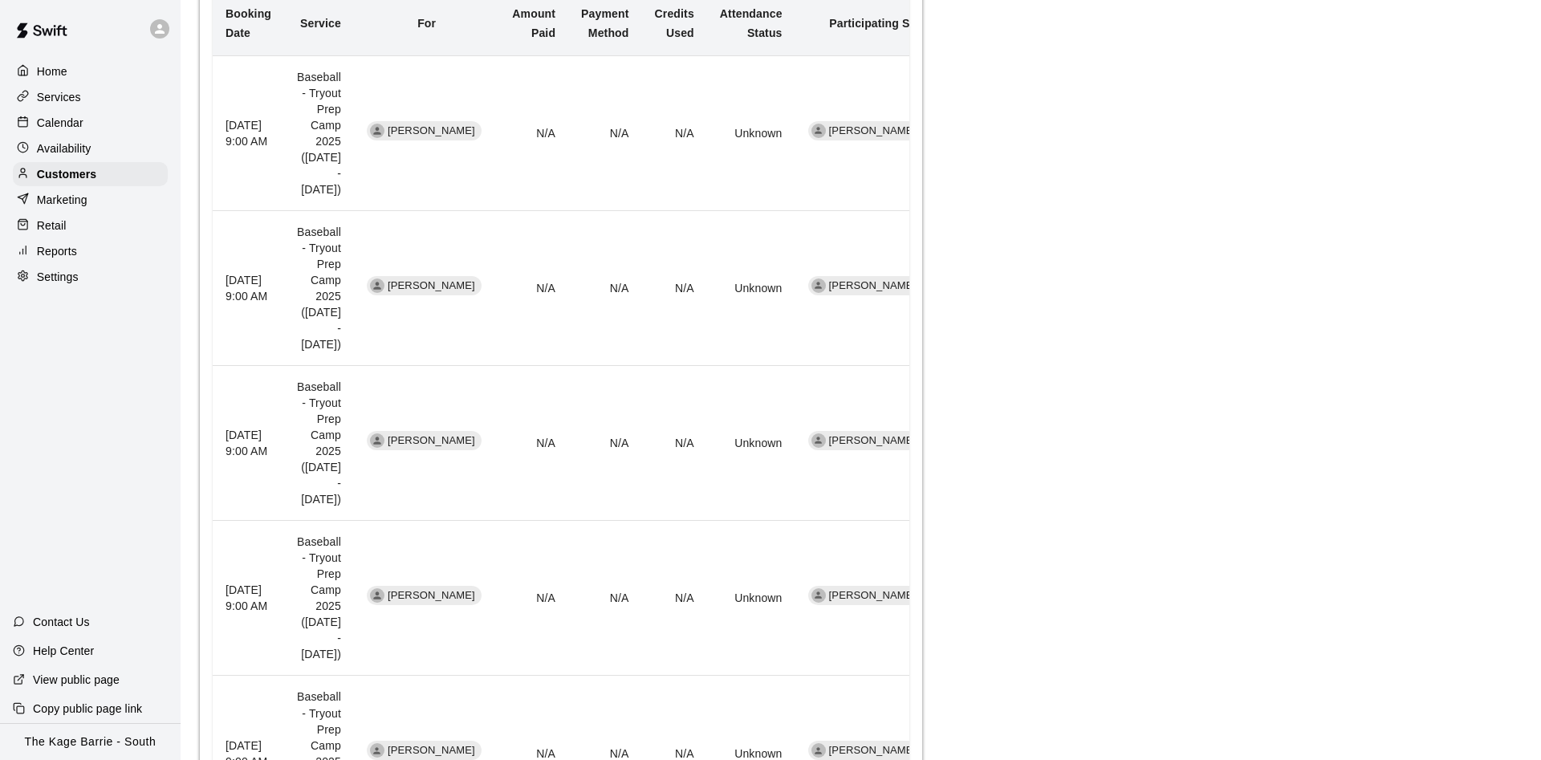
scroll to position [583, 0]
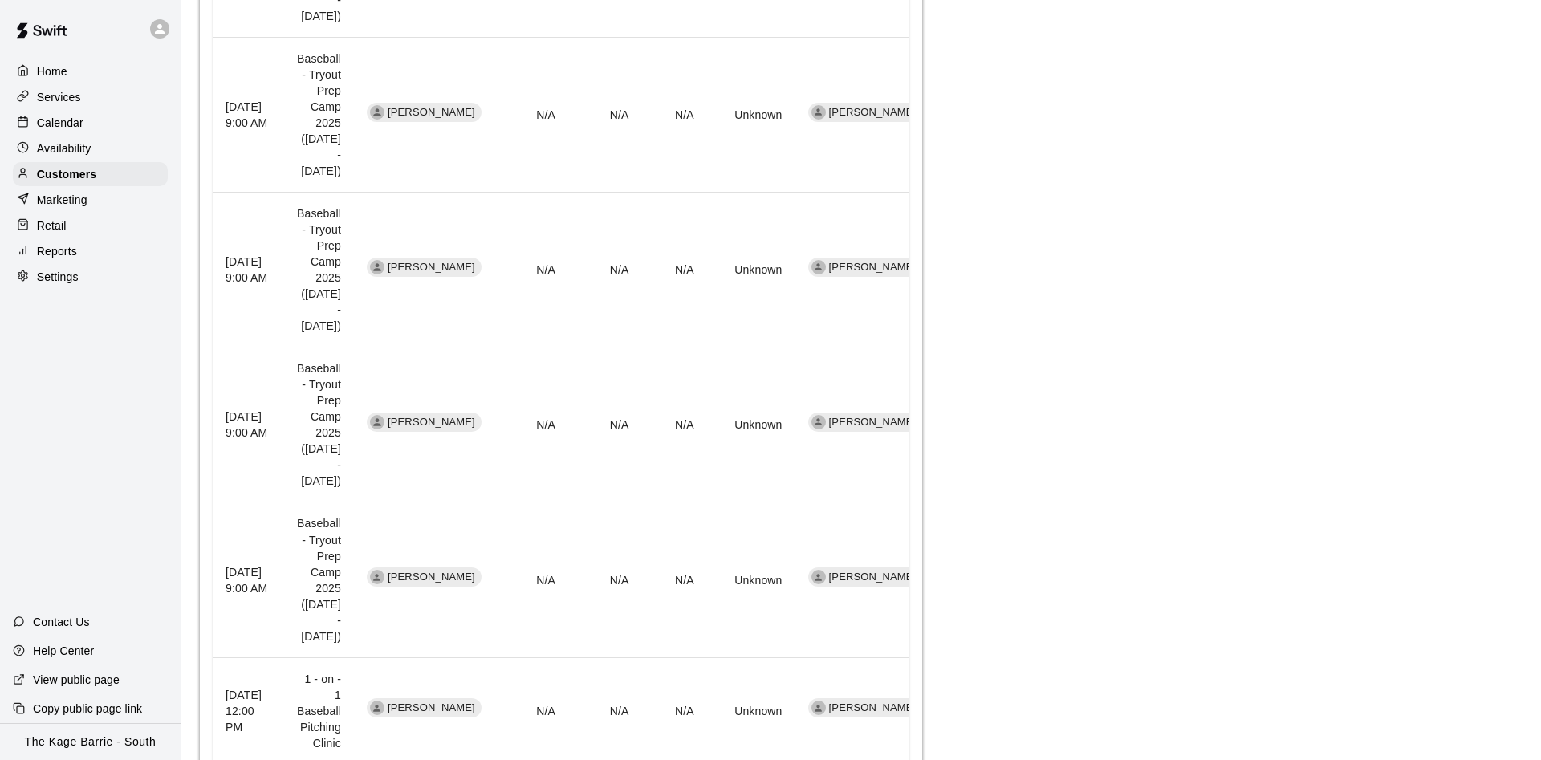
click at [91, 122] on div "Calendar" at bounding box center [90, 123] width 155 height 24
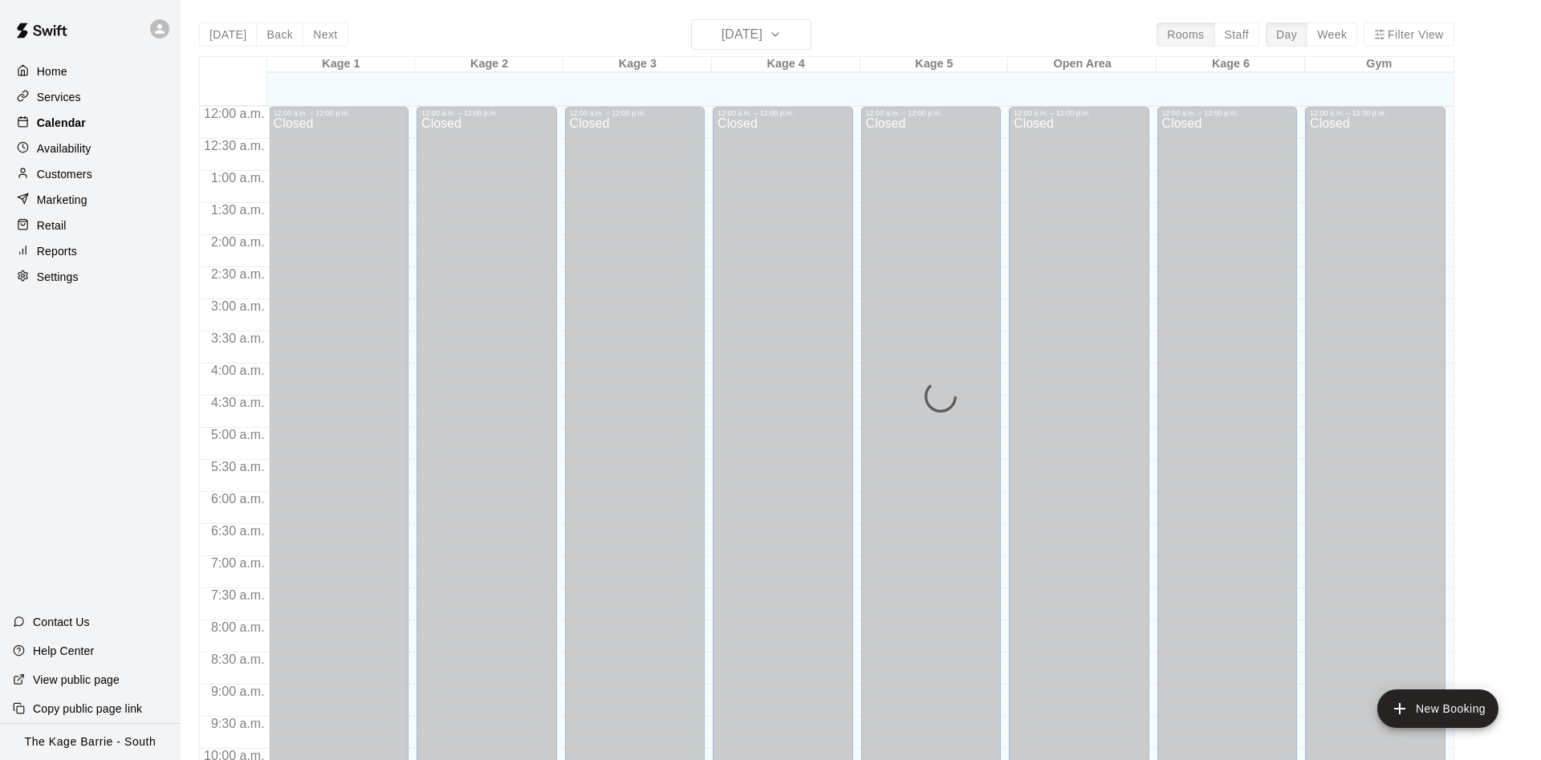
scroll to position [821, 0]
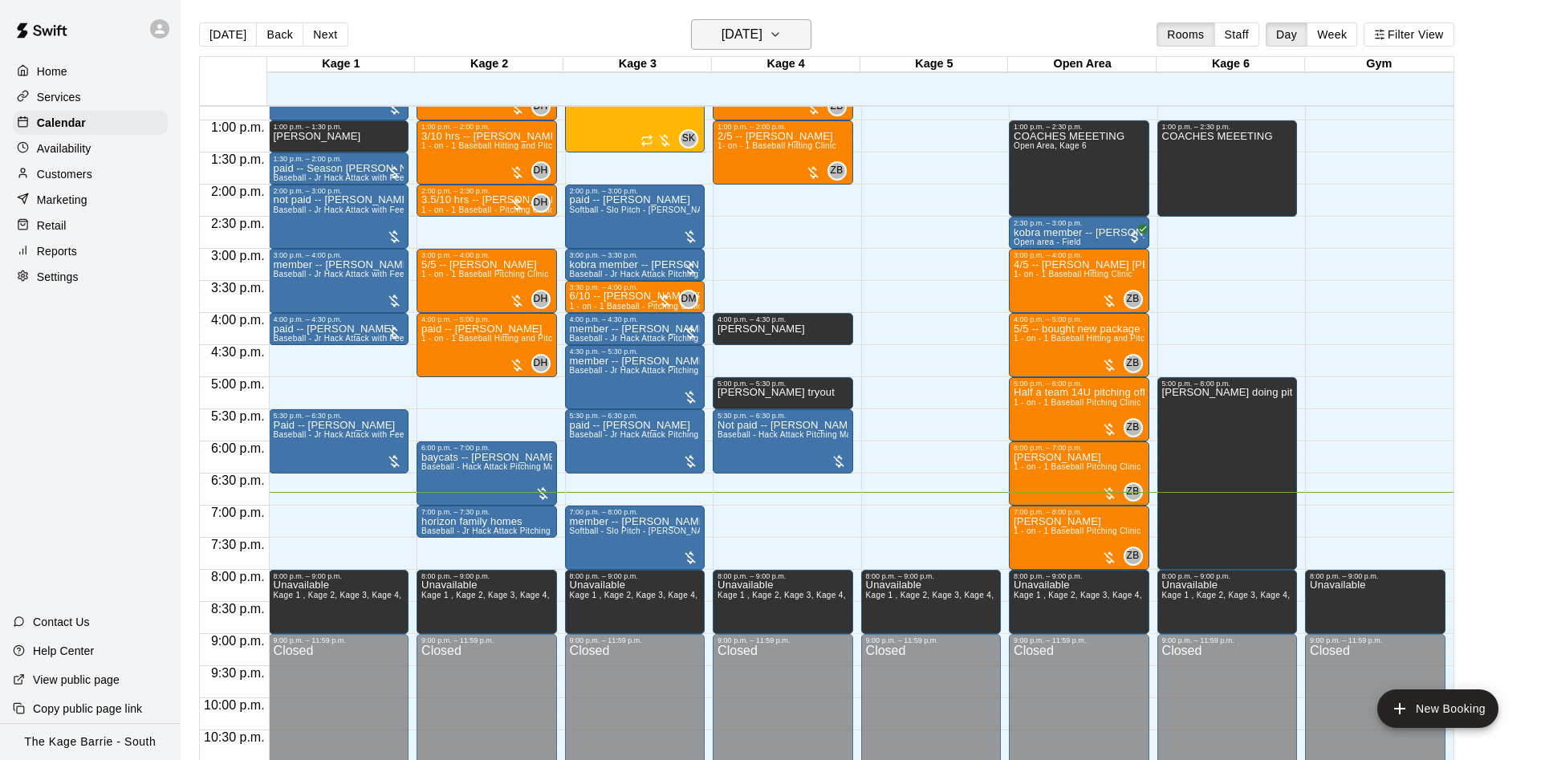
click at [782, 29] on icon "button" at bounding box center [775, 34] width 13 height 19
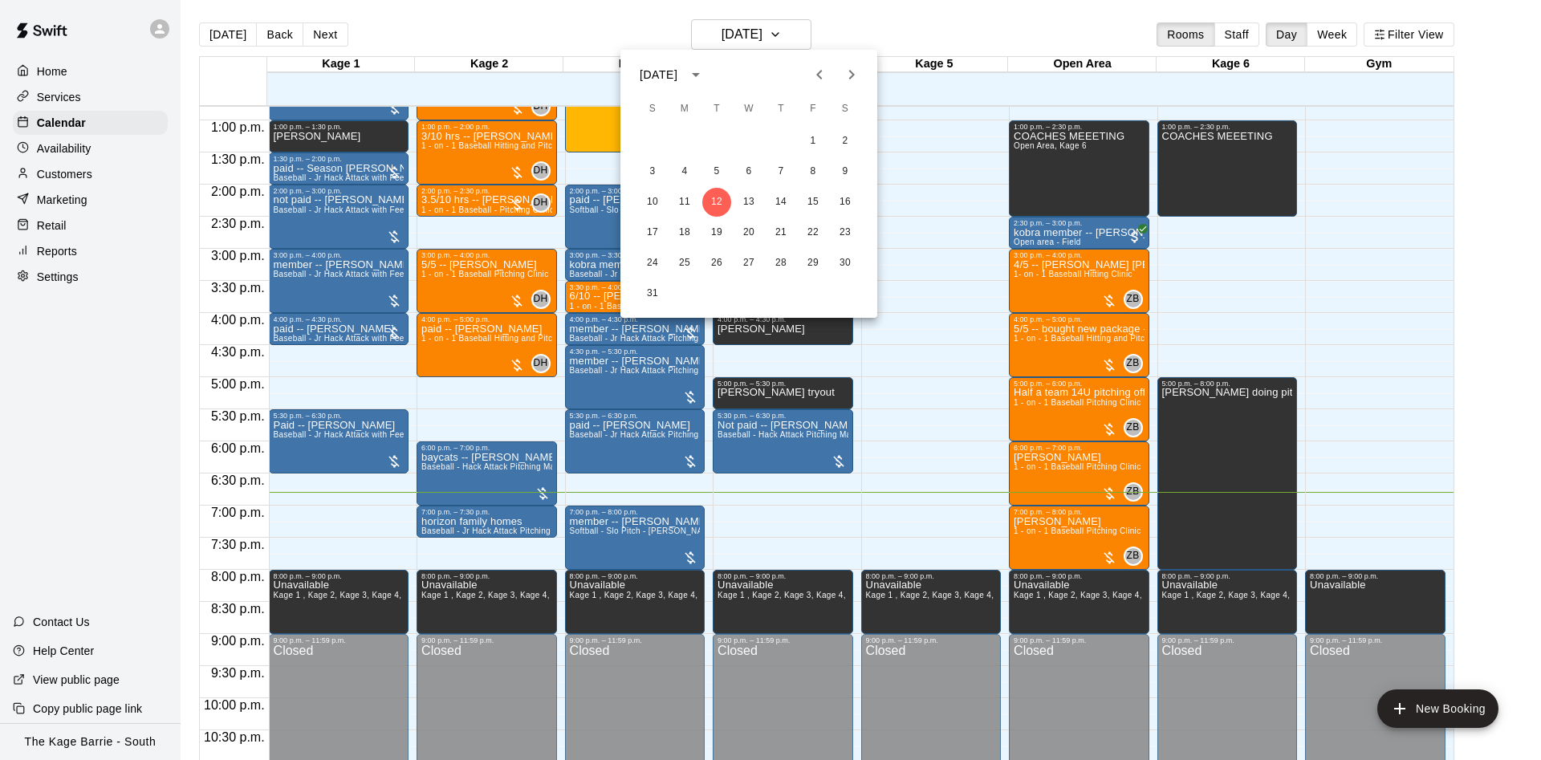
click at [815, 72] on icon "Previous month" at bounding box center [819, 74] width 19 height 19
click at [812, 231] on button "25" at bounding box center [813, 232] width 29 height 29
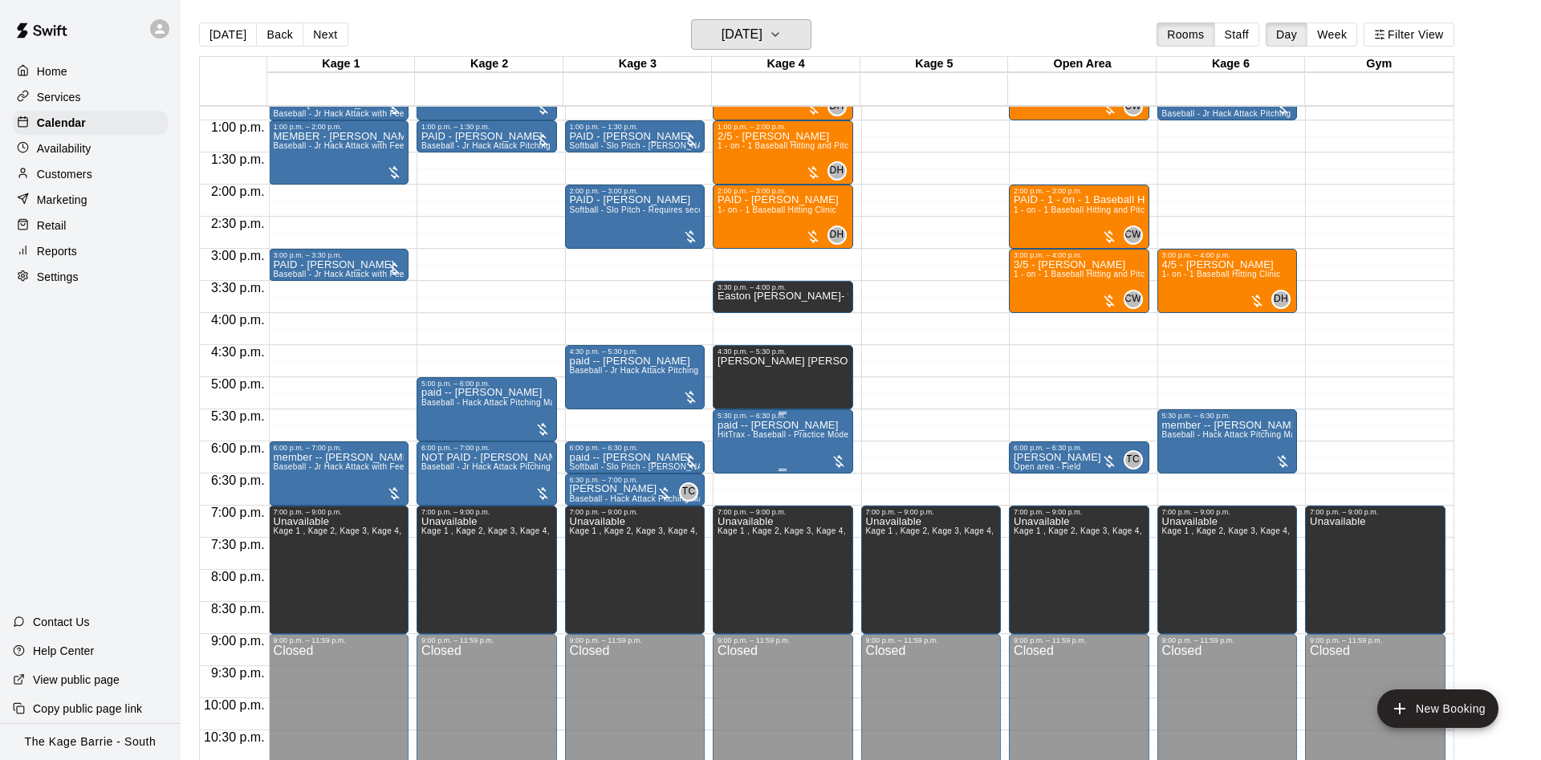
scroll to position [518, 0]
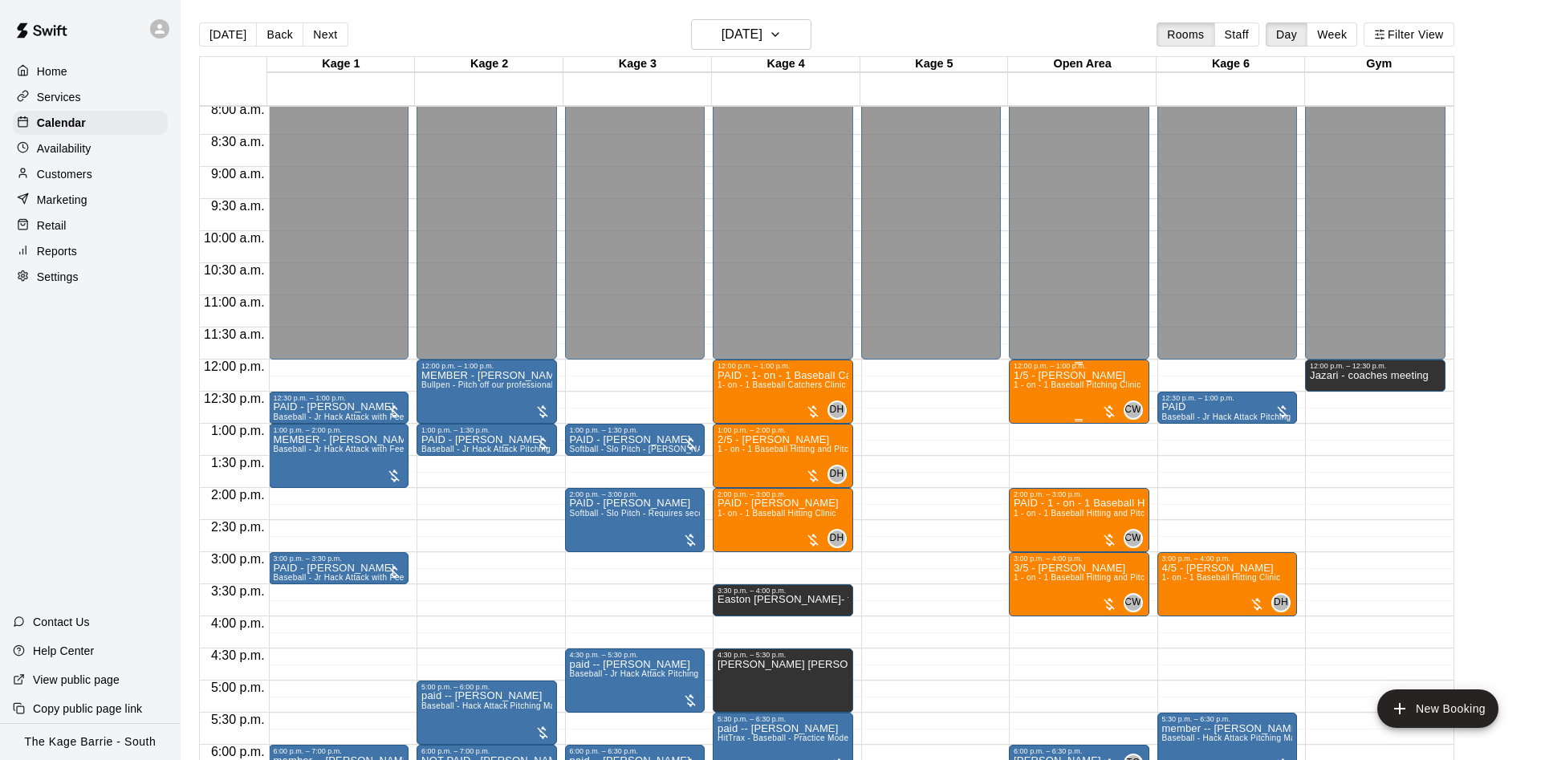
click at [1053, 376] on p "1/5 - [PERSON_NAME]" at bounding box center [1077, 376] width 127 height 0
click at [1130, 447] on div at bounding box center [770, 380] width 1541 height 760
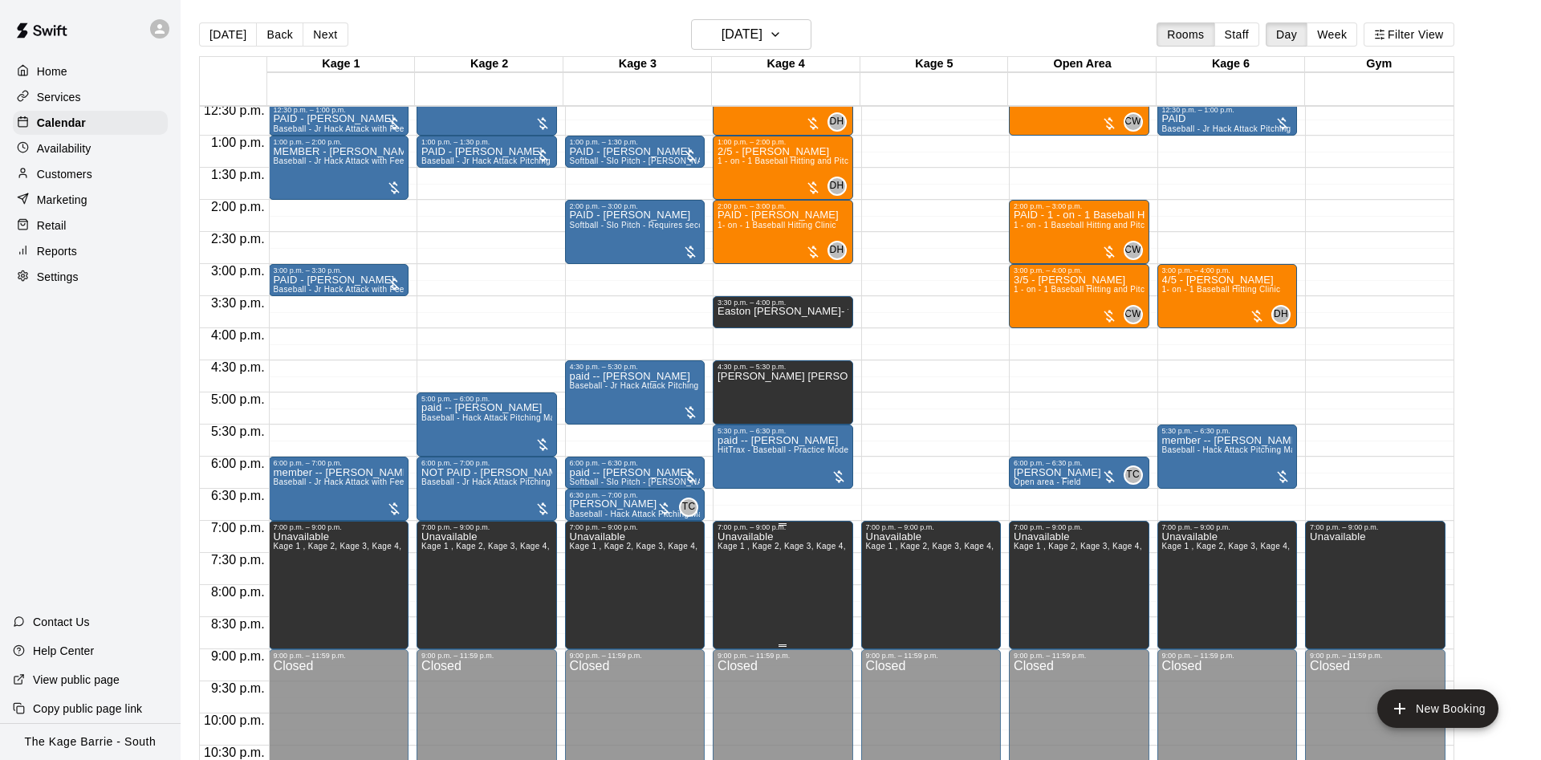
scroll to position [669, 0]
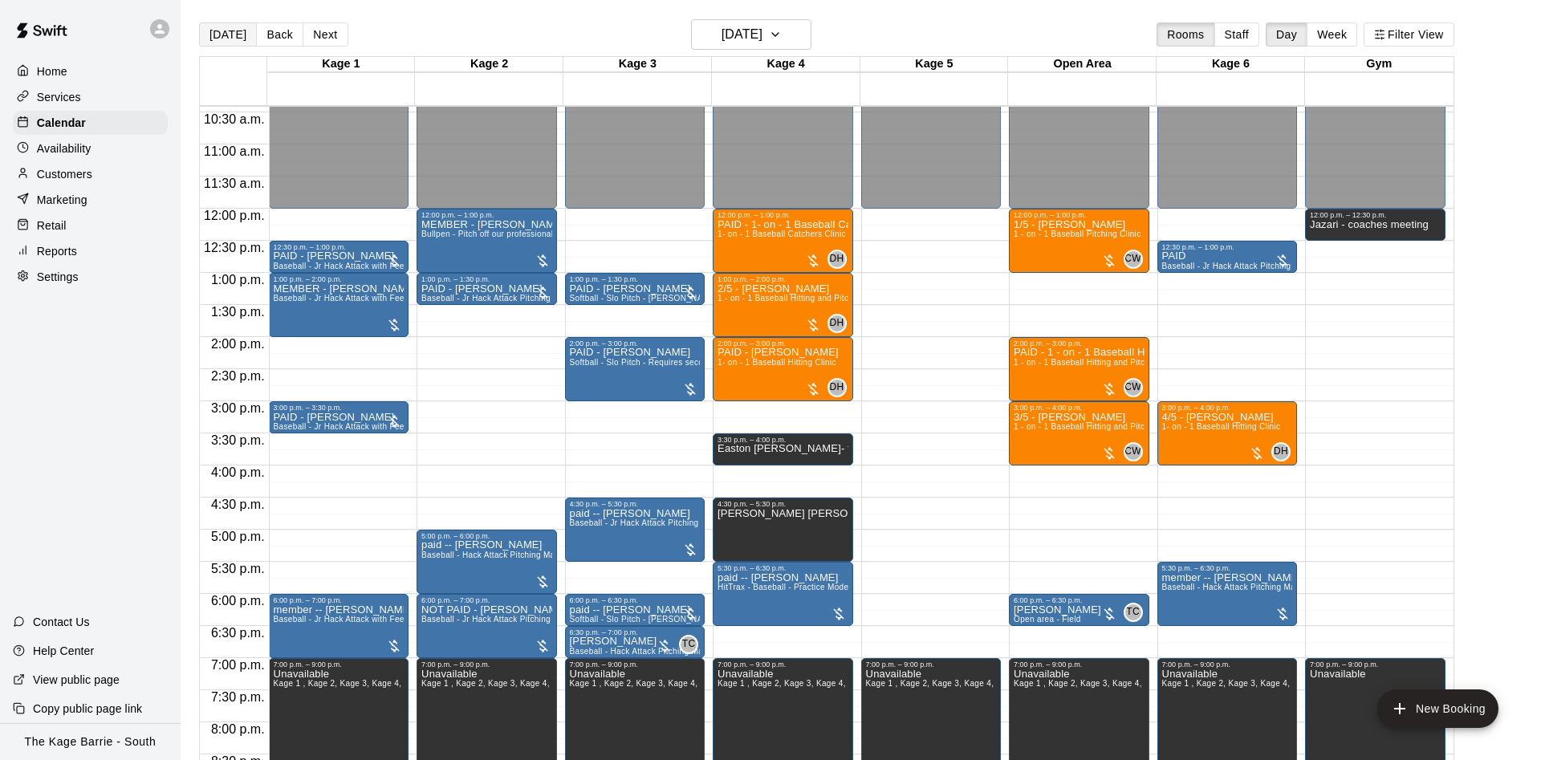
click at [223, 37] on button "[DATE]" at bounding box center [228, 34] width 58 height 24
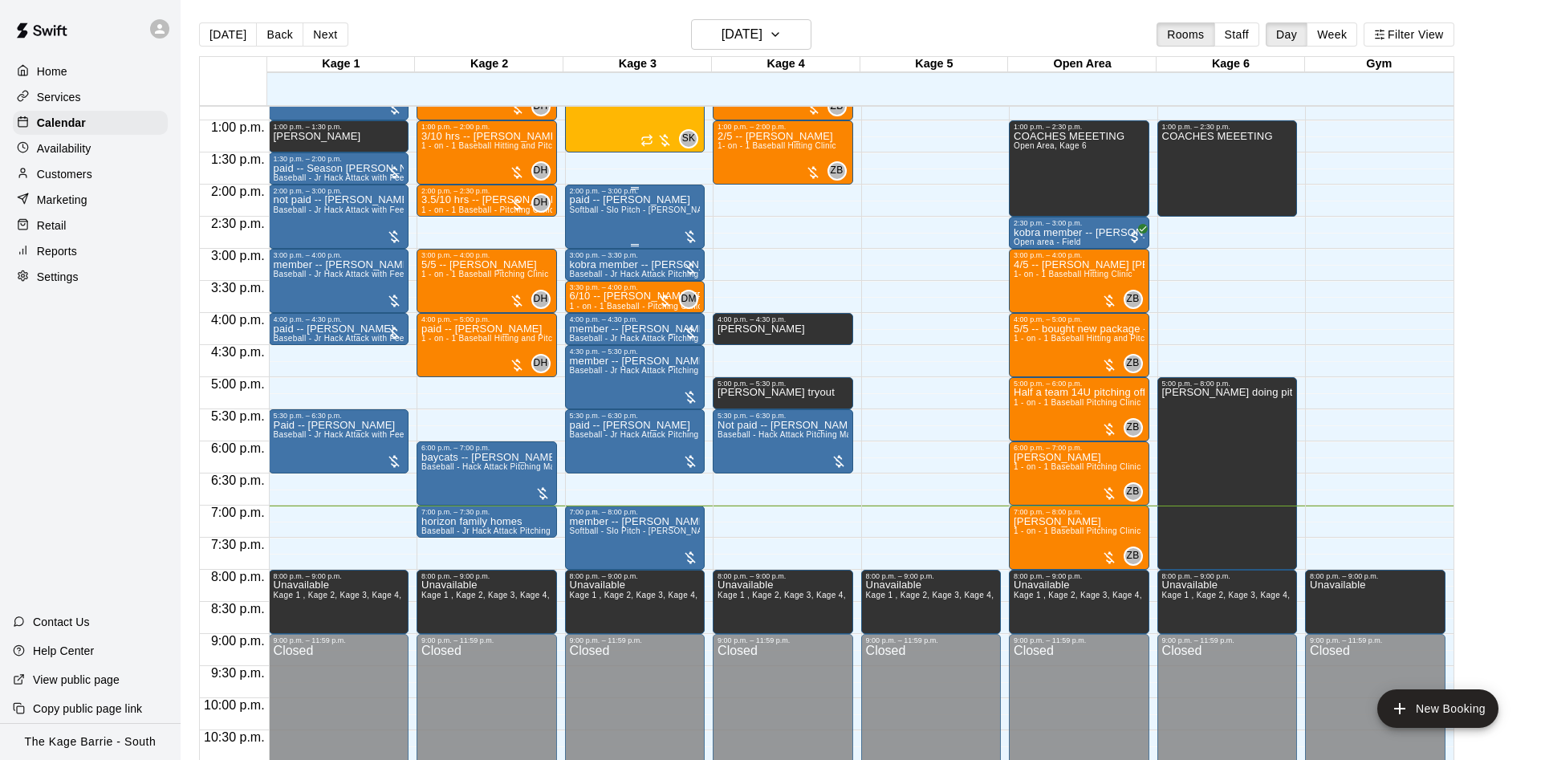
scroll to position [871, 0]
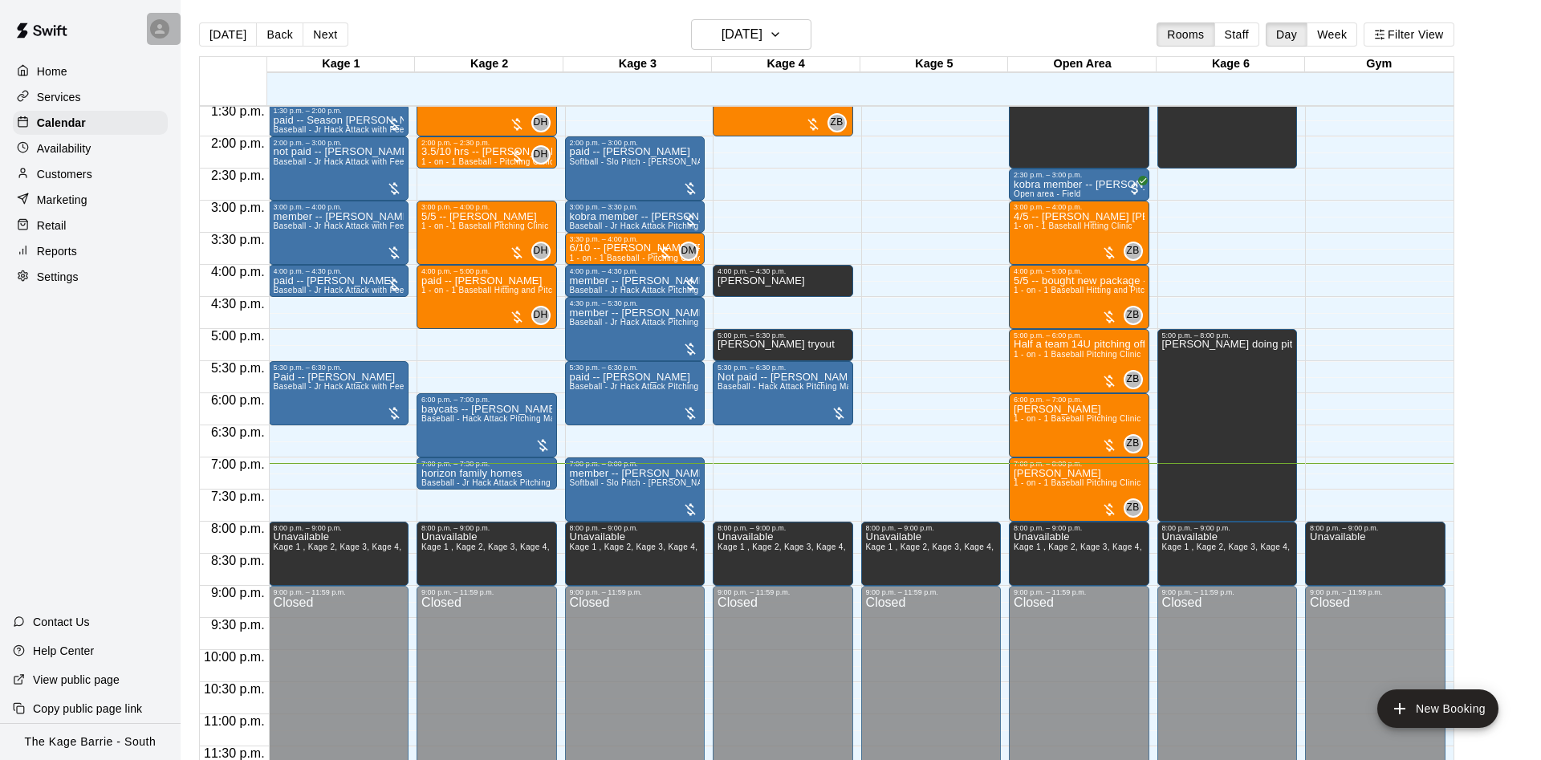
click at [154, 27] on icon at bounding box center [159, 29] width 14 height 14
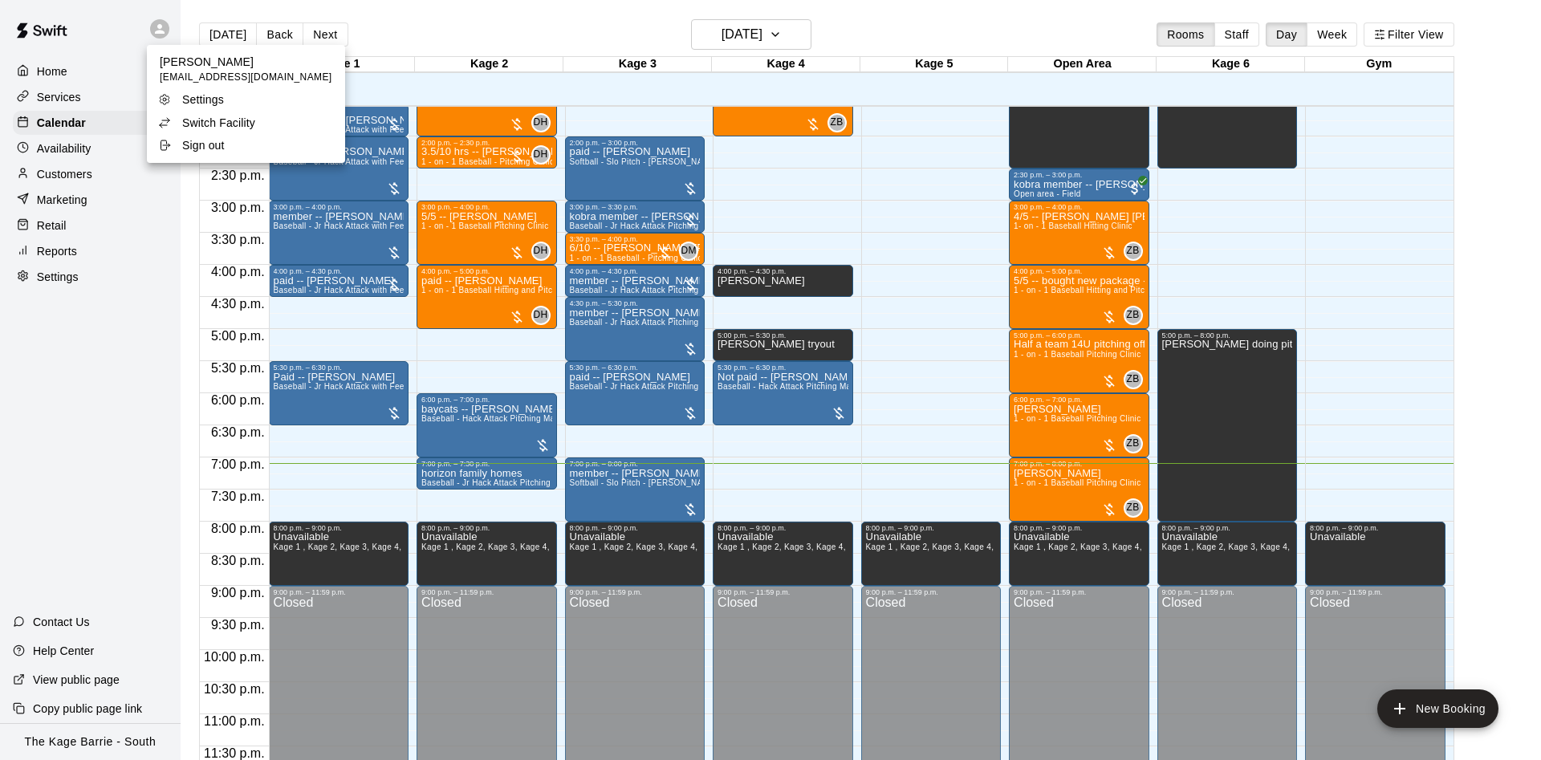
click at [170, 124] on icon at bounding box center [164, 122] width 13 height 13
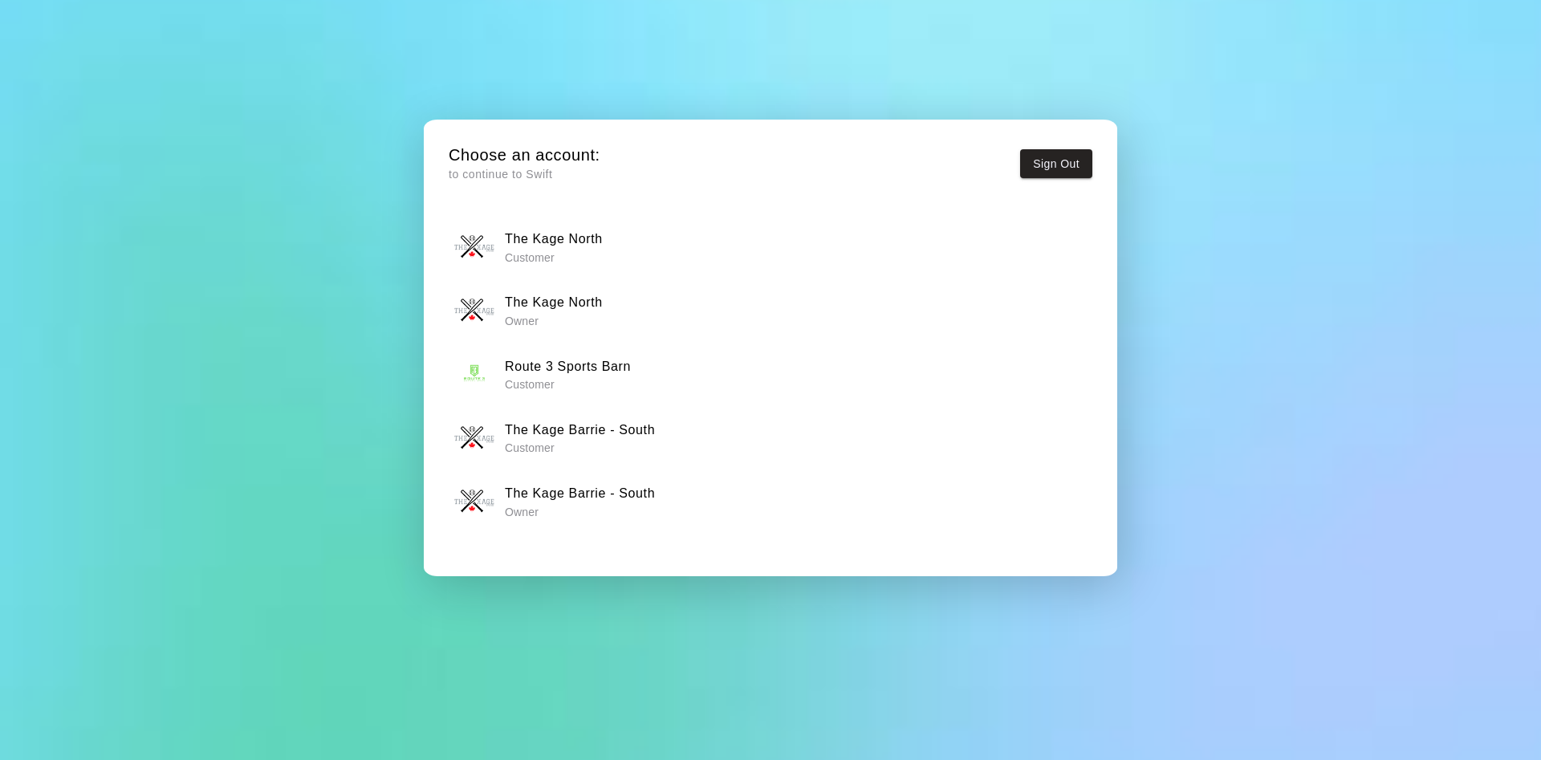
click at [506, 486] on h6 "The Kage Barrie - South" at bounding box center [580, 493] width 150 height 21
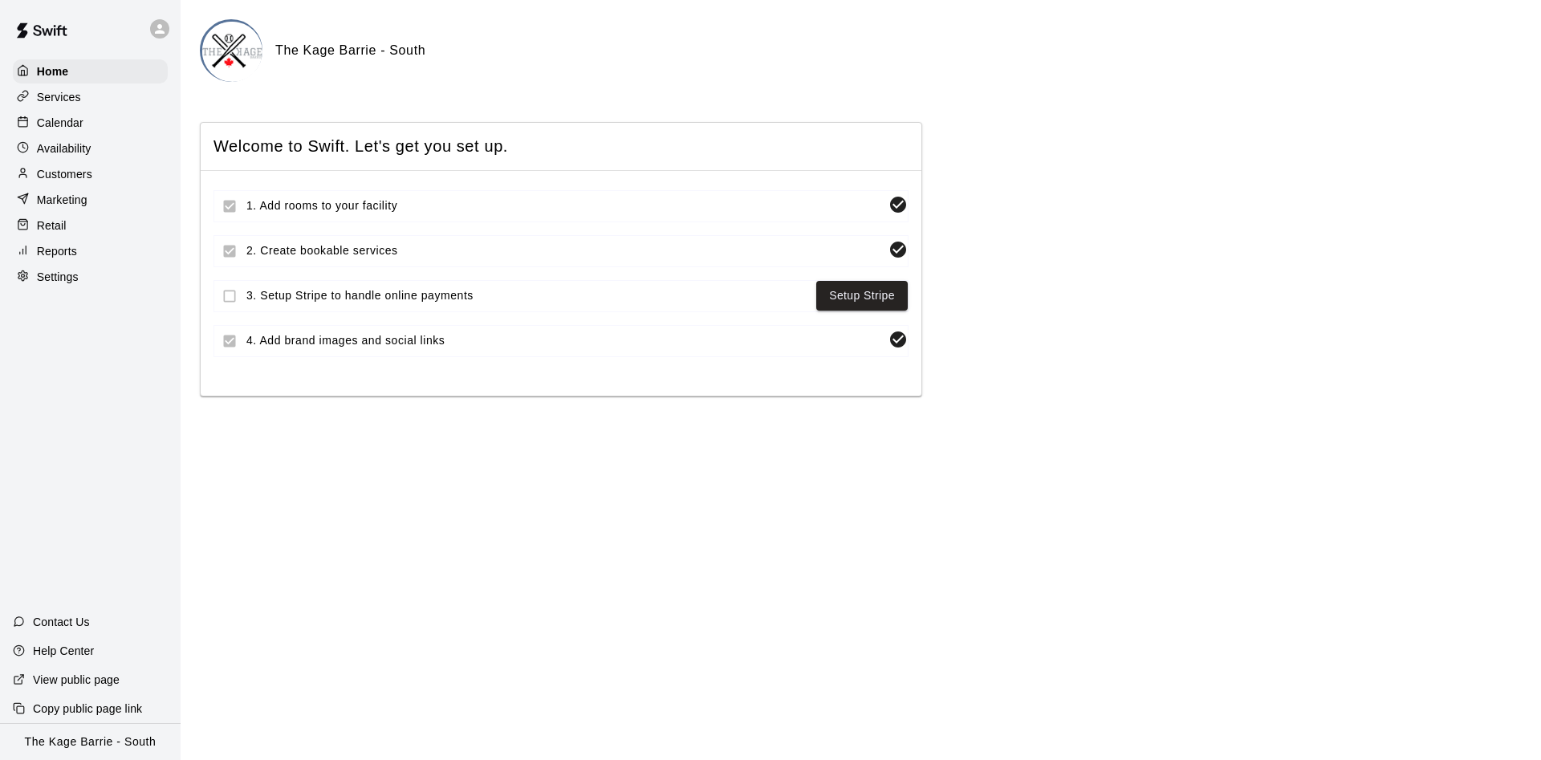
click at [146, 28] on div at bounding box center [90, 29] width 181 height 58
click at [163, 39] on div at bounding box center [164, 29] width 34 height 32
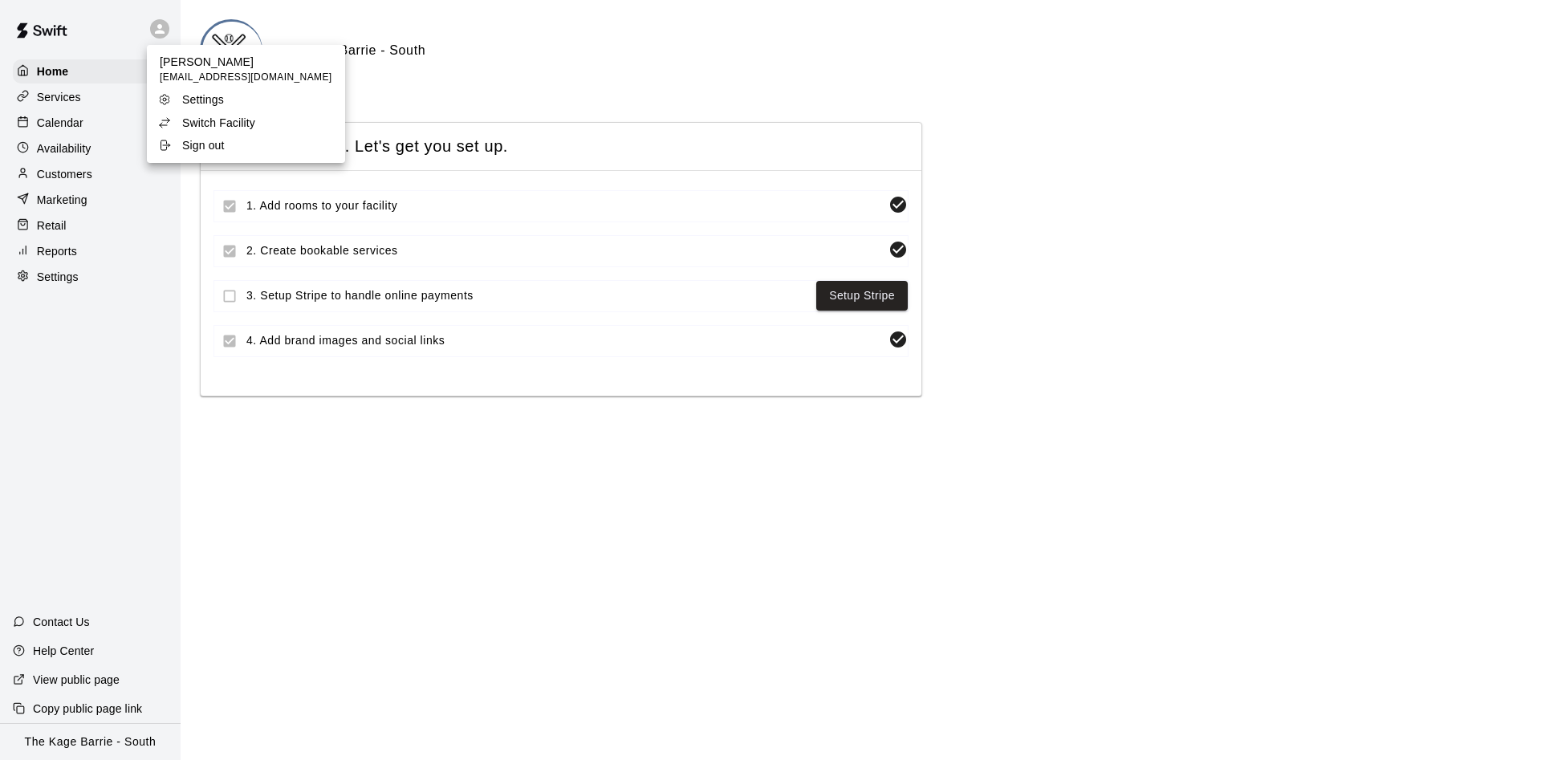
click at [189, 116] on p "Switch Facility" at bounding box center [218, 123] width 73 height 16
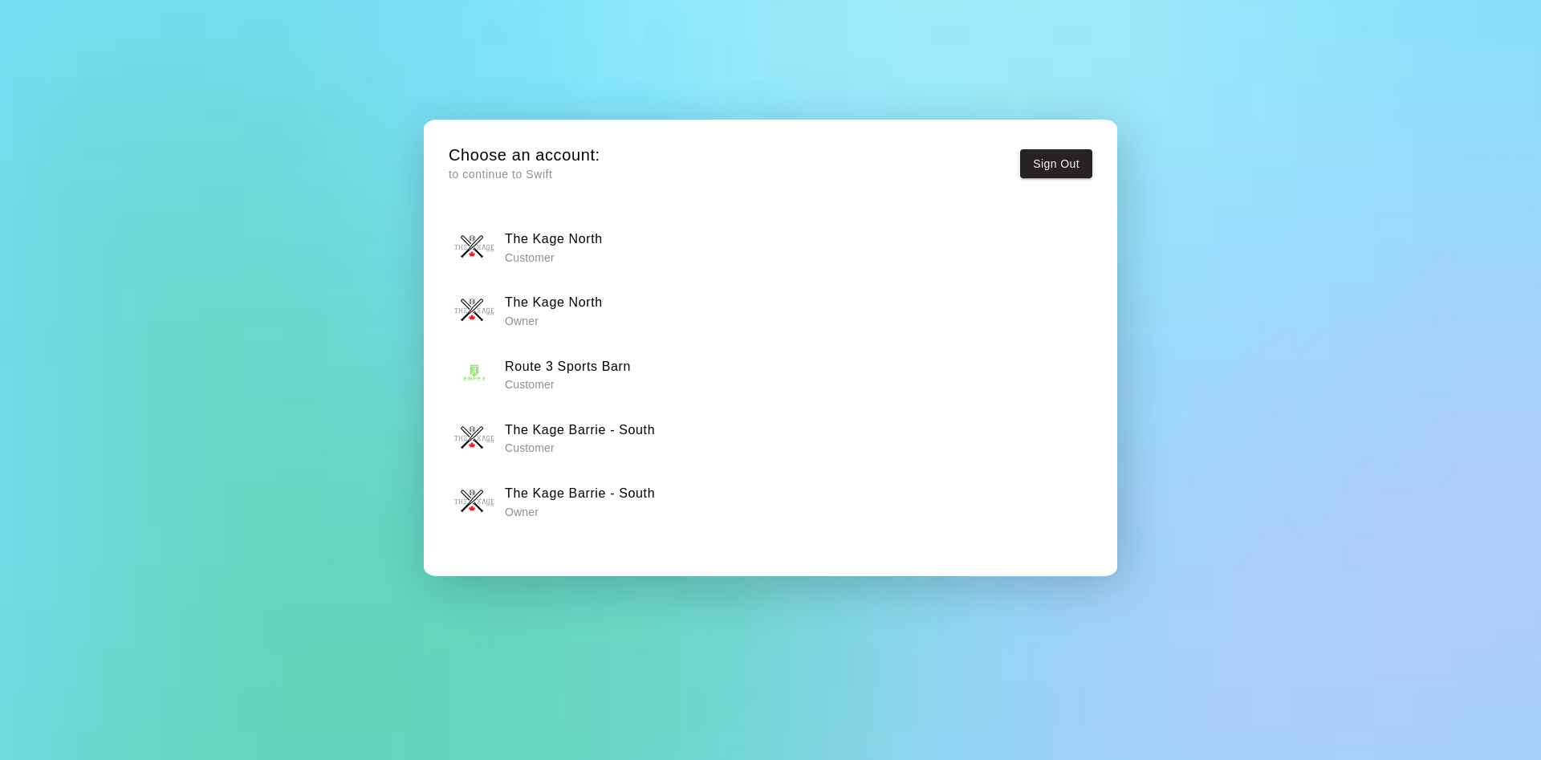
click at [506, 300] on h6 "The Kage North" at bounding box center [554, 302] width 98 height 21
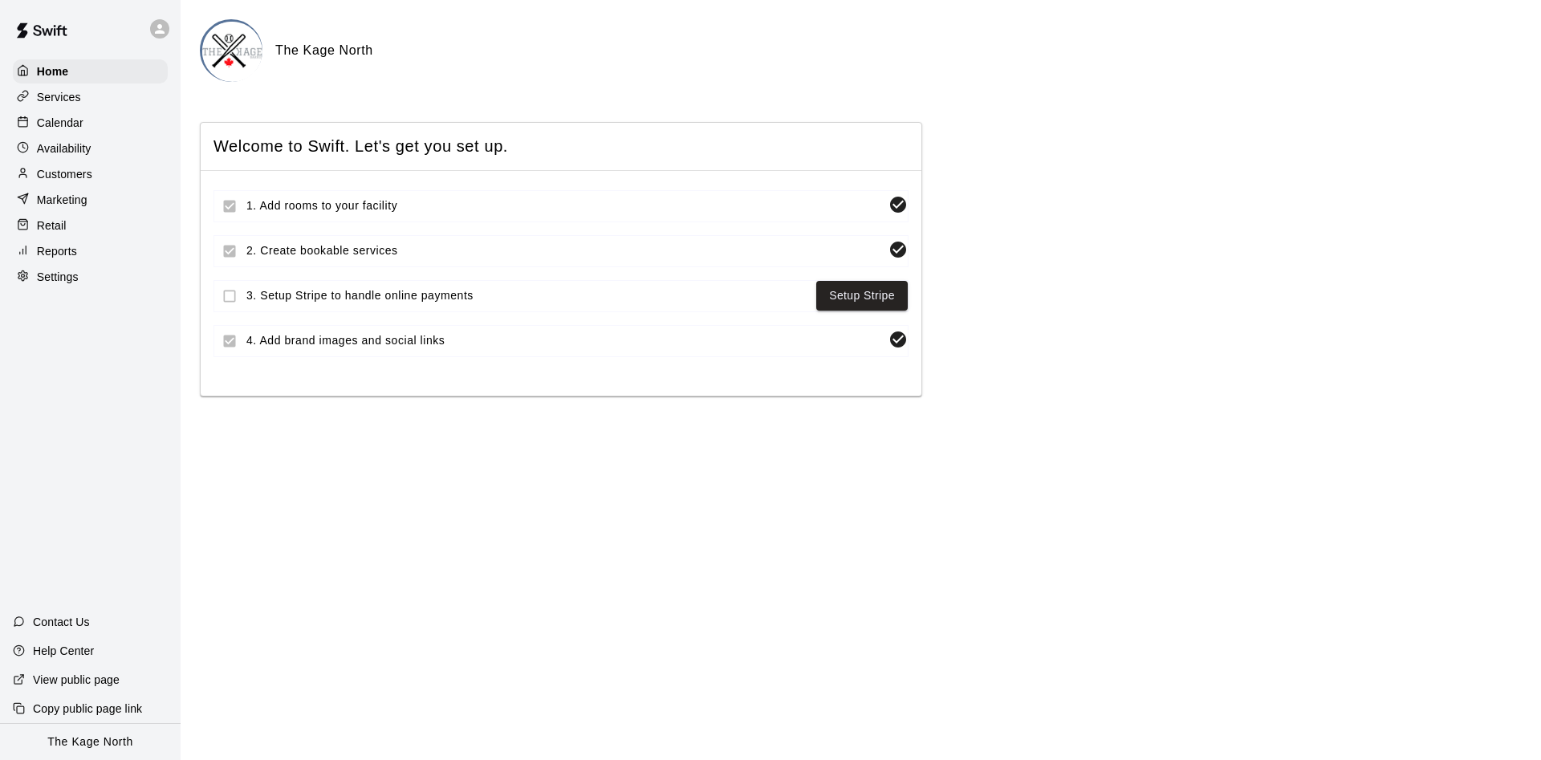
click at [103, 121] on div "Calendar" at bounding box center [90, 123] width 155 height 24
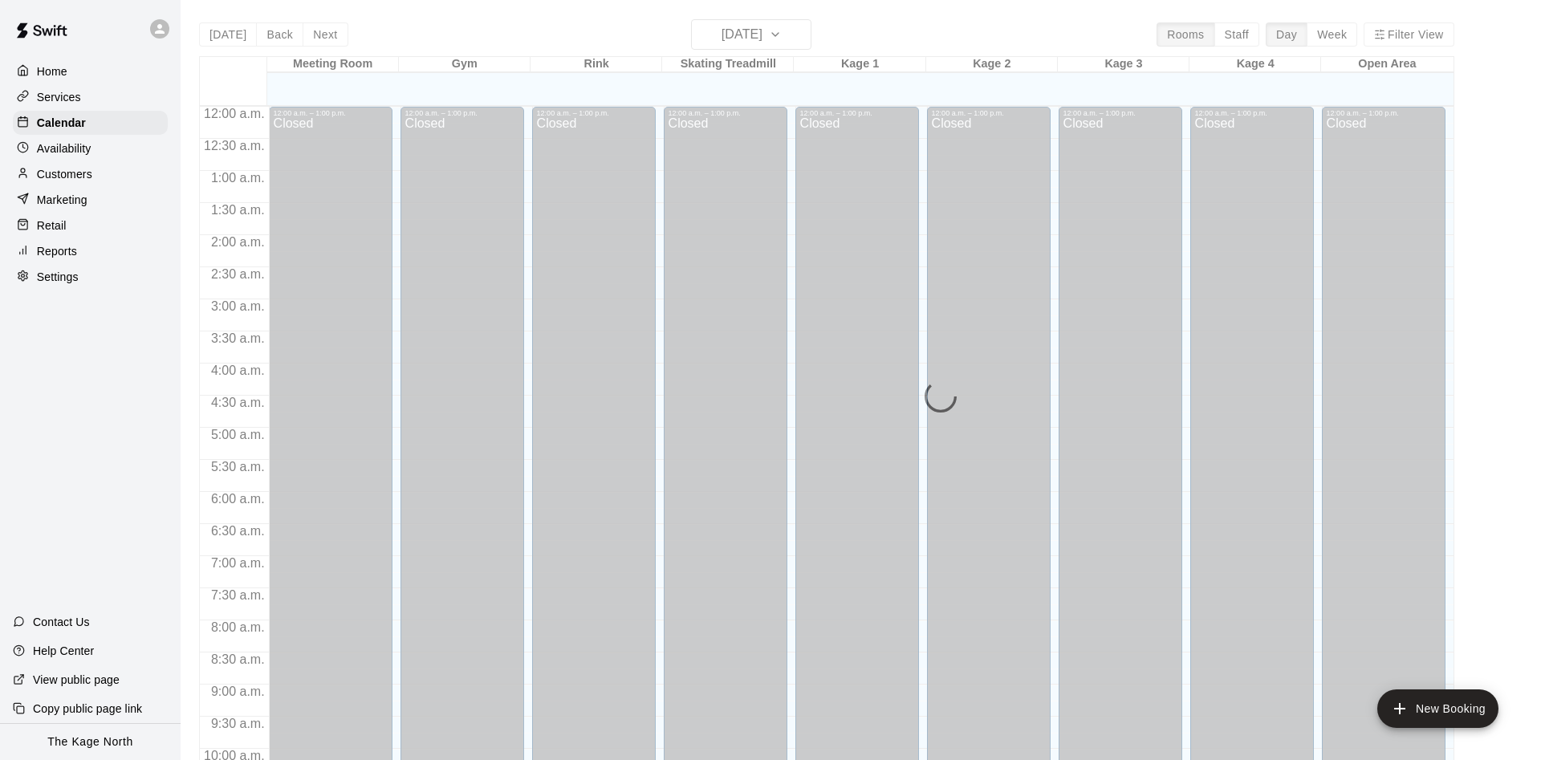
scroll to position [821, 0]
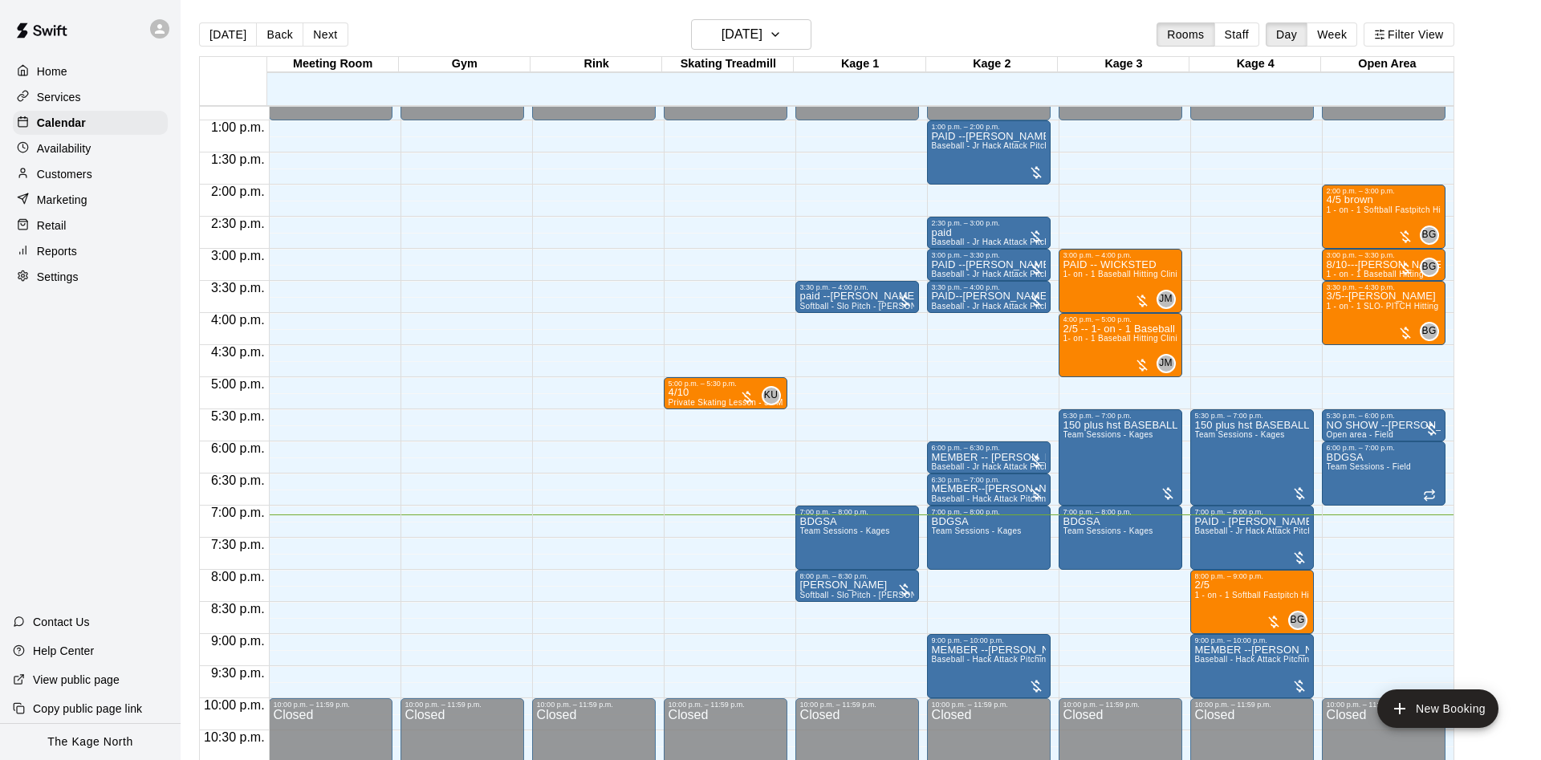
click at [169, 31] on div at bounding box center [164, 29] width 34 height 32
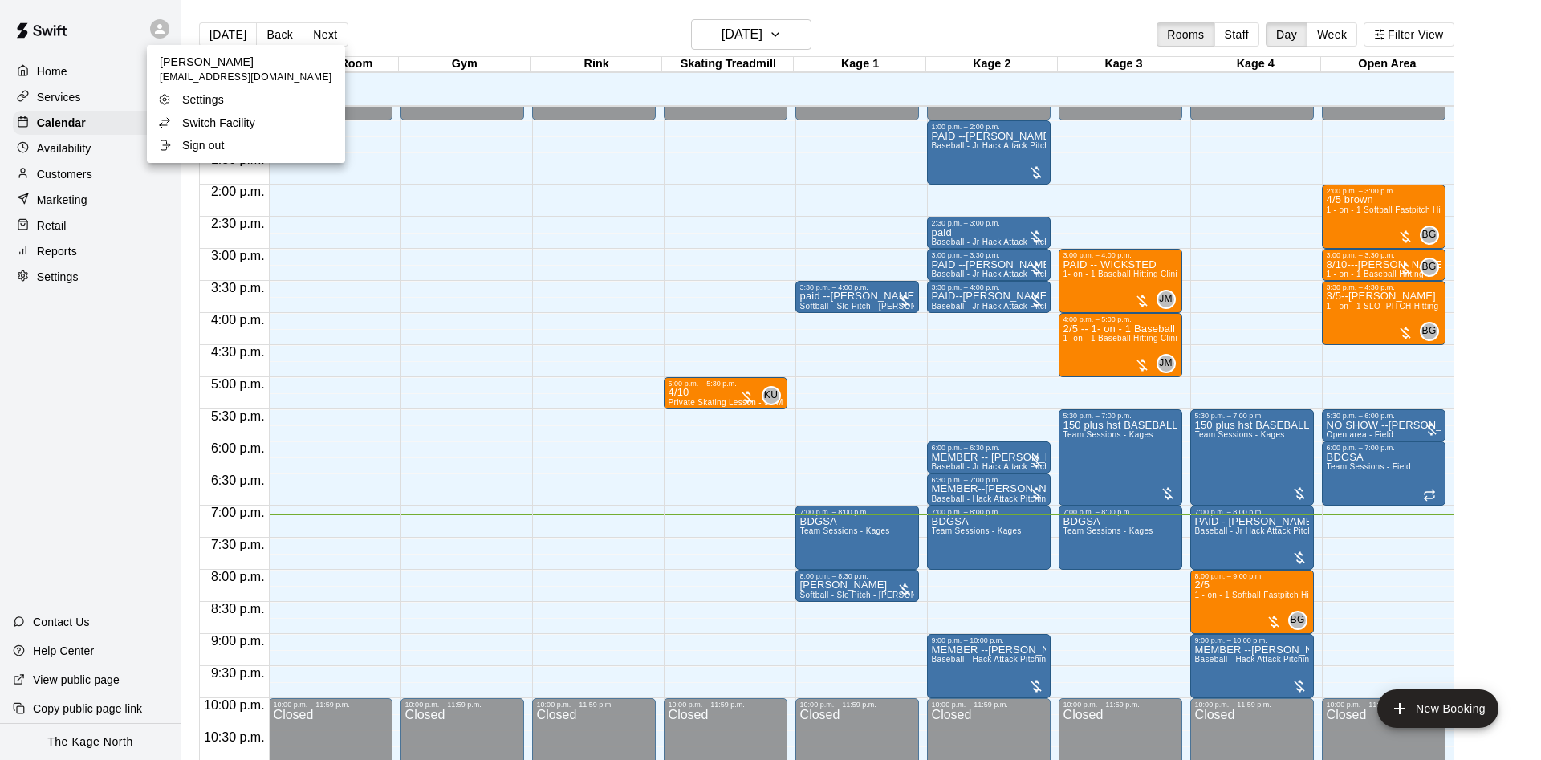
click at [181, 126] on div "Switch Facility" at bounding box center [210, 123] width 104 height 16
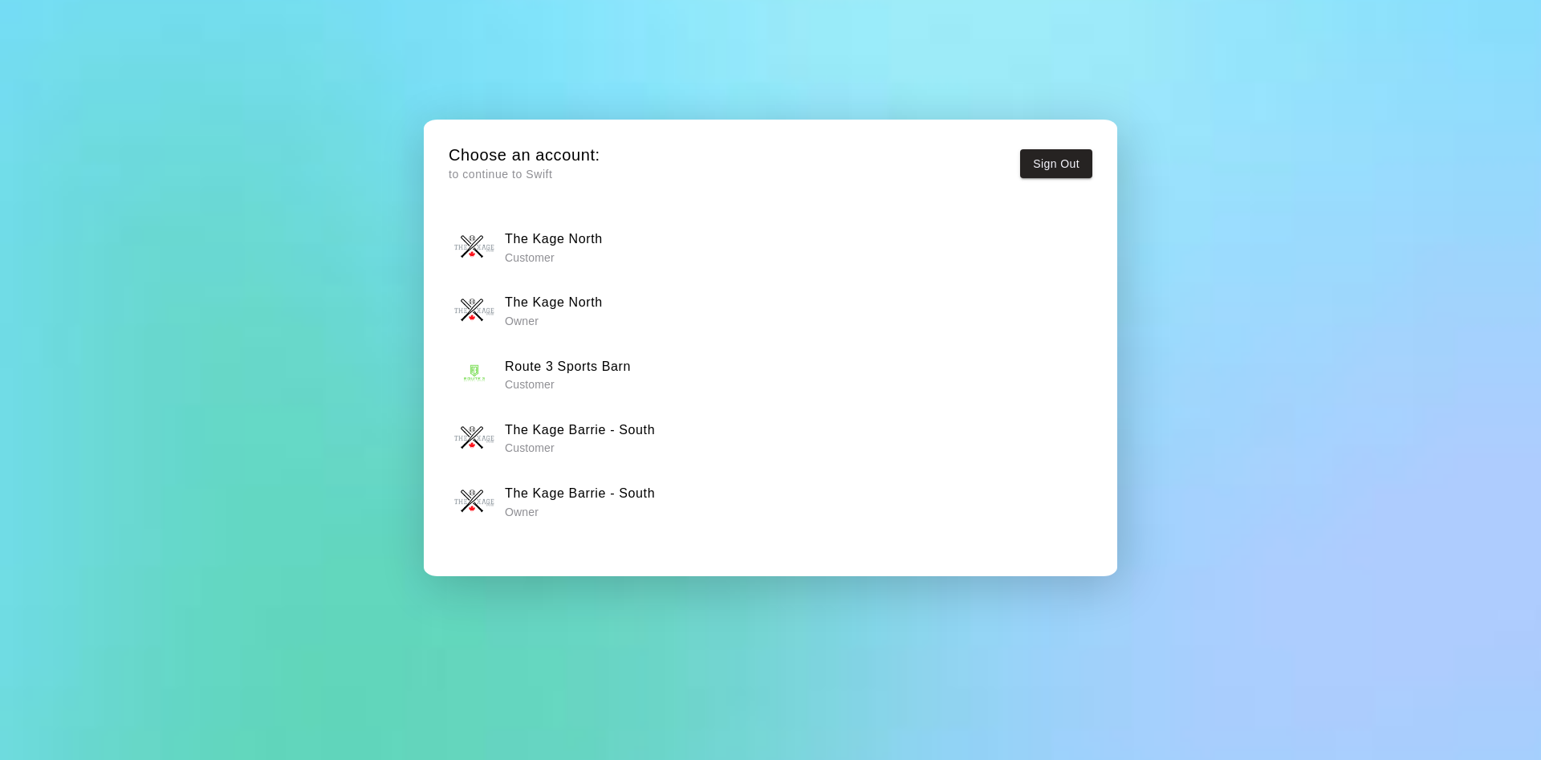
click at [552, 506] on p "Owner" at bounding box center [580, 512] width 150 height 16
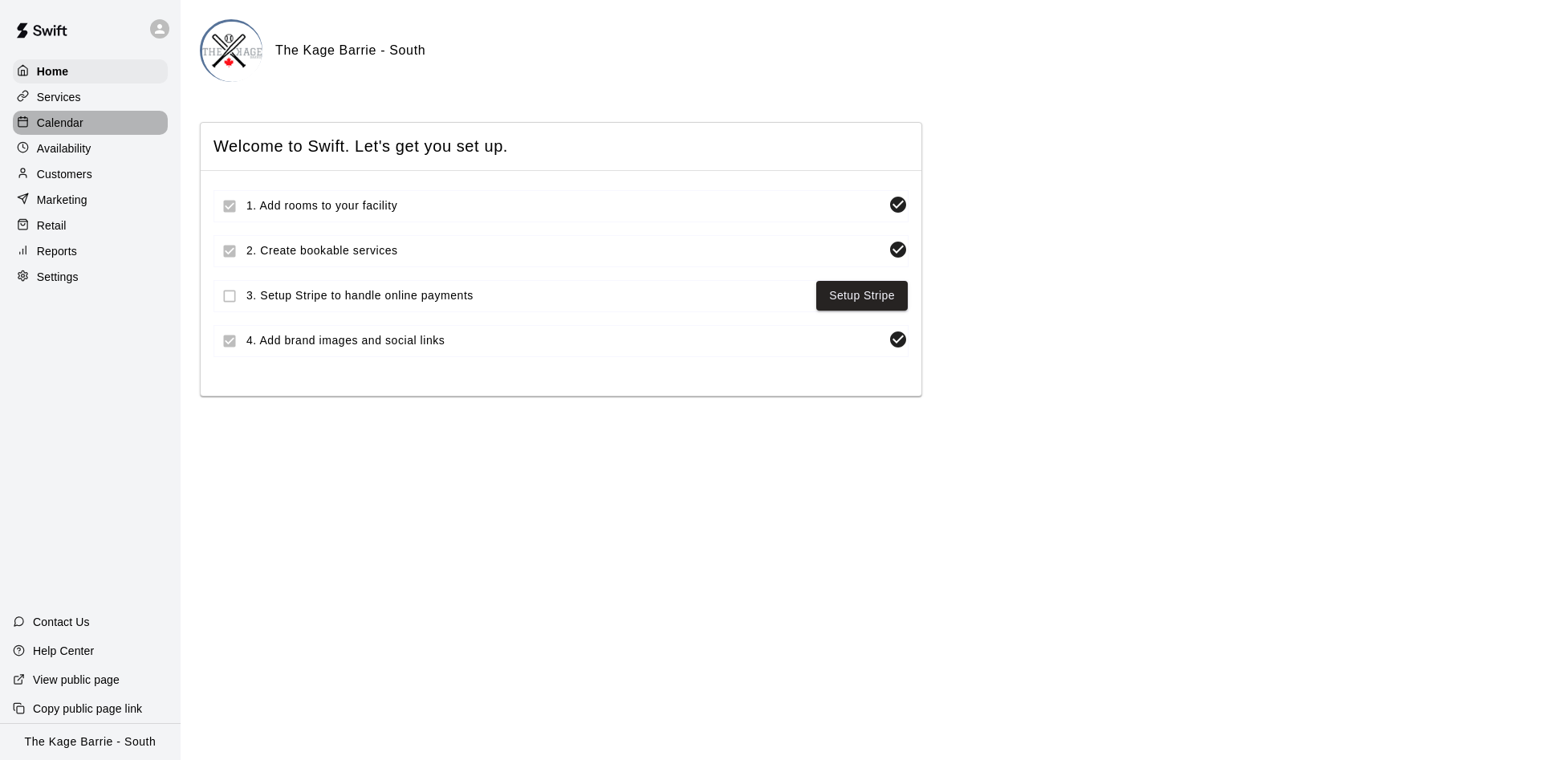
click at [75, 135] on div "Calendar" at bounding box center [90, 123] width 155 height 24
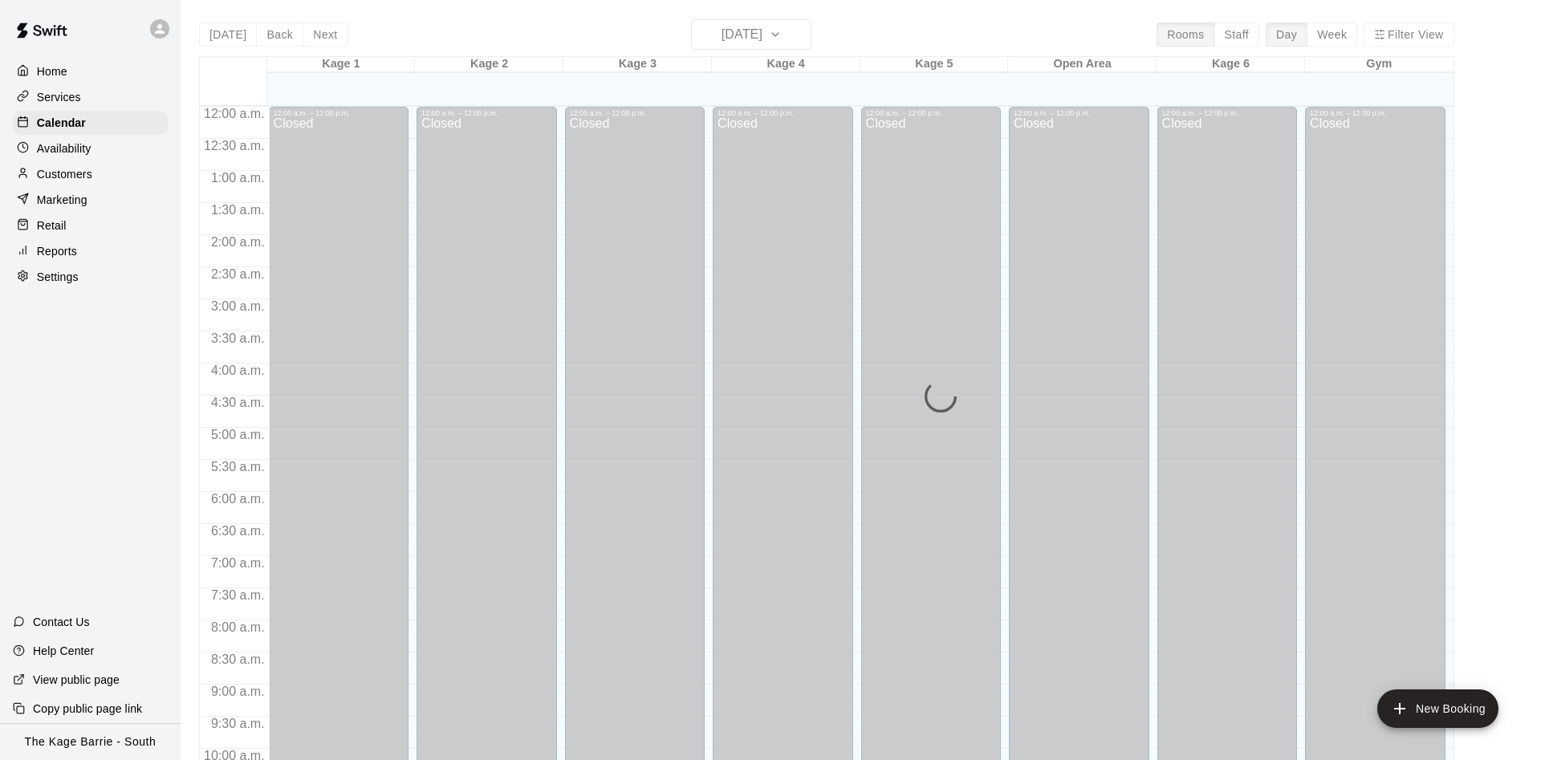
scroll to position [821, 0]
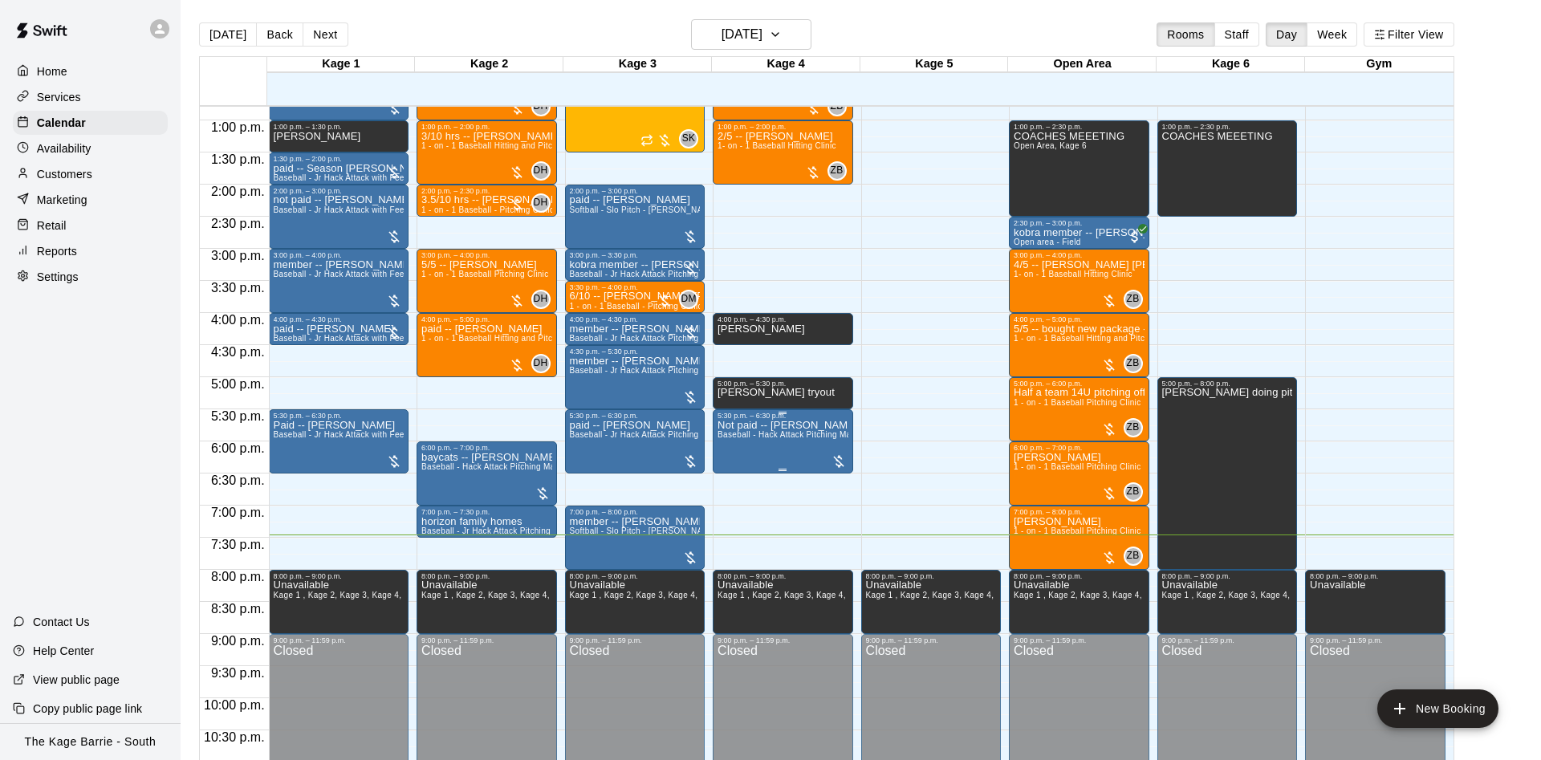
click at [775, 439] on span "Baseball - Hack Attack Pitching Machine - Ideal for 14U and older players" at bounding box center [858, 434] width 280 height 9
click at [735, 459] on icon "edit" at bounding box center [731, 450] width 19 height 19
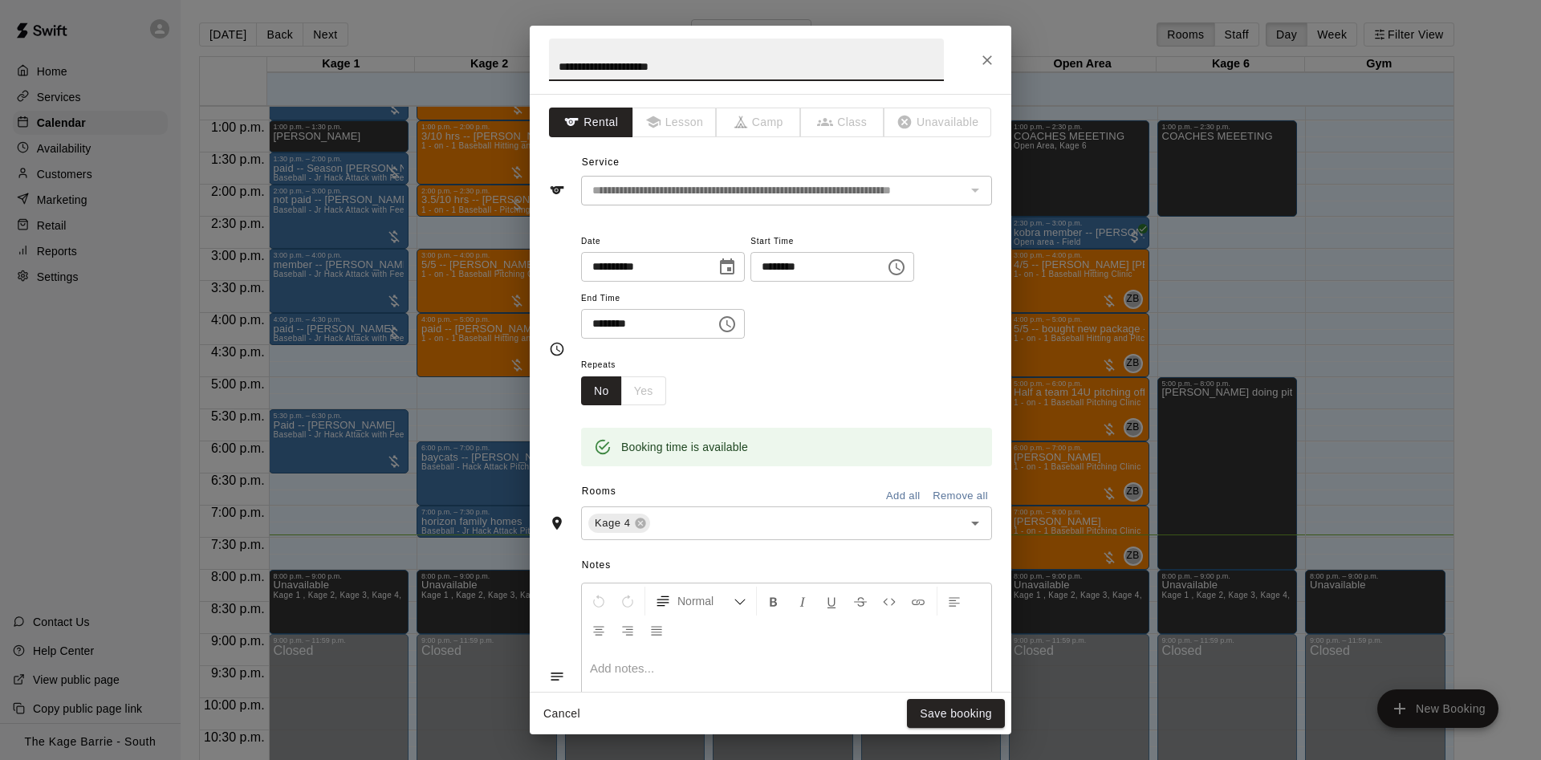
drag, startPoint x: 580, startPoint y: 69, endPoint x: 477, endPoint y: 73, distance: 103.6
click at [549, 81] on input "**********" at bounding box center [746, 60] width 395 height 43
type input "**********"
click at [919, 723] on button "Save booking" at bounding box center [956, 714] width 98 height 30
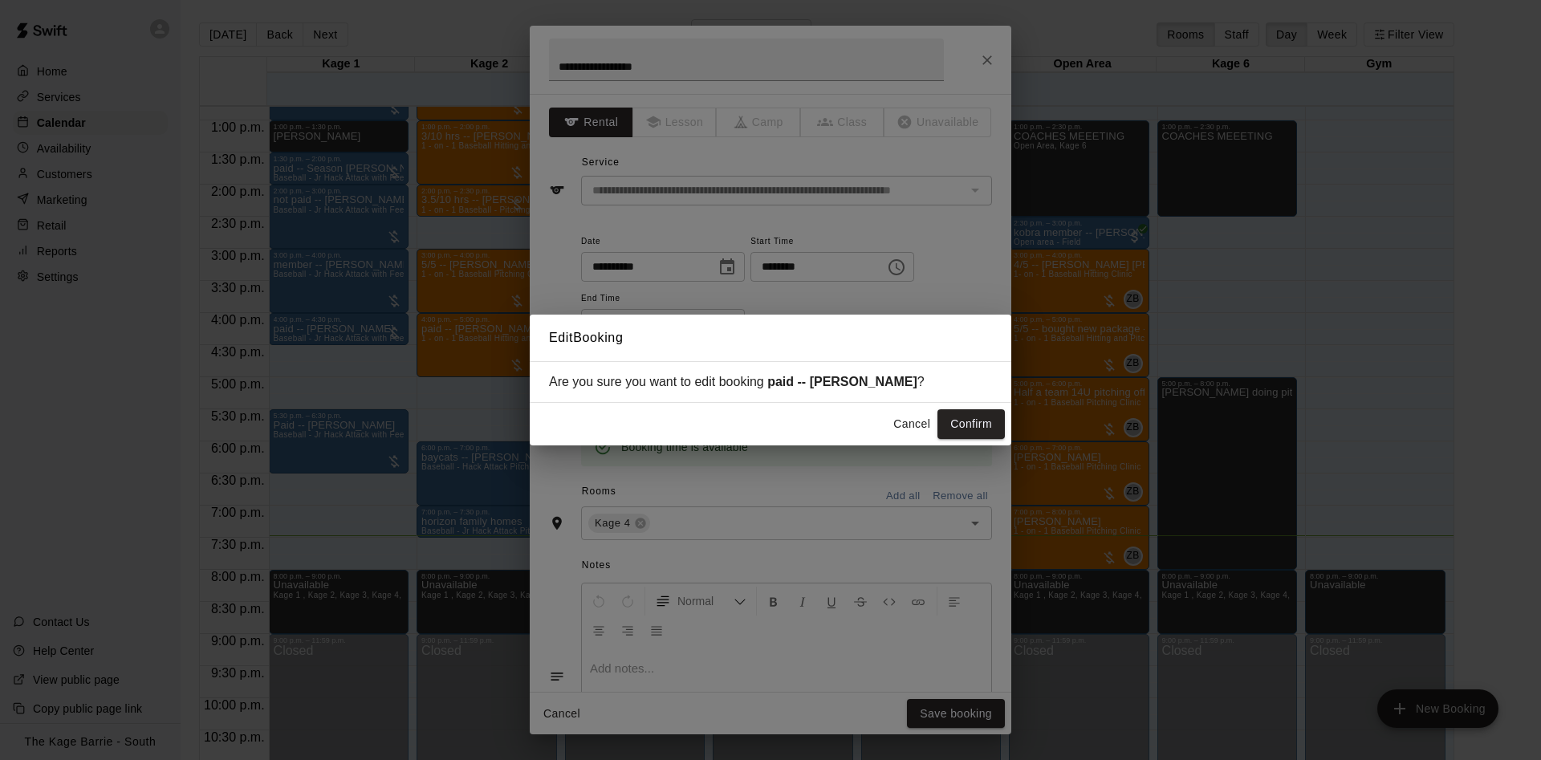
click at [1051, 722] on div "Edit Booking Are you sure you want to edit booking paid -- [PERSON_NAME] ? Canc…" at bounding box center [770, 380] width 1541 height 760
click at [977, 427] on button "Confirm" at bounding box center [970, 424] width 67 height 30
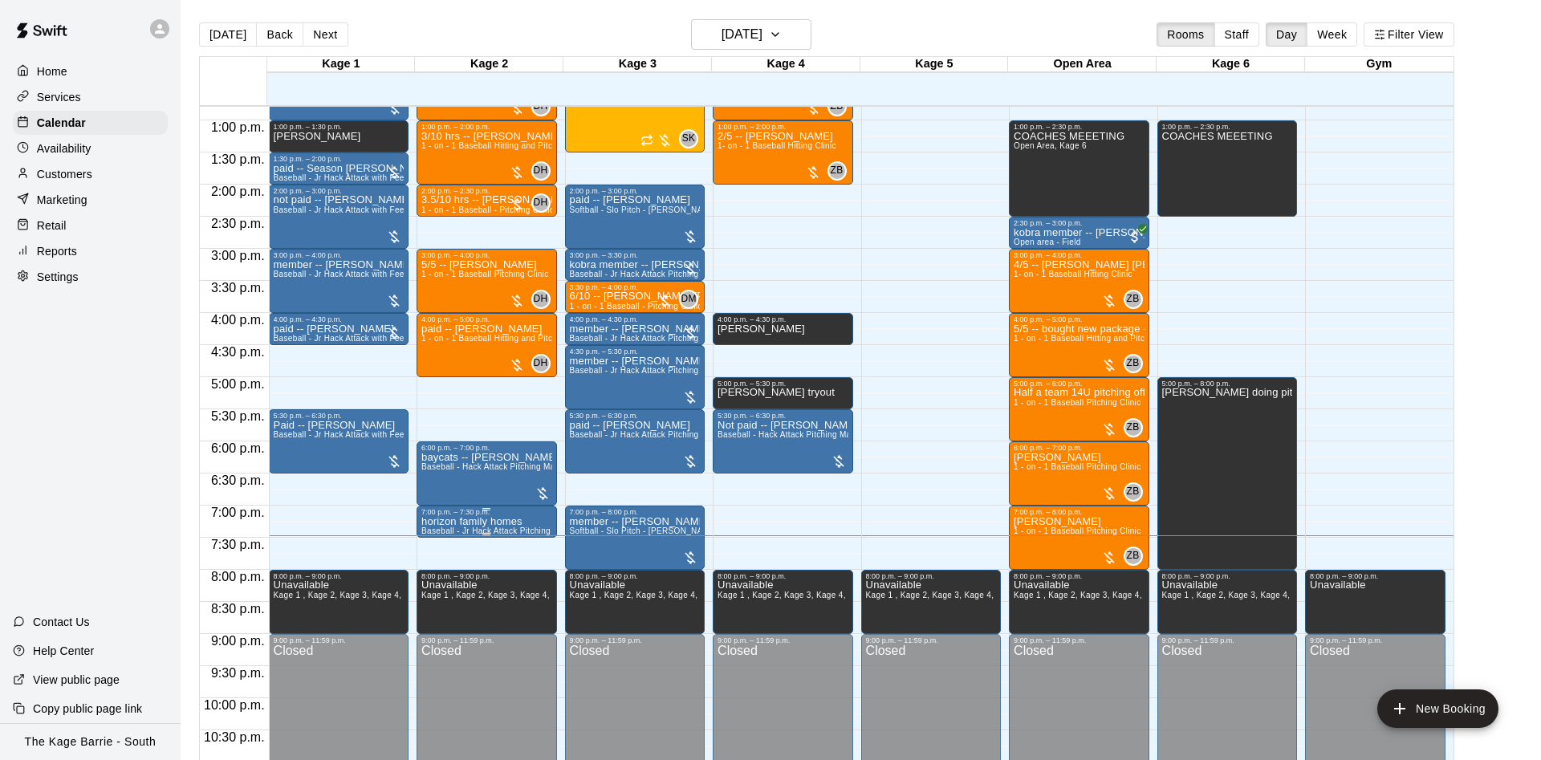
click at [442, 522] on p "horizon family homes" at bounding box center [486, 522] width 131 height 0
click at [430, 527] on button "edit" at bounding box center [435, 541] width 32 height 32
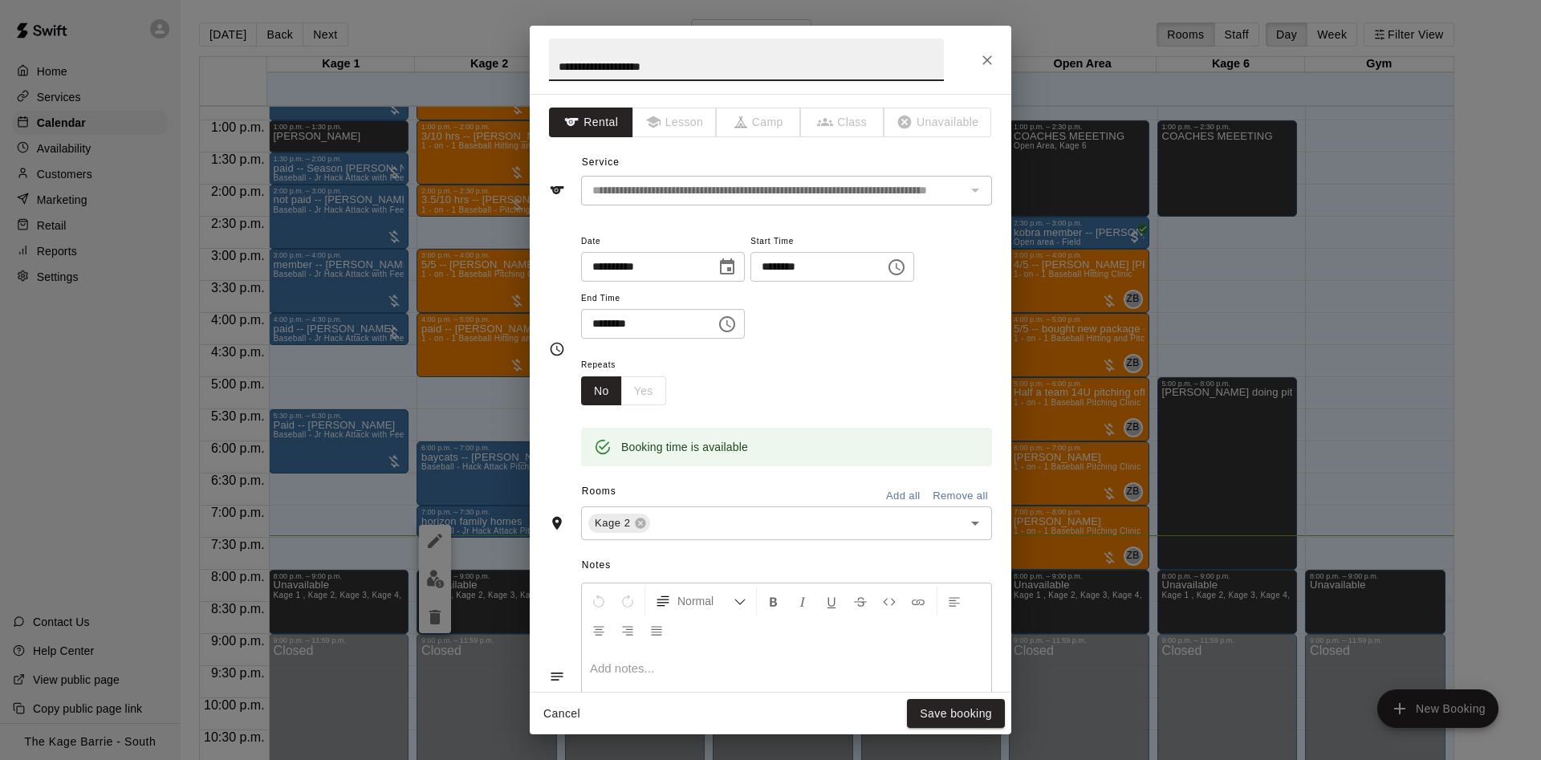
click at [551, 71] on input "**********" at bounding box center [746, 60] width 395 height 43
type input "**********"
click at [912, 711] on button "Save booking" at bounding box center [956, 714] width 98 height 30
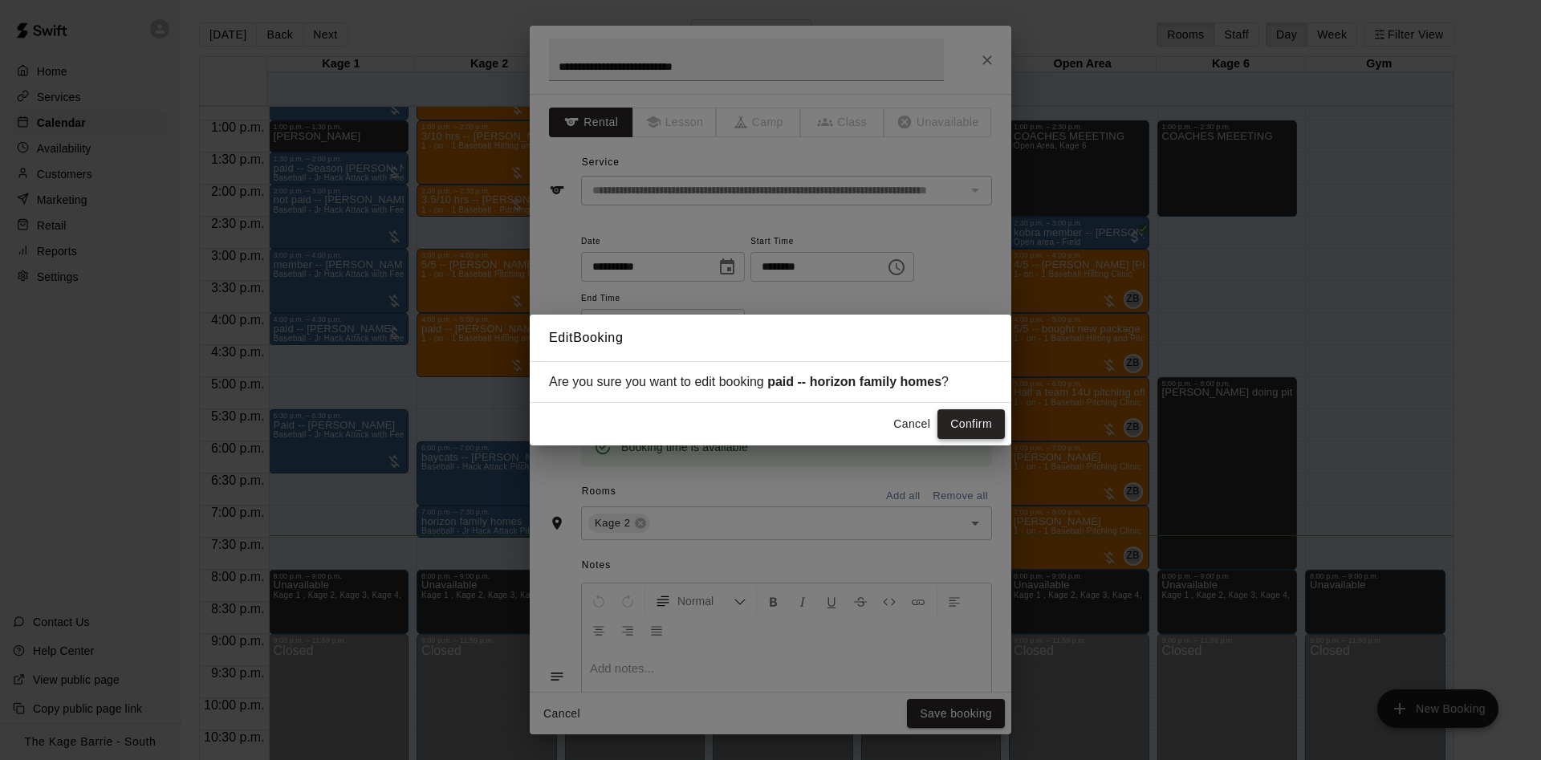
click at [982, 433] on button "Confirm" at bounding box center [970, 424] width 67 height 30
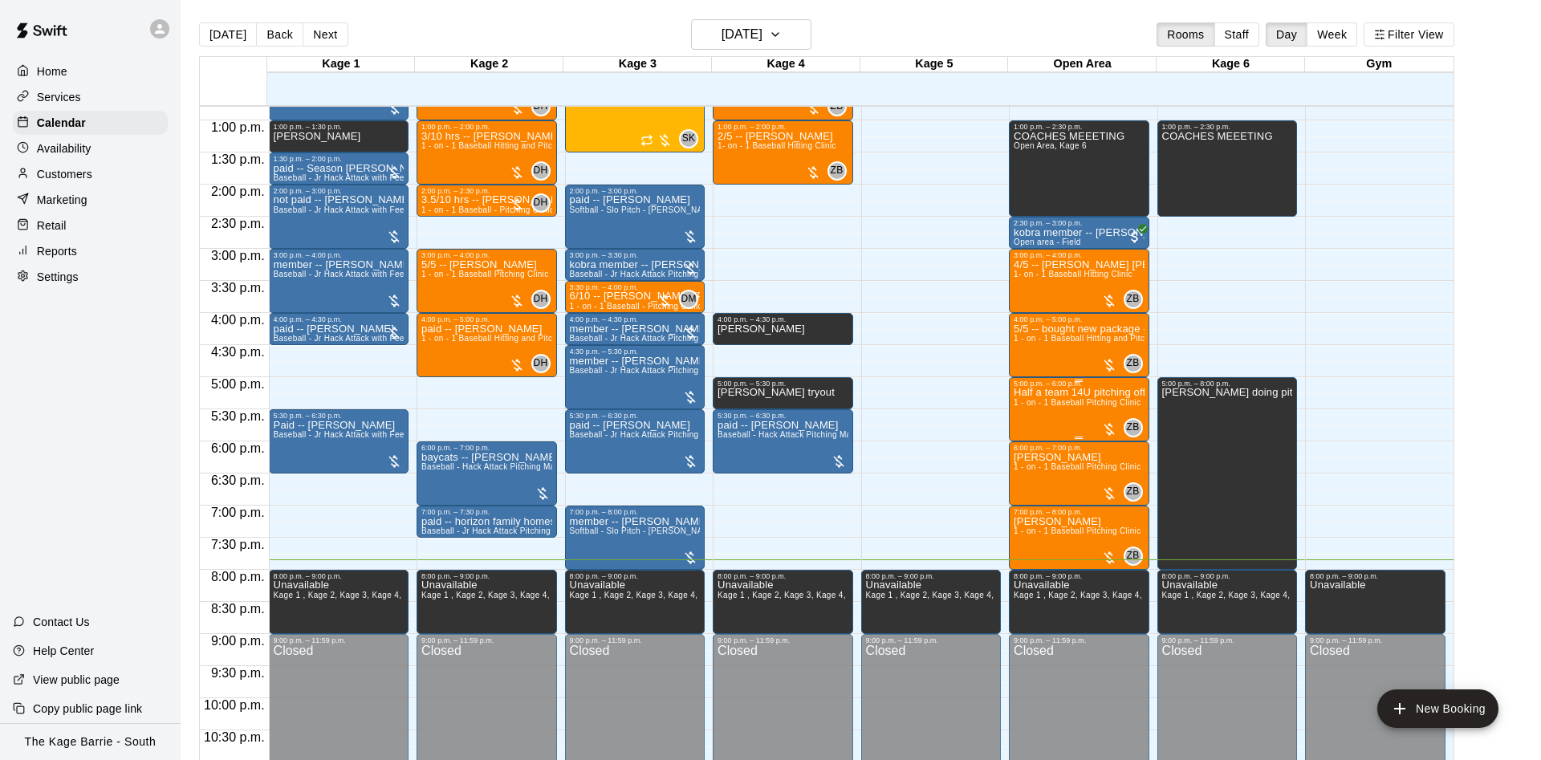
click at [1027, 392] on p "Half a team 14U pitching off mounds in open area $300 plus HST" at bounding box center [1079, 392] width 131 height 0
click at [1021, 413] on icon "edit" at bounding box center [1028, 412] width 19 height 19
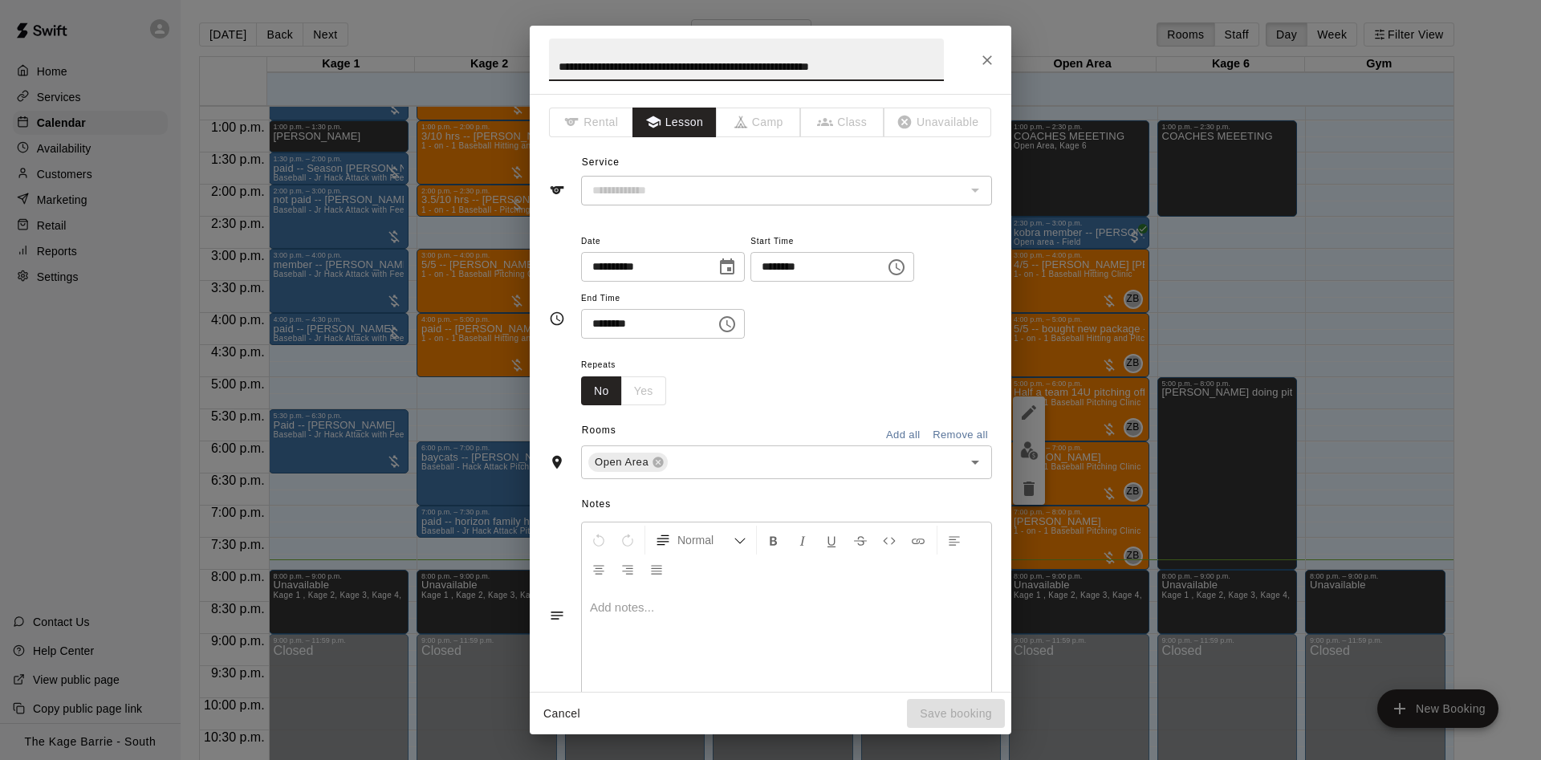
type input "**********"
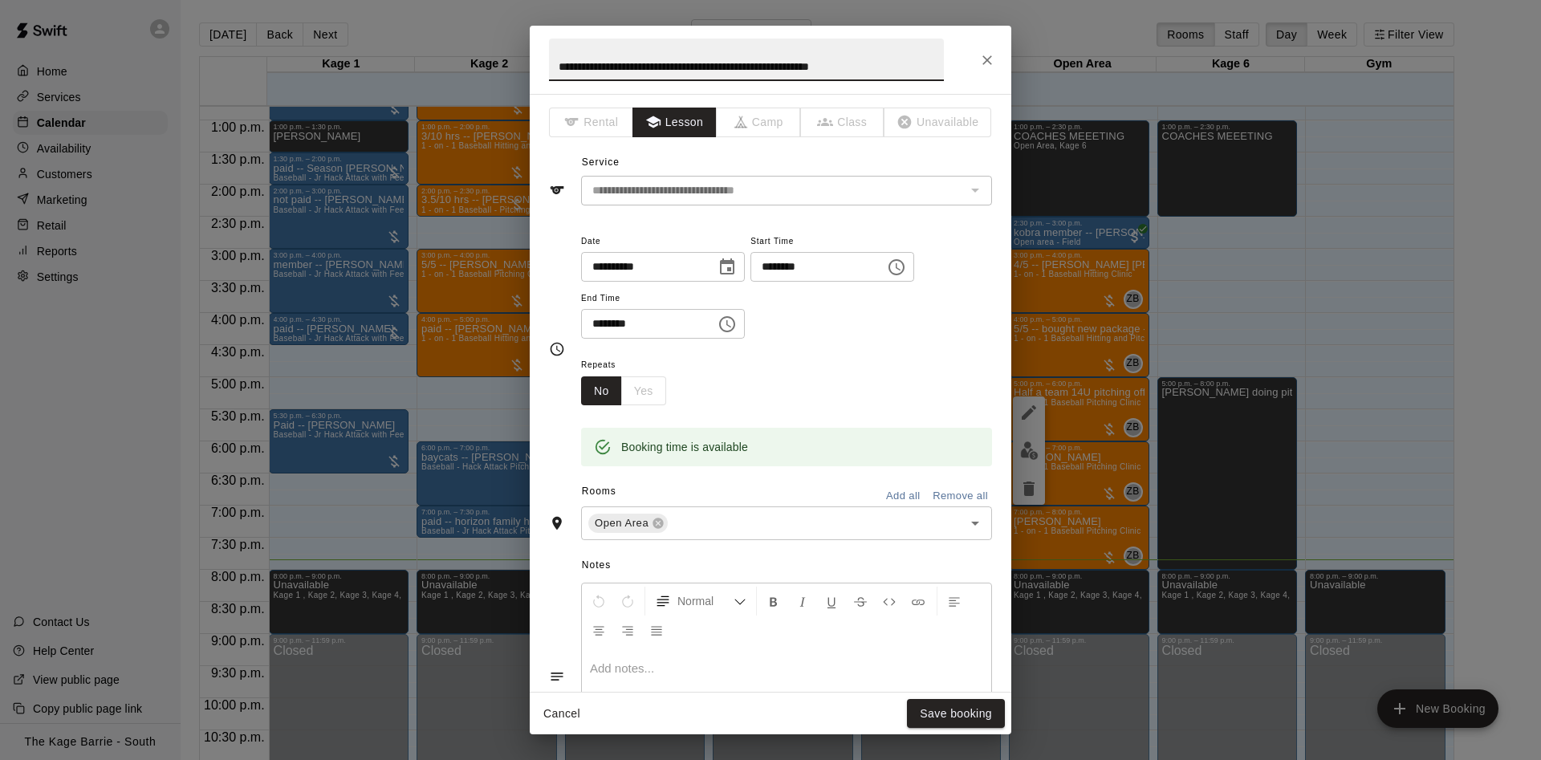
drag, startPoint x: 910, startPoint y: 63, endPoint x: 347, endPoint y: 110, distance: 565.4
click at [549, 81] on input "**********" at bounding box center [746, 60] width 395 height 43
type input "****"
click at [951, 708] on button "Save booking" at bounding box center [956, 714] width 98 height 30
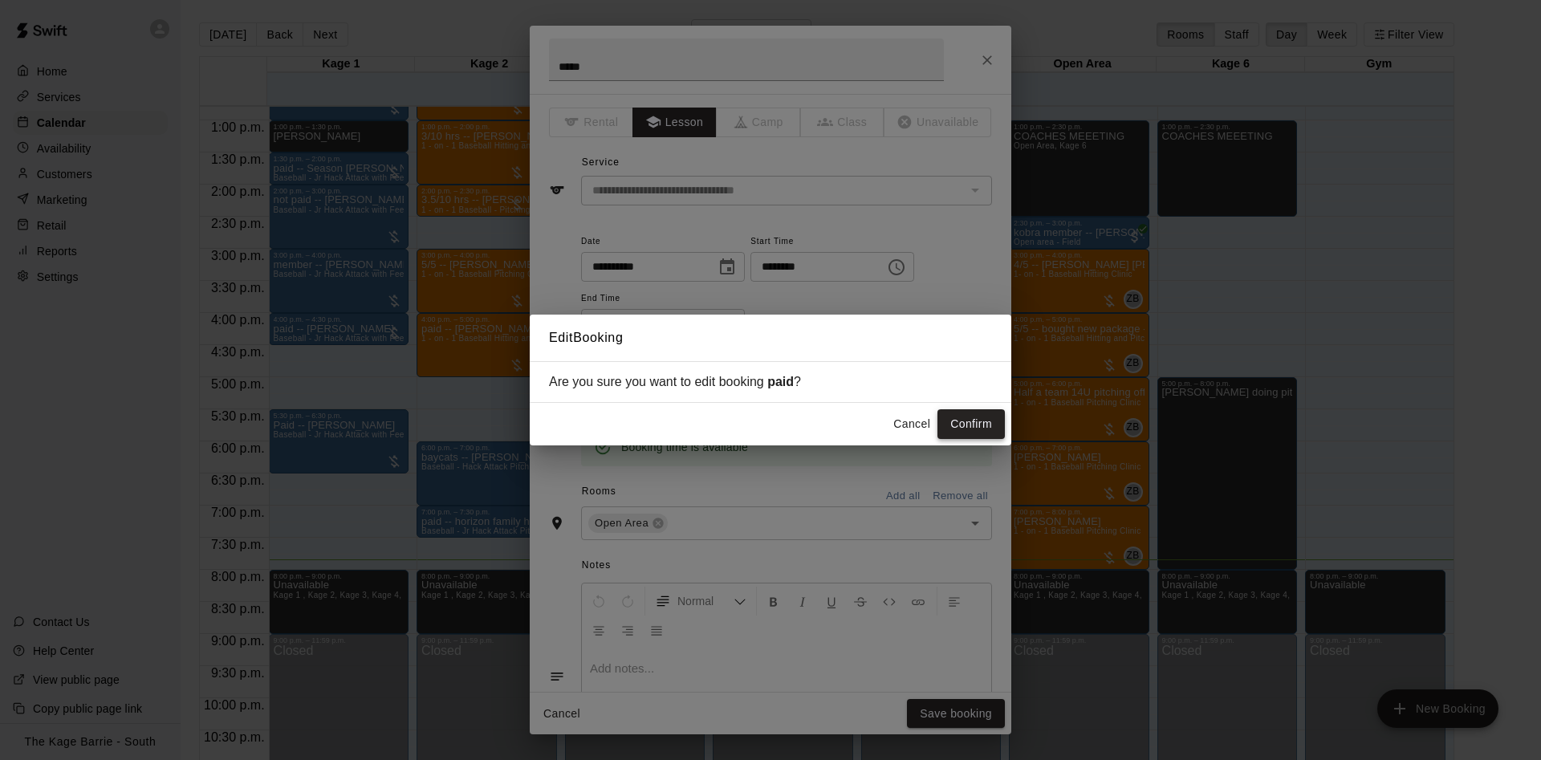
click at [966, 421] on button "Confirm" at bounding box center [970, 424] width 67 height 30
